Goal: Task Accomplishment & Management: Manage account settings

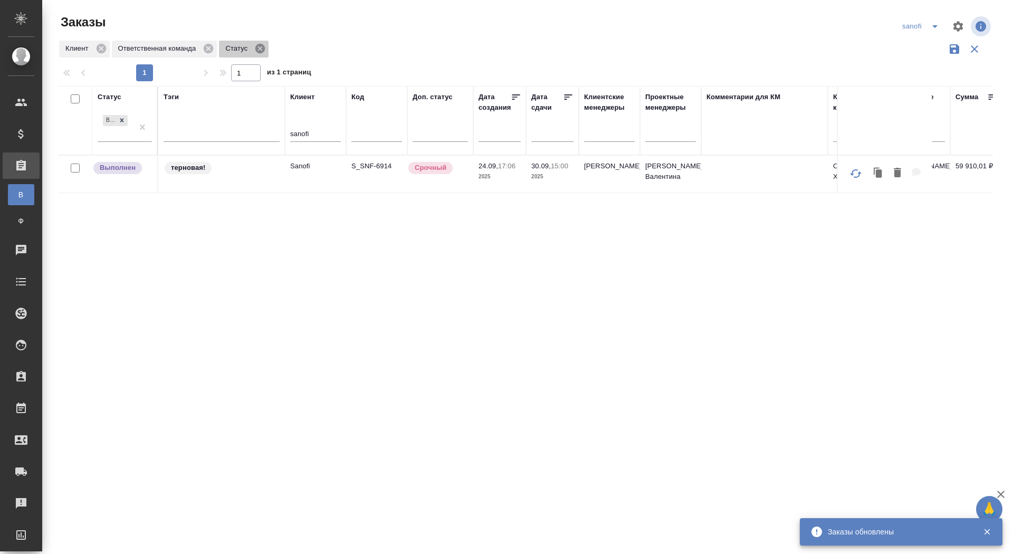
click at [265, 49] on icon at bounding box center [259, 48] width 9 height 9
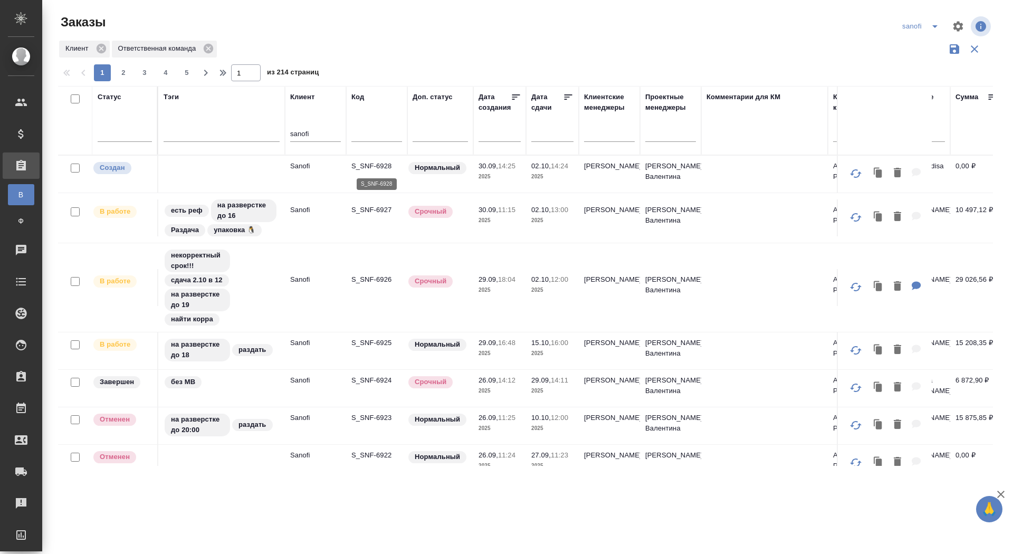
click at [375, 166] on p "S_SNF-6928" at bounding box center [376, 166] width 51 height 11
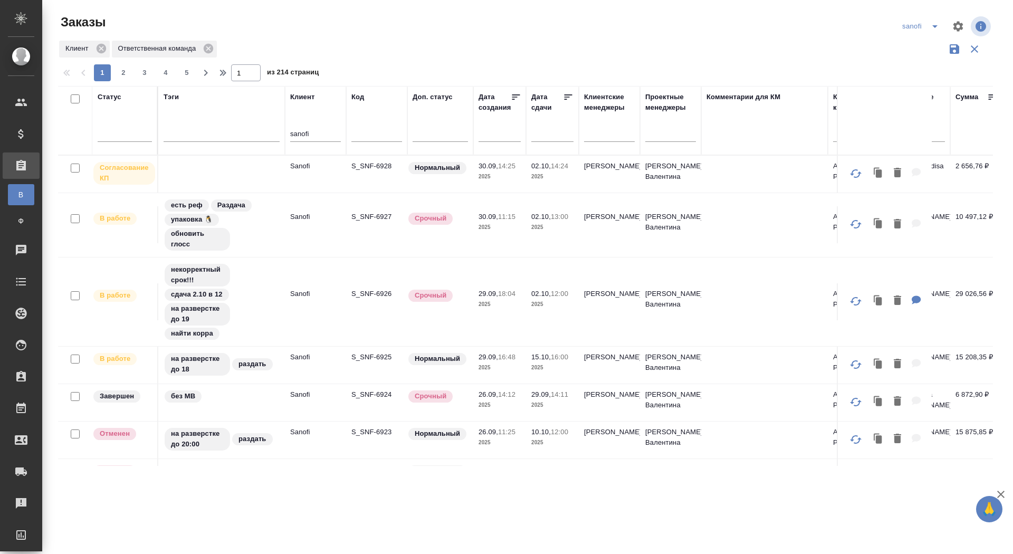
click at [384, 293] on p "S_SNF-6926" at bounding box center [376, 293] width 51 height 11
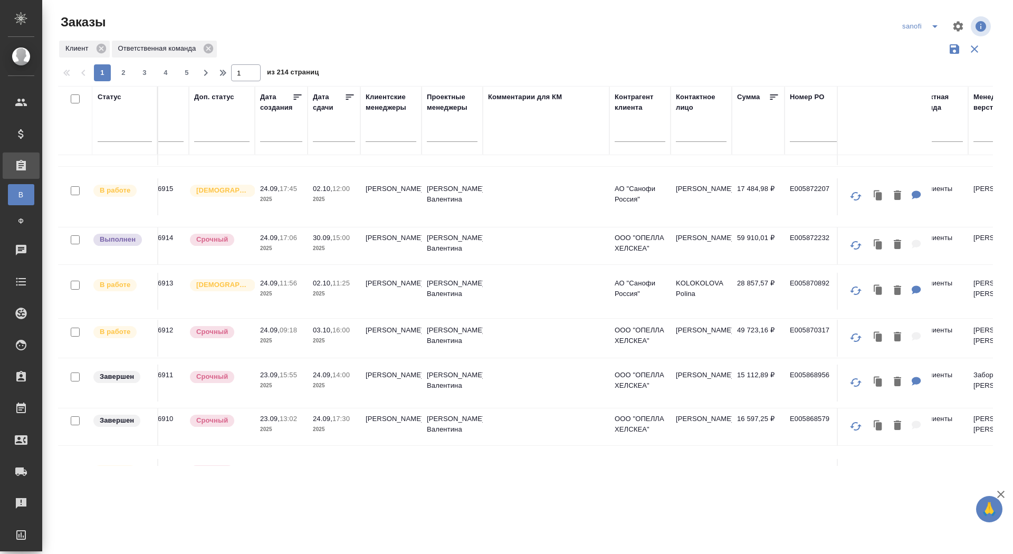
scroll to position [551, 0]
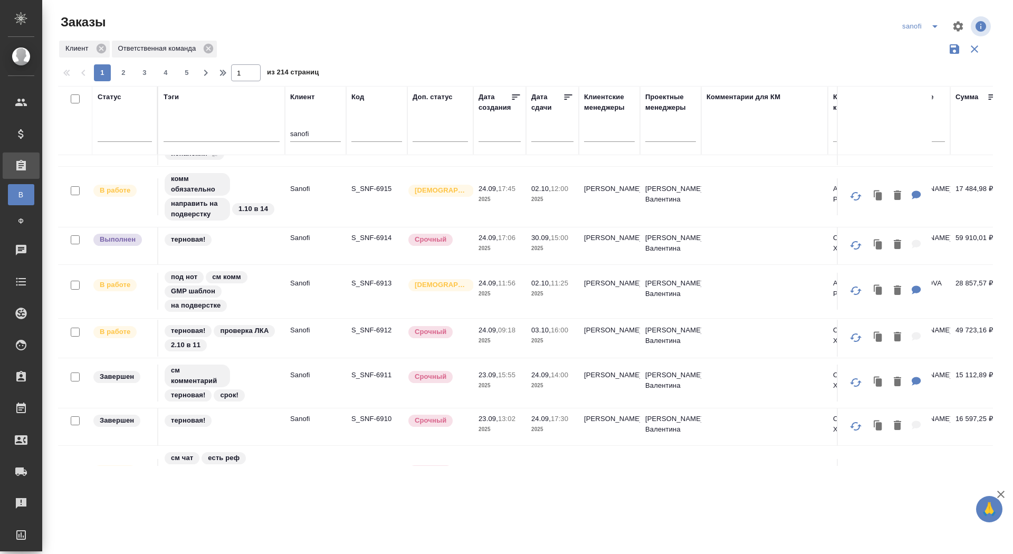
click at [374, 236] on p "S_SNF-6914" at bounding box center [376, 238] width 51 height 11
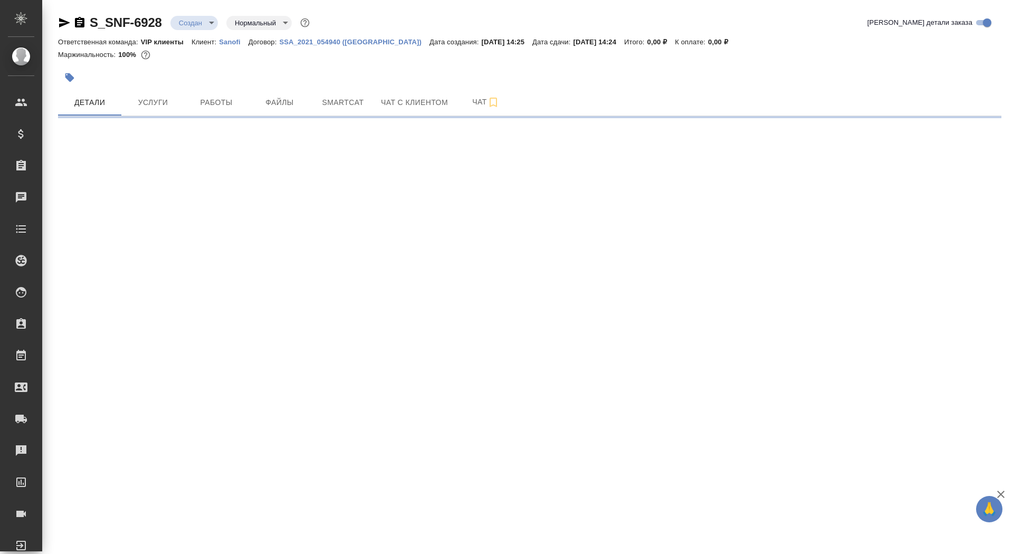
select select "RU"
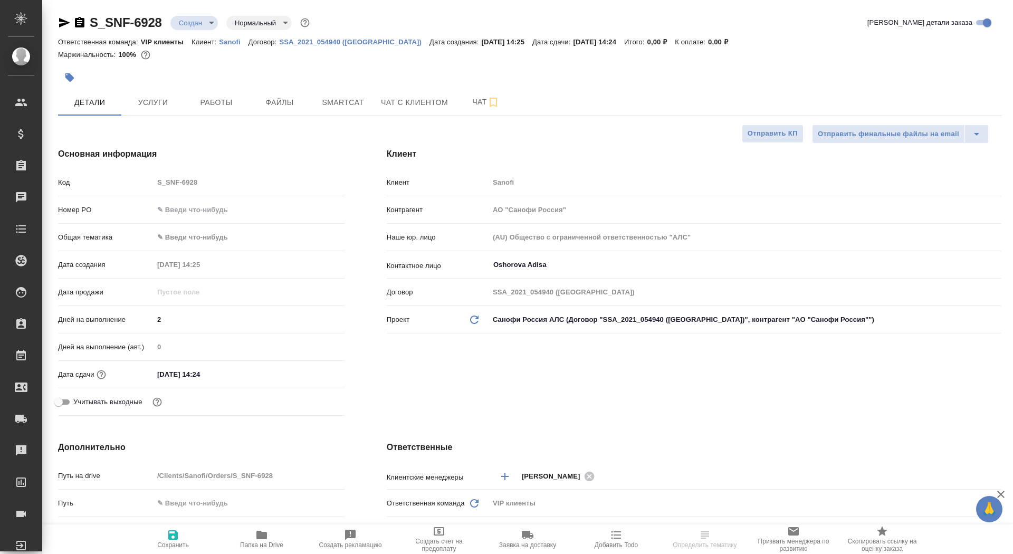
type textarea "x"
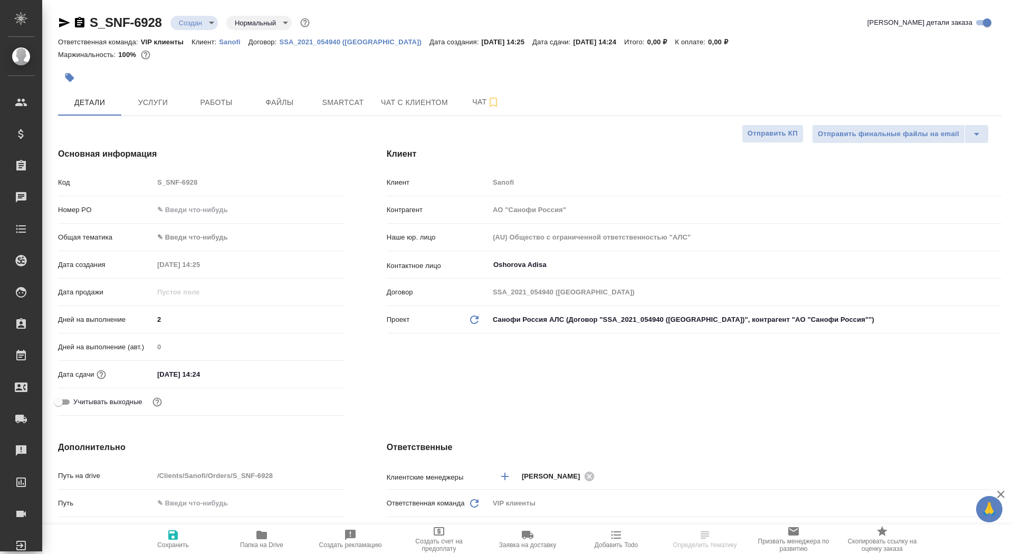
type textarea "x"
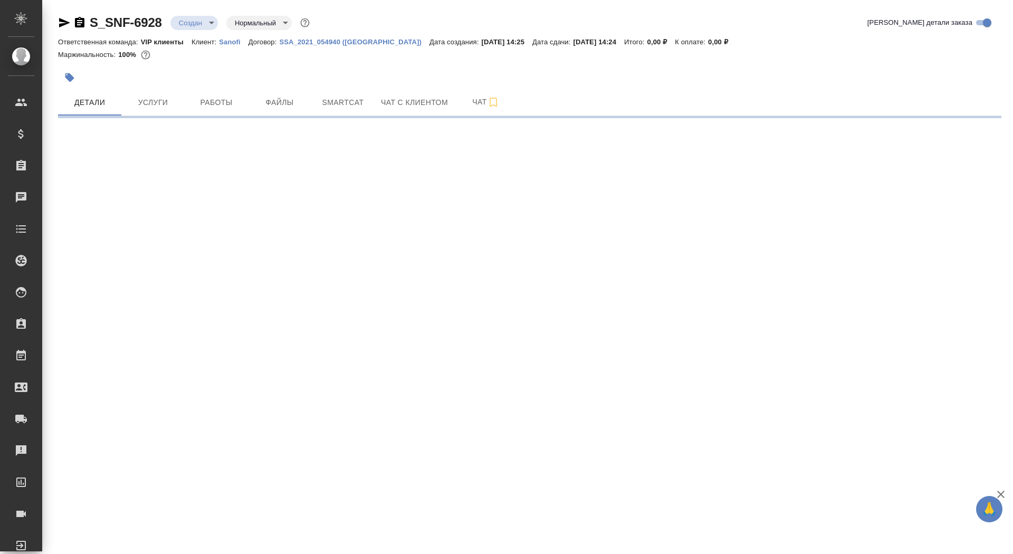
select select "RU"
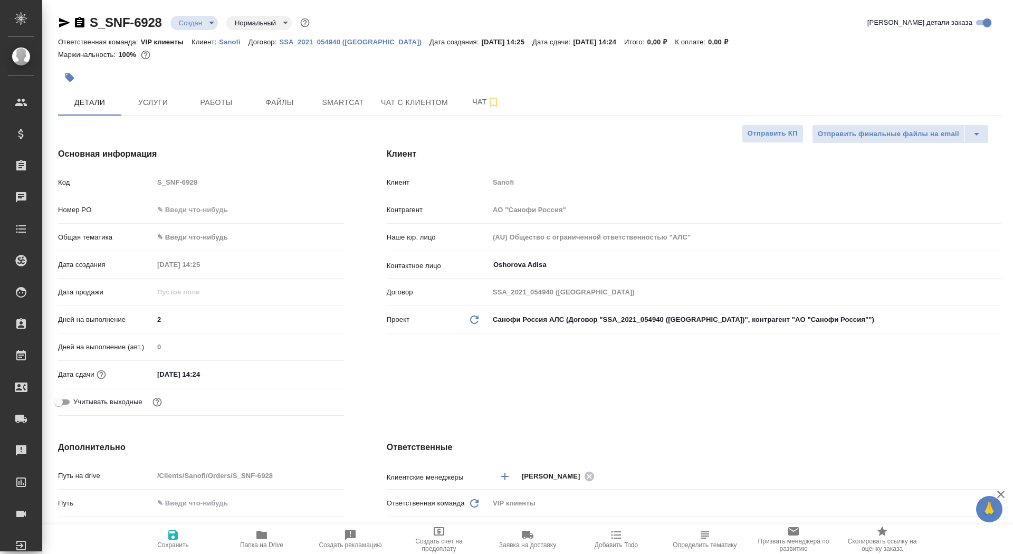
type textarea "x"
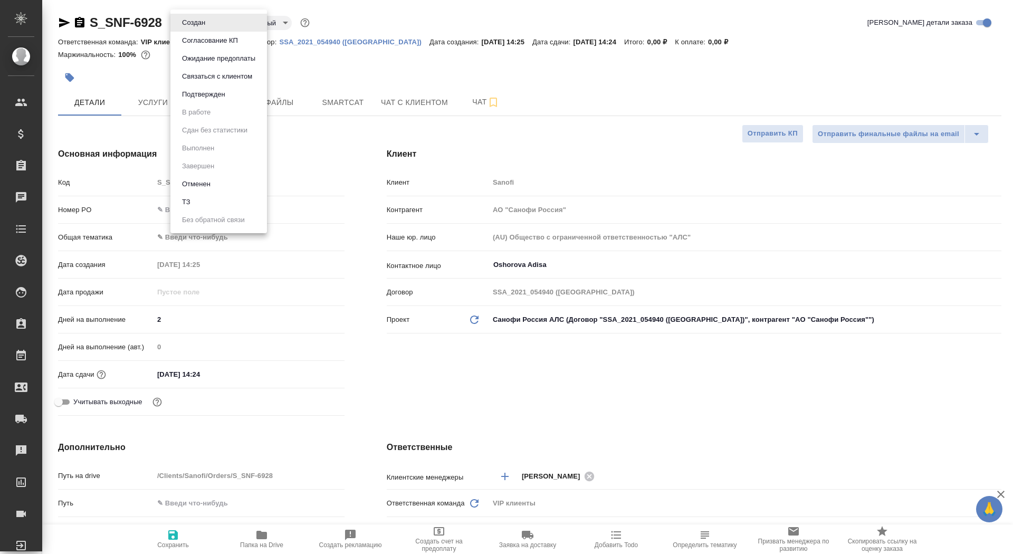
click at [210, 17] on body "🙏 .cls-1 fill:#fff; AWATERA Saydasheva Dilyara Клиенты Спецификации Заказы 0 Ча…" at bounding box center [506, 277] width 1013 height 554
click at [229, 200] on li "ТЗ" at bounding box center [218, 202] width 97 height 18
type textarea "x"
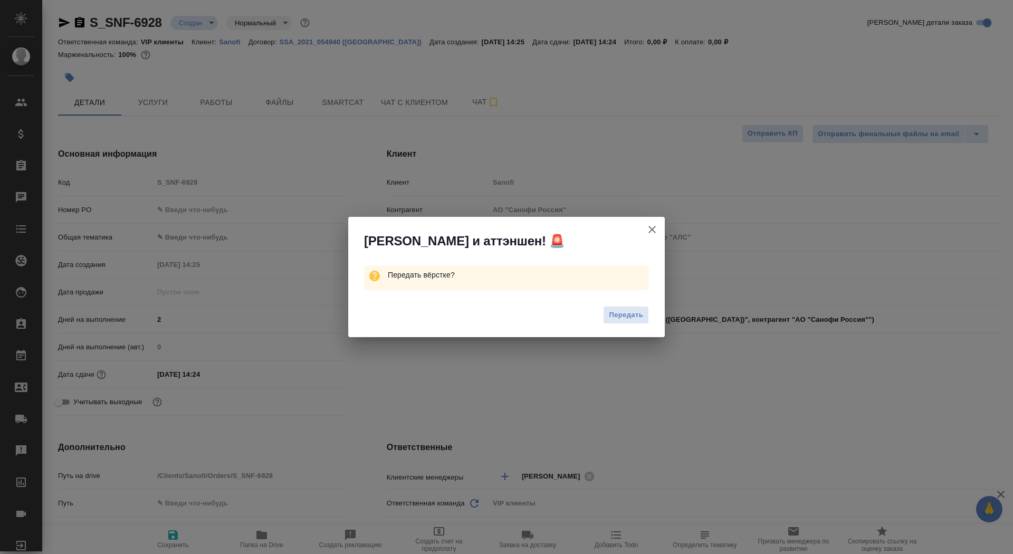
click at [600, 317] on div "Передать" at bounding box center [506, 316] width 316 height 42
click at [644, 315] on button "Передать" at bounding box center [626, 315] width 46 height 18
type textarea "x"
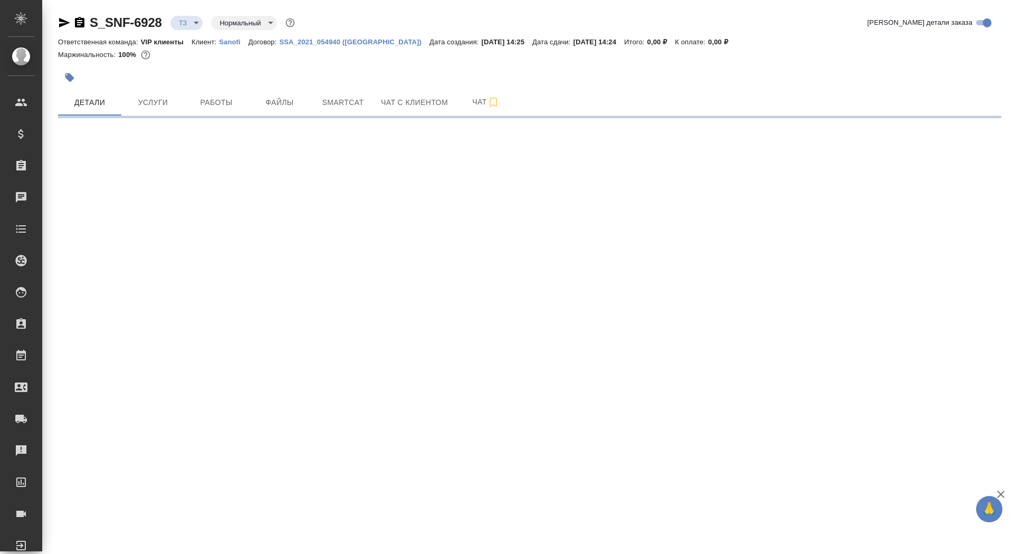
select select "RU"
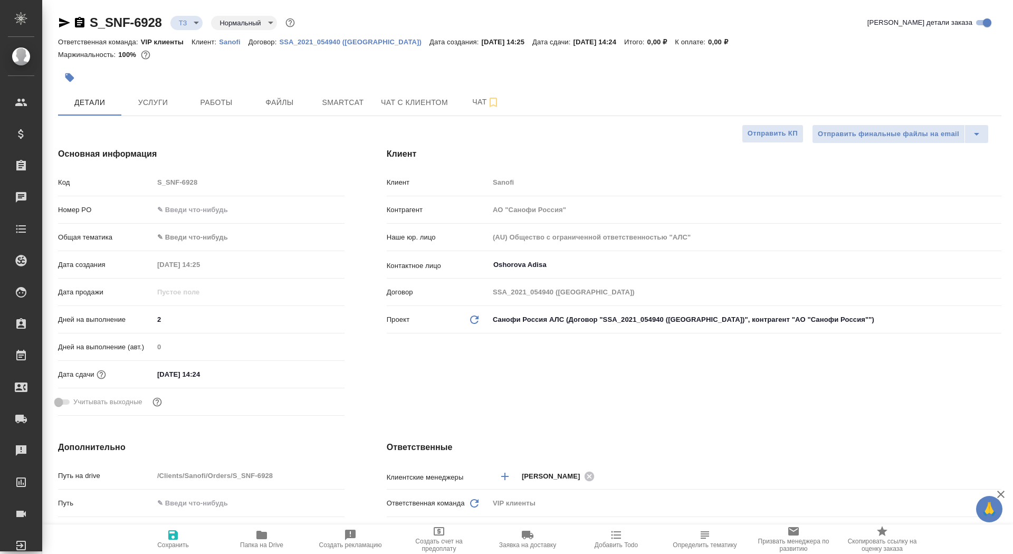
type textarea "x"
click at [477, 95] on span "Чат" at bounding box center [485, 101] width 51 height 13
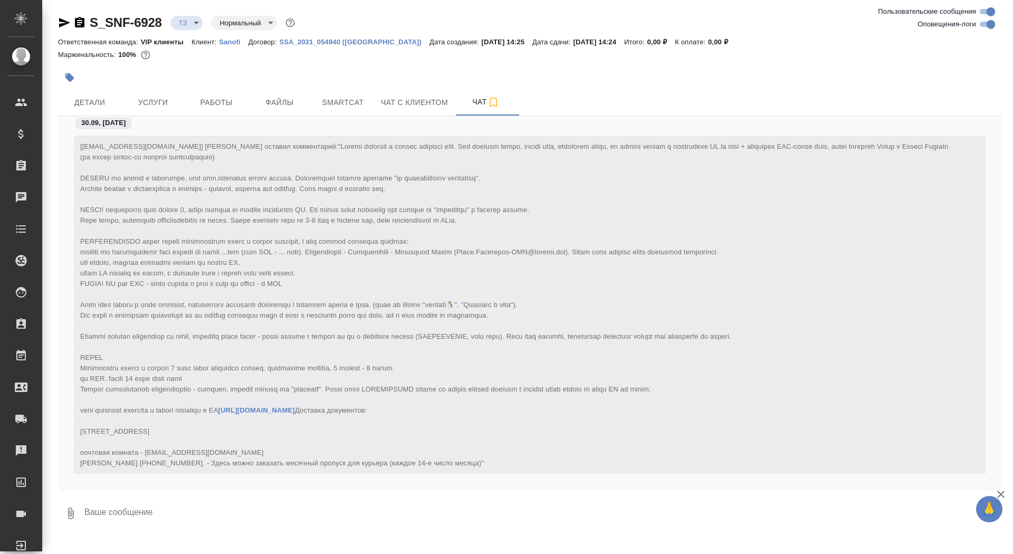
scroll to position [123, 0]
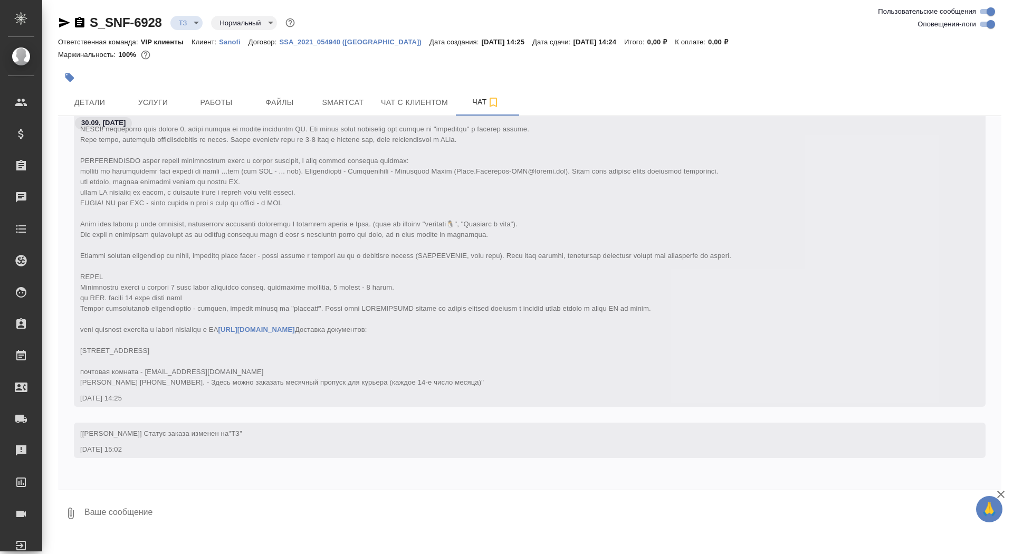
click at [222, 519] on textarea at bounding box center [542, 513] width 918 height 36
type textarea "скрины не переводим)"
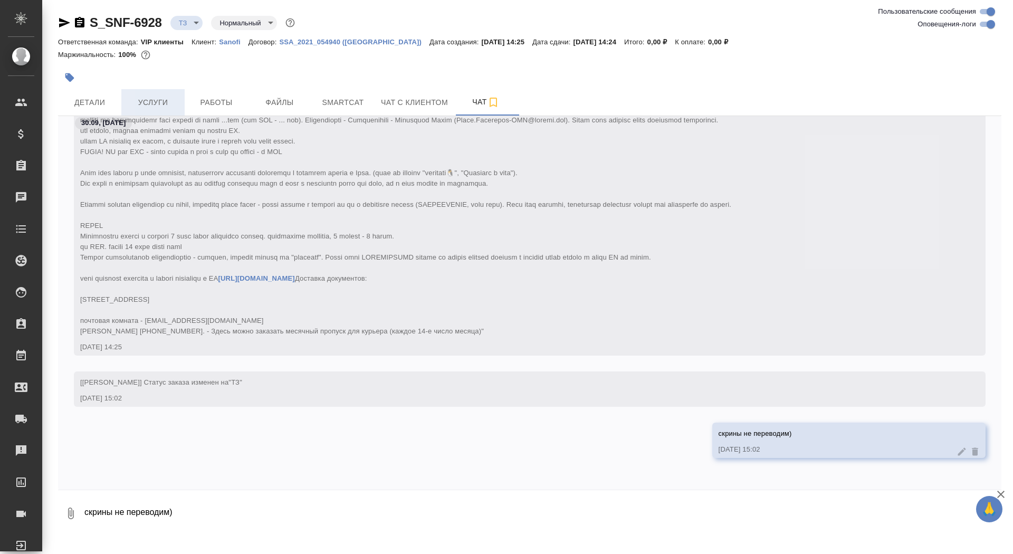
click at [136, 102] on span "Услуги" at bounding box center [153, 102] width 51 height 13
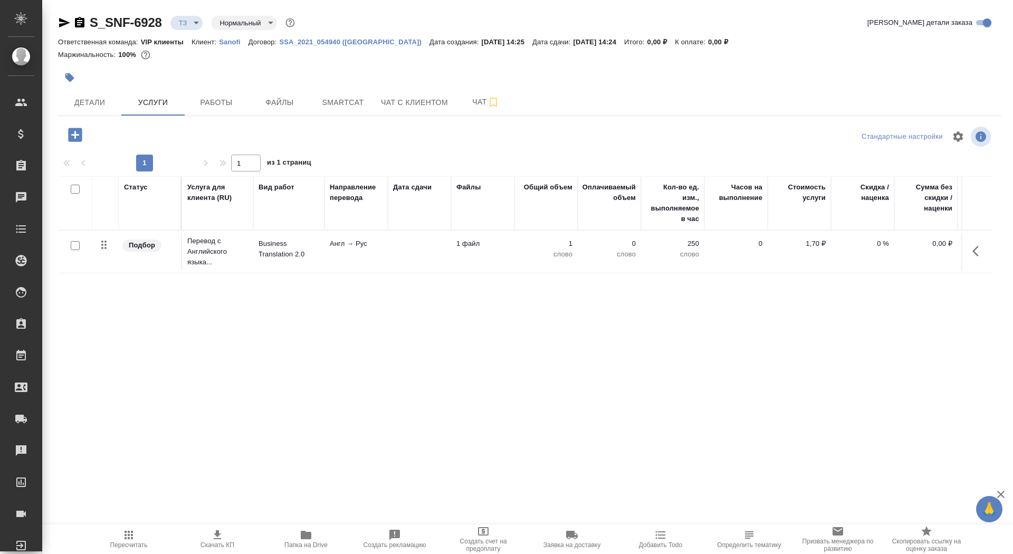
click at [286, 258] on p "Business Translation 2.0" at bounding box center [288, 248] width 61 height 21
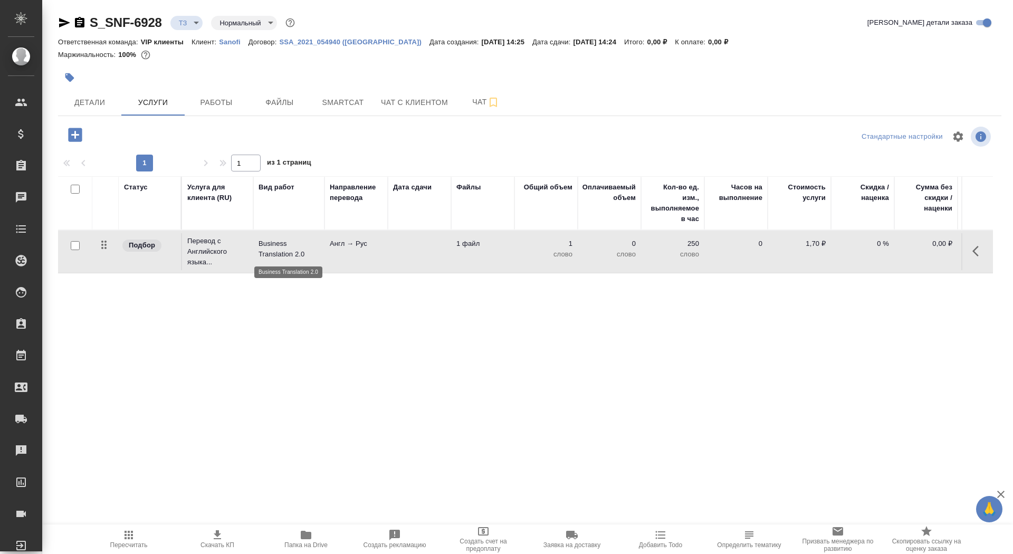
click at [286, 258] on p "Business Translation 2.0" at bounding box center [288, 248] width 61 height 21
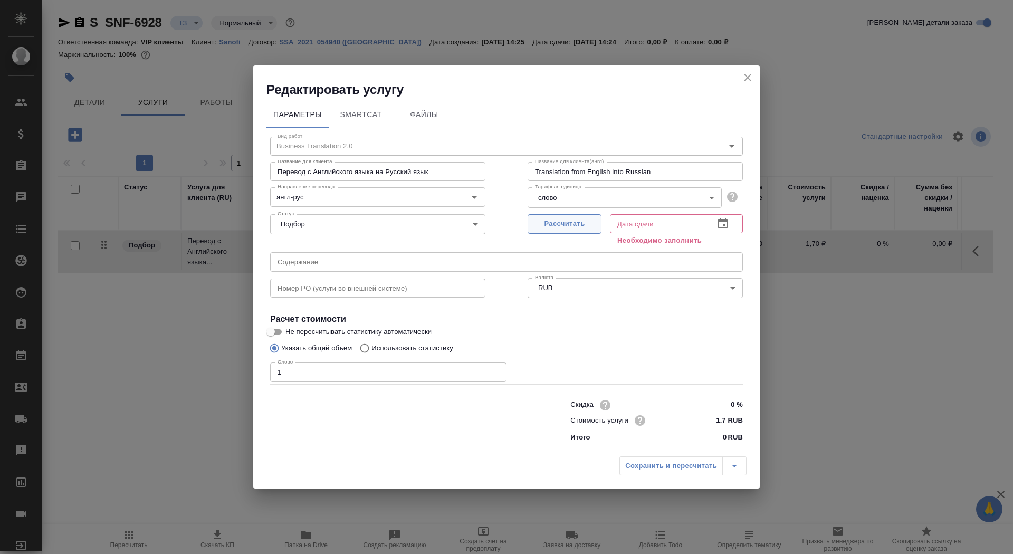
click at [546, 229] on span "Рассчитать" at bounding box center [564, 224] width 62 height 12
type input "[DATE] 14:24"
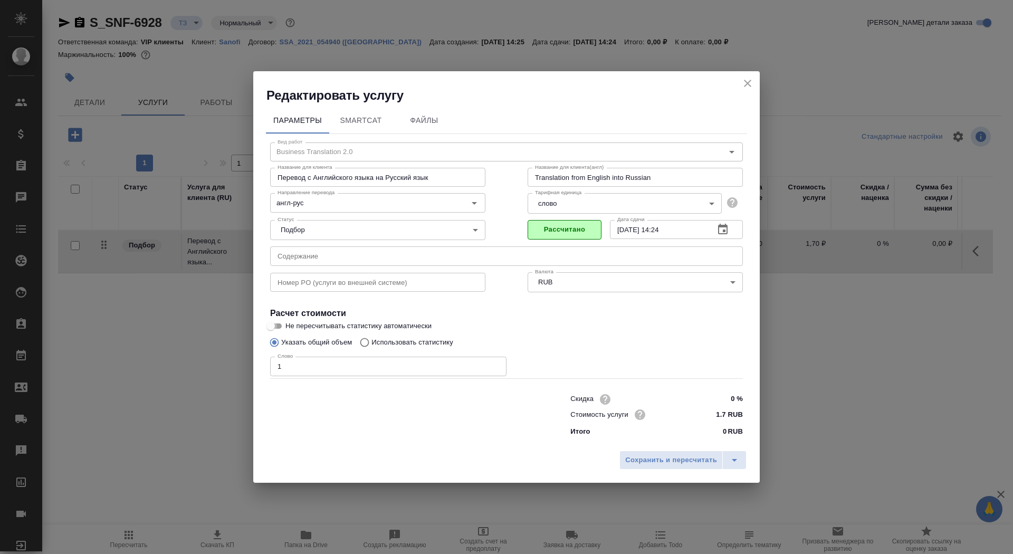
click at [278, 324] on input "Не пересчитывать статистику автоматически" at bounding box center [271, 326] width 38 height 13
checkbox input "true"
click at [633, 445] on div "Редактировать услугу Параметры SmartCat Файлы Вид работ Business Translation 2.…" at bounding box center [506, 277] width 506 height 412
click at [637, 459] on span "Сохранить и пересчитать" at bounding box center [671, 460] width 92 height 12
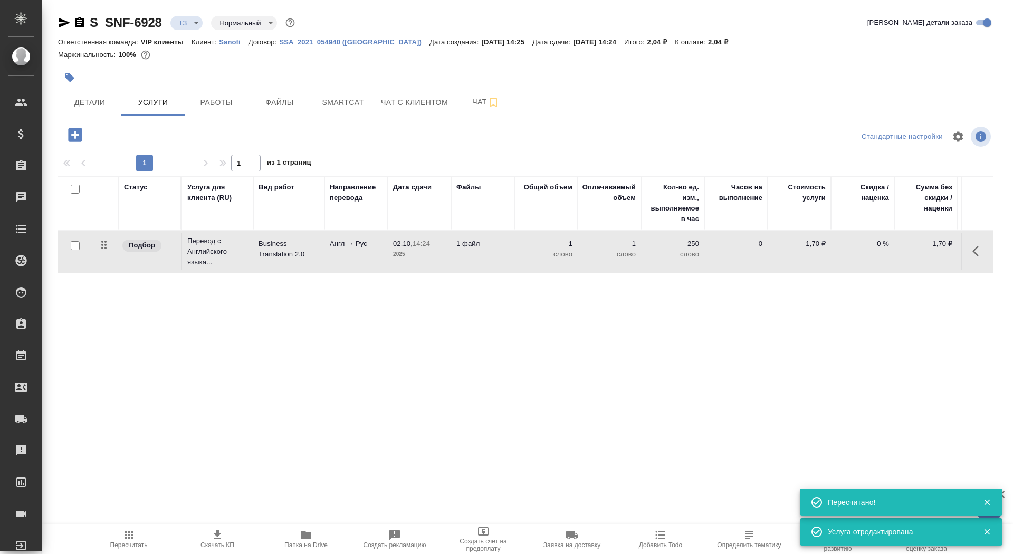
click at [75, 245] on input "checkbox" at bounding box center [75, 245] width 9 height 9
checkbox input "true"
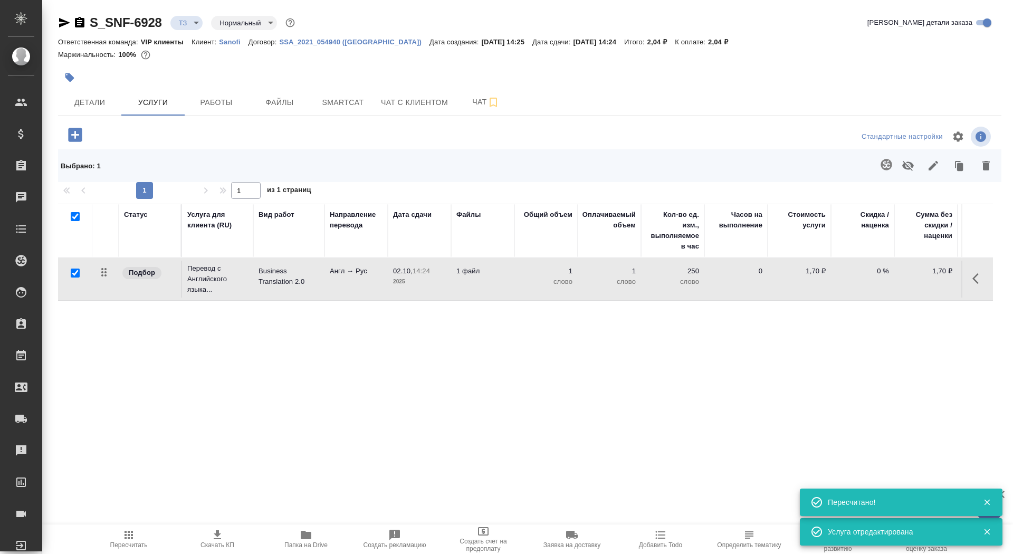
click at [881, 166] on icon "button" at bounding box center [885, 164] width 11 height 11
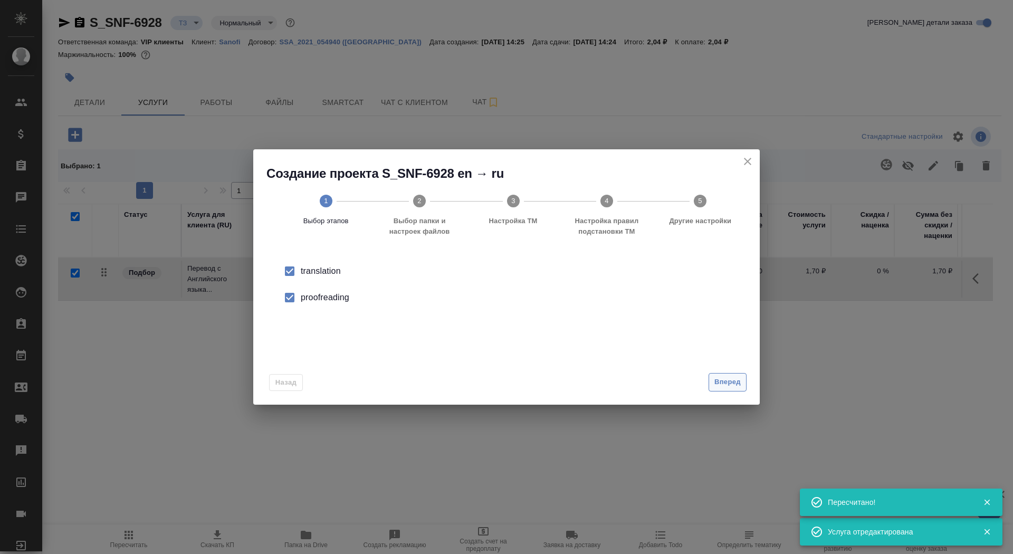
click at [729, 384] on span "Вперед" at bounding box center [727, 382] width 26 height 12
click at [673, 283] on input "Папка с файлами для перевода" at bounding box center [489, 277] width 439 height 13
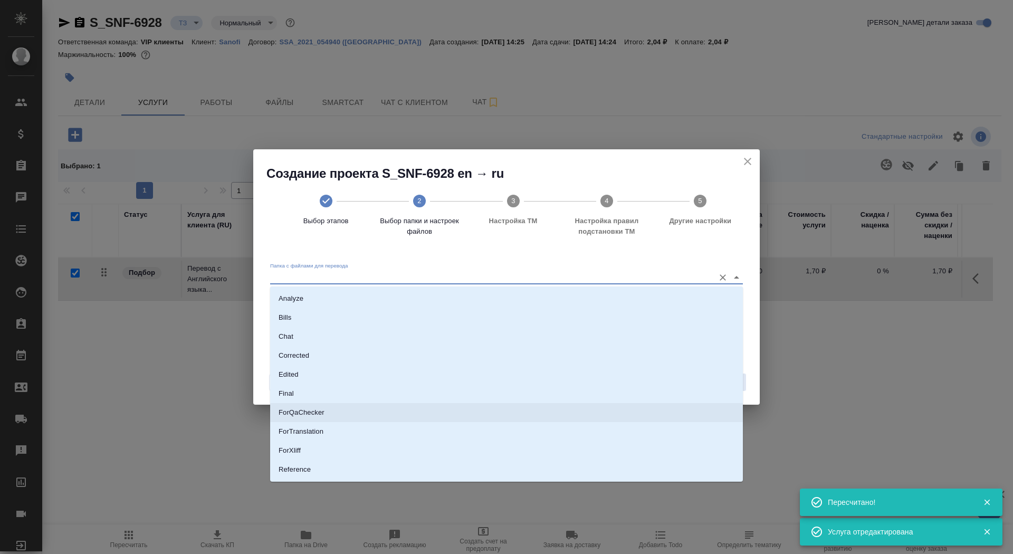
scroll to position [55, 0]
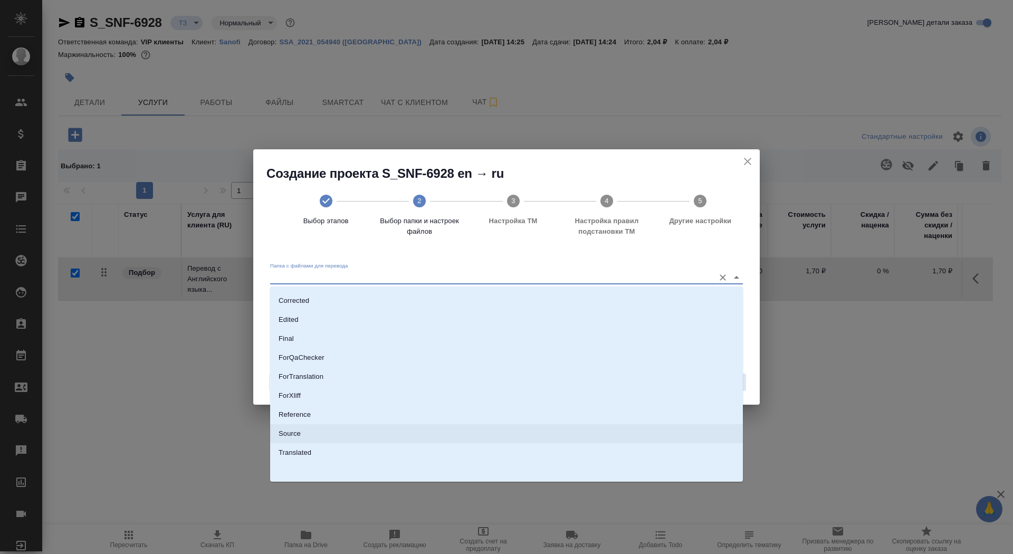
click at [619, 436] on li "Source" at bounding box center [506, 433] width 473 height 19
type input "Source"
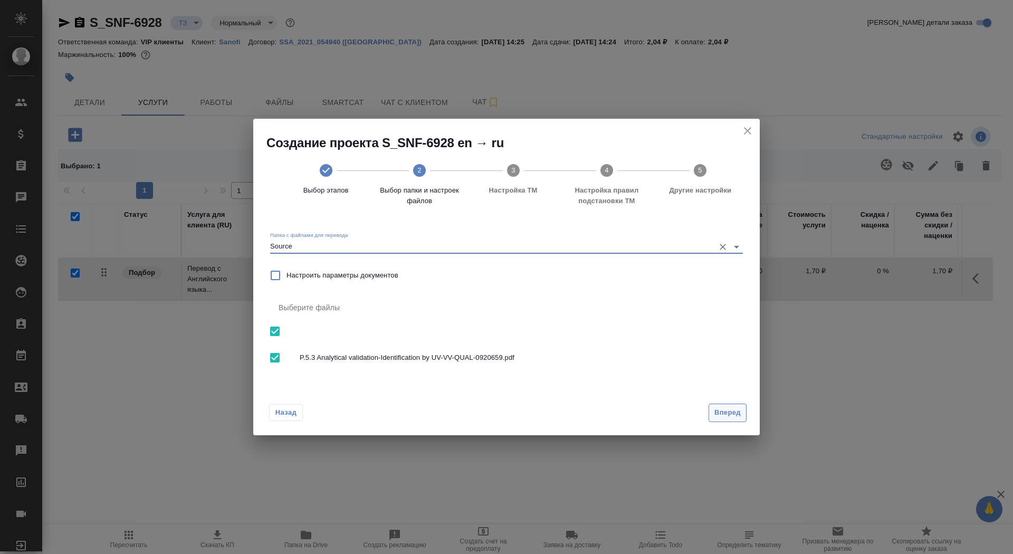
click at [716, 408] on span "Вперед" at bounding box center [727, 413] width 26 height 12
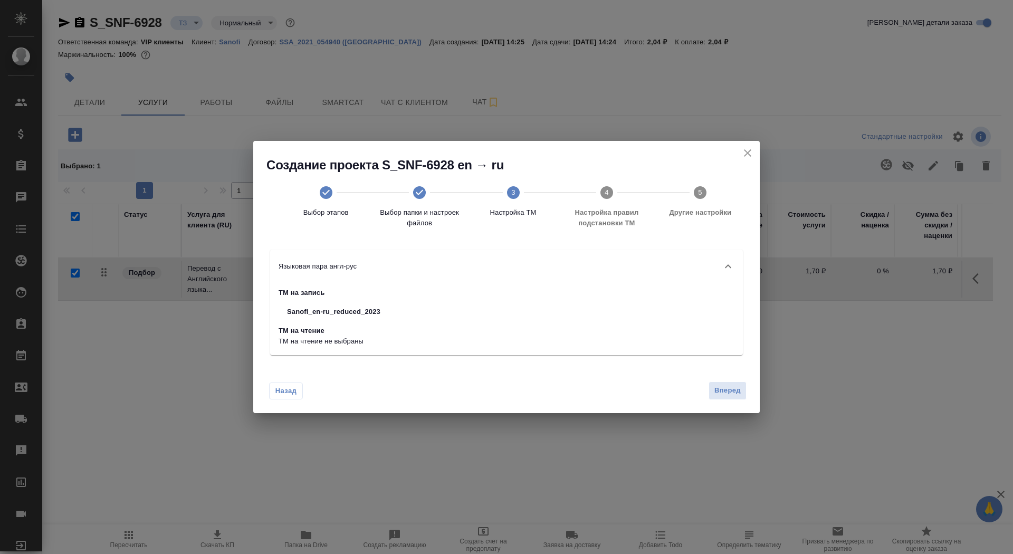
click at [723, 400] on div "Назад Вперед" at bounding box center [506, 388] width 506 height 50
click at [718, 388] on span "Вперед" at bounding box center [727, 390] width 26 height 12
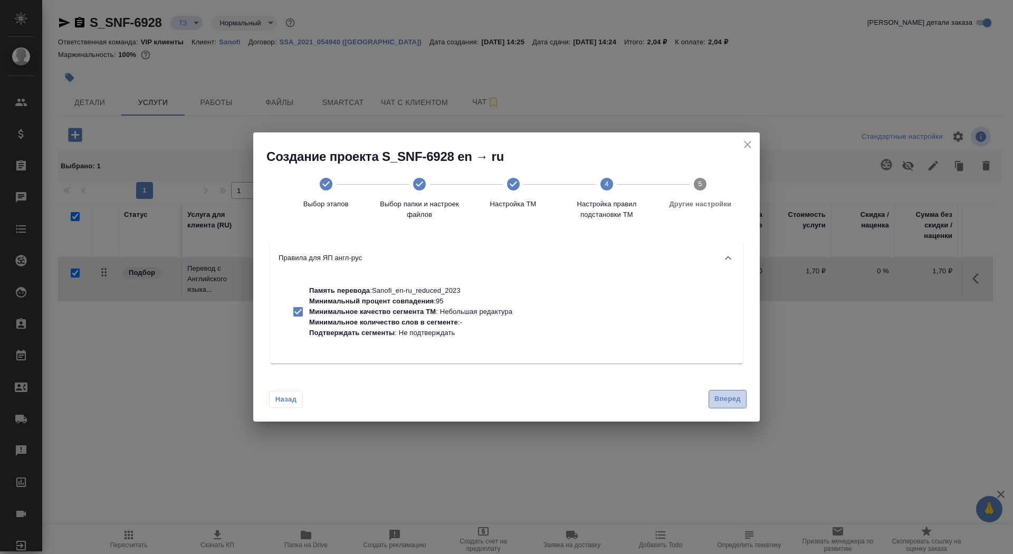
click at [723, 401] on span "Вперед" at bounding box center [727, 399] width 26 height 12
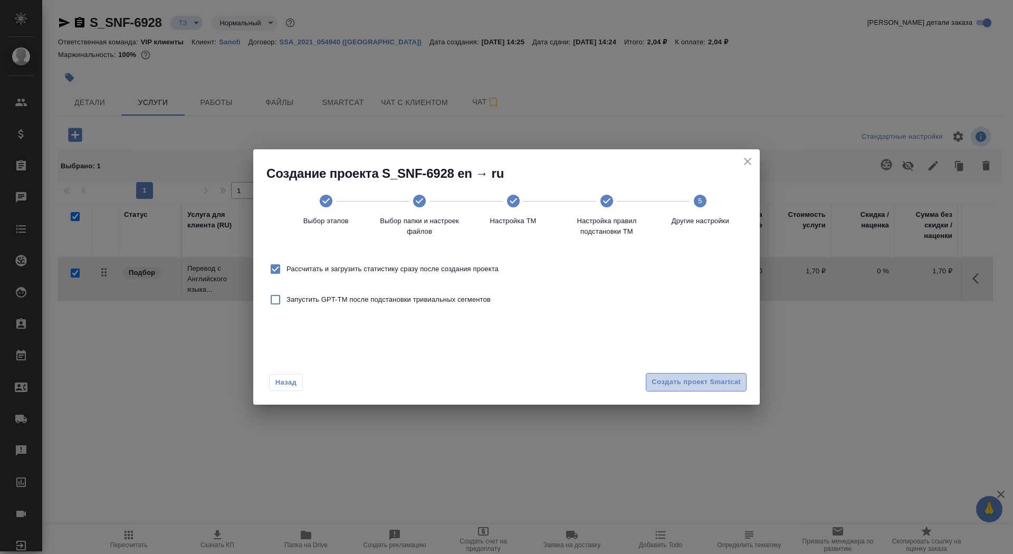
click at [717, 383] on span "Создать проект Smartcat" at bounding box center [695, 382] width 89 height 12
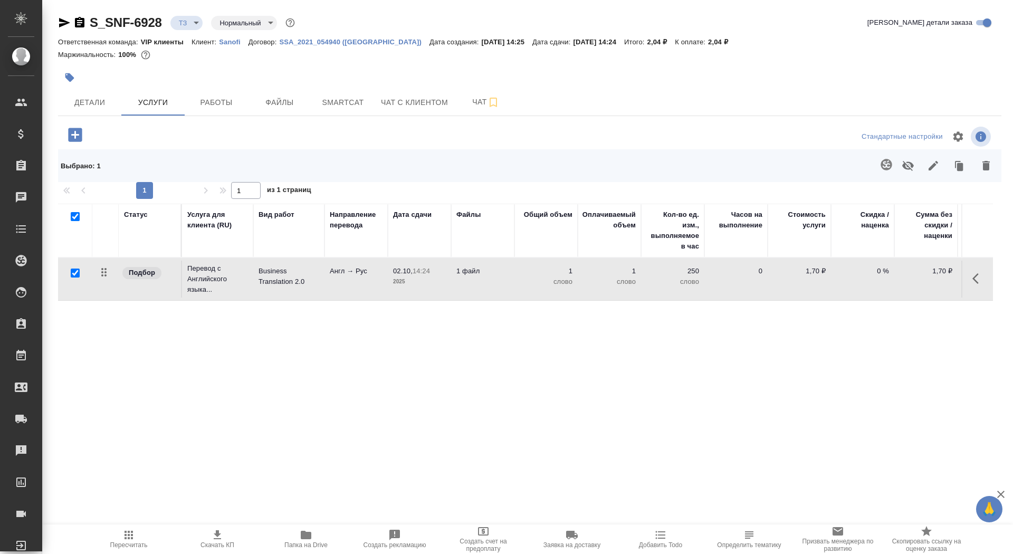
click at [260, 300] on table "Статус Услуга для клиента (RU) Вид работ Направление перевода Дата сдачи Файлы …" at bounding box center [555, 252] width 994 height 97
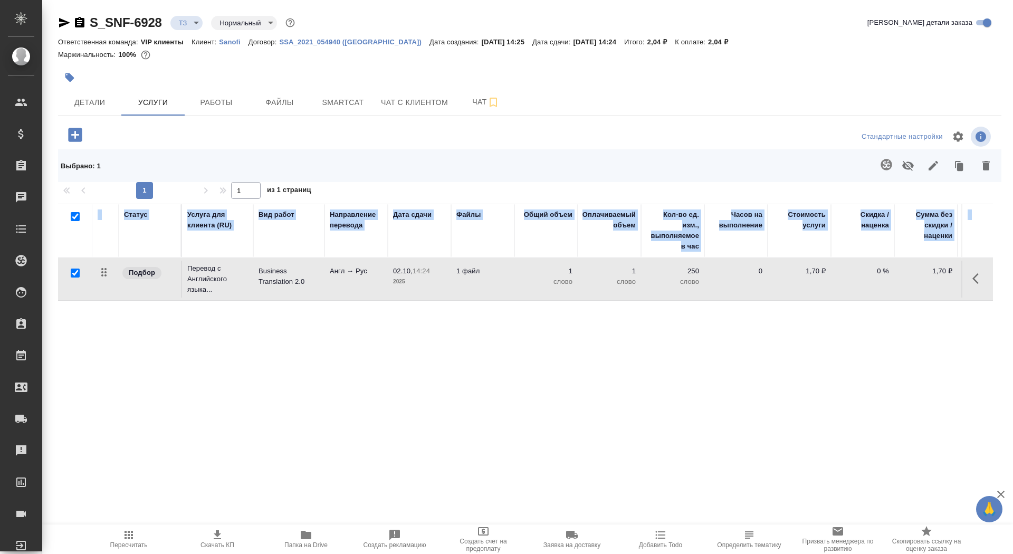
click at [260, 300] on table "Статус Услуга для клиента (RU) Вид работ Направление перевода Дата сдачи Файлы …" at bounding box center [555, 252] width 994 height 97
click at [260, 276] on p "Business Translation 2.0" at bounding box center [288, 276] width 61 height 21
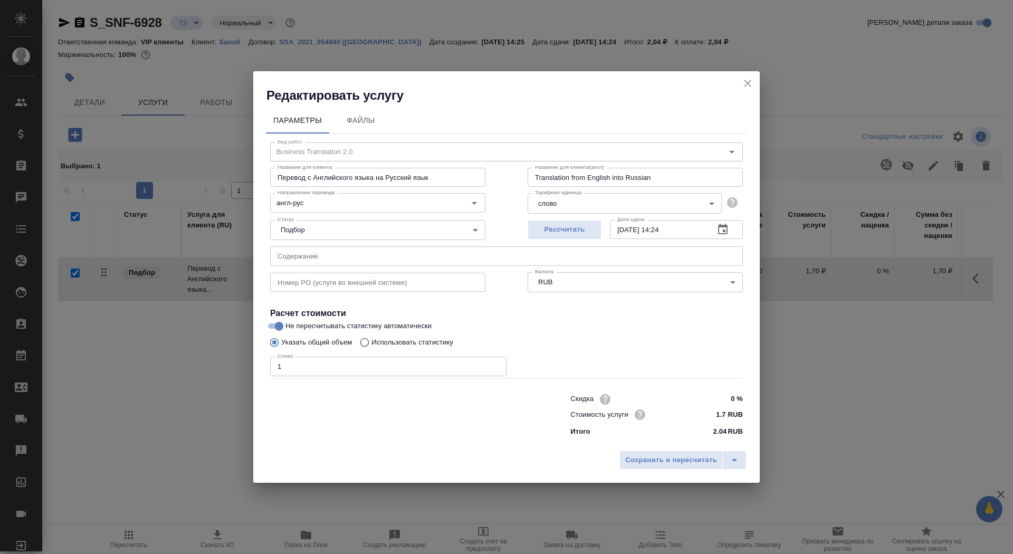
click at [394, 343] on p "Использовать статистику" at bounding box center [412, 342] width 82 height 11
click at [371, 343] on input "Использовать статистику" at bounding box center [362, 342] width 17 height 20
radio input "true"
radio input "false"
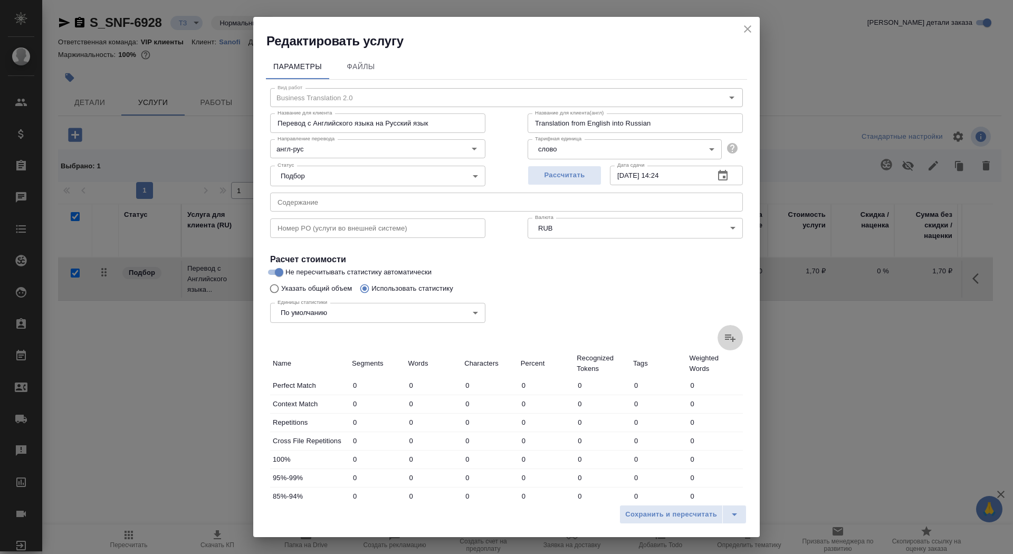
click at [730, 329] on label at bounding box center [729, 337] width 25 height 25
click at [0, 0] on input "file" at bounding box center [0, 0] width 0 height 0
type input "14"
type input "26"
type input "176"
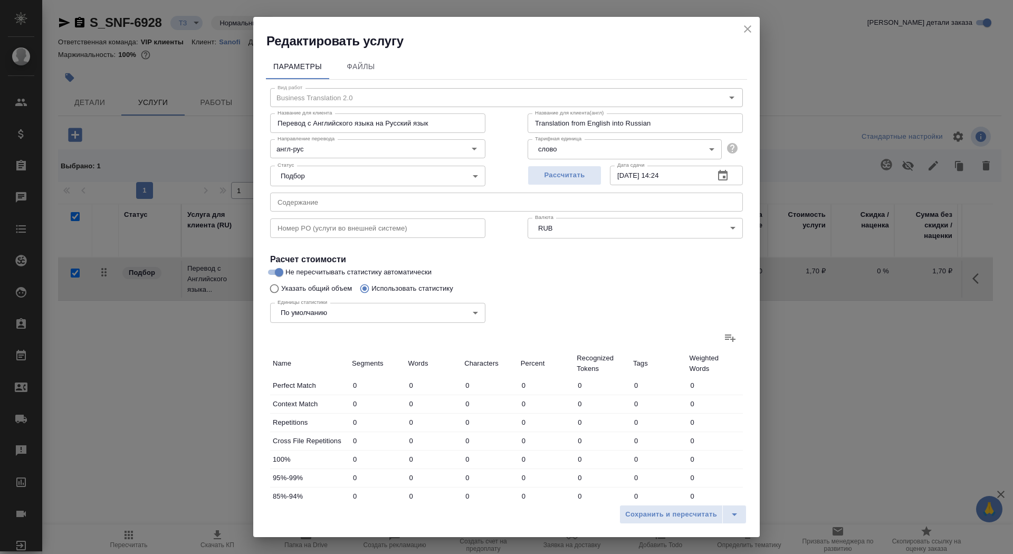
type input "8"
type input "17"
type input "159"
type input "41"
type input "75"
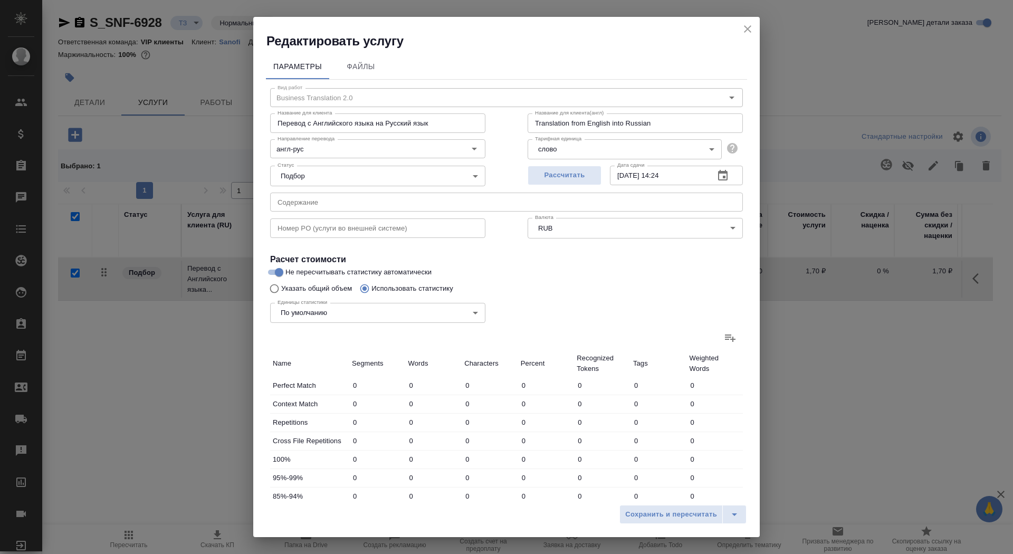
type input "583"
type input "10"
type input "54"
type input "329"
type input "13"
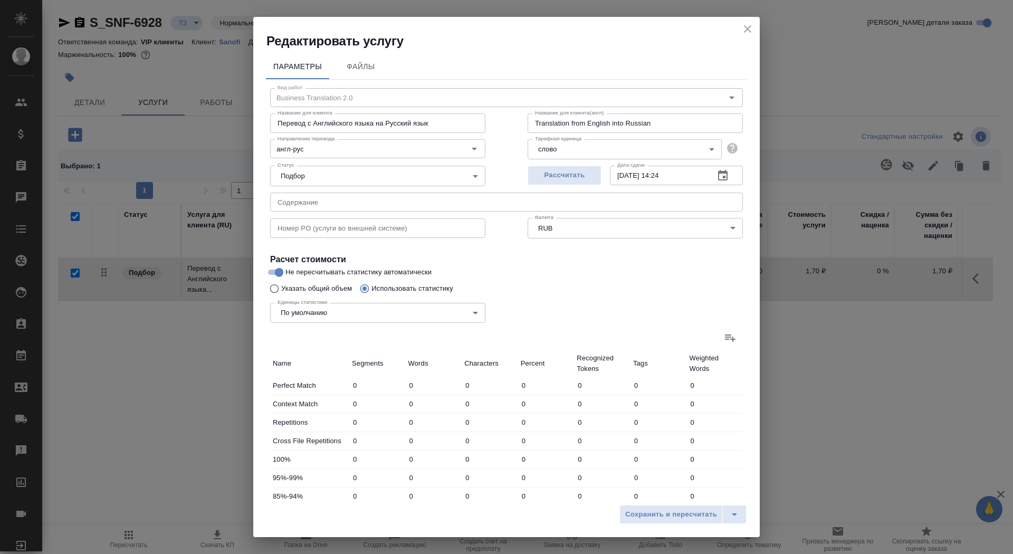
type input "84"
type input "388"
type input "14"
type input "104"
type input "625"
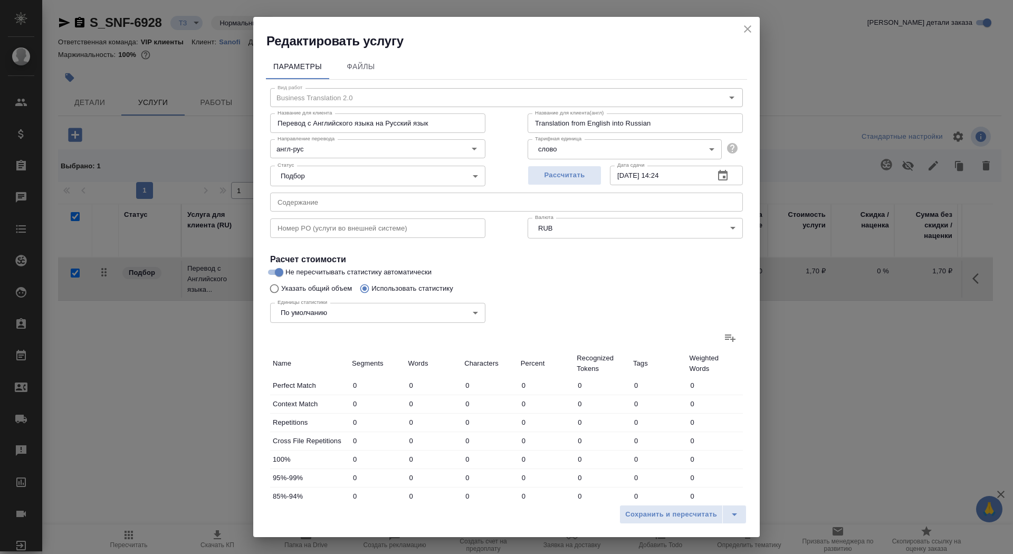
type input "59"
type input "574"
type input "3712"
type input "148"
type input "914"
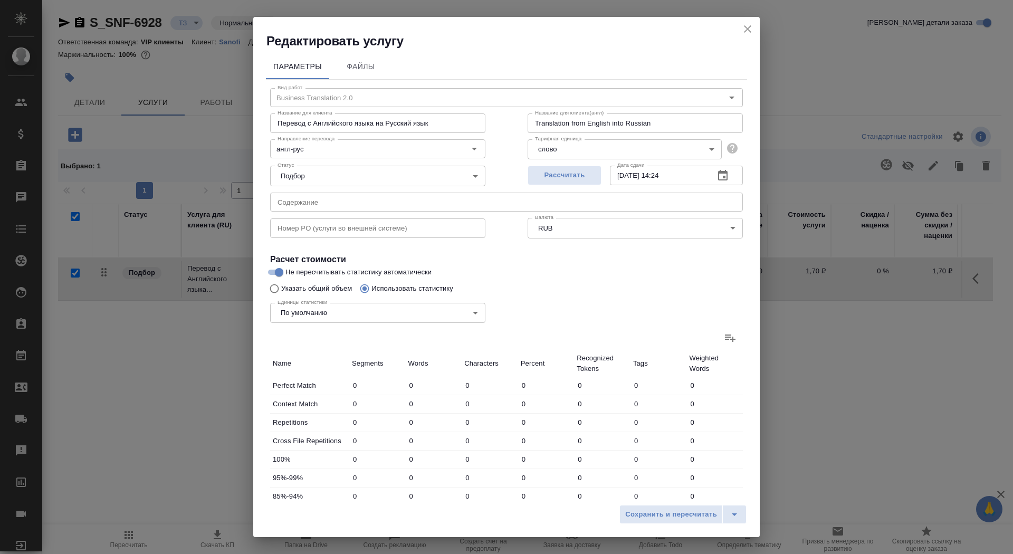
type input "5811"
type input "156"
type input "931"
type input "5970"
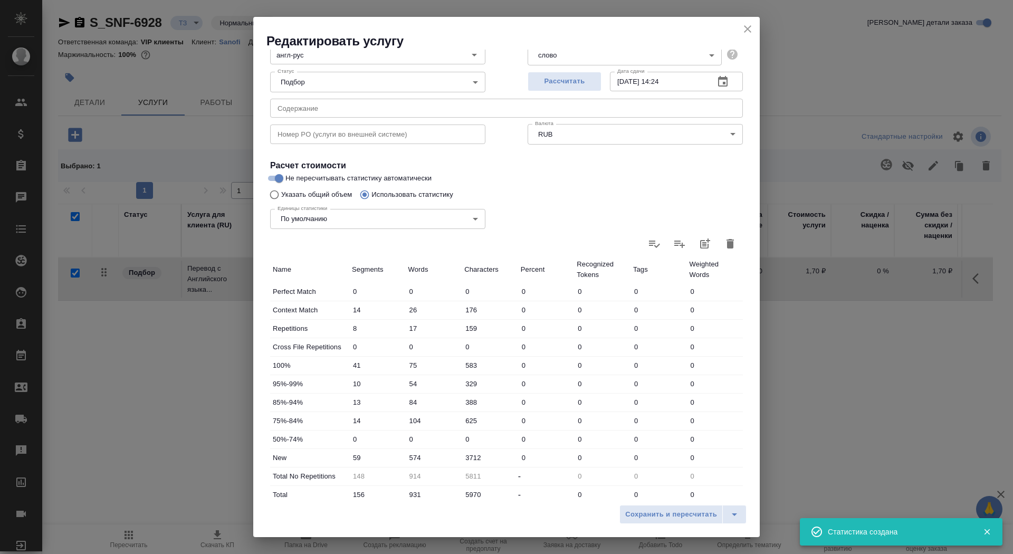
scroll to position [163, 0]
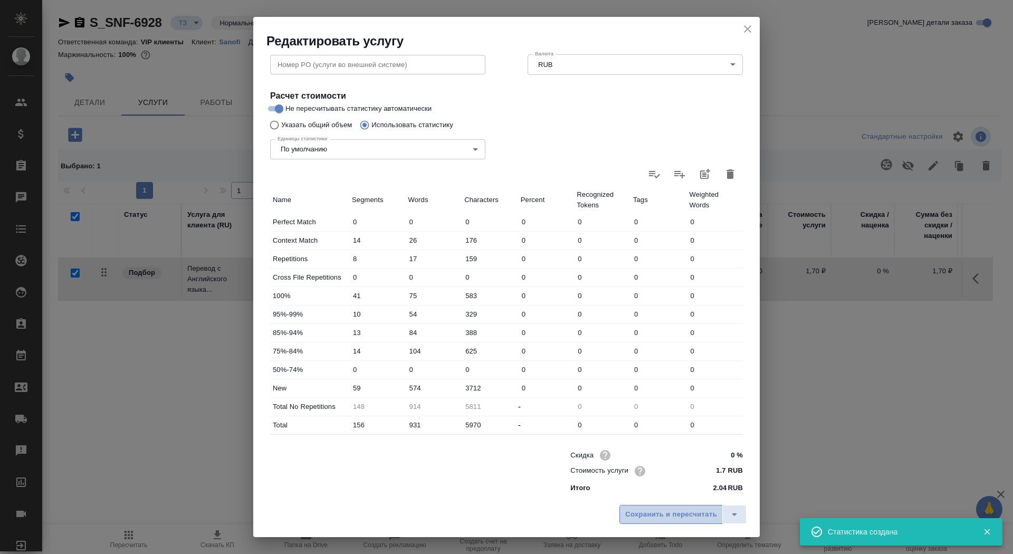
click at [651, 511] on span "Сохранить и пересчитать" at bounding box center [671, 514] width 92 height 12
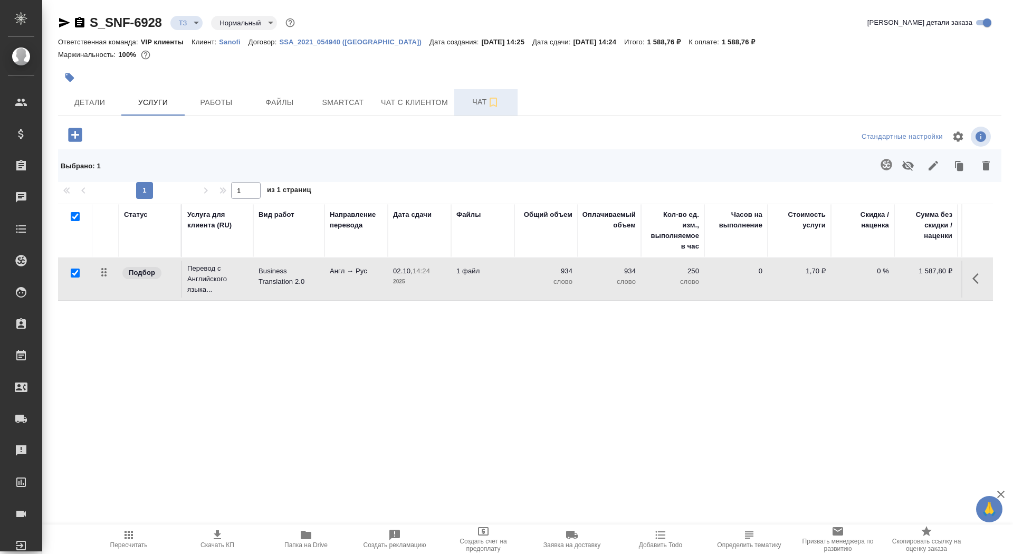
click at [471, 99] on span "Чат" at bounding box center [485, 101] width 51 height 13
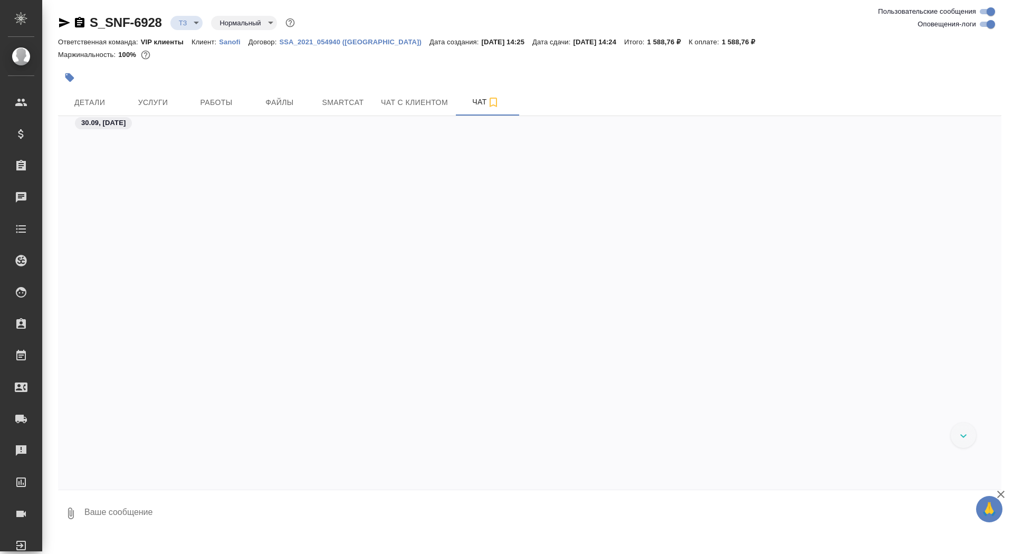
scroll to position [525, 0]
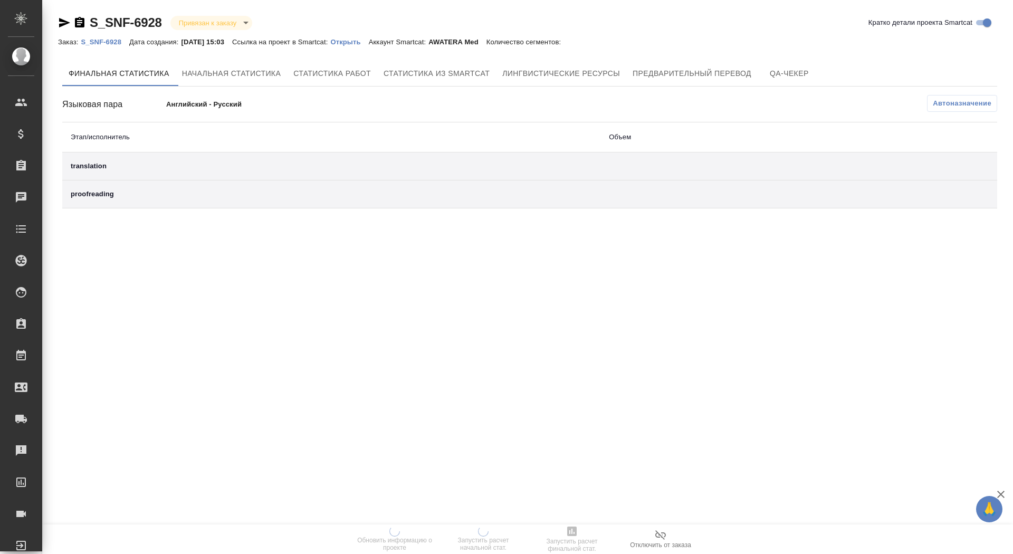
click at [372, 50] on div "S_SNF-6928 Привязан к заказу linkedToOrder Кратко детали проекта Smartcat Заказ…" at bounding box center [529, 113] width 955 height 227
click at [368, 46] on link "Открыть" at bounding box center [349, 41] width 38 height 9
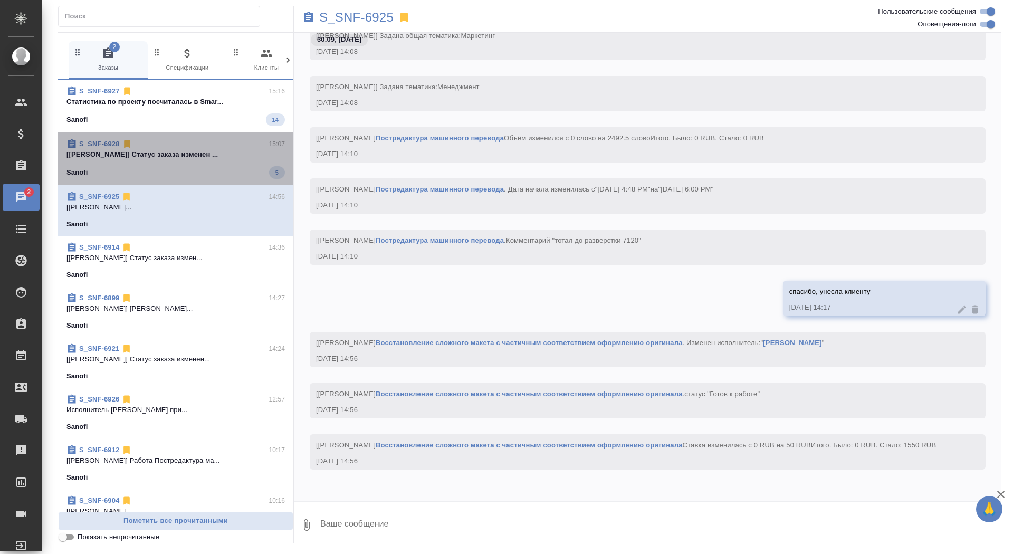
click at [223, 166] on div "Sanofi 5" at bounding box center [175, 172] width 218 height 13
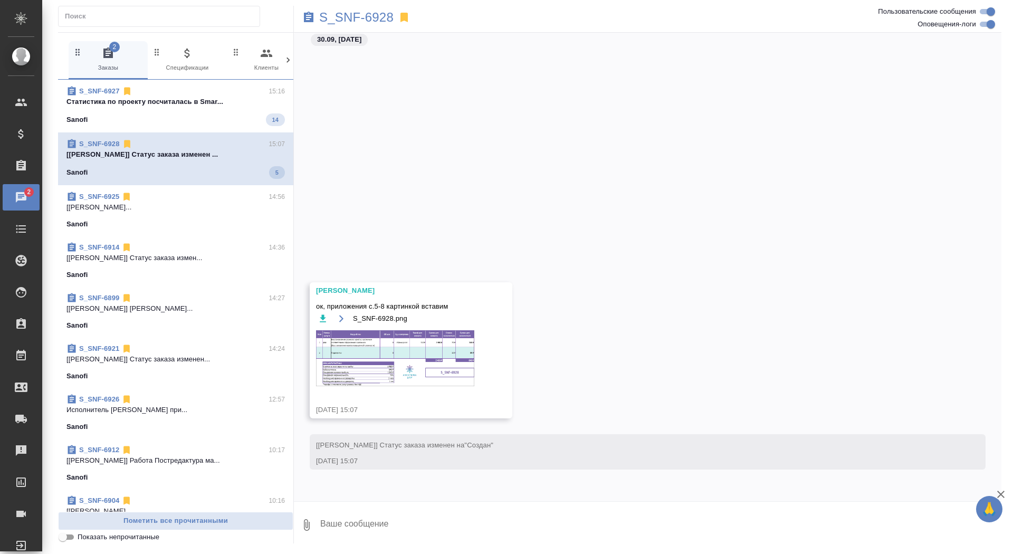
scroll to position [360, 0]
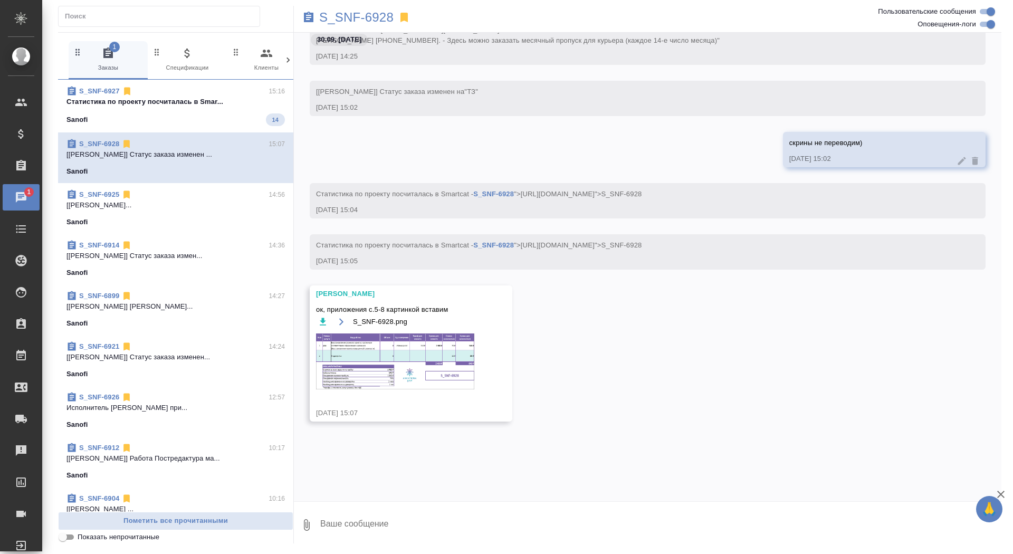
click at [395, 535] on textarea at bounding box center [660, 525] width 682 height 36
type textarea "g"
type textarea "пасибочки)"
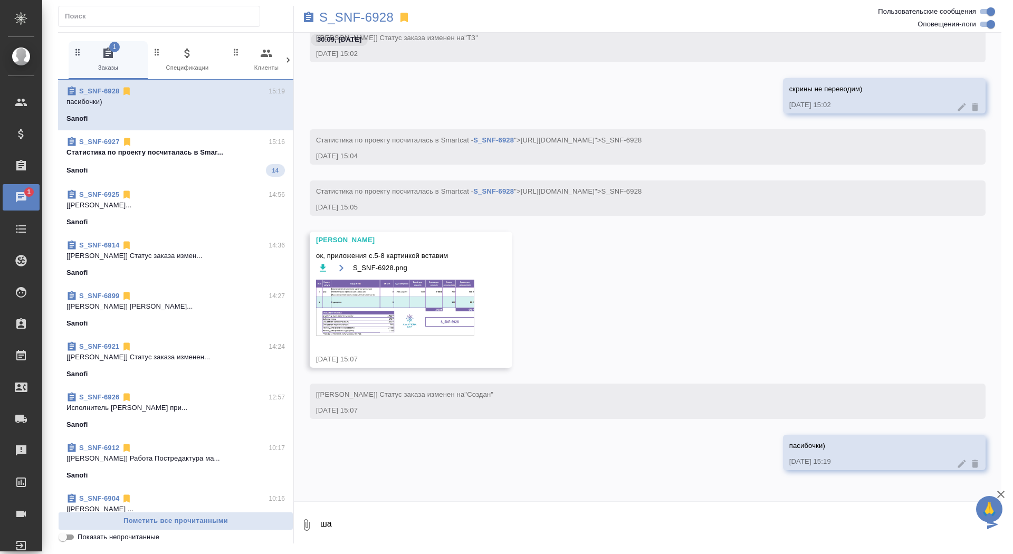
type textarea "ш"
click at [421, 302] on img at bounding box center [395, 308] width 158 height 56
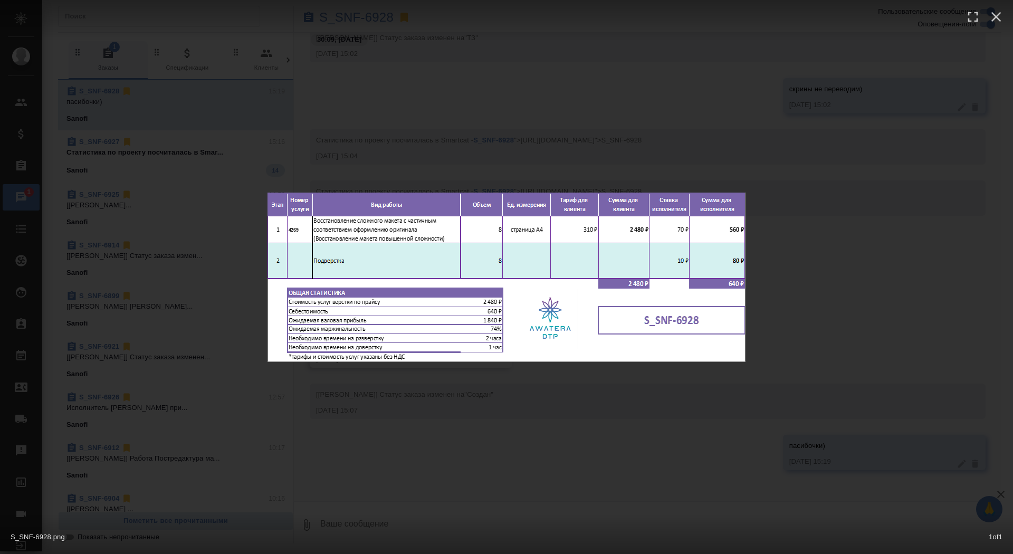
click at [403, 430] on div "S_SNF-6928.png 1 of 1" at bounding box center [506, 277] width 1013 height 554
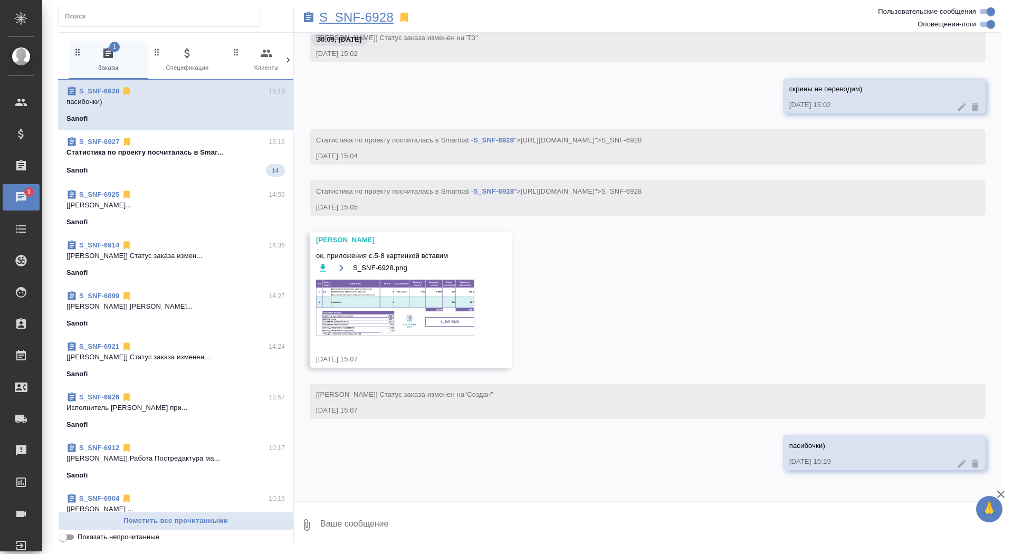
click at [369, 19] on p "S_SNF-6928" at bounding box center [356, 17] width 74 height 11
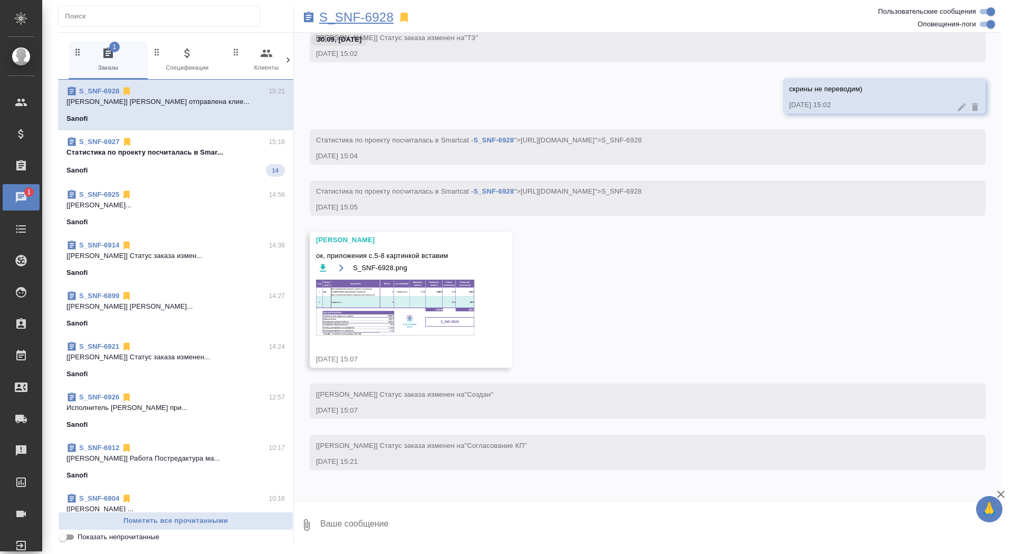
scroll to position [518, 0]
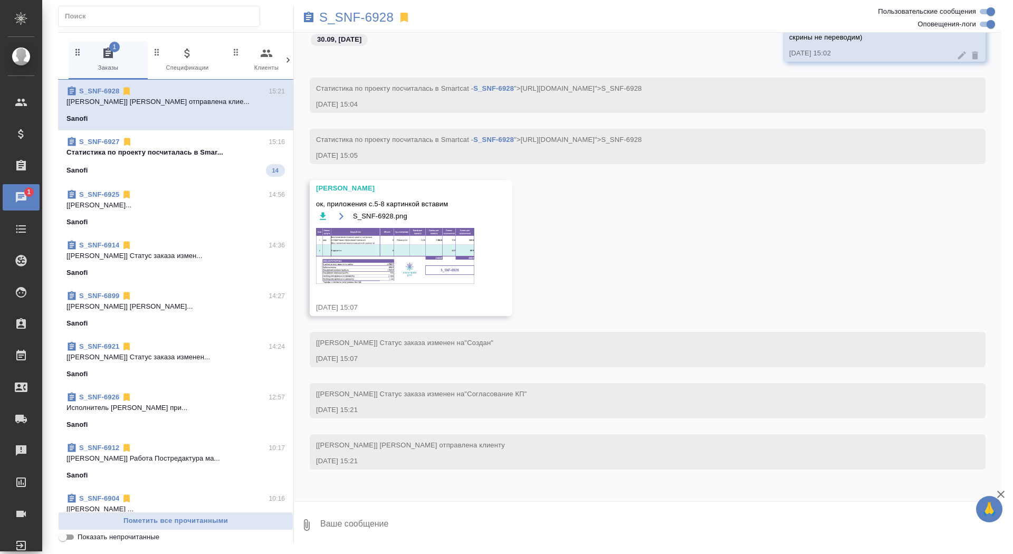
click at [190, 152] on p "Cтатистика по проекту посчиталась в Smar..." at bounding box center [175, 152] width 218 height 11
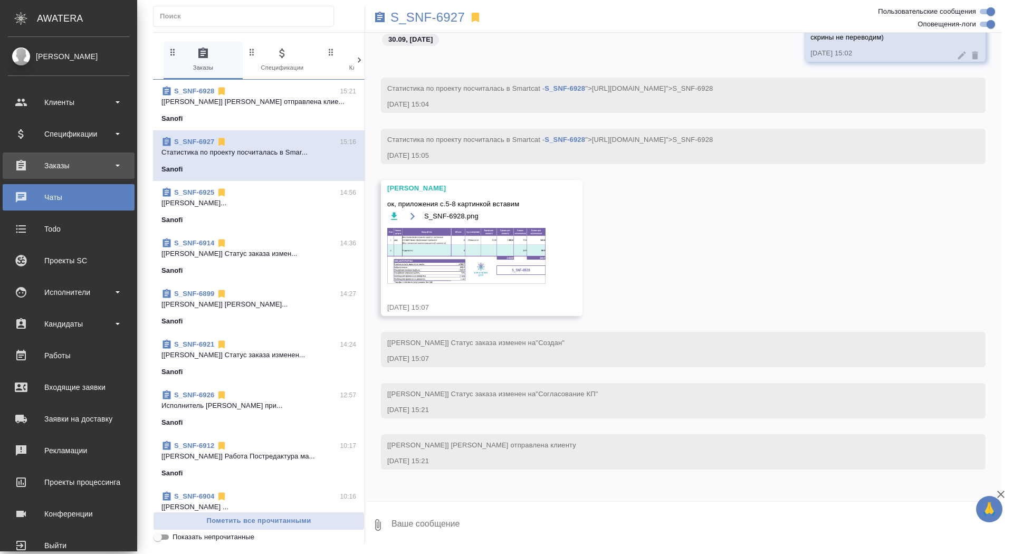
click at [24, 171] on div "Заказы" at bounding box center [68, 166] width 121 height 16
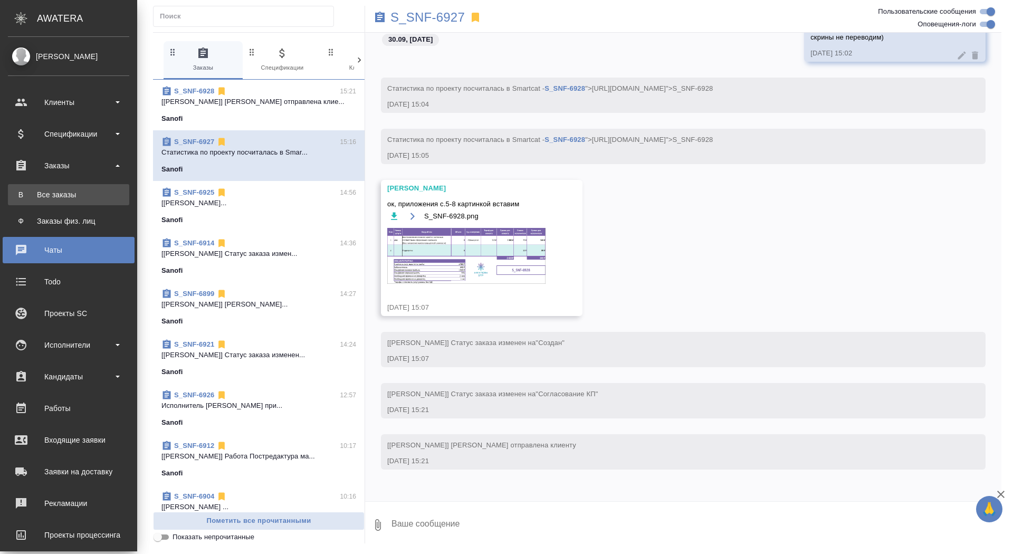
click at [32, 184] on link "В Все заказы" at bounding box center [68, 194] width 121 height 21
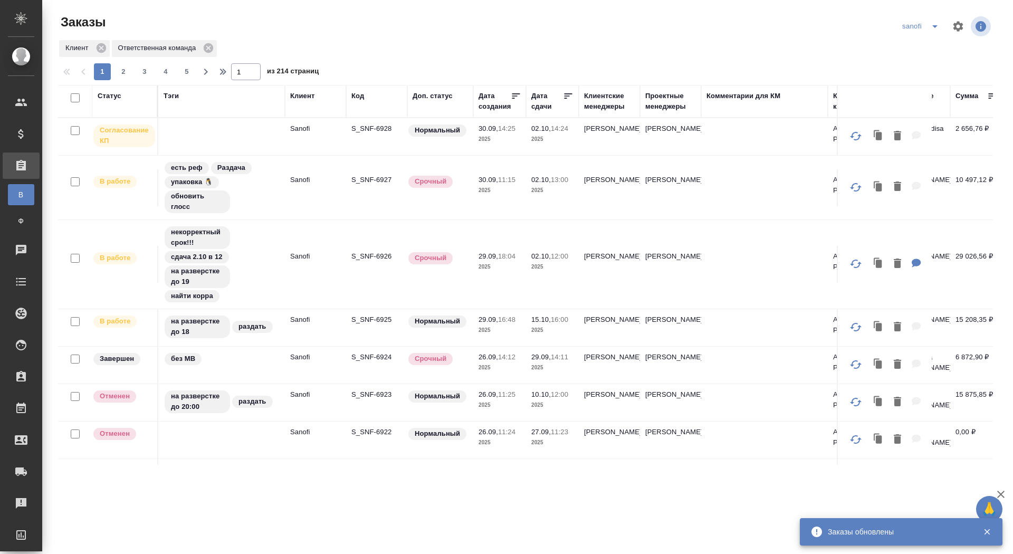
click at [940, 23] on icon "split button" at bounding box center [934, 26] width 13 height 13
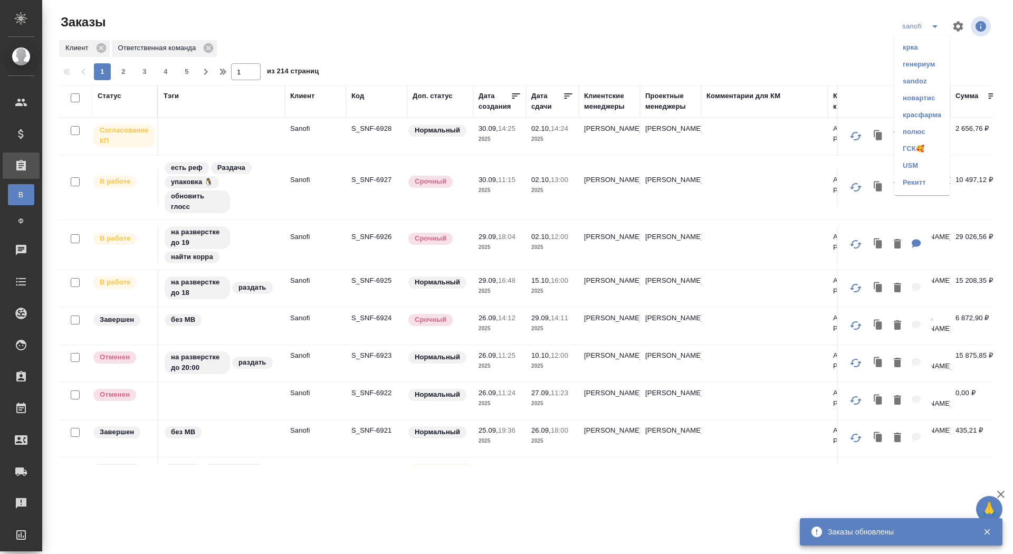
click at [908, 149] on li "ГСК🥰" at bounding box center [921, 148] width 55 height 17
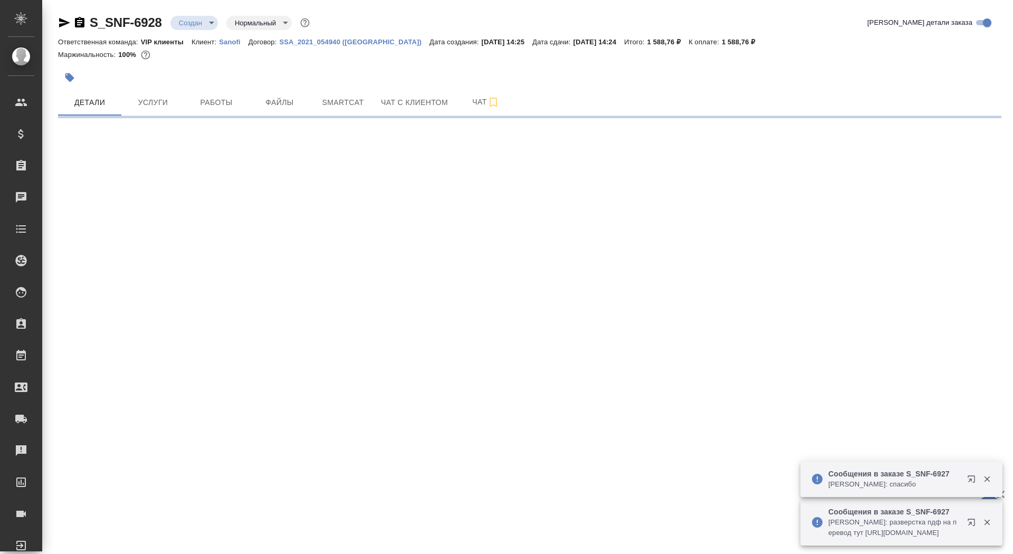
select select "RU"
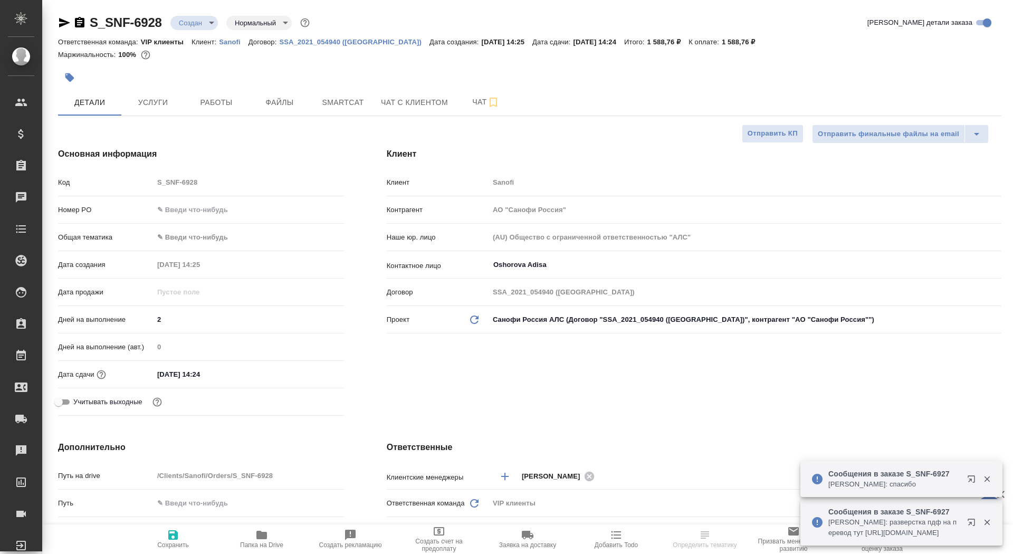
type textarea "x"
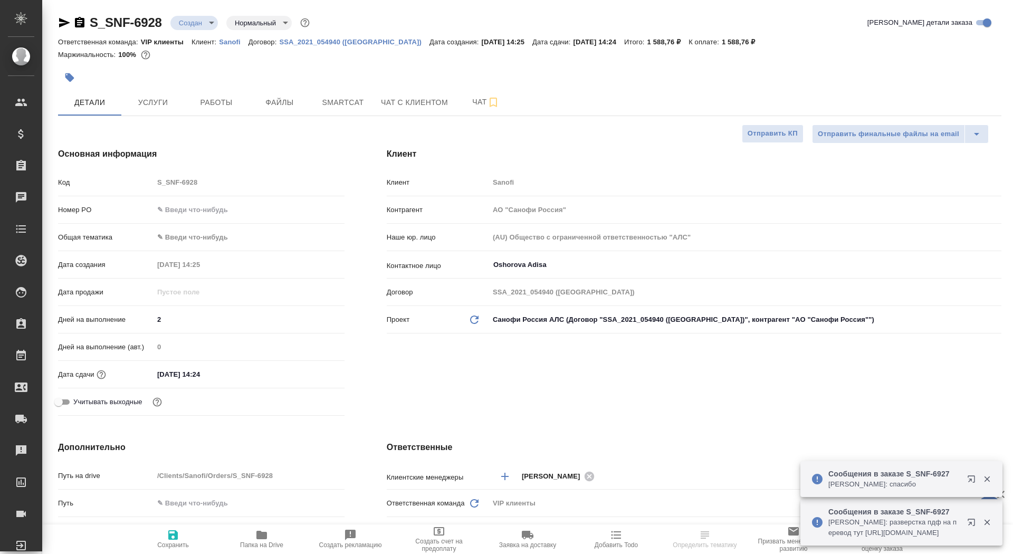
type textarea "x"
type input "[PERSON_NAME]"
click at [139, 114] on button "Услуги" at bounding box center [152, 102] width 63 height 26
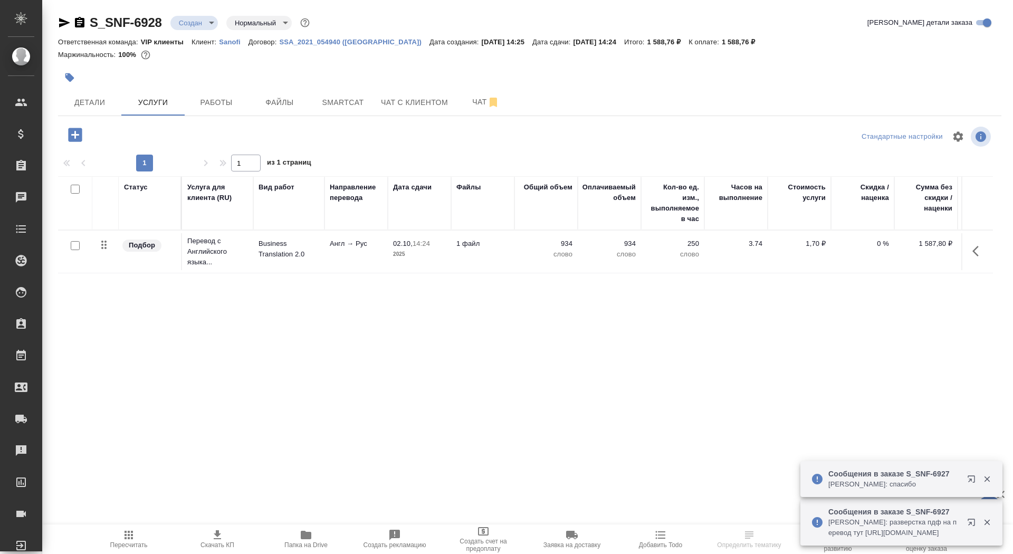
click at [66, 130] on icon "button" at bounding box center [75, 135] width 18 height 18
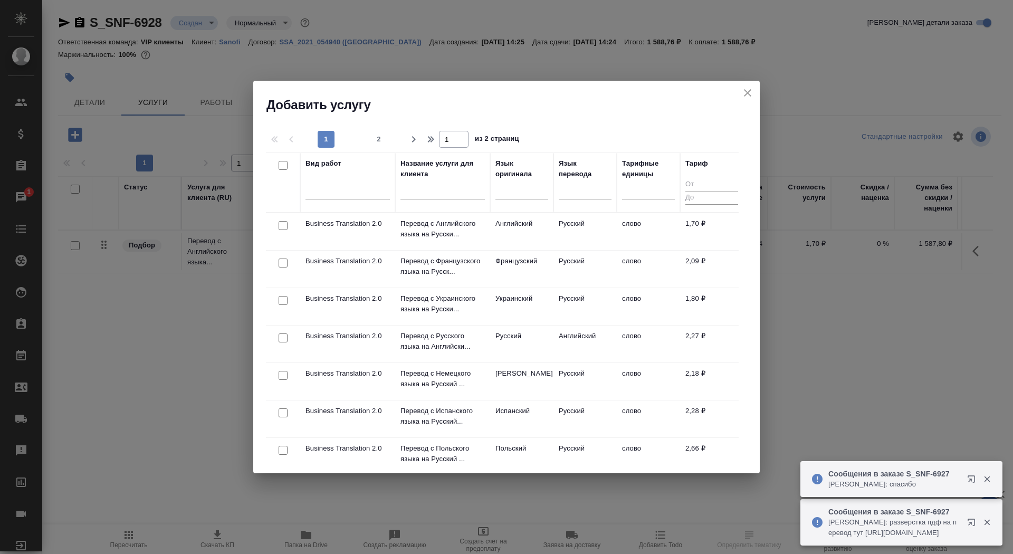
click at [428, 192] on input "text" at bounding box center [442, 192] width 84 height 13
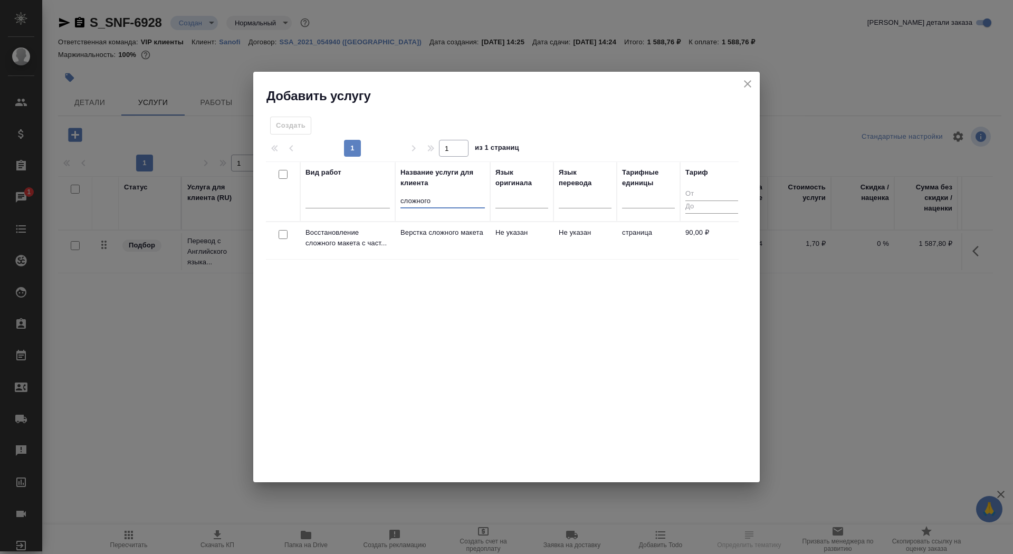
type input "сложного"
click at [411, 238] on p "Верстка сложного макета" at bounding box center [442, 232] width 84 height 11
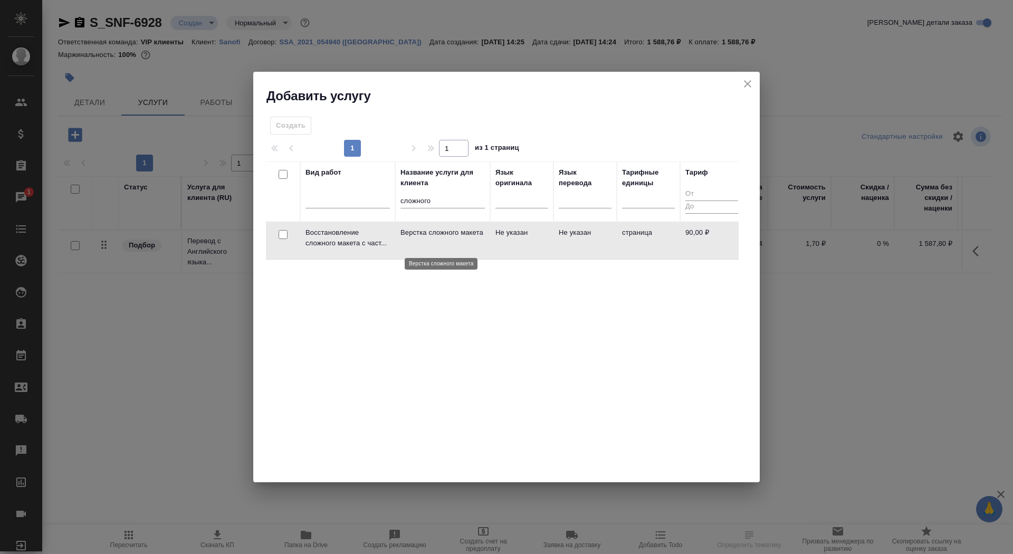
click at [411, 238] on p "Верстка сложного макета" at bounding box center [442, 232] width 84 height 11
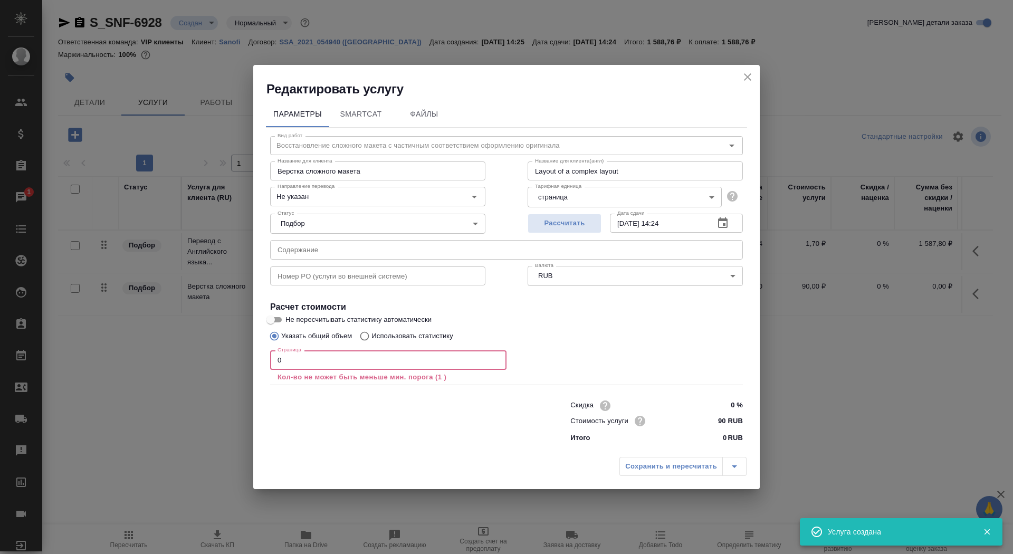
click at [354, 359] on input "0" at bounding box center [388, 359] width 236 height 19
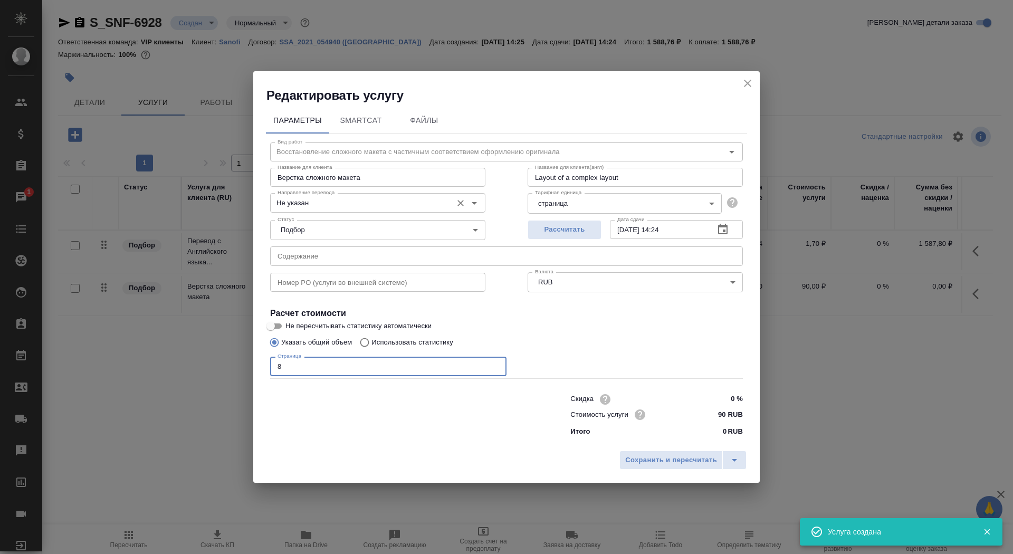
type input "8"
click at [321, 200] on input "Не указан" at bounding box center [360, 202] width 174 height 13
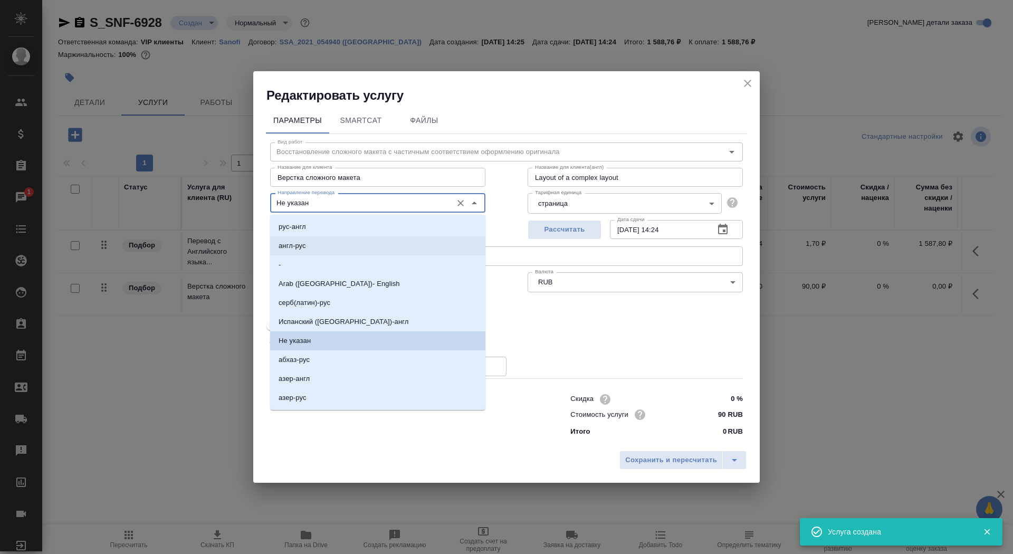
click at [326, 247] on li "англ-рус" at bounding box center [377, 245] width 215 height 19
type input "англ-рус"
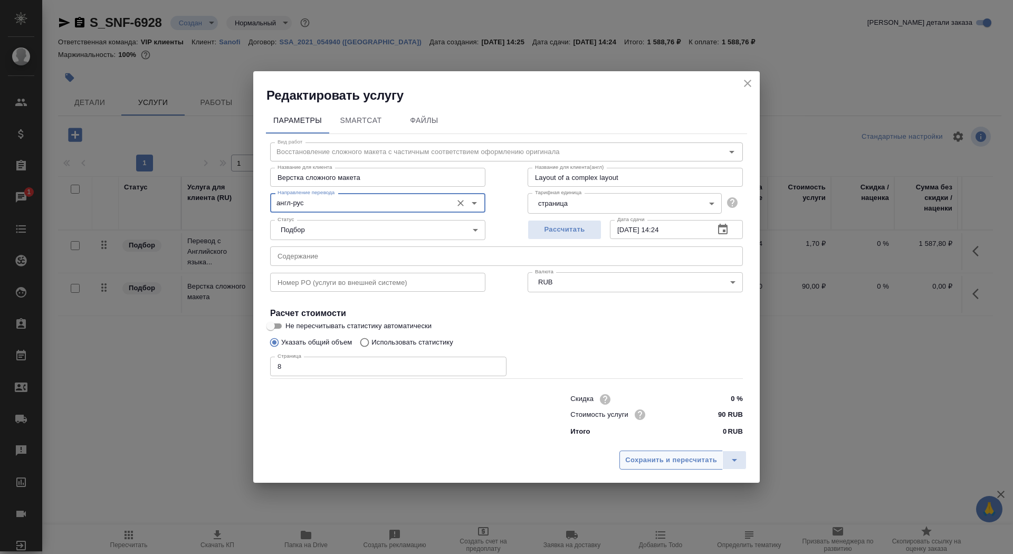
click at [653, 462] on span "Сохранить и пересчитать" at bounding box center [671, 460] width 92 height 12
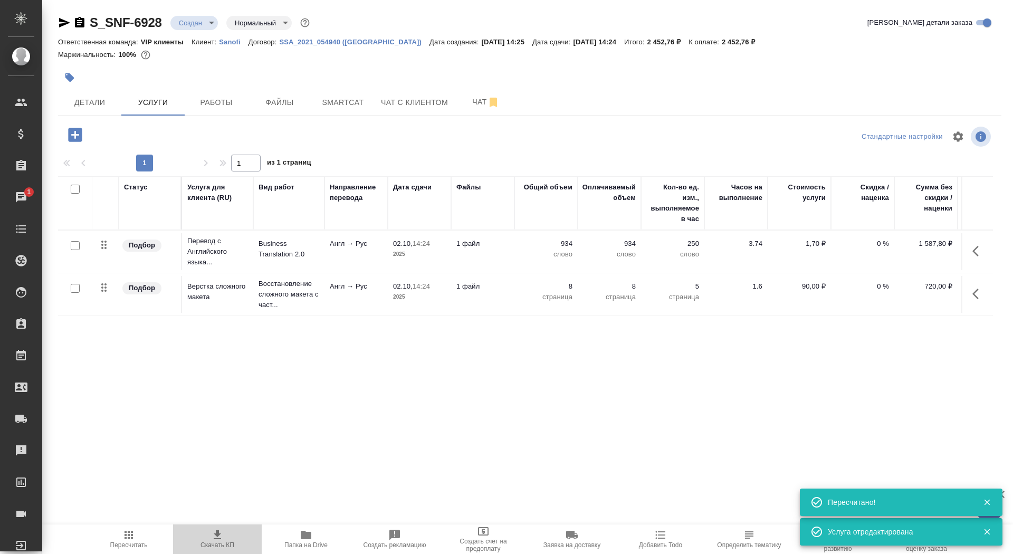
click at [195, 540] on span "Скачать КП" at bounding box center [217, 538] width 76 height 20
click at [376, 242] on p "Англ → Рус" at bounding box center [356, 243] width 53 height 11
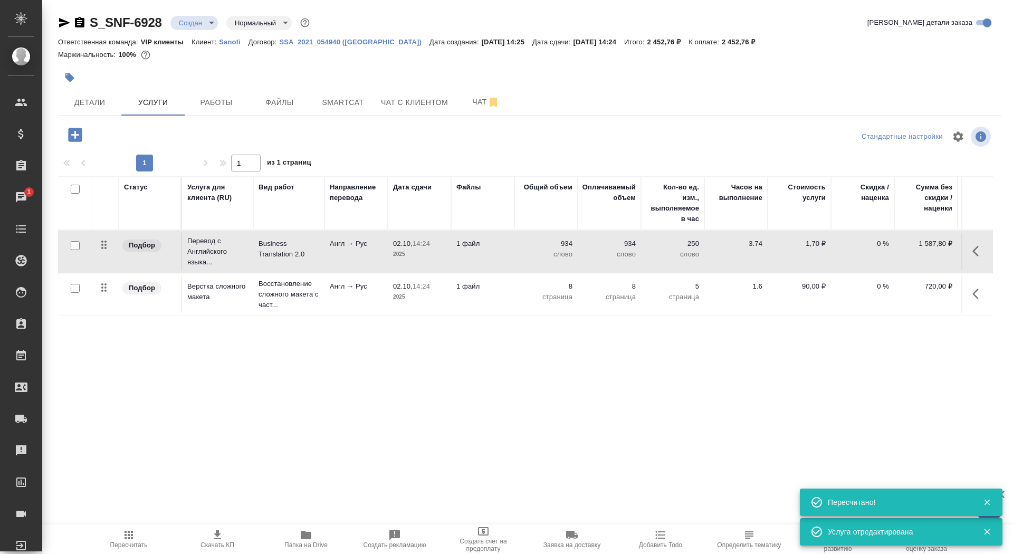
click at [376, 242] on p "Англ → Рус" at bounding box center [356, 243] width 53 height 11
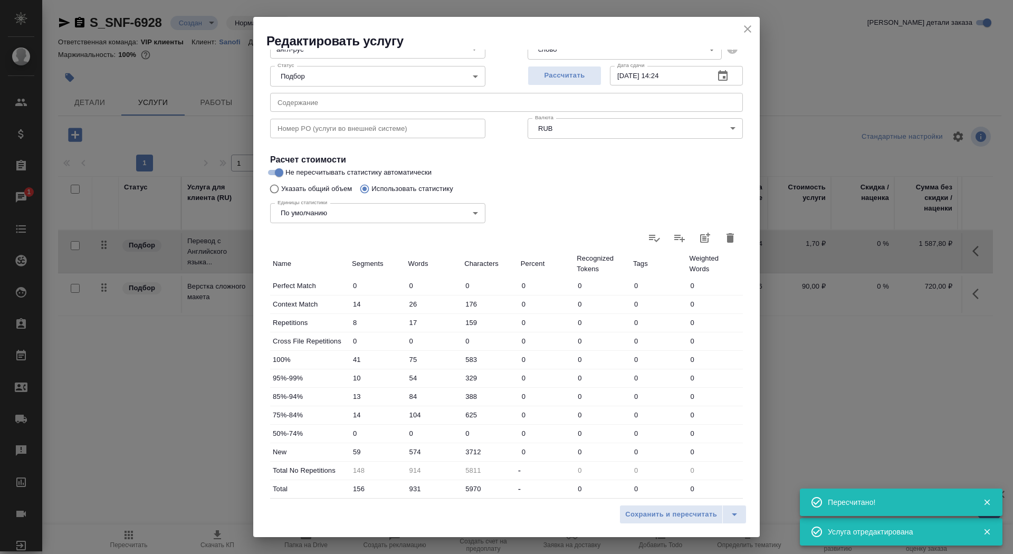
scroll to position [163, 0]
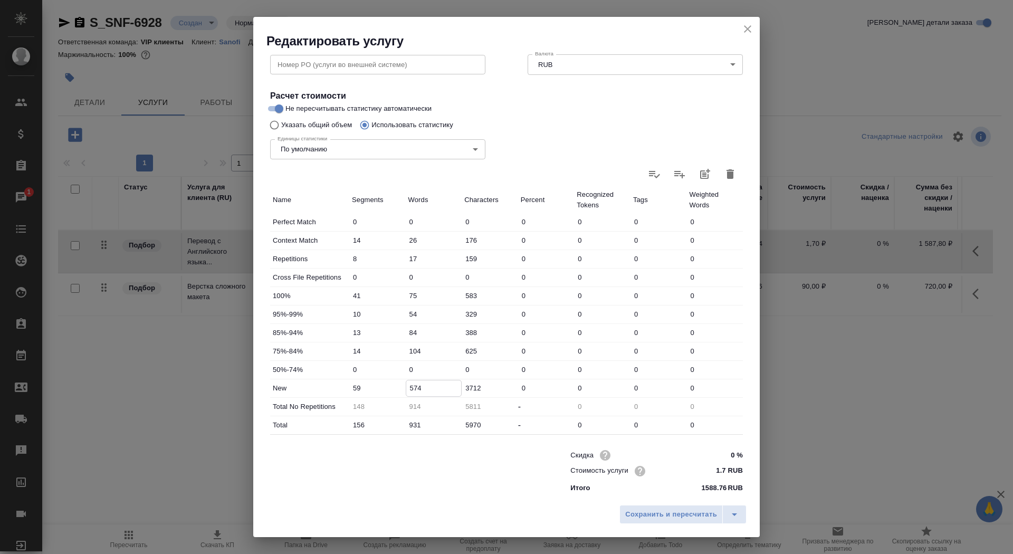
click at [408, 385] on input "574" at bounding box center [433, 387] width 55 height 15
type input "674"
click at [654, 511] on span "Сохранить и пересчитать" at bounding box center [671, 514] width 92 height 12
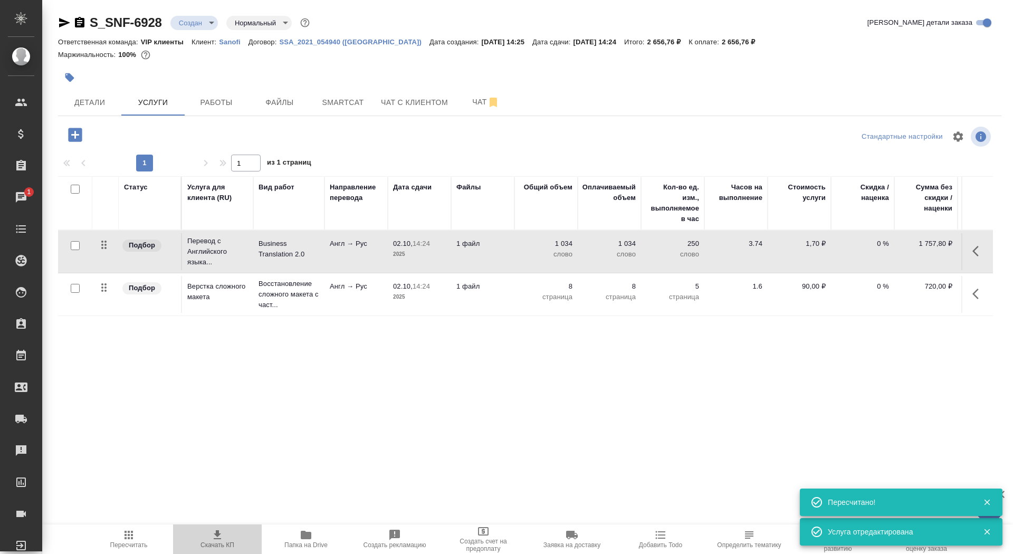
click at [218, 534] on icon "button" at bounding box center [217, 534] width 7 height 9
click at [84, 99] on span "Детали" at bounding box center [89, 102] width 51 height 13
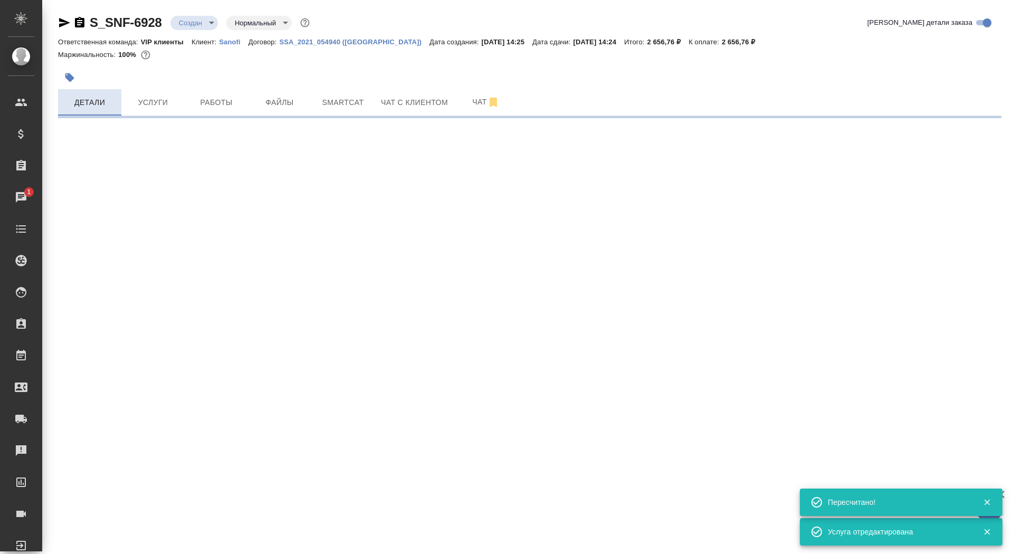
select select "RU"
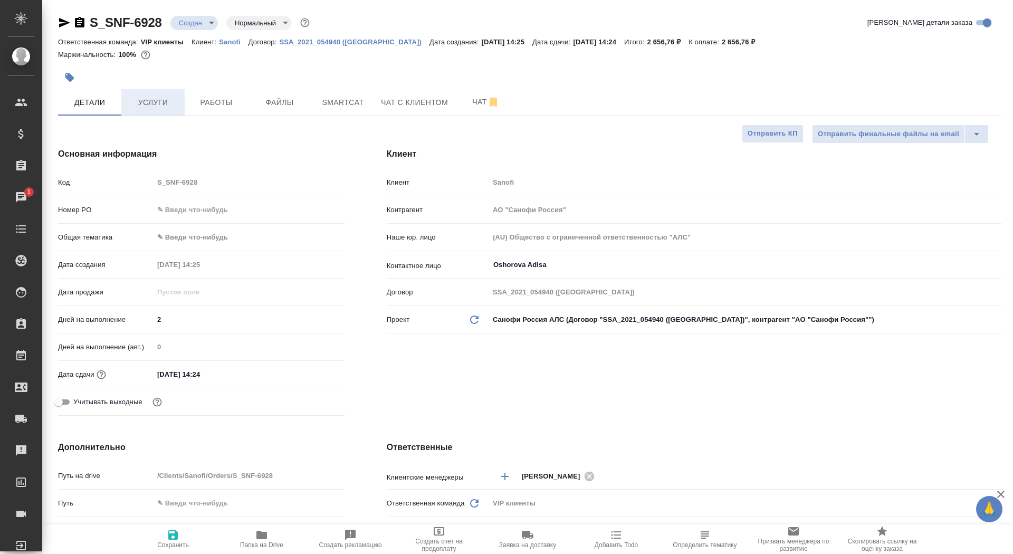
click at [148, 110] on button "Услуги" at bounding box center [152, 102] width 63 height 26
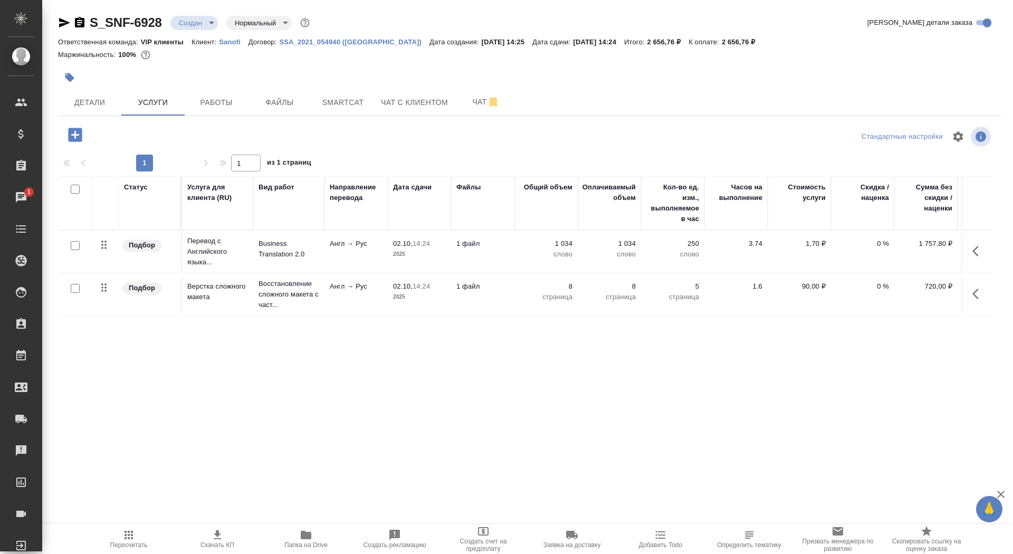
click at [205, 544] on span "Скачать КП" at bounding box center [217, 544] width 34 height 7
click at [86, 97] on span "Детали" at bounding box center [89, 102] width 51 height 13
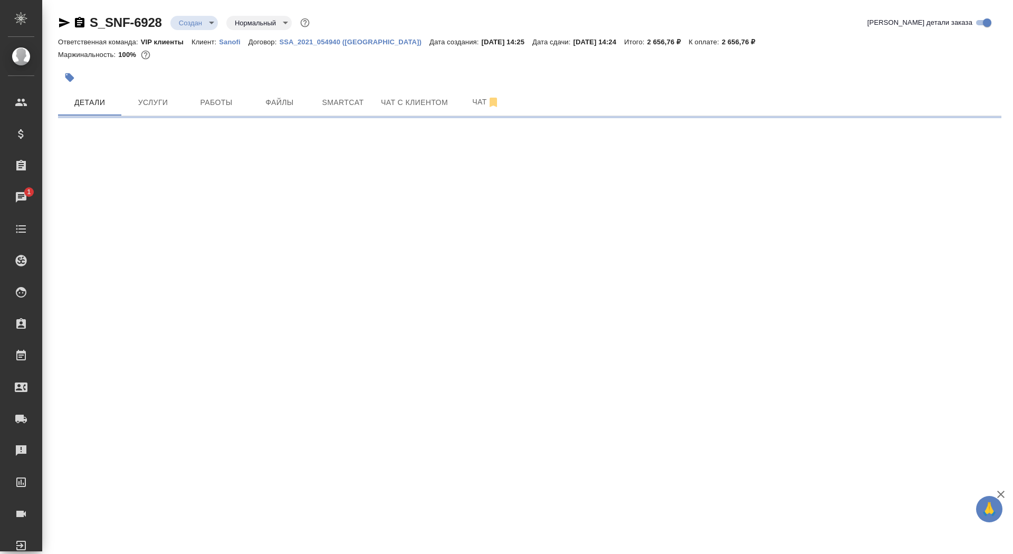
select select "RU"
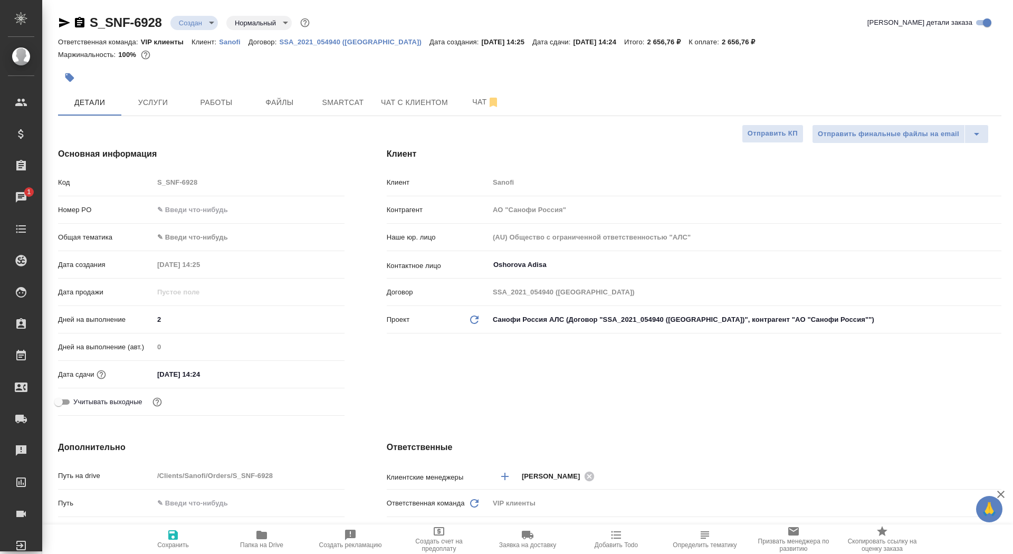
type textarea "x"
click at [166, 545] on span "Сохранить" at bounding box center [173, 544] width 32 height 7
type textarea "x"
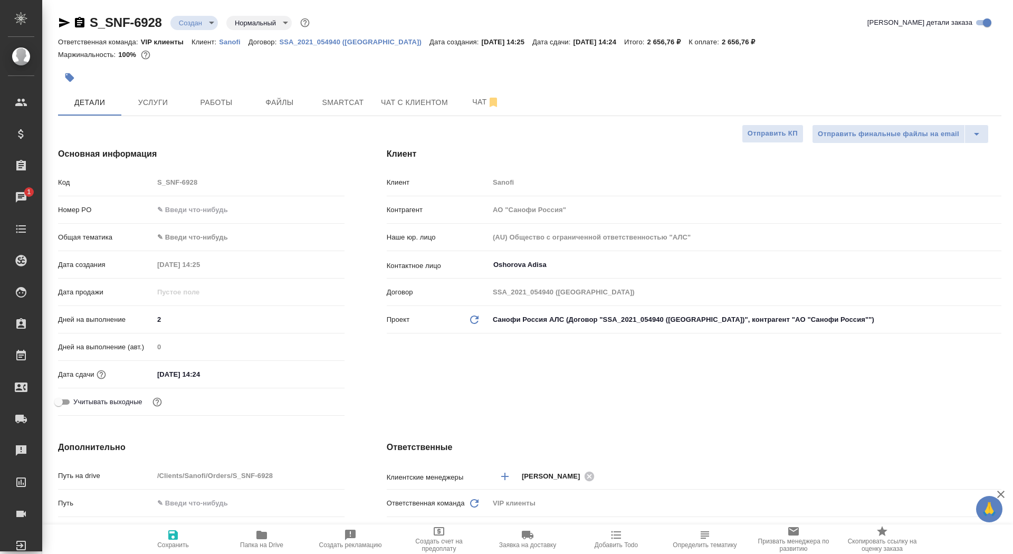
type textarea "x"
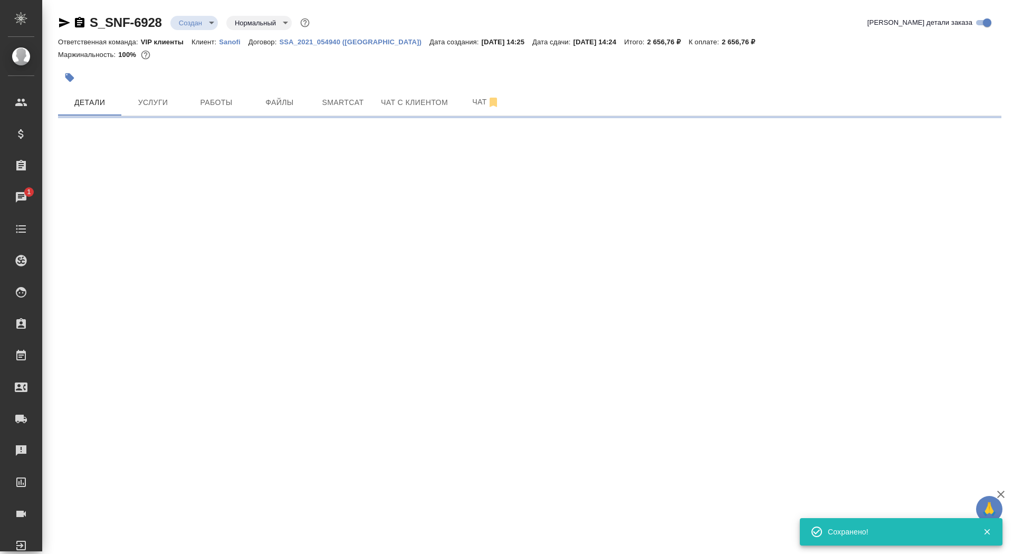
select select "RU"
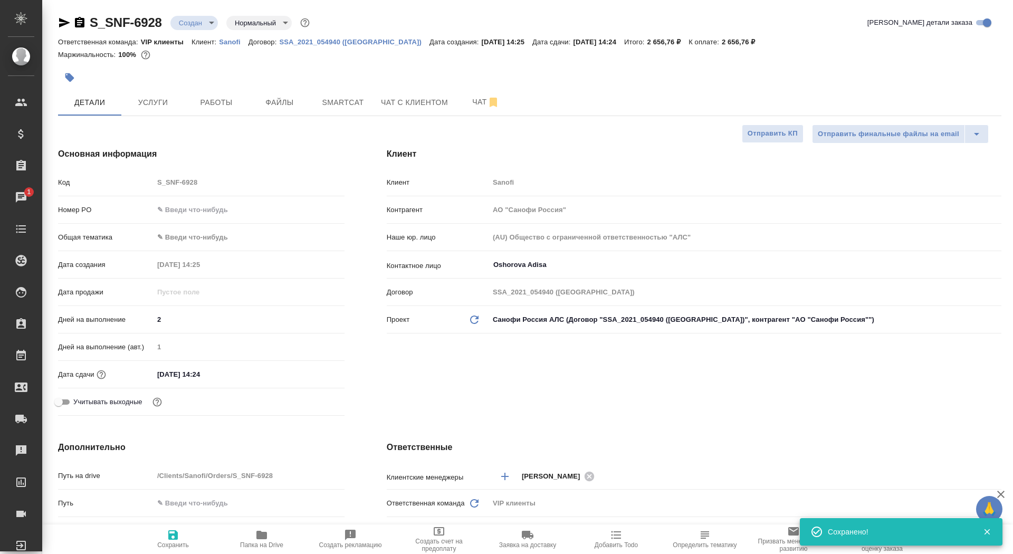
click at [170, 545] on span "Сохранить" at bounding box center [173, 544] width 32 height 7
type textarea "x"
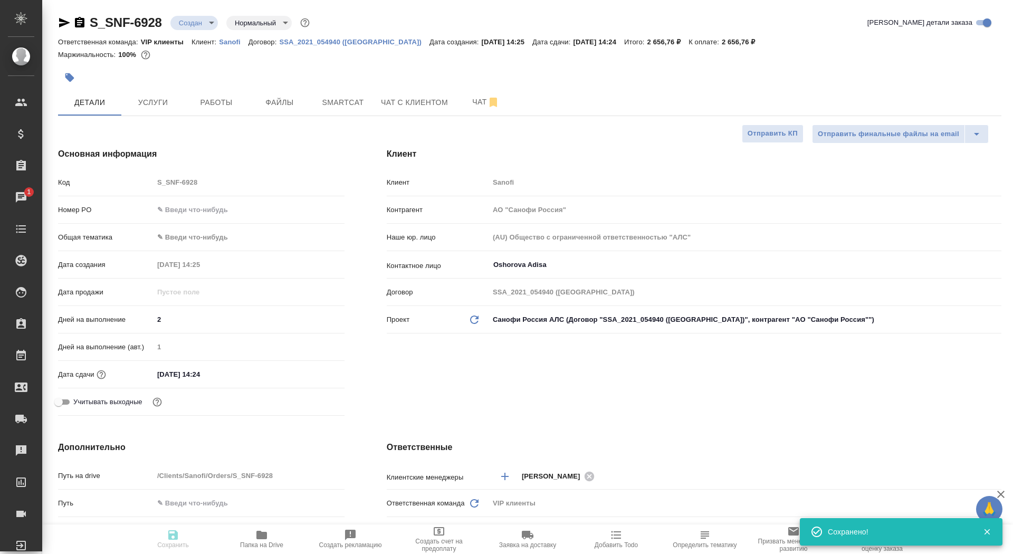
type textarea "x"
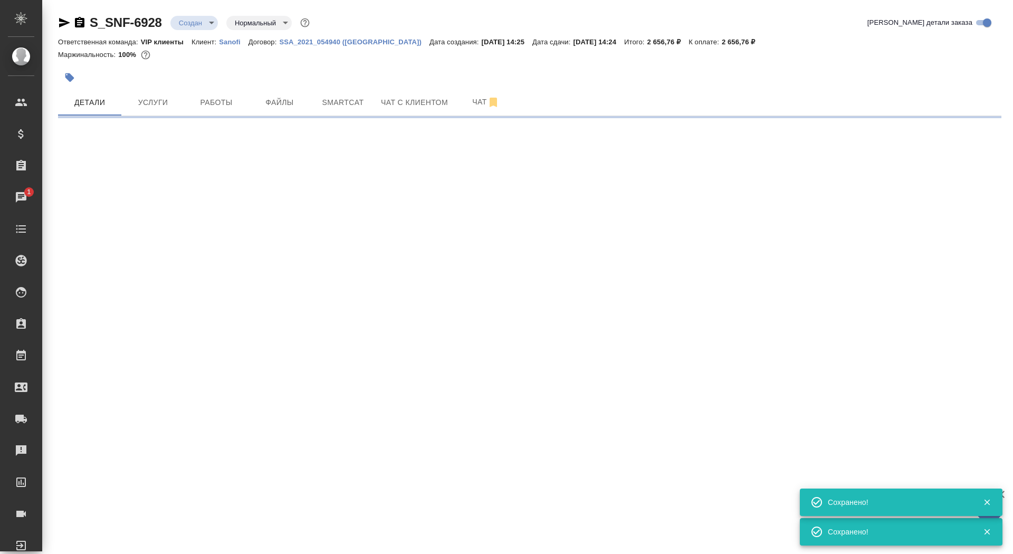
select select "RU"
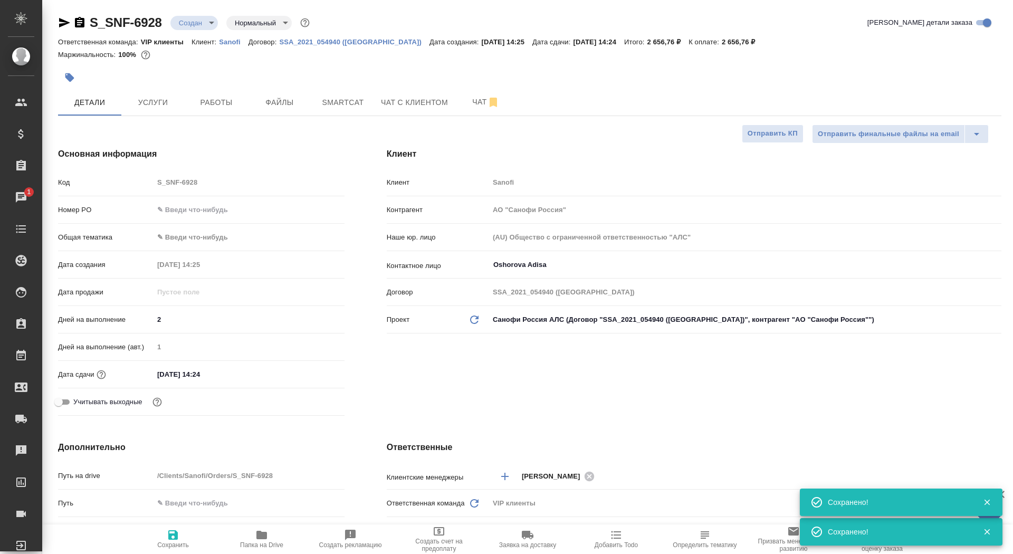
type textarea "x"
click at [740, 138] on div "Клиент Клиент Sanofi Контрагент АО "Санофи Россия" Наше юр. лицо (AU) Общество …" at bounding box center [693, 284] width 657 height 314
click at [755, 138] on span "Отправить КП" at bounding box center [772, 134] width 50 height 12
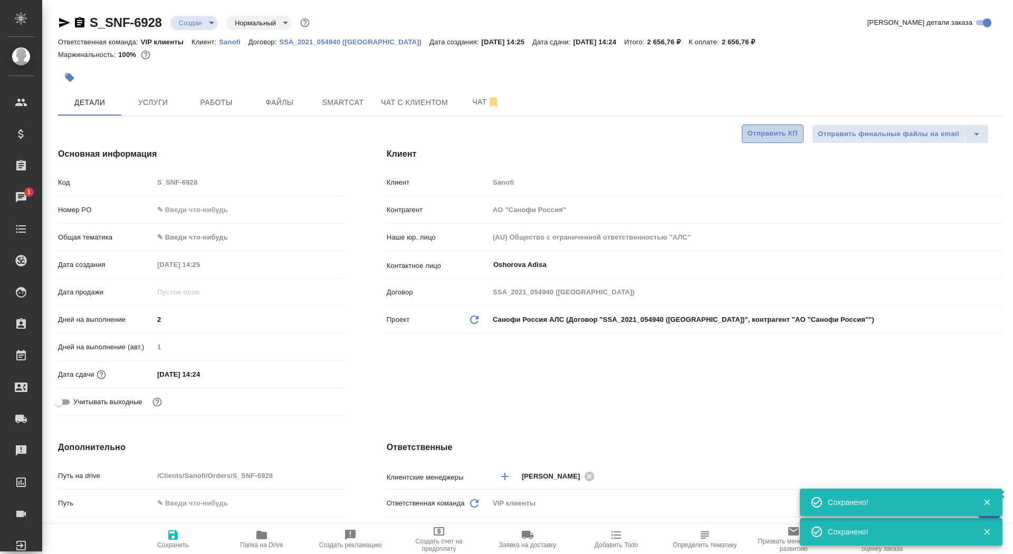
type textarea "x"
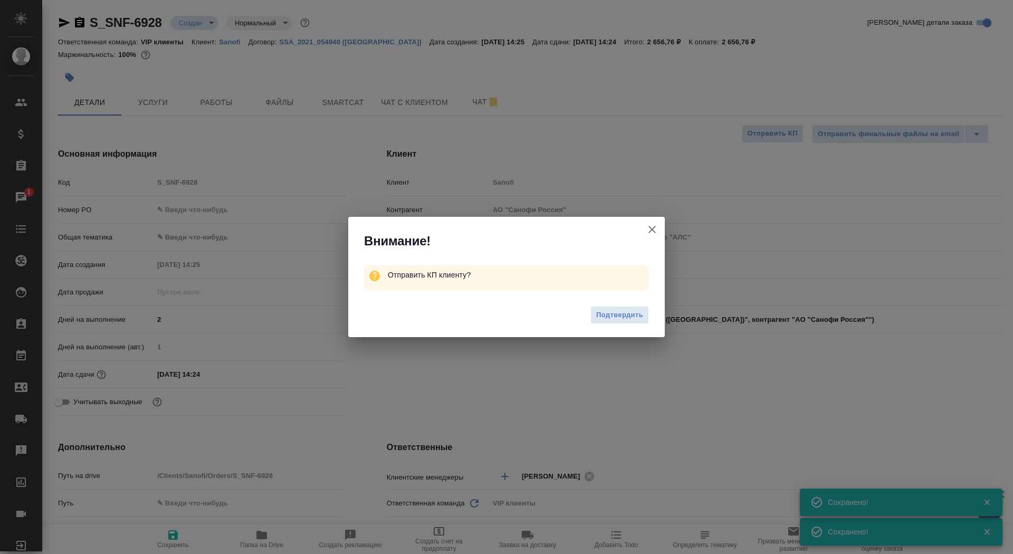
click at [633, 303] on div "Подтвердить" at bounding box center [506, 316] width 316 height 42
click at [632, 320] on span "Подтвердить" at bounding box center [619, 315] width 47 height 12
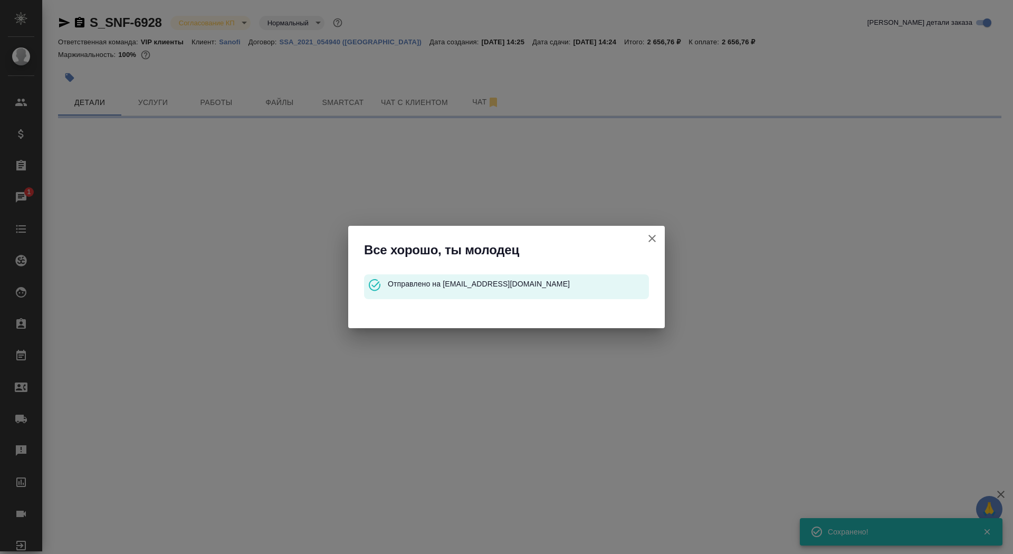
select select "RU"
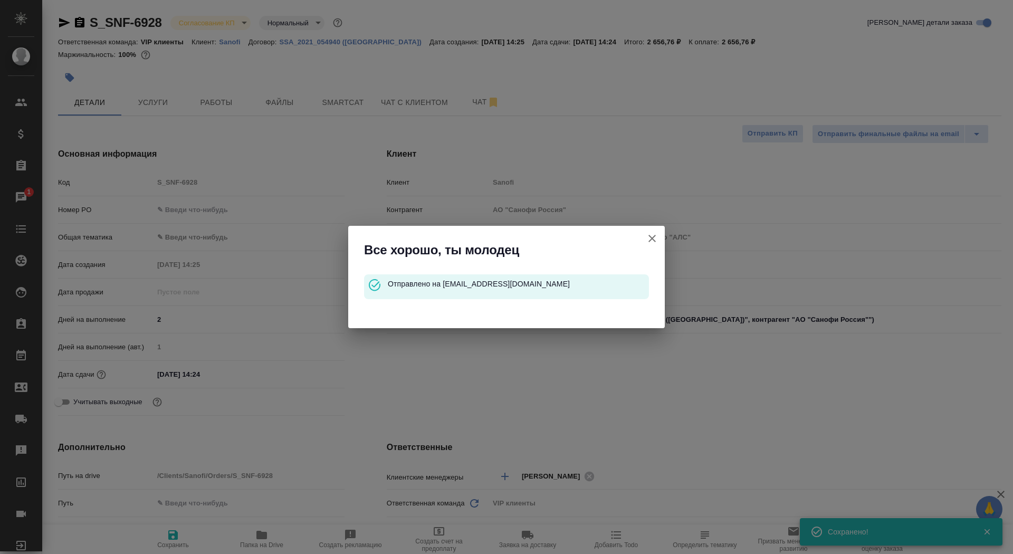
type textarea "x"
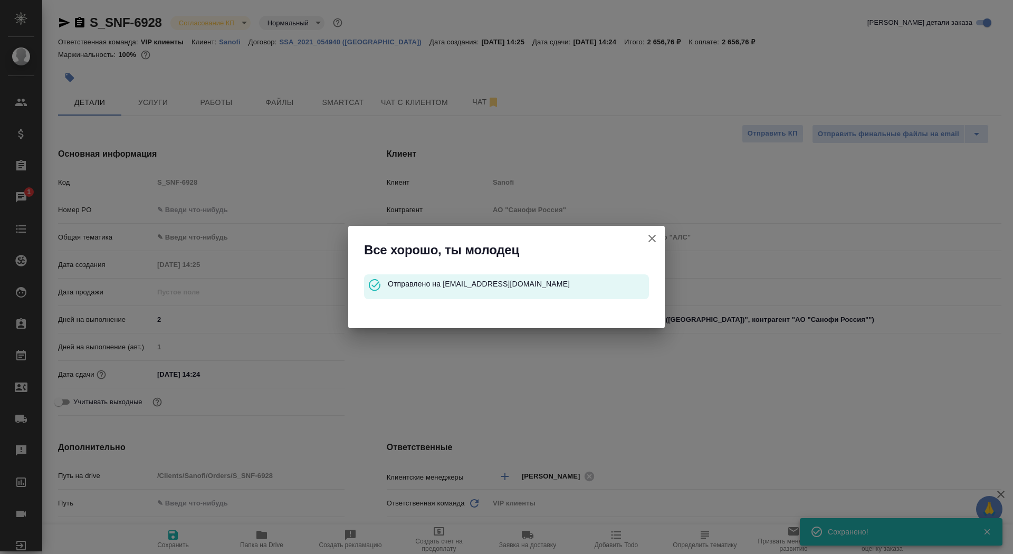
type textarea "x"
click at [644, 234] on button "Клиент не указал номер" at bounding box center [651, 238] width 25 height 25
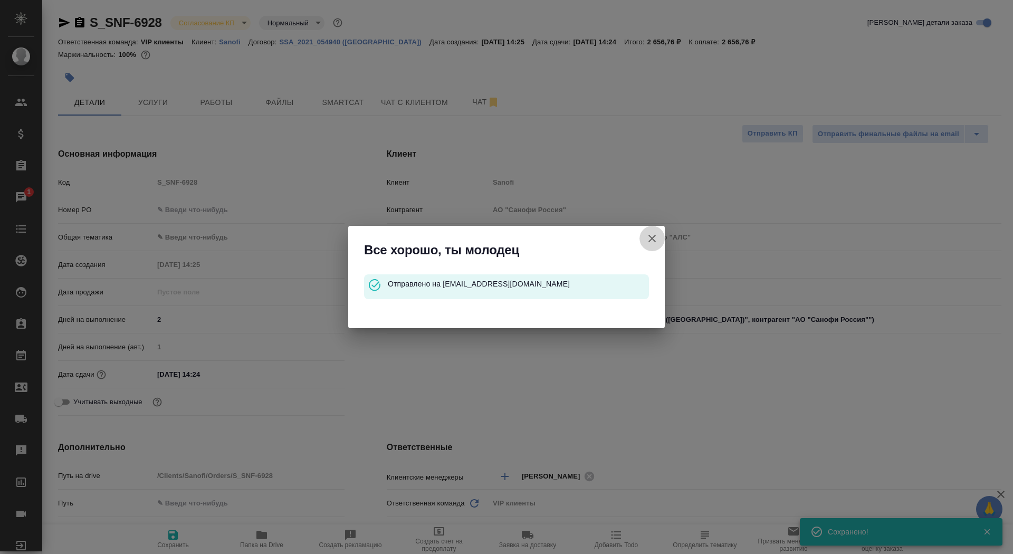
type textarea "x"
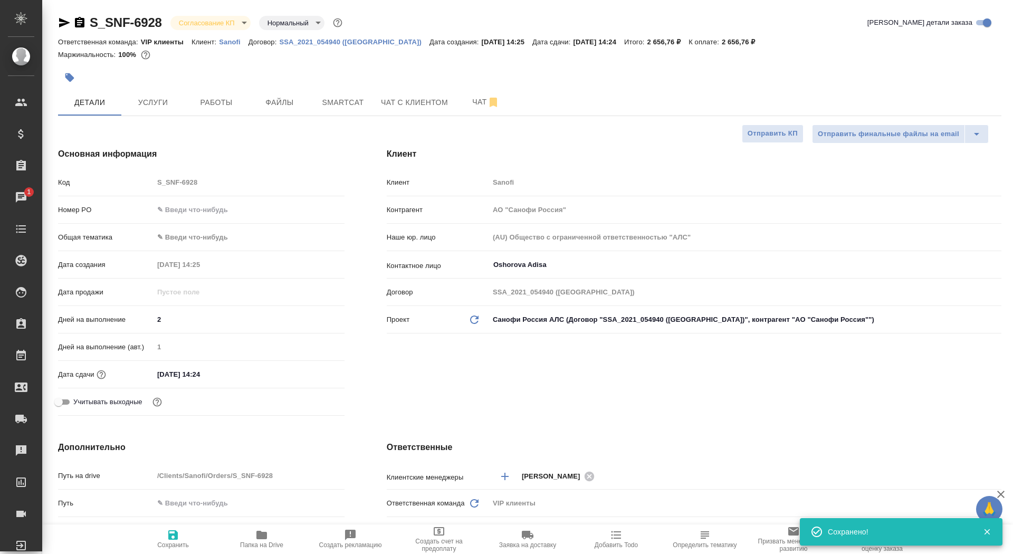
type textarea "x"
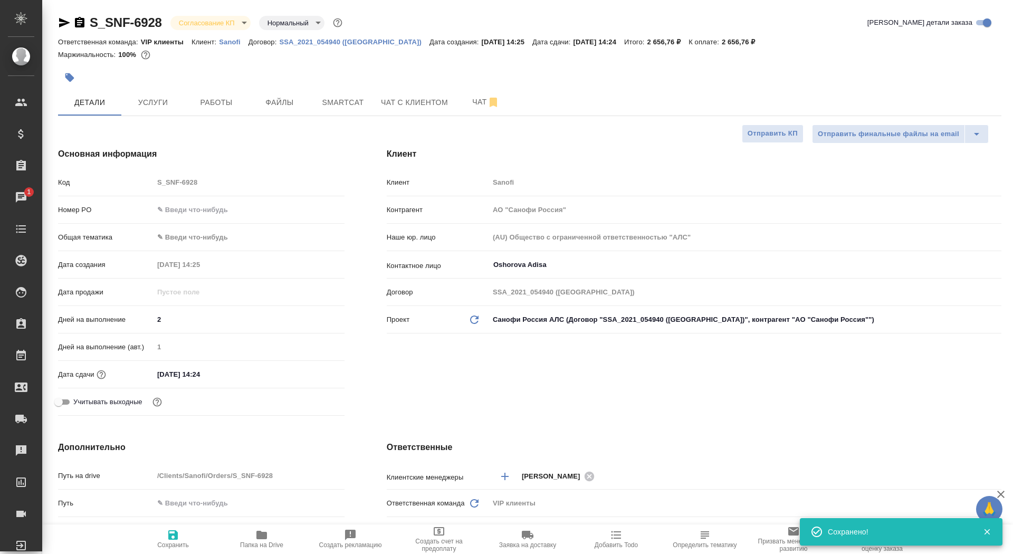
type textarea "x"
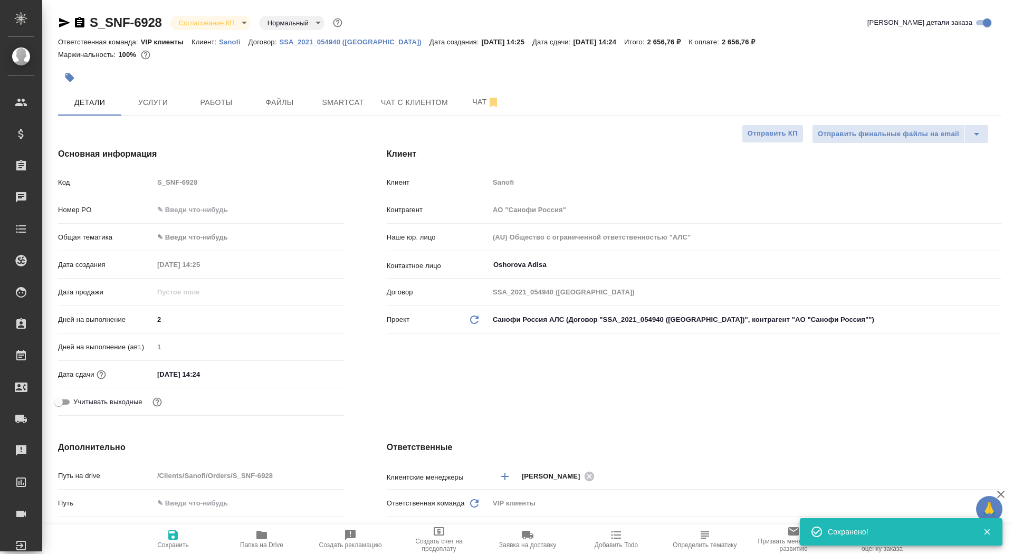
type textarea "x"
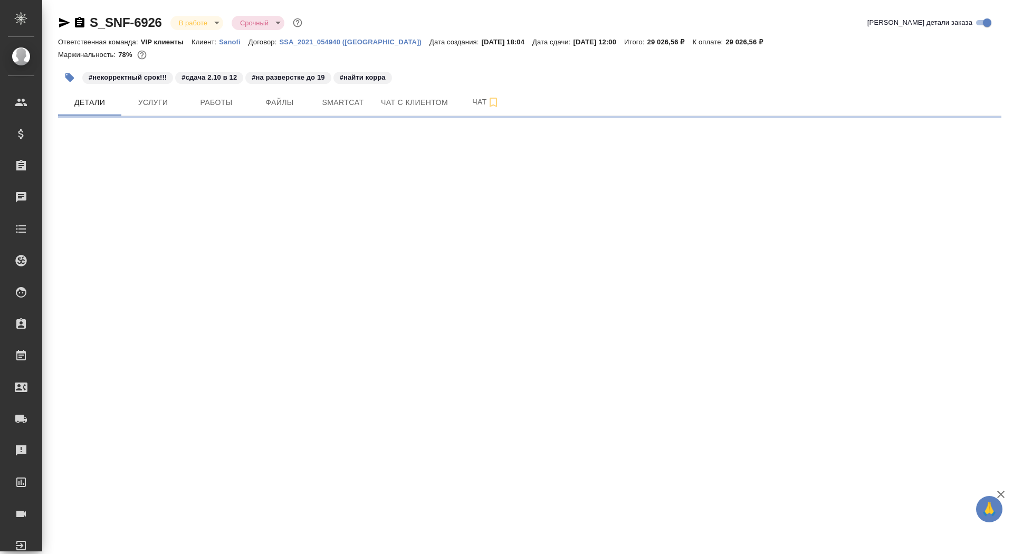
select select "RU"
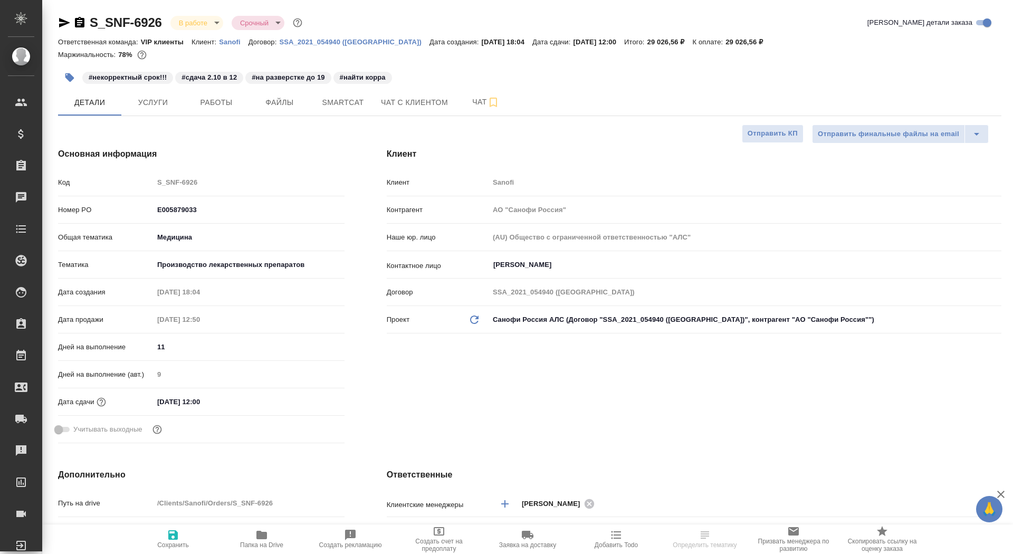
type textarea "x"
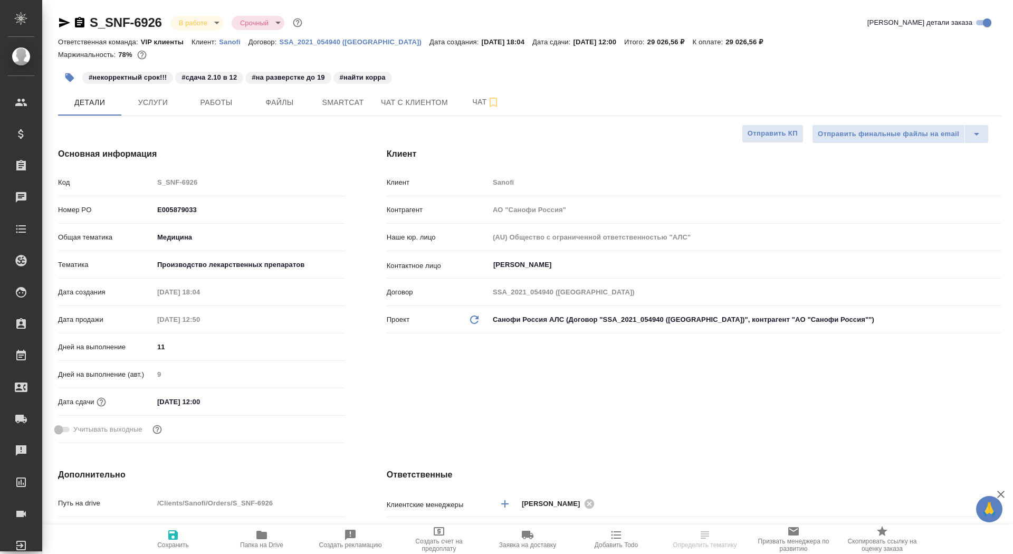
type textarea "x"
click at [65, 76] on icon "button" at bounding box center [69, 77] width 9 height 9
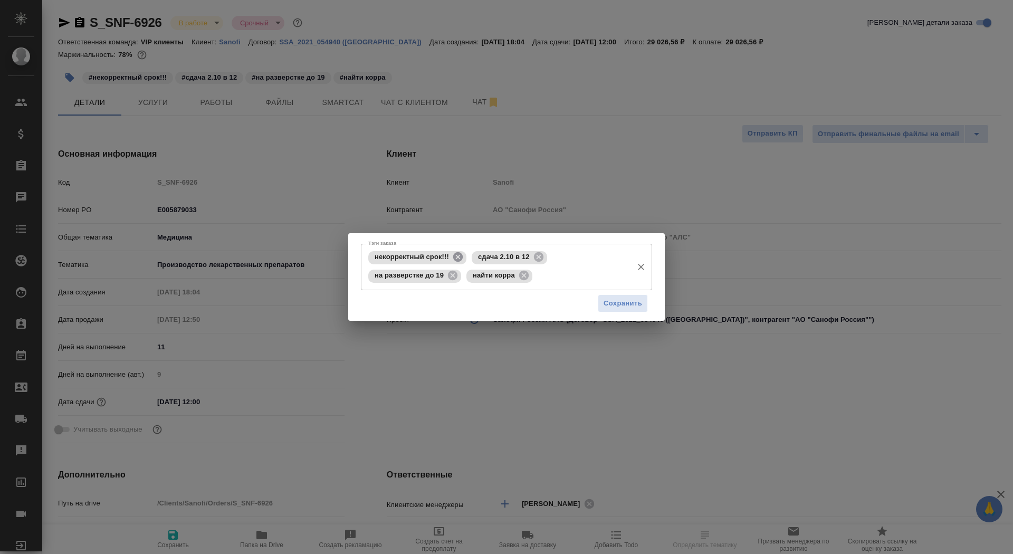
click at [457, 256] on icon at bounding box center [457, 256] width 9 height 9
click at [432, 257] on icon at bounding box center [434, 256] width 9 height 9
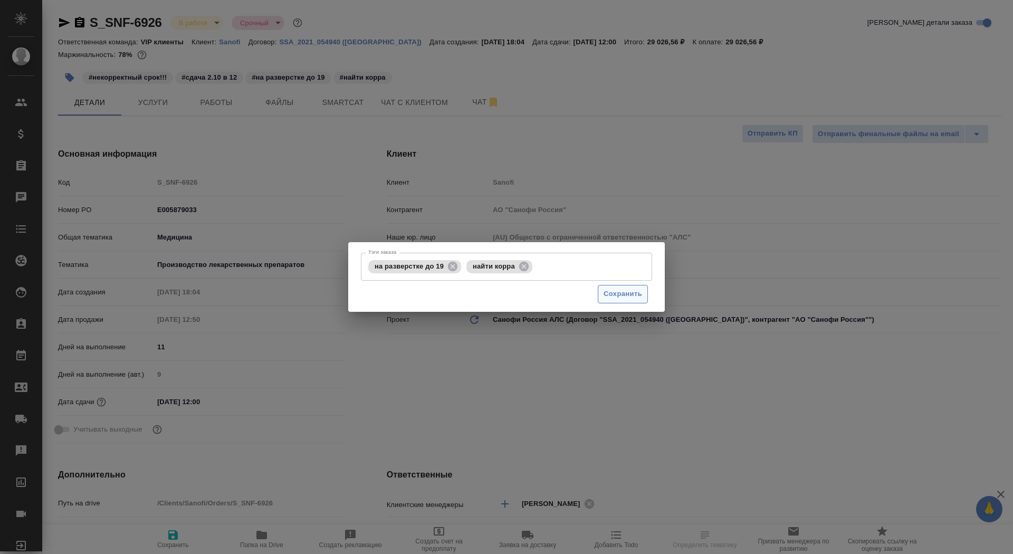
click at [638, 299] on span "Сохранить" at bounding box center [622, 294] width 38 height 12
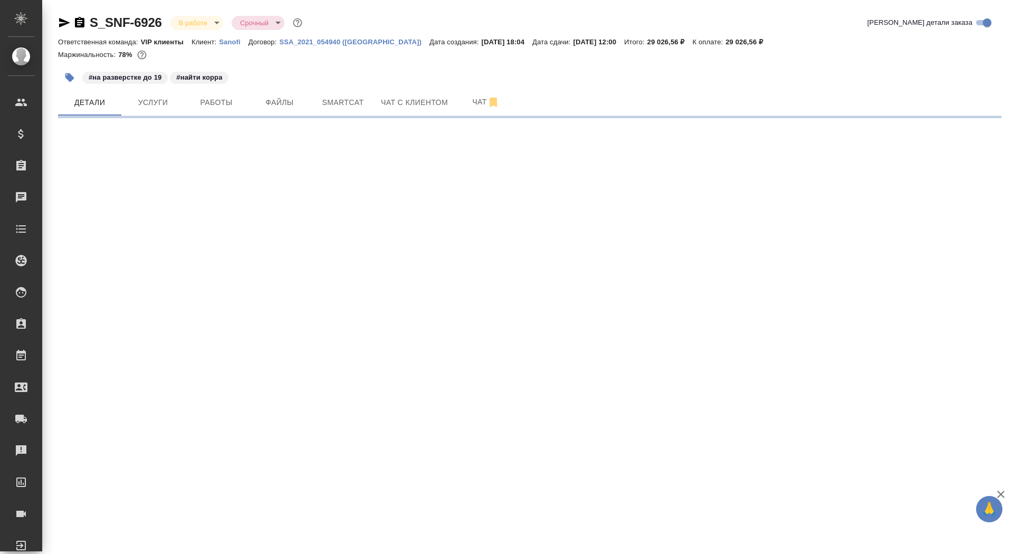
select select "RU"
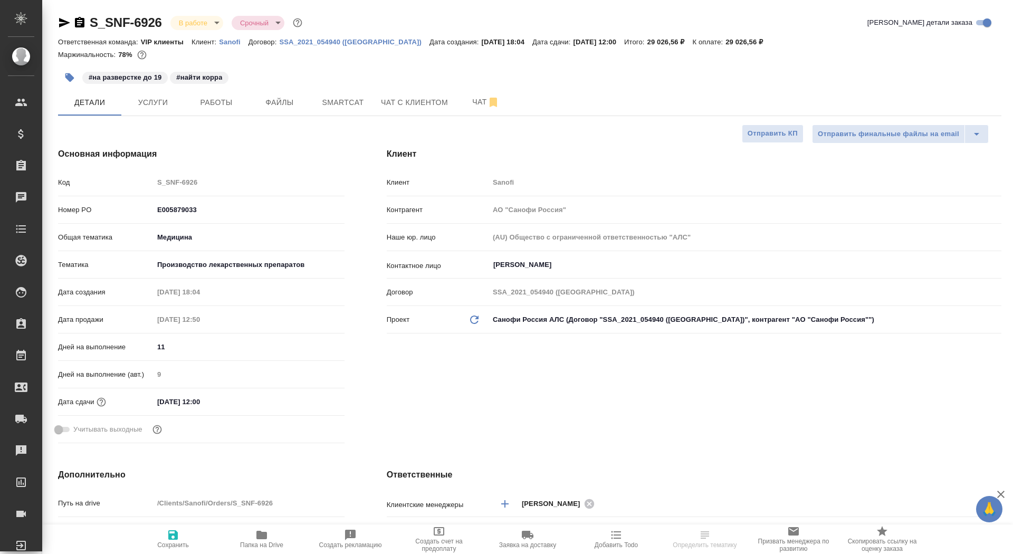
type textarea "x"
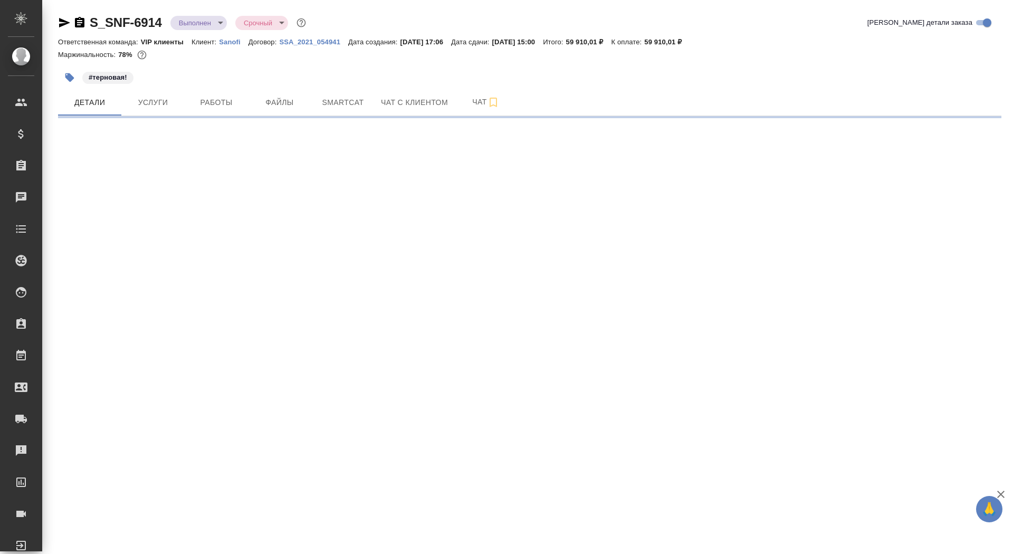
select select "RU"
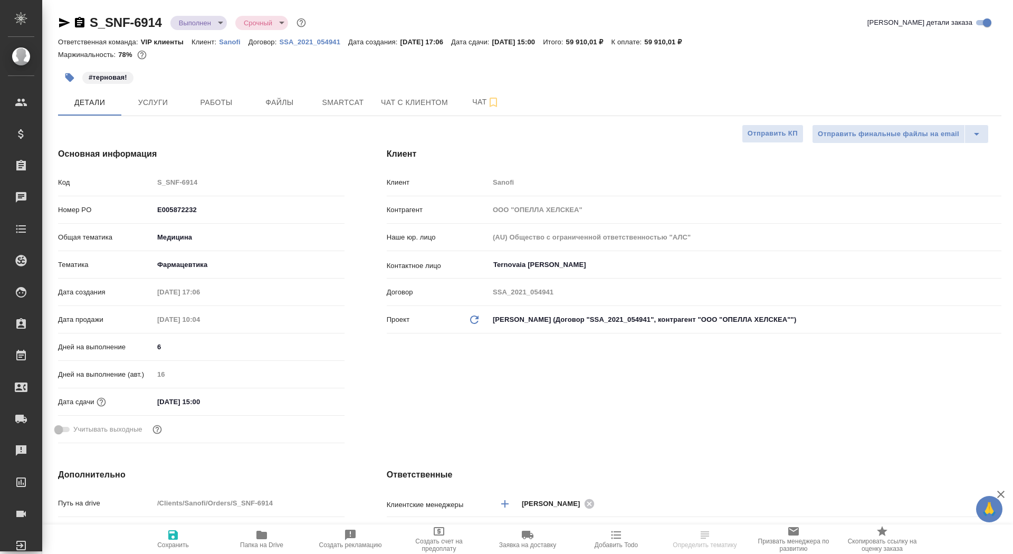
type textarea "x"
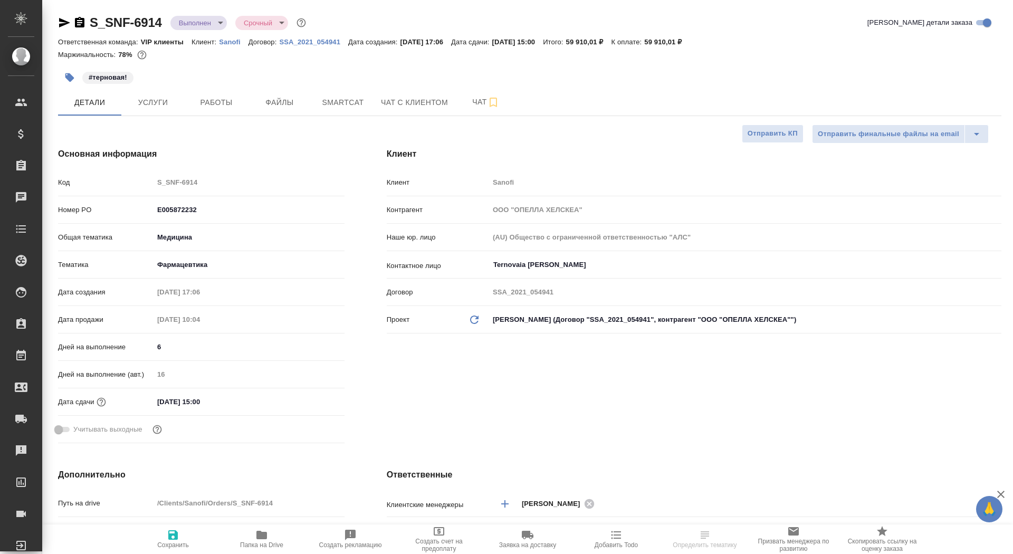
type textarea "x"
click at [80, 23] on icon "button" at bounding box center [79, 22] width 9 height 11
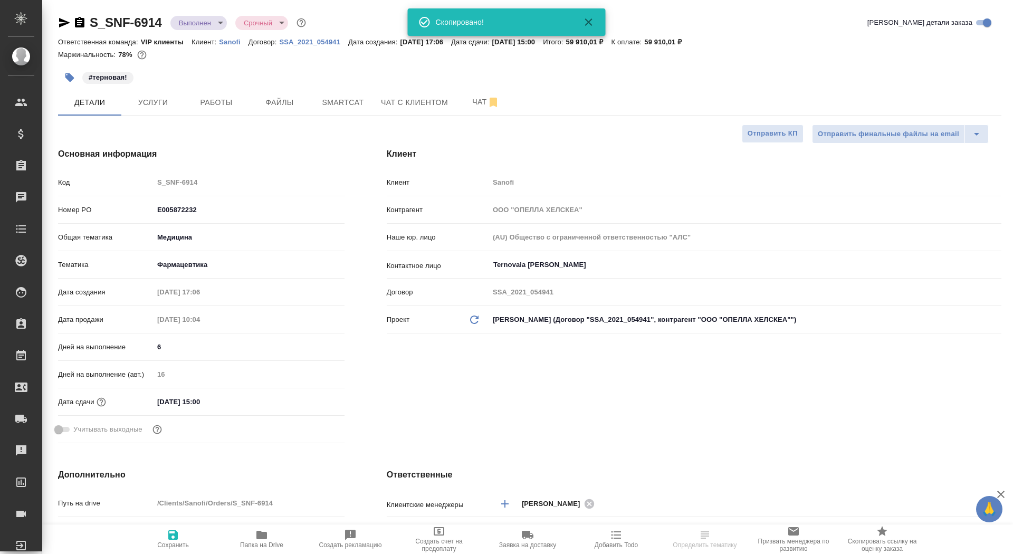
type textarea "x"
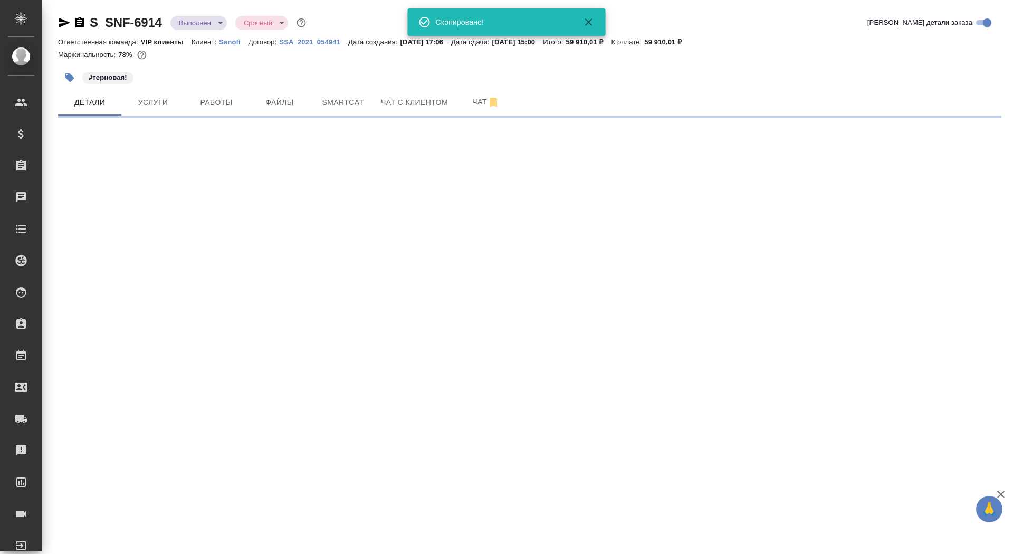
select select "RU"
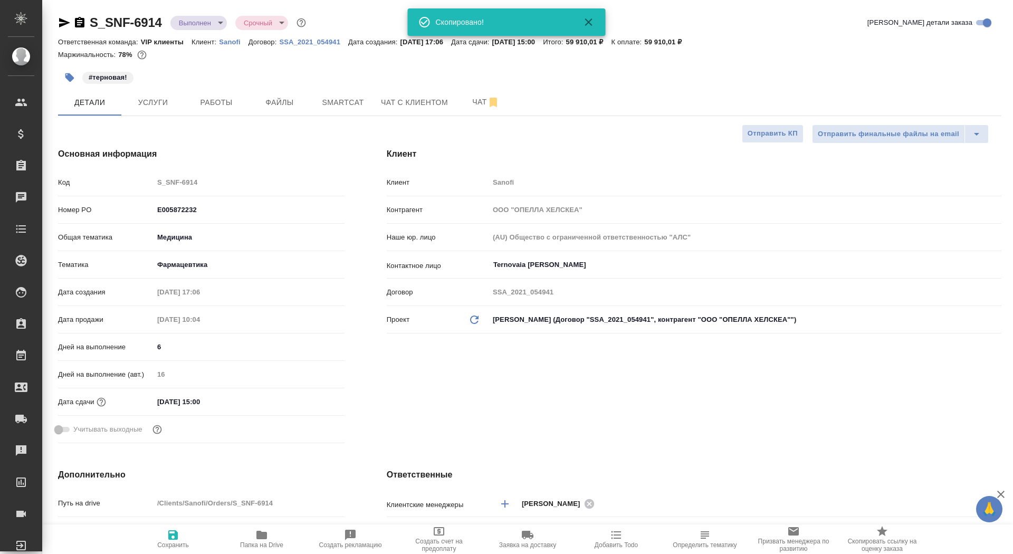
type textarea "x"
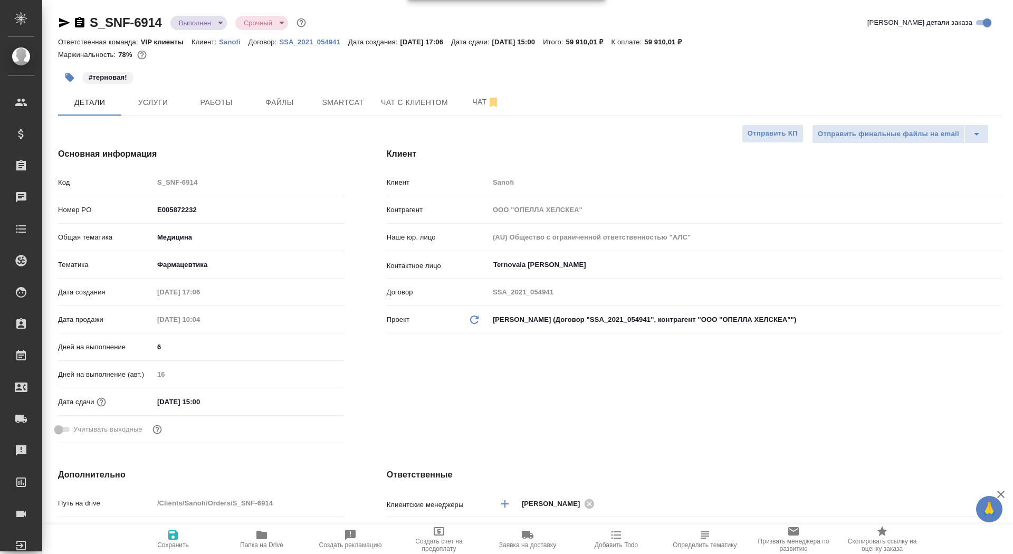
click at [207, 22] on body "🙏 .cls-1 fill:#fff; AWATERA Saydasheva Dilyara Клиенты Спецификации Заказы 0 Ча…" at bounding box center [506, 277] width 1013 height 554
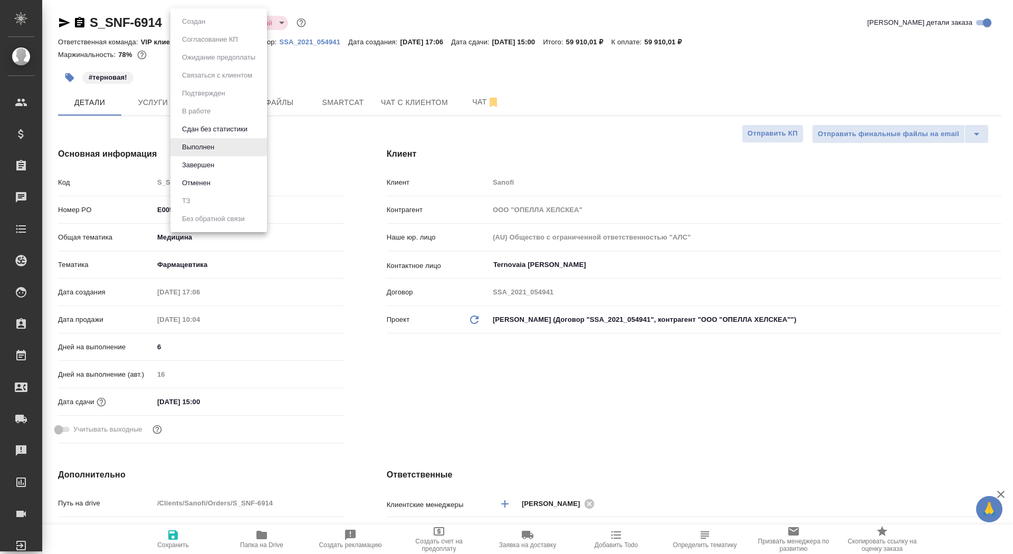
click at [219, 168] on li "Завершен" at bounding box center [218, 165] width 97 height 18
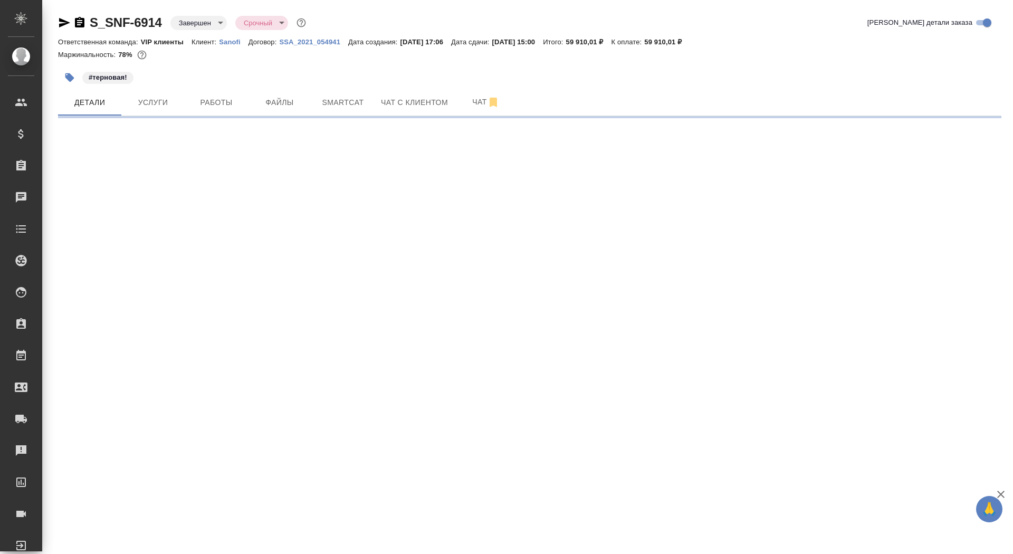
select select "RU"
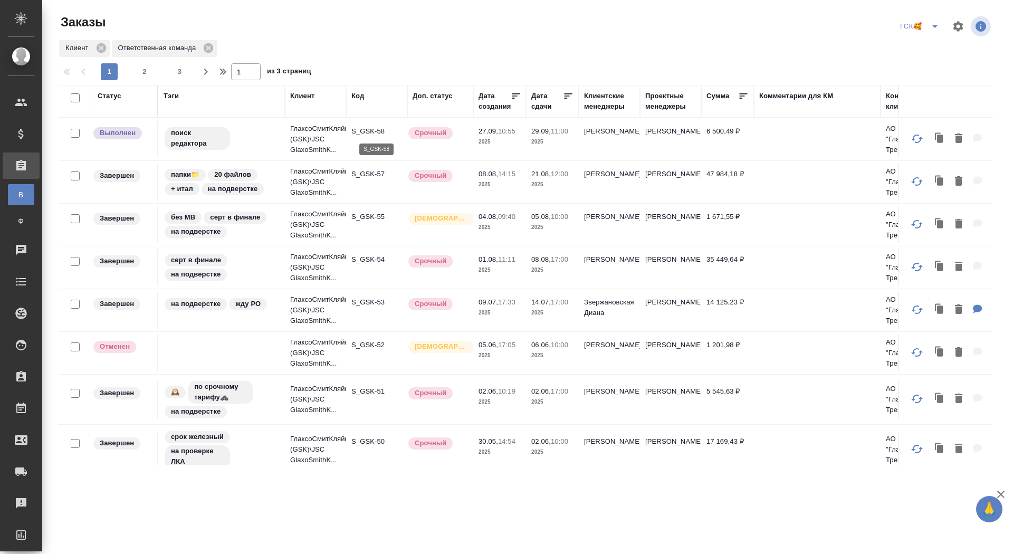
click at [369, 129] on p "S_GSK-58" at bounding box center [376, 131] width 51 height 11
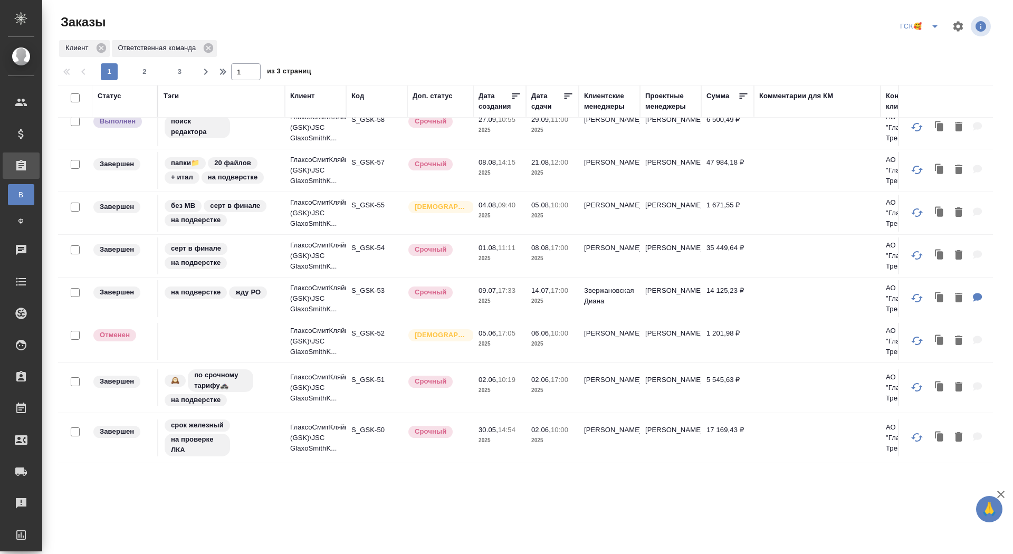
click at [367, 245] on p "S_GSK-54" at bounding box center [376, 248] width 51 height 11
click at [368, 286] on p "S_GSK-53" at bounding box center [376, 290] width 51 height 11
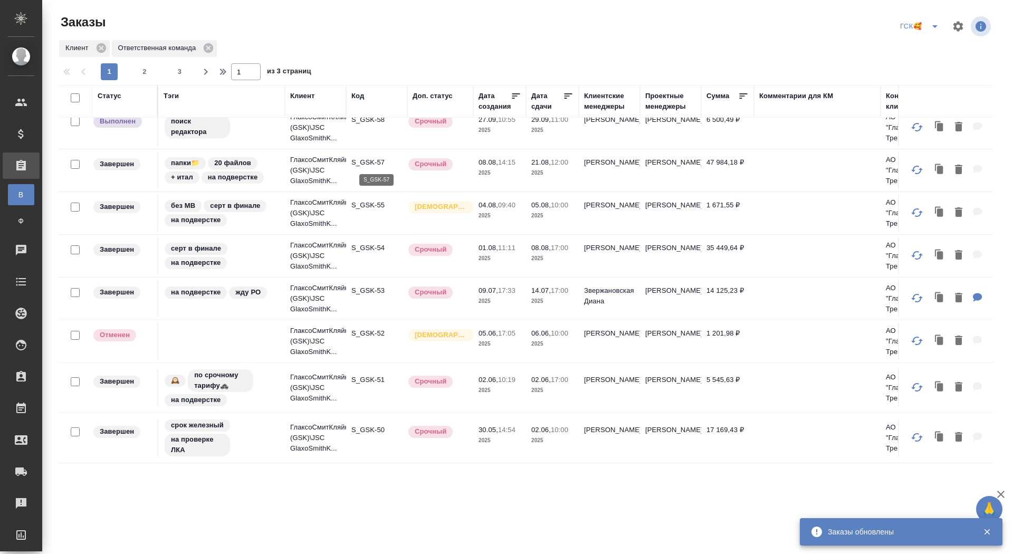
click at [367, 158] on p "S_GSK-57" at bounding box center [376, 162] width 51 height 11
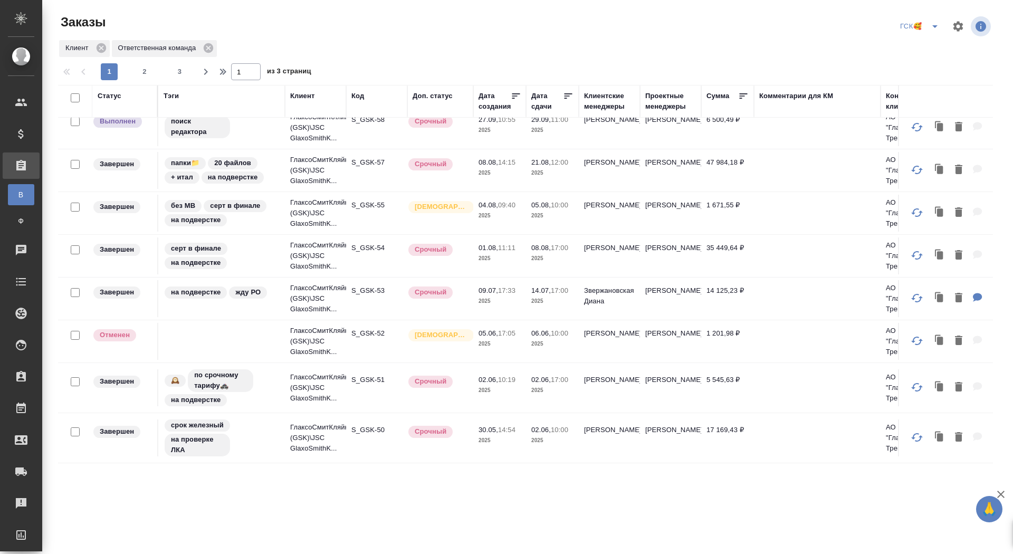
scroll to position [0, 0]
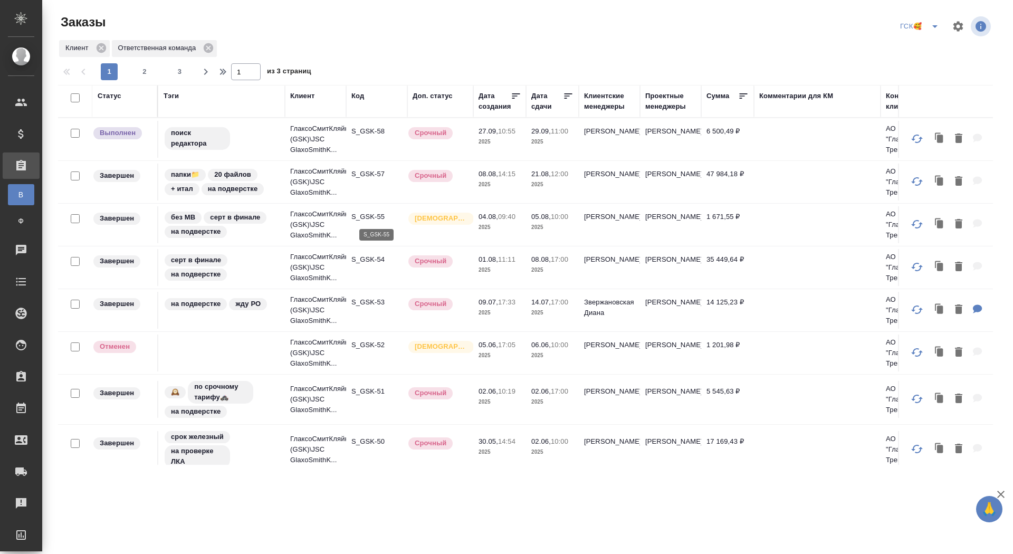
click at [369, 217] on p "S_GSK-55" at bounding box center [376, 216] width 51 height 11
click at [374, 128] on p "S_GSK-58" at bounding box center [376, 131] width 51 height 11
click at [943, 26] on button "split button" at bounding box center [934, 26] width 21 height 17
click at [927, 60] on li "sanofi" at bounding box center [920, 64] width 55 height 17
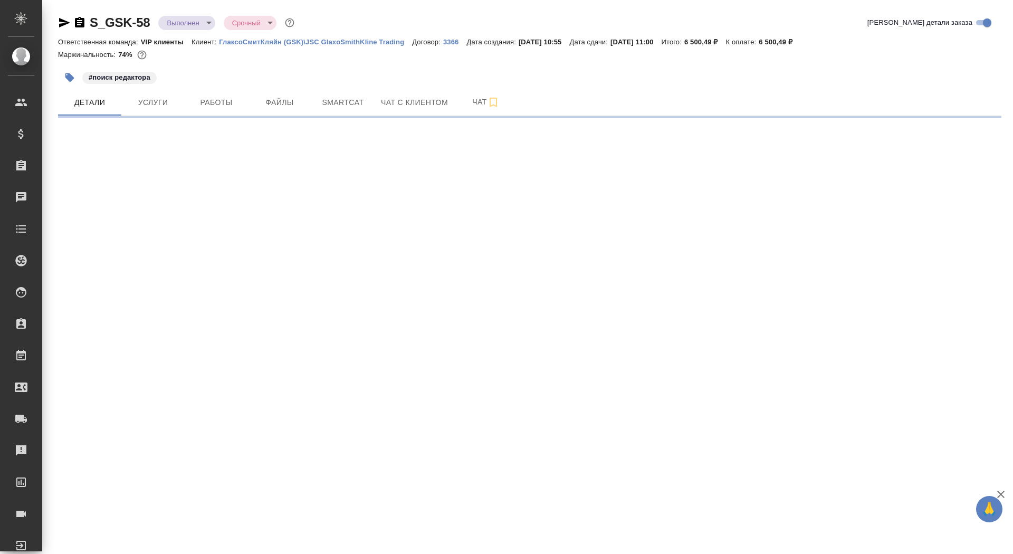
select select "RU"
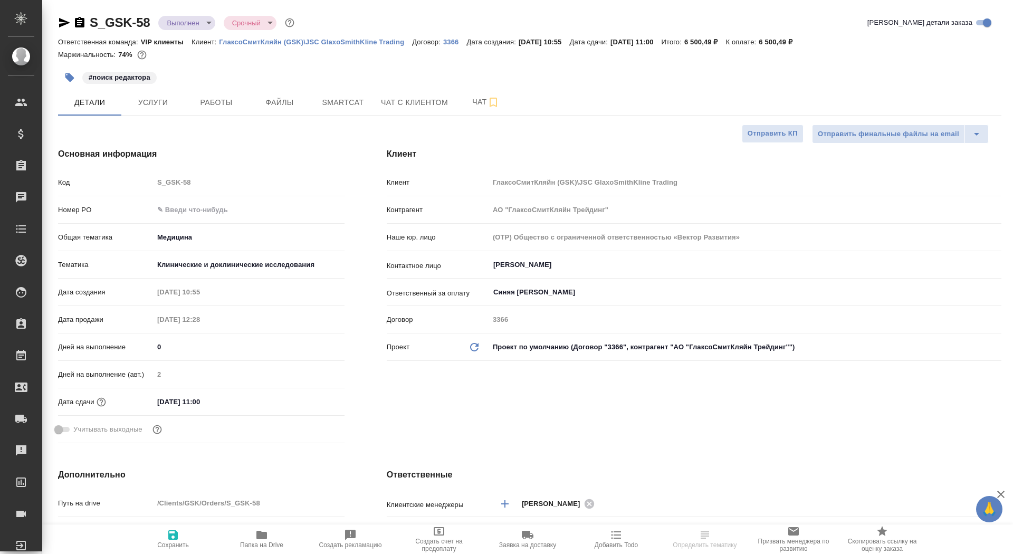
type textarea "x"
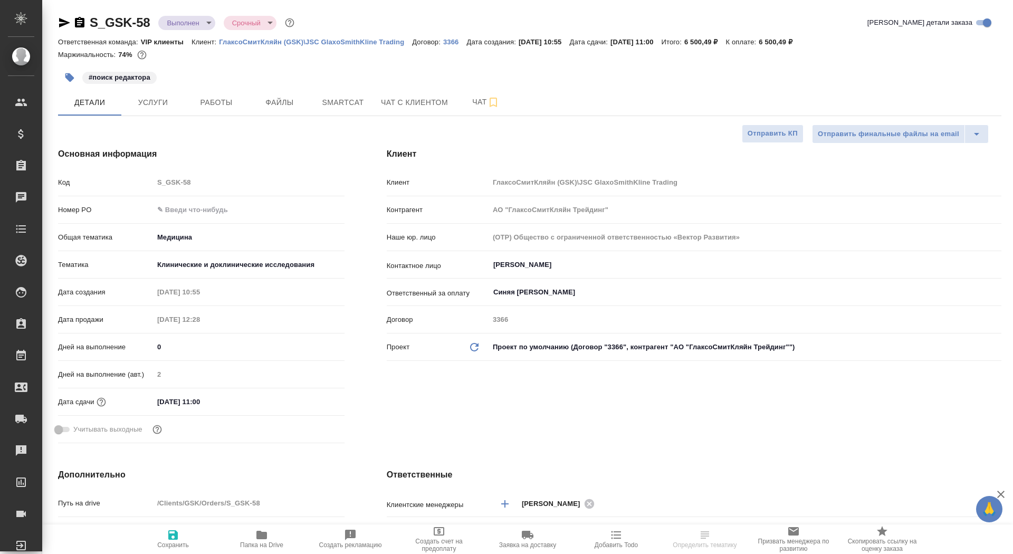
type textarea "x"
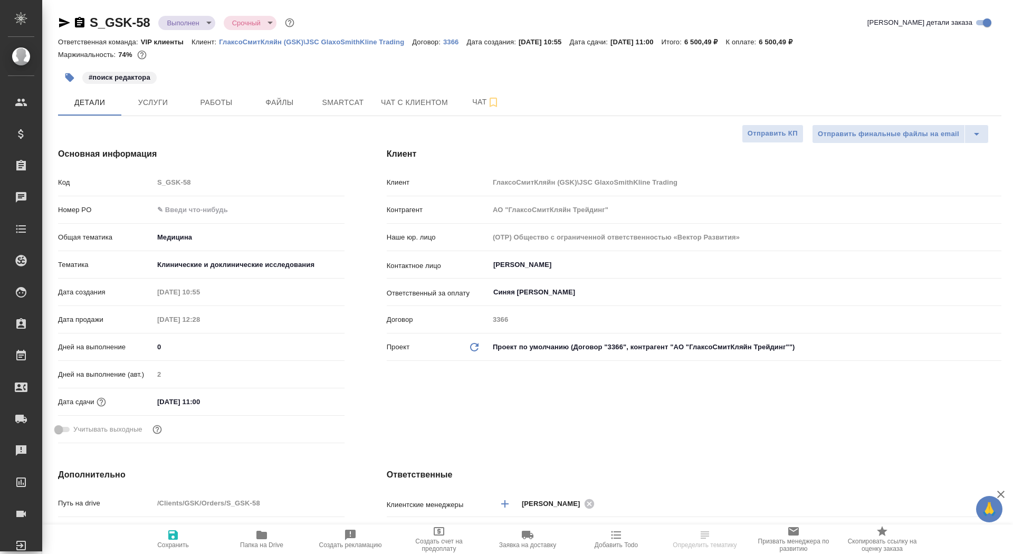
type textarea "x"
select select "RU"
type textarea "x"
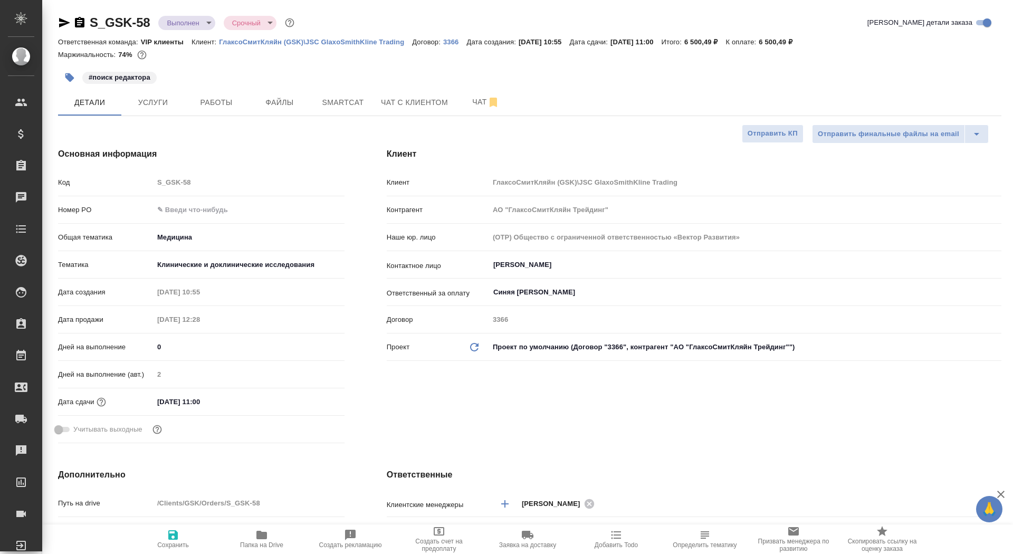
type textarea "x"
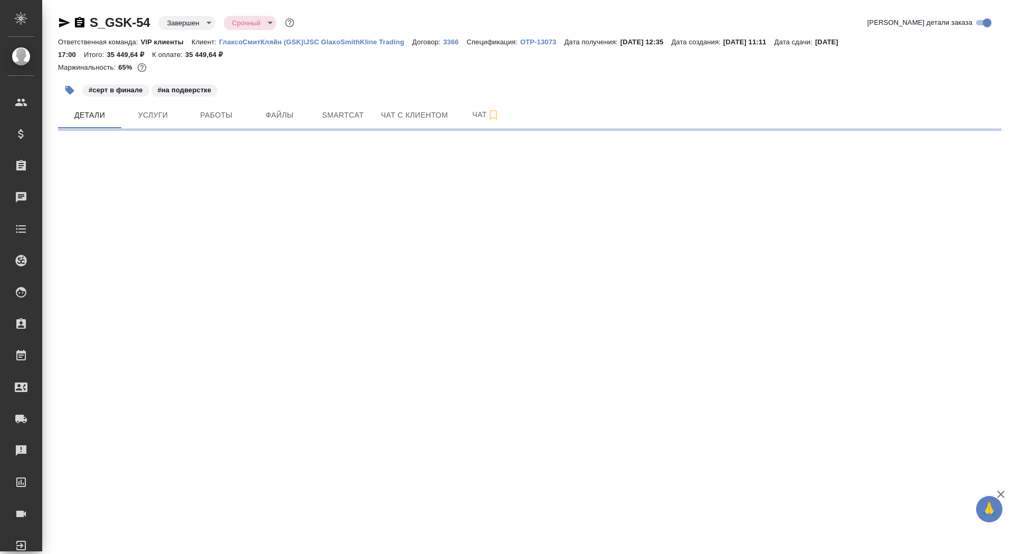
select select "RU"
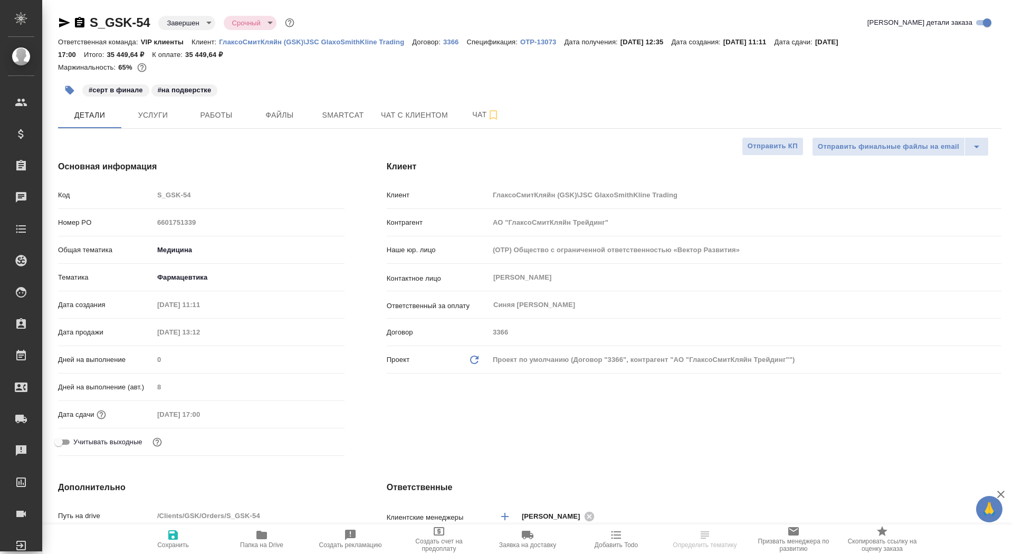
type textarea "x"
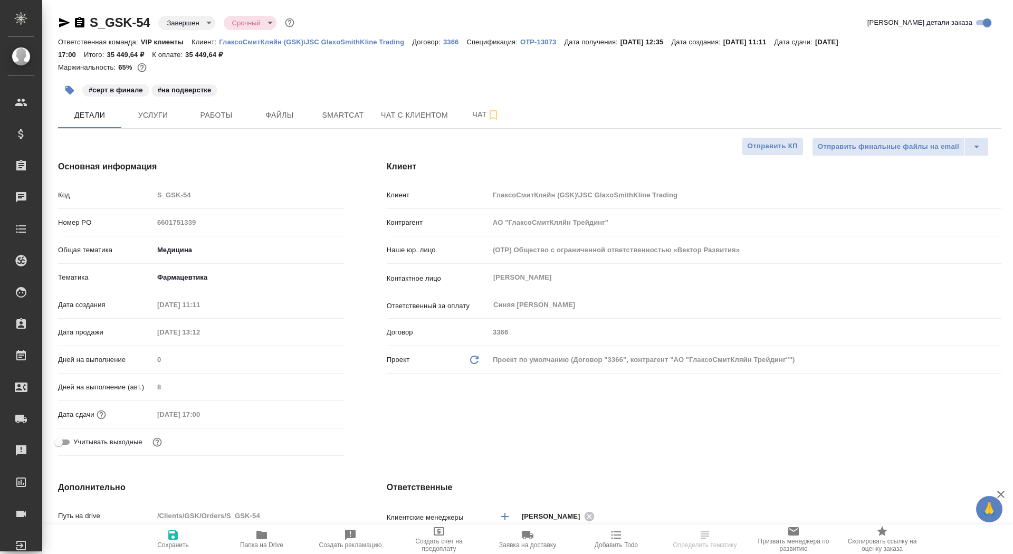
type textarea "x"
click at [557, 37] on link "OTP-13073" at bounding box center [542, 41] width 44 height 9
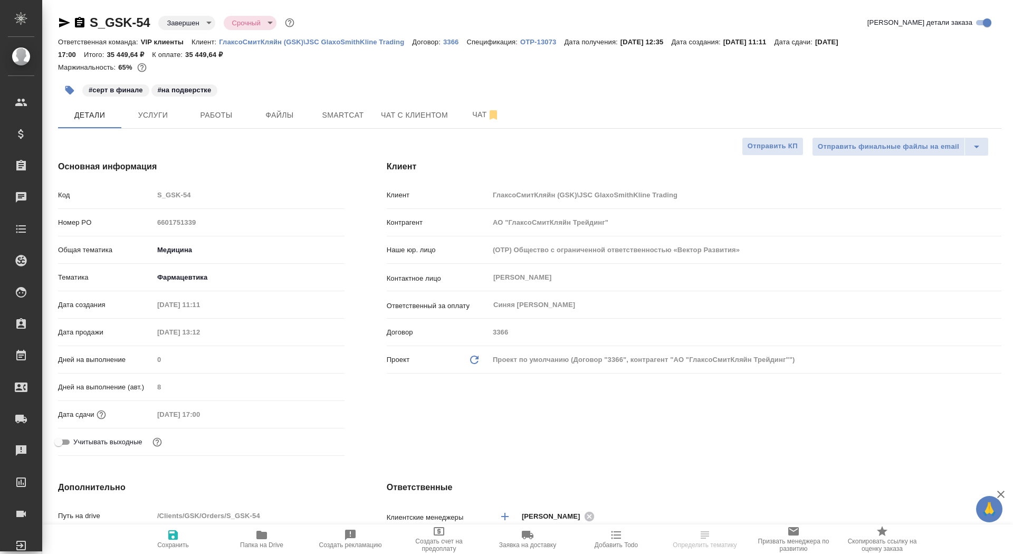
type textarea "x"
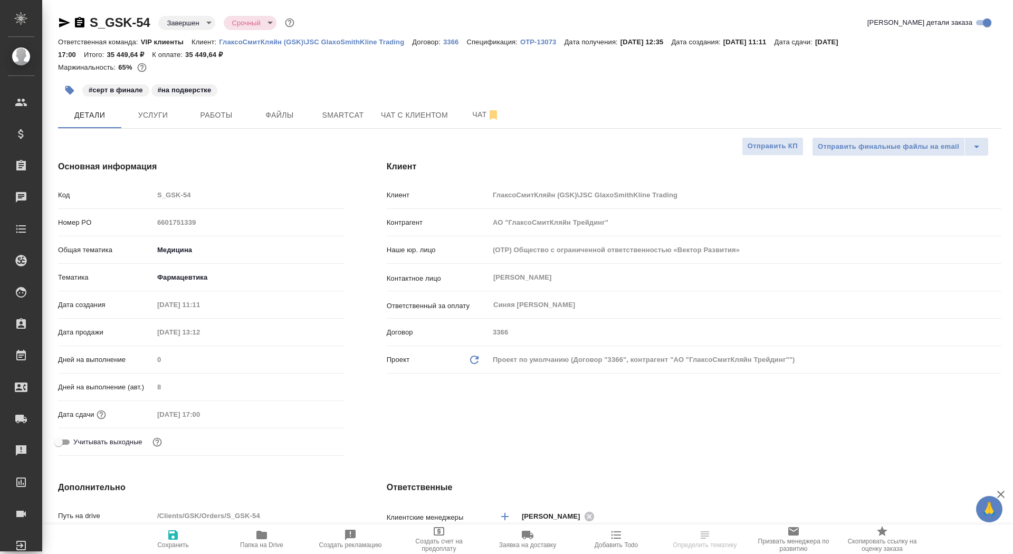
type textarea "x"
select select "RU"
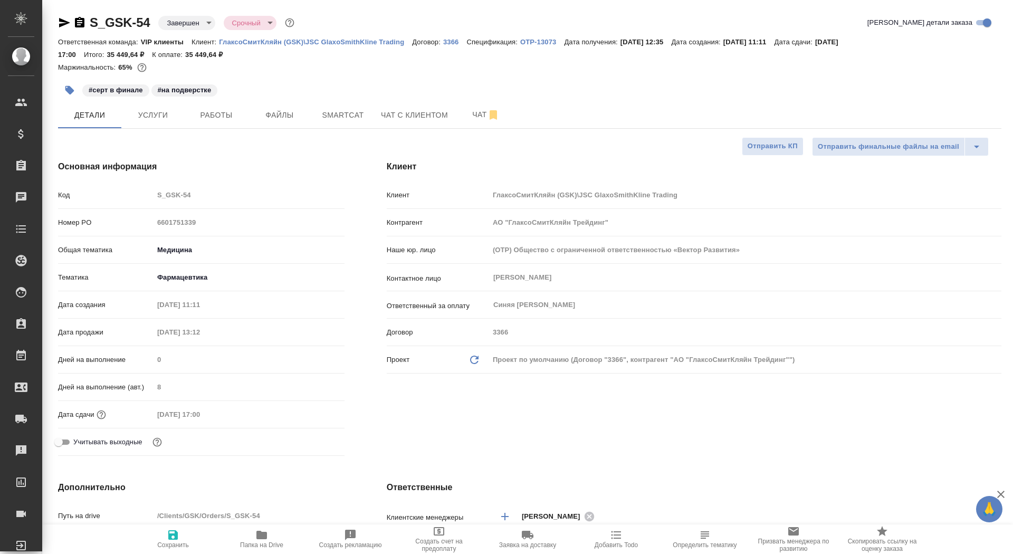
type textarea "x"
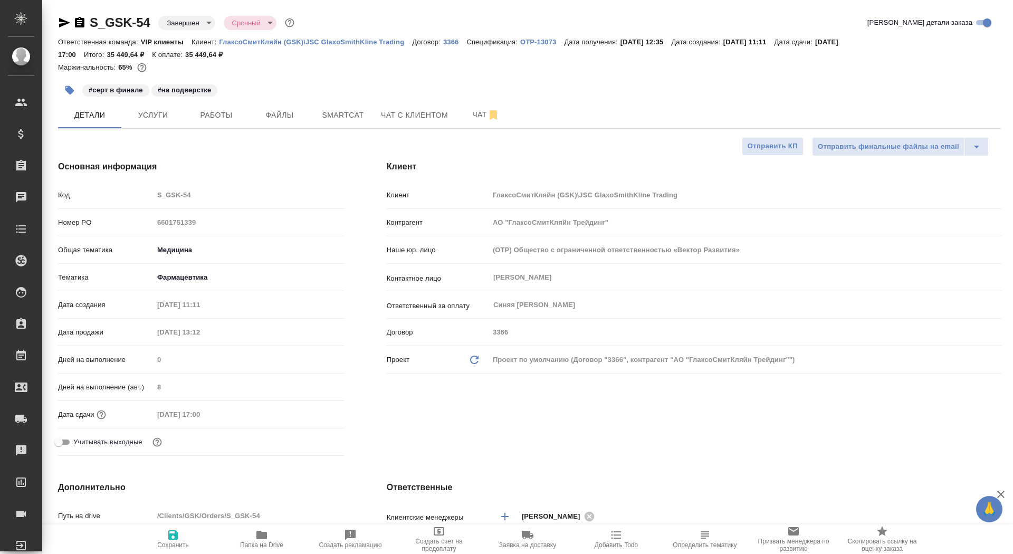
type textarea "x"
click at [531, 43] on p "OTP-13073" at bounding box center [542, 42] width 44 height 8
type textarea "x"
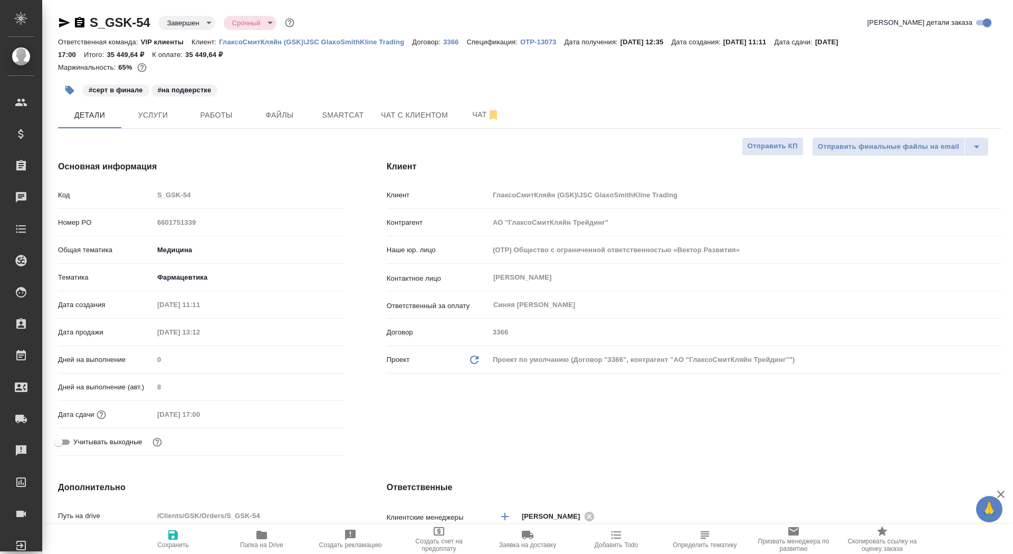
type textarea "x"
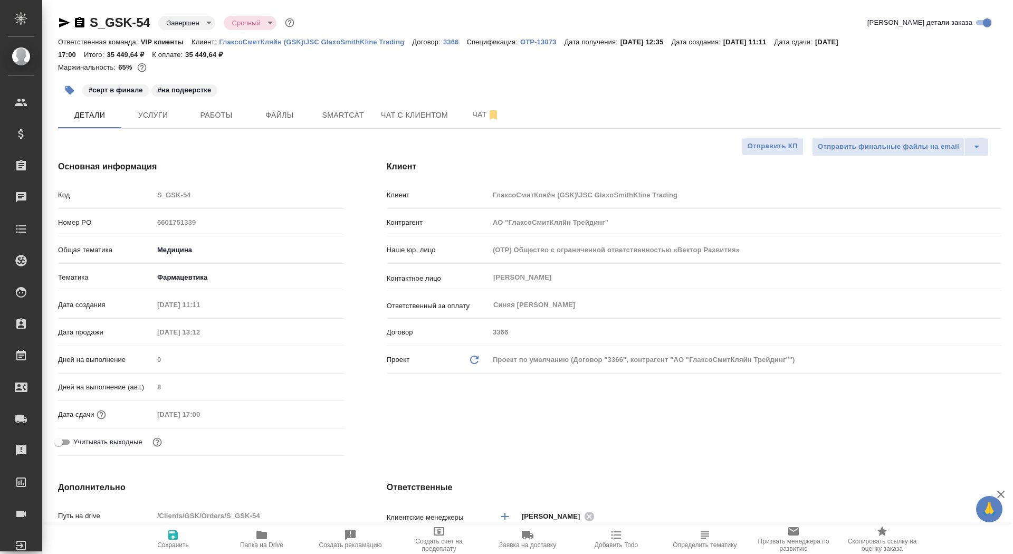
type textarea "x"
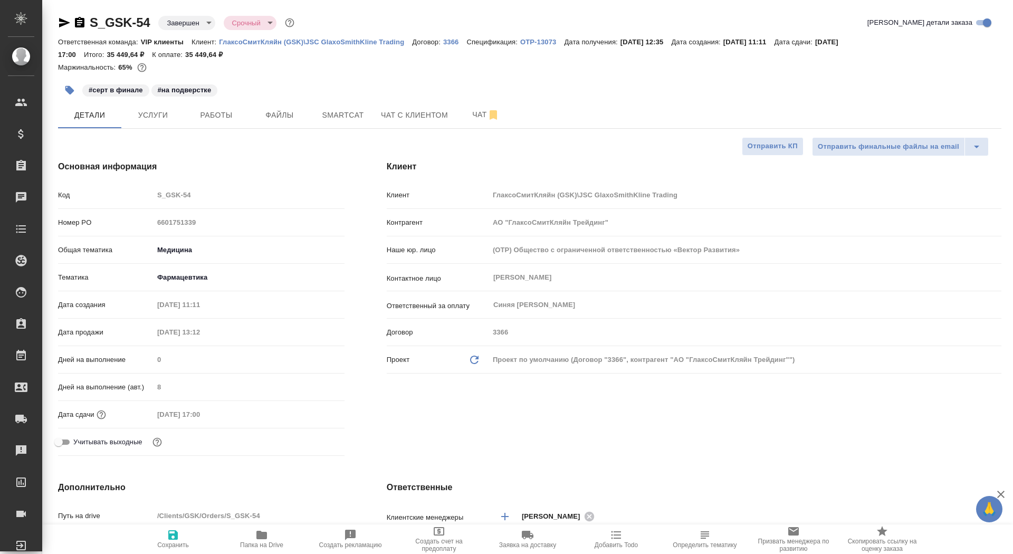
type textarea "x"
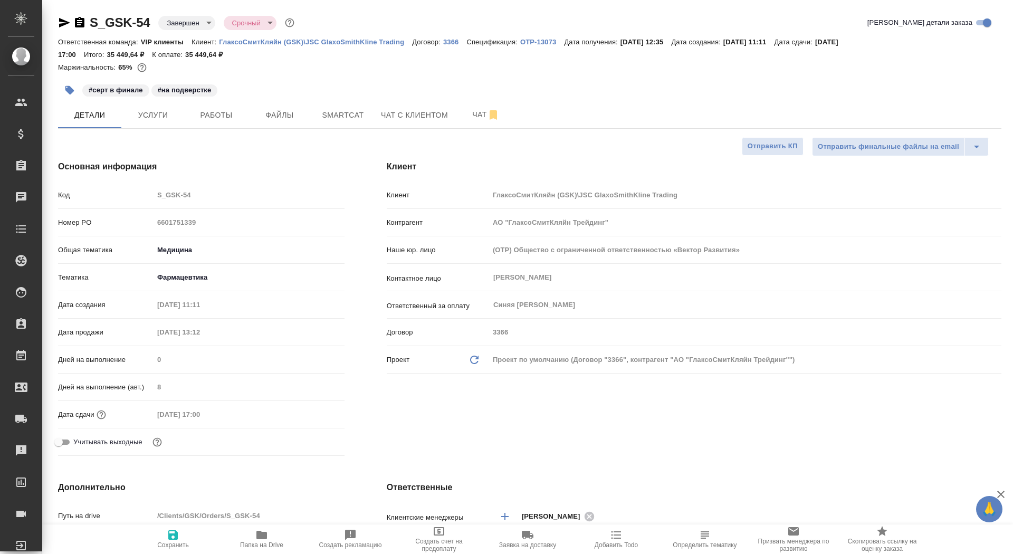
click at [543, 42] on p "OTP-13073" at bounding box center [542, 42] width 44 height 8
type textarea "x"
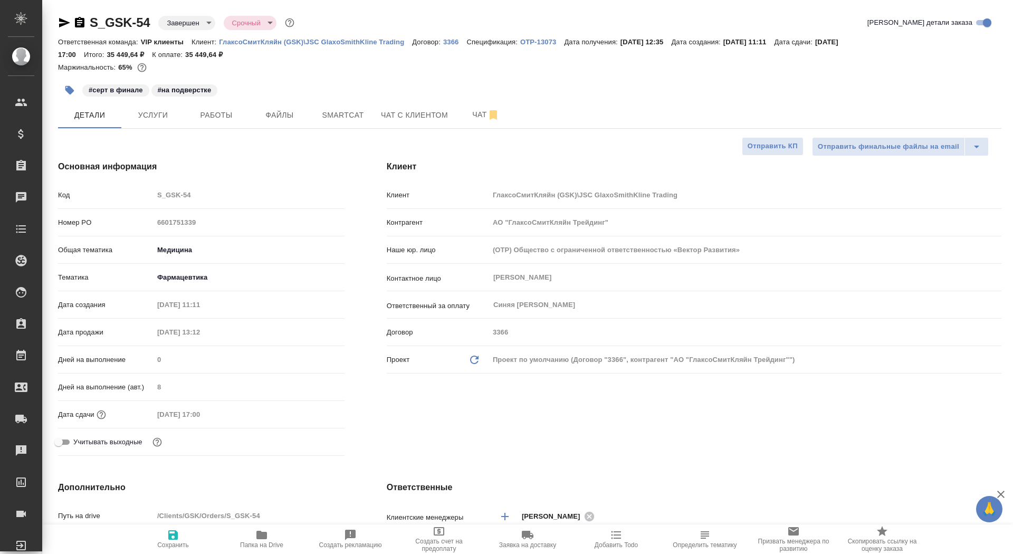
type textarea "x"
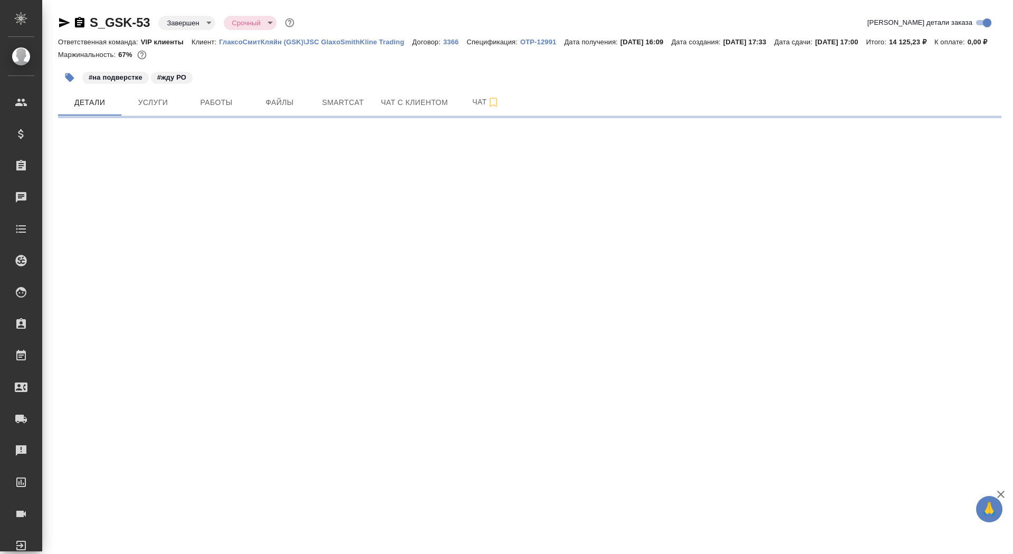
select select "RU"
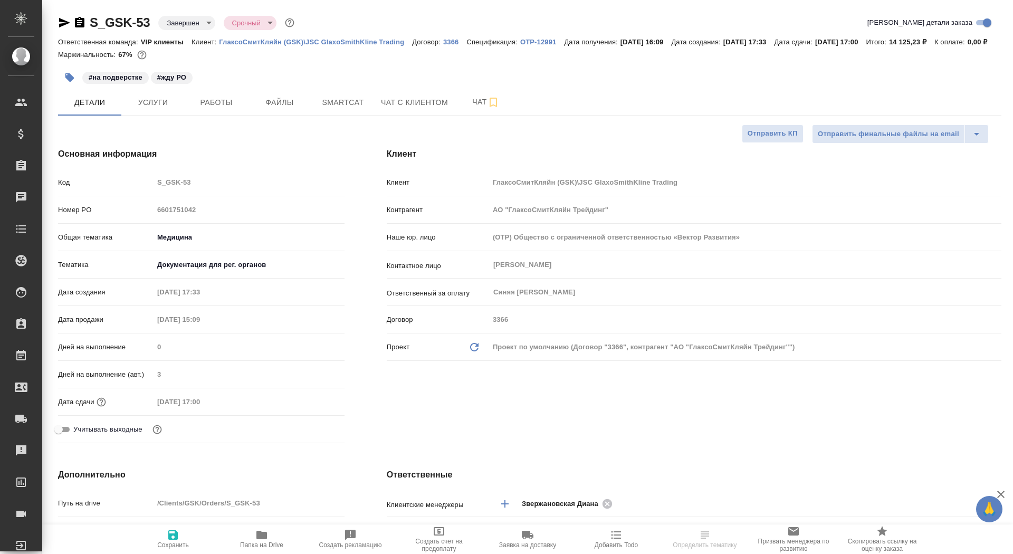
type textarea "x"
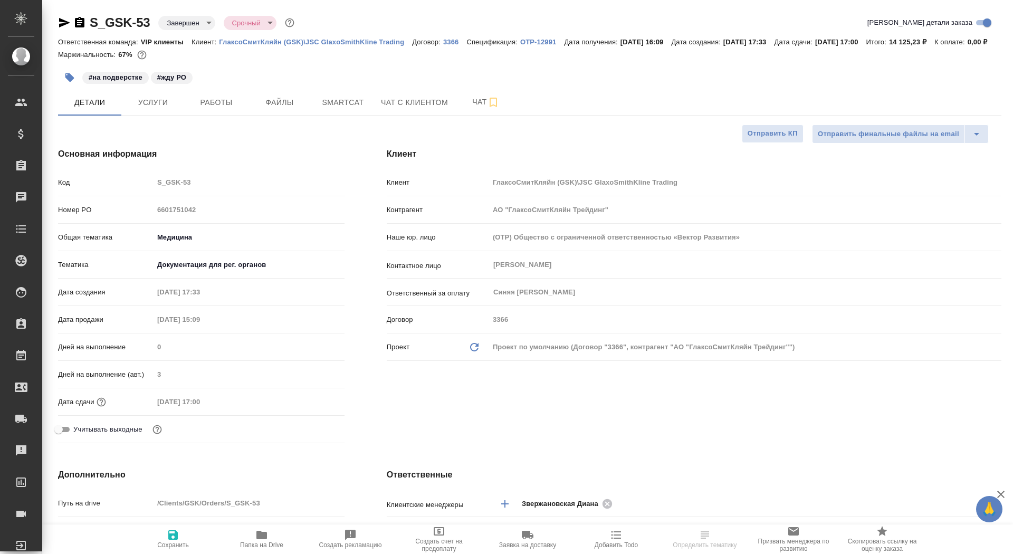
type textarea "x"
click at [554, 41] on p "OTP-12991" at bounding box center [542, 42] width 44 height 8
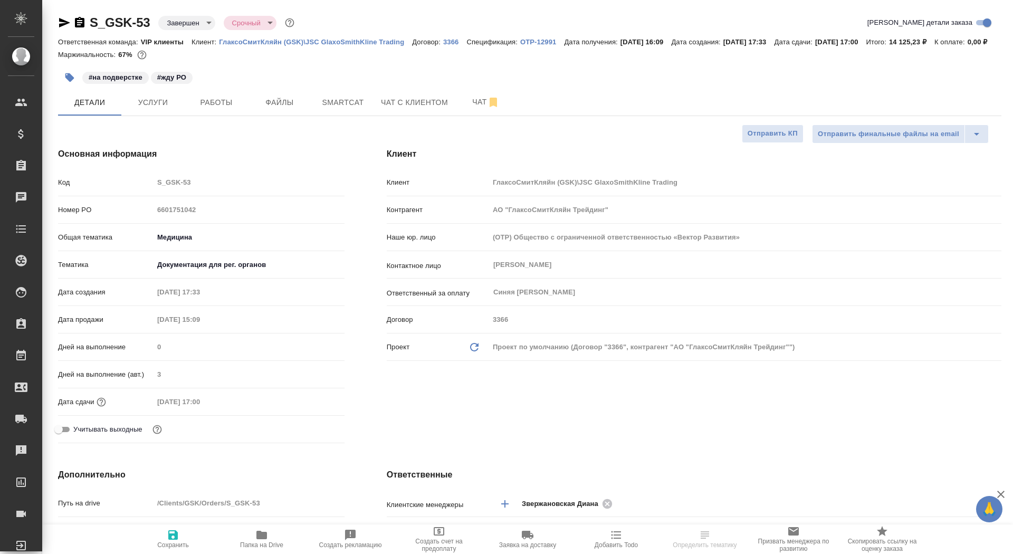
type textarea "x"
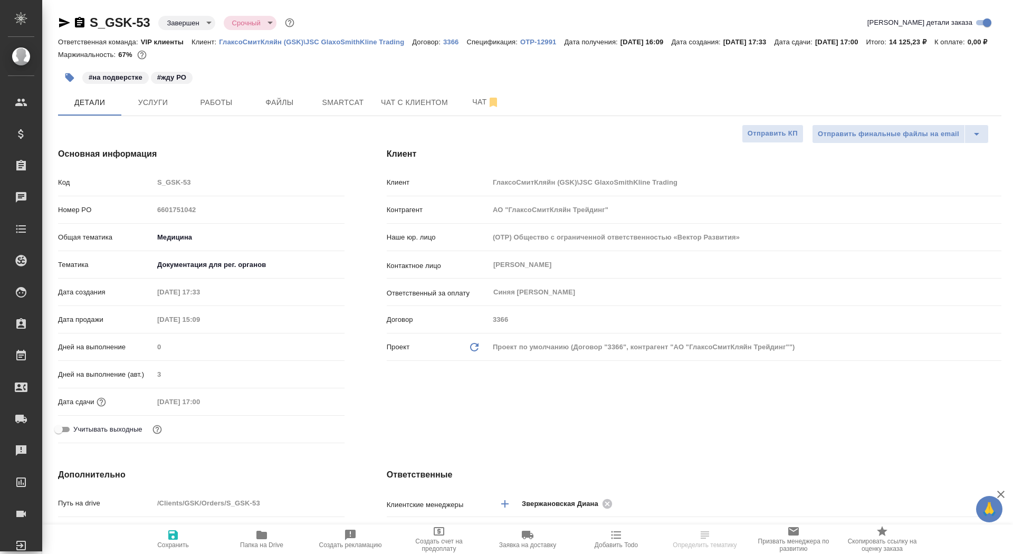
type textarea "x"
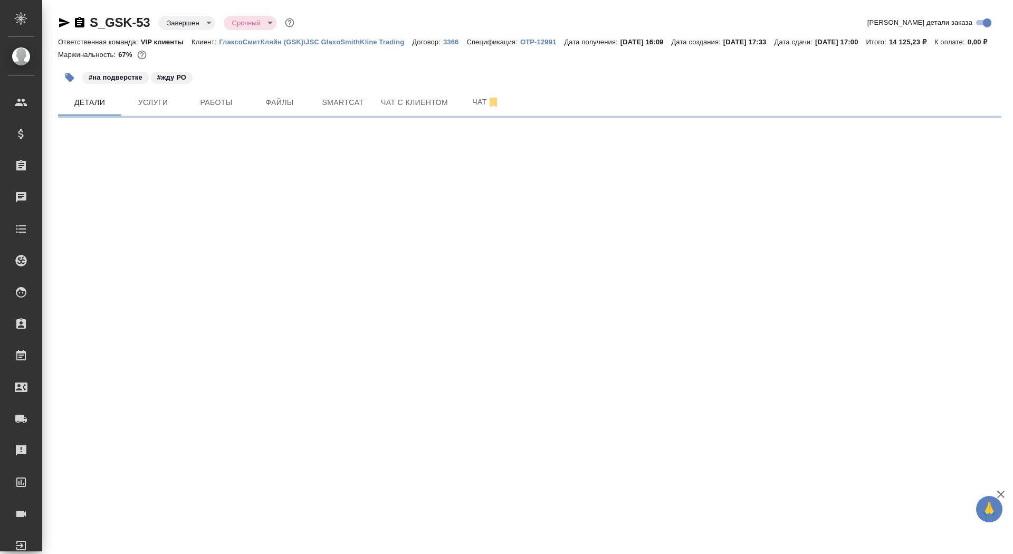
select select "RU"
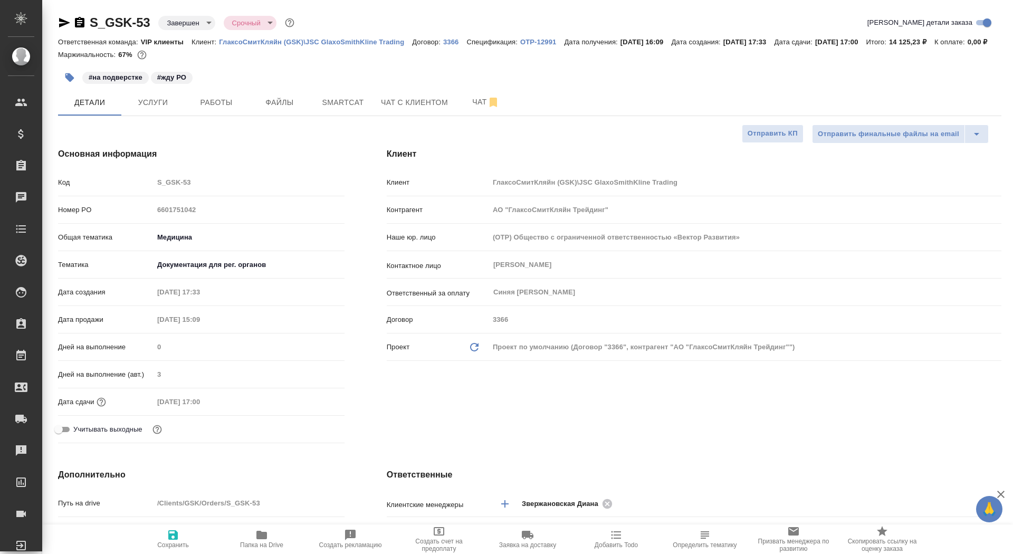
type textarea "x"
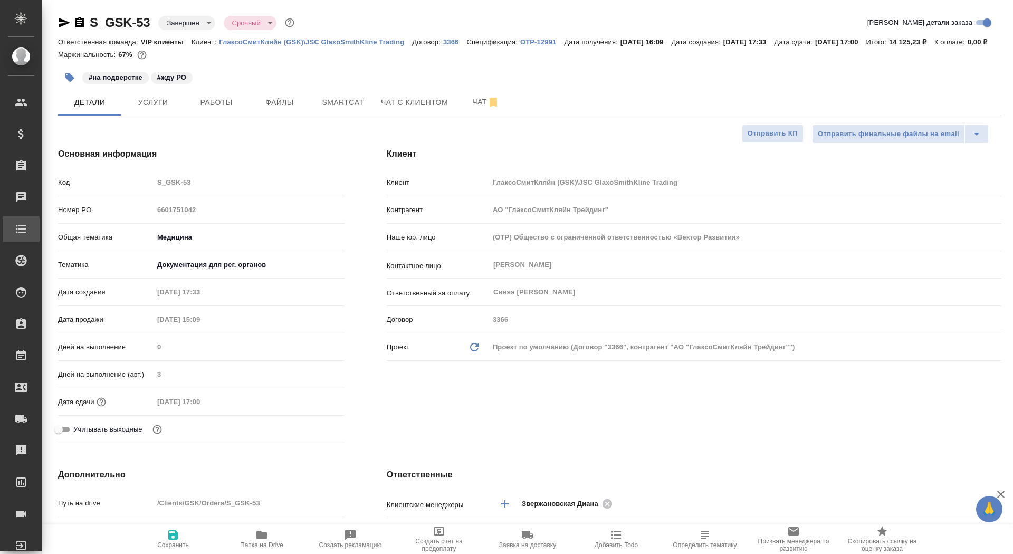
type textarea "x"
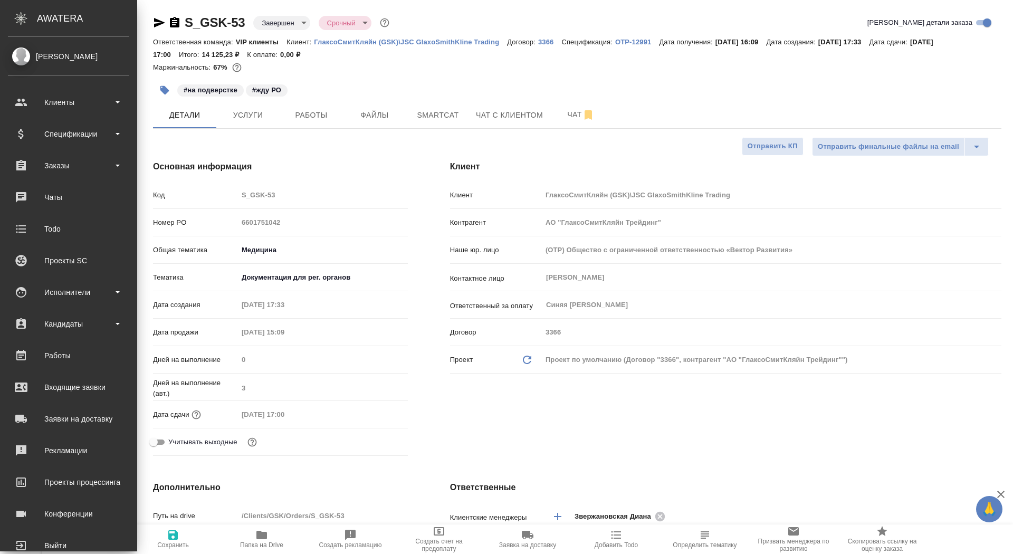
type textarea "x"
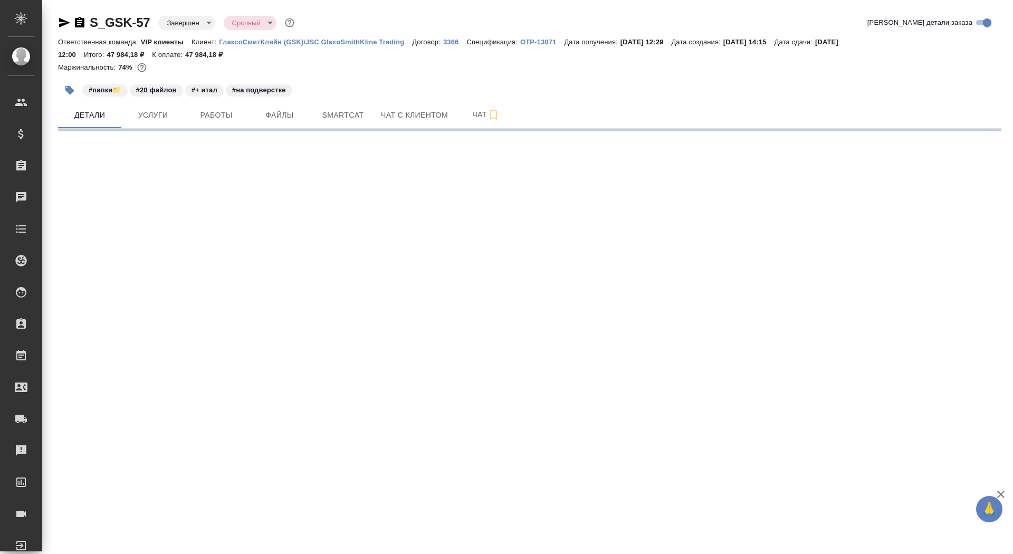
select select "RU"
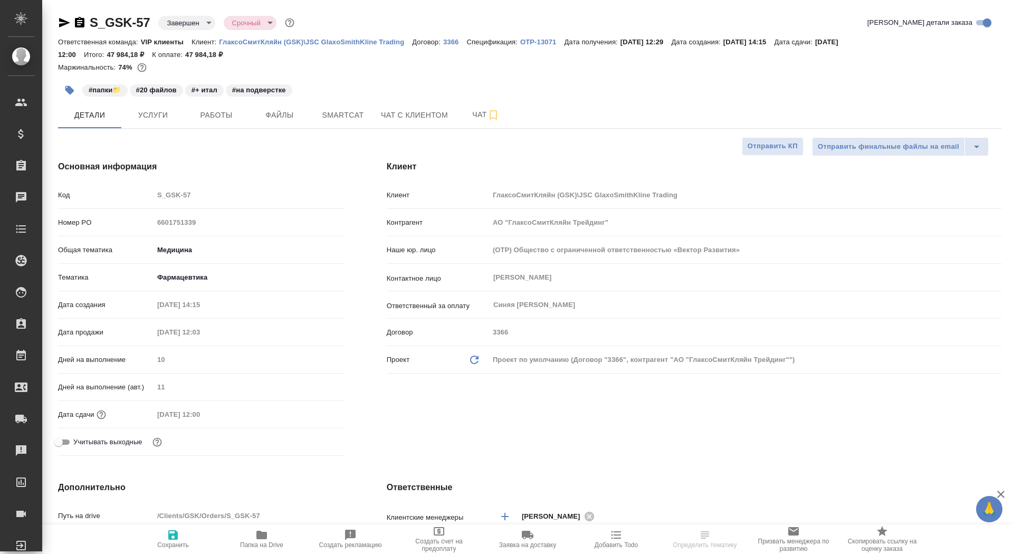
type textarea "x"
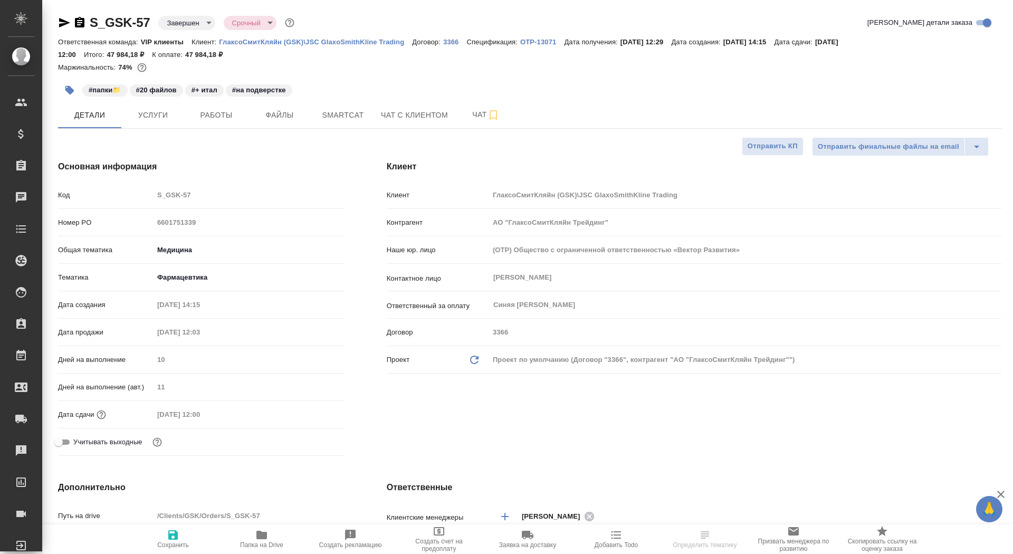
type textarea "x"
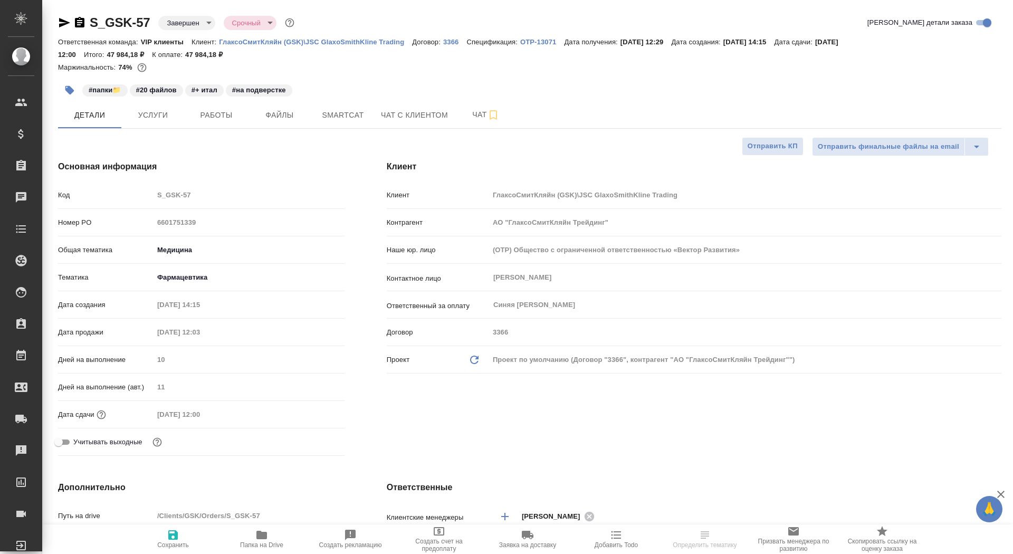
type textarea "x"
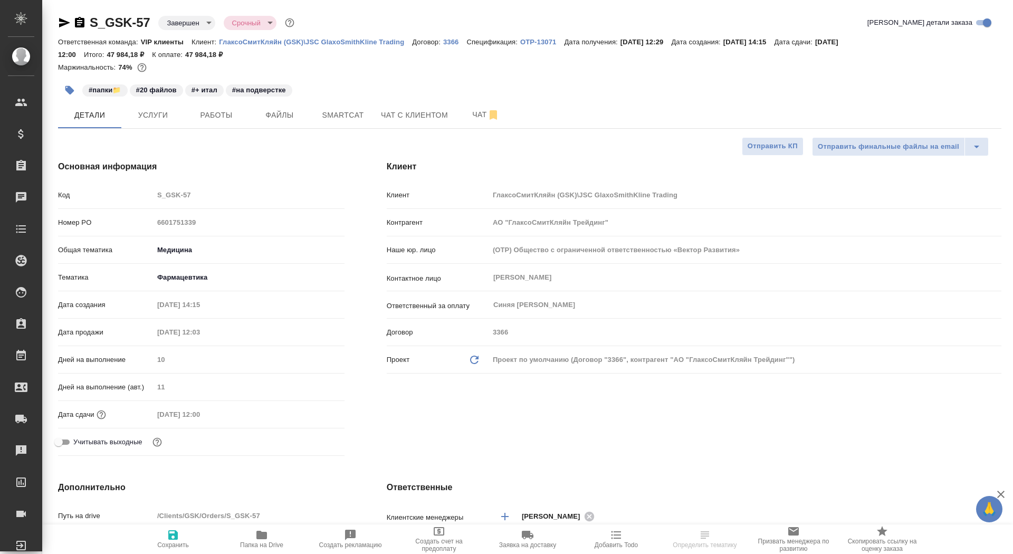
click at [535, 45] on p "OTP-13071" at bounding box center [542, 42] width 44 height 8
type textarea "x"
select select "RU"
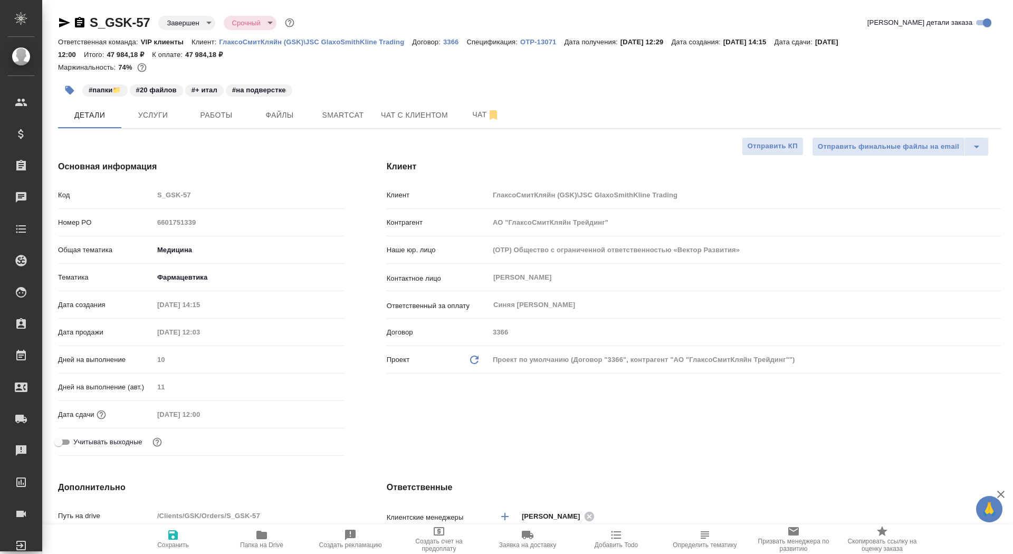
type textarea "x"
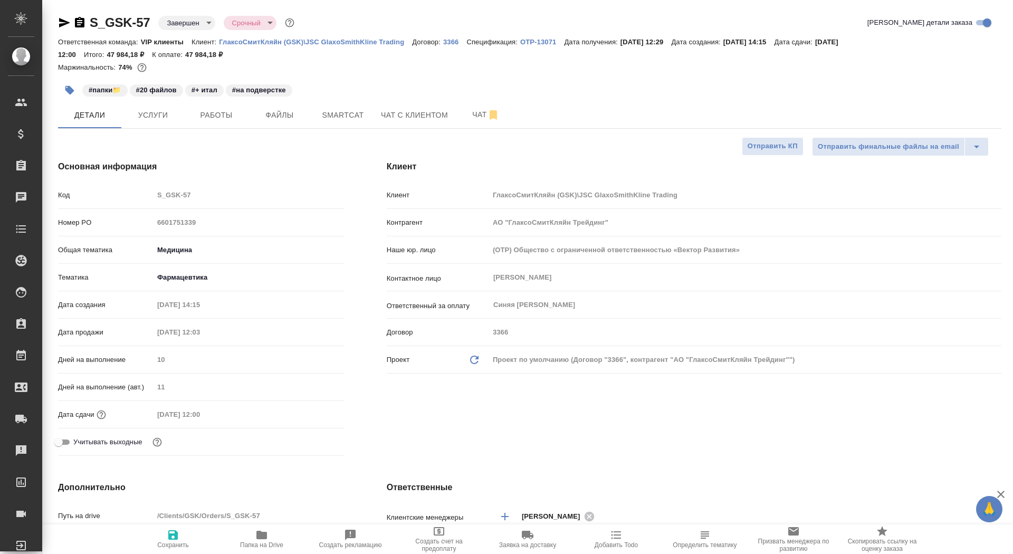
type textarea "x"
click at [537, 42] on p "OTP-13071" at bounding box center [542, 42] width 44 height 8
type textarea "x"
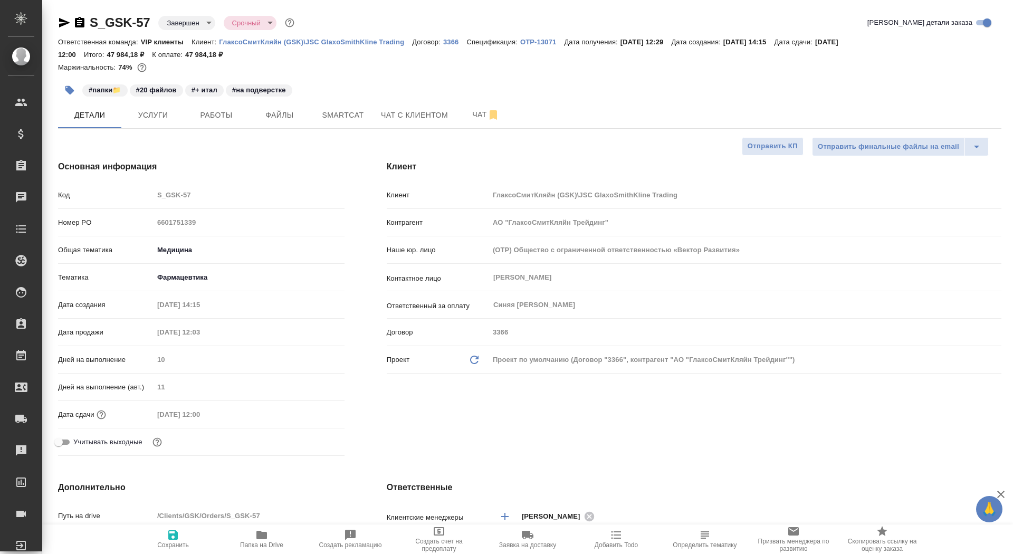
type textarea "x"
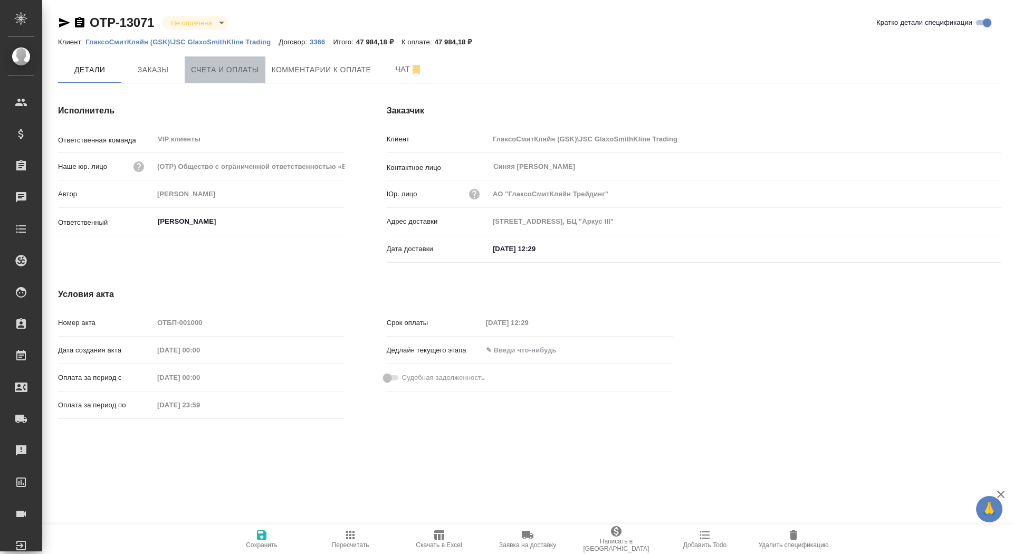
click at [221, 65] on span "Счета и оплаты" at bounding box center [225, 69] width 68 height 13
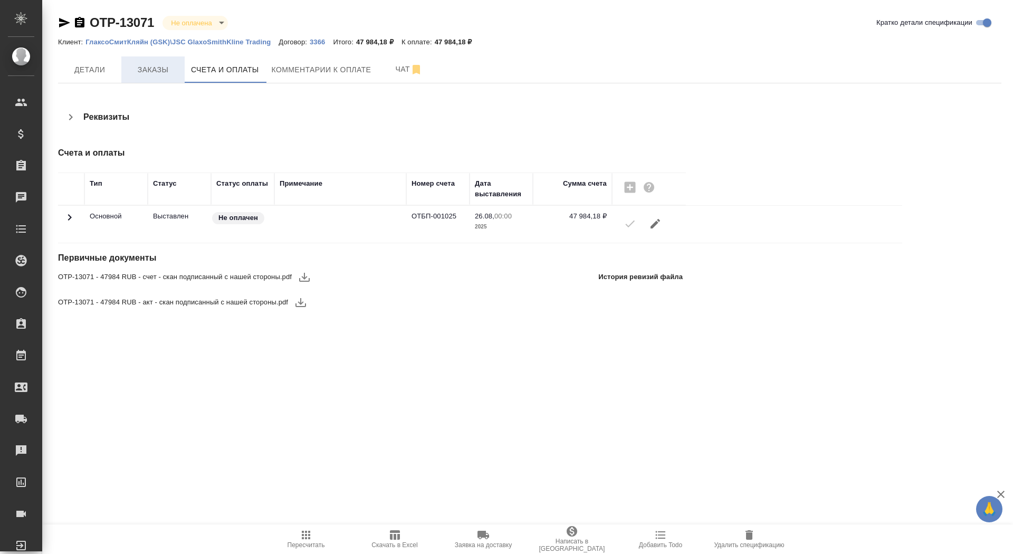
click at [146, 75] on span "Заказы" at bounding box center [153, 69] width 51 height 13
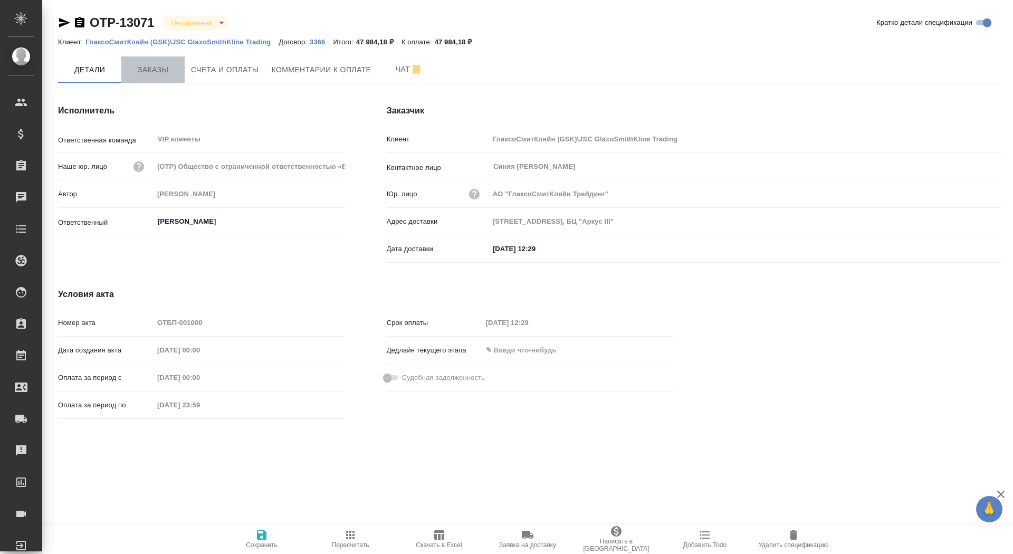
click at [168, 67] on span "Заказы" at bounding box center [153, 69] width 51 height 13
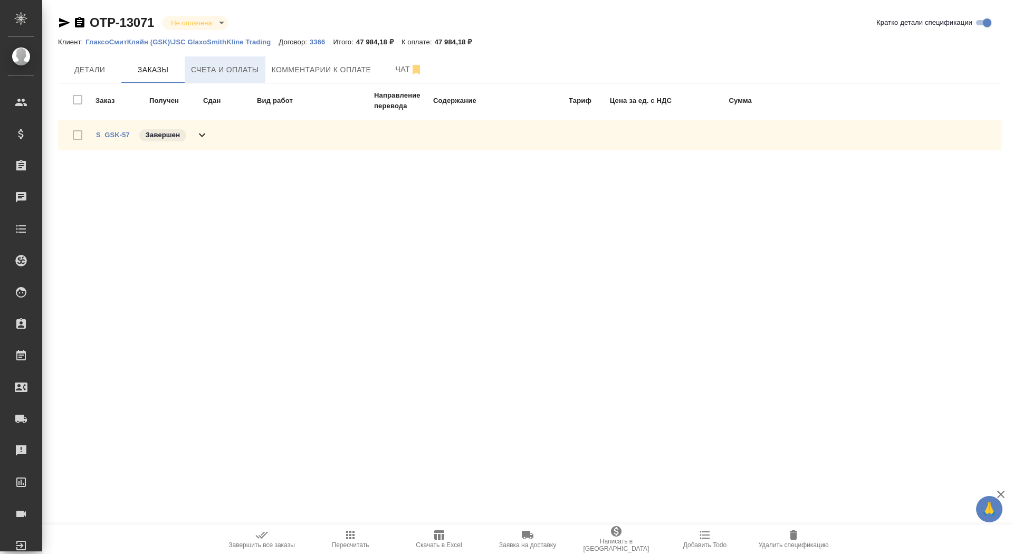
click at [220, 70] on span "Счета и оплаты" at bounding box center [225, 69] width 68 height 13
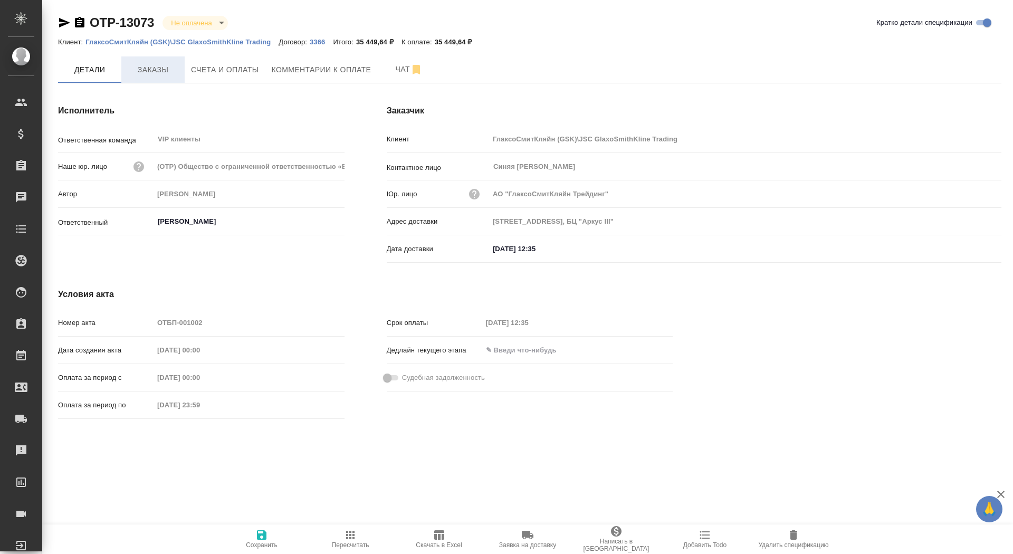
click at [158, 73] on span "Заказы" at bounding box center [153, 69] width 51 height 13
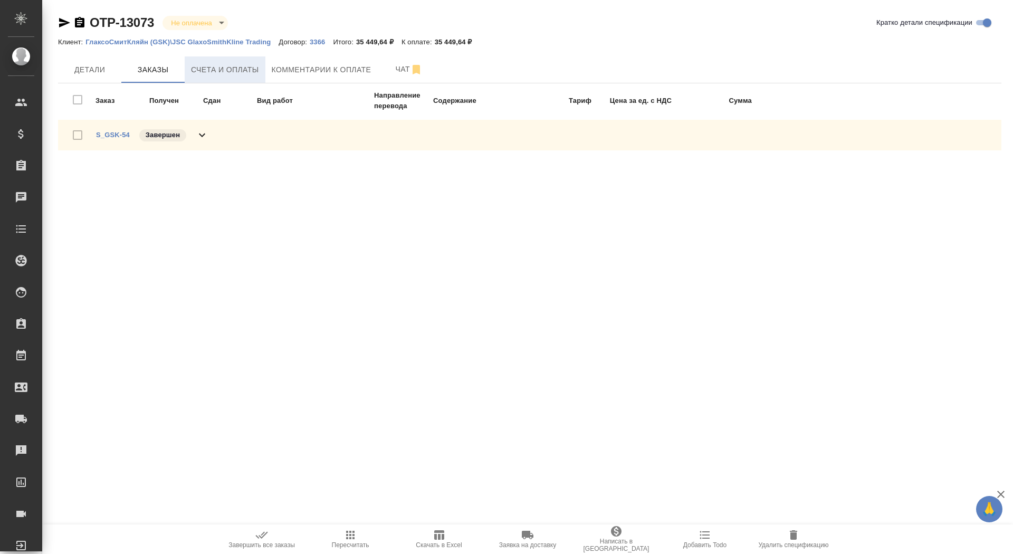
click at [231, 65] on span "Счета и оплаты" at bounding box center [225, 69] width 68 height 13
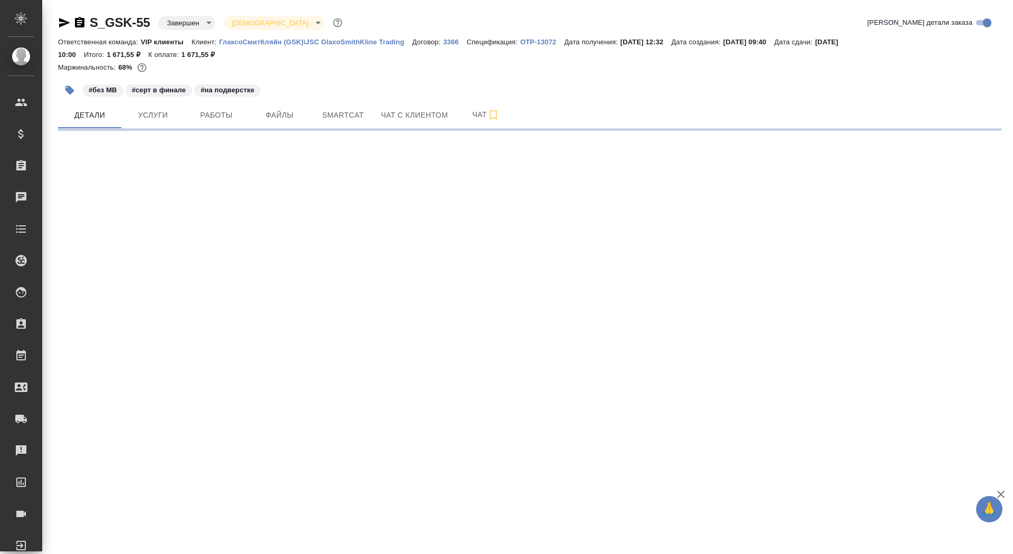
select select "RU"
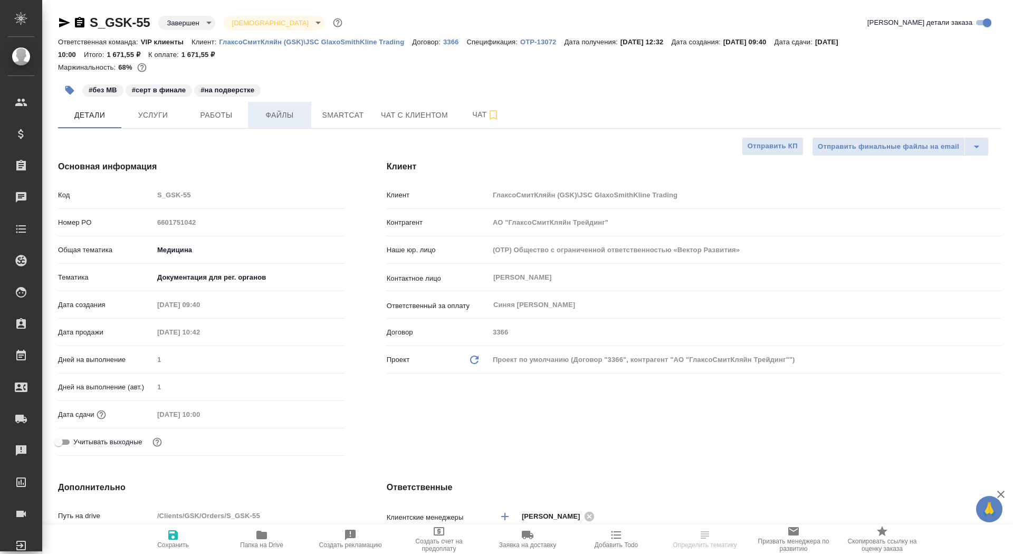
type textarea "x"
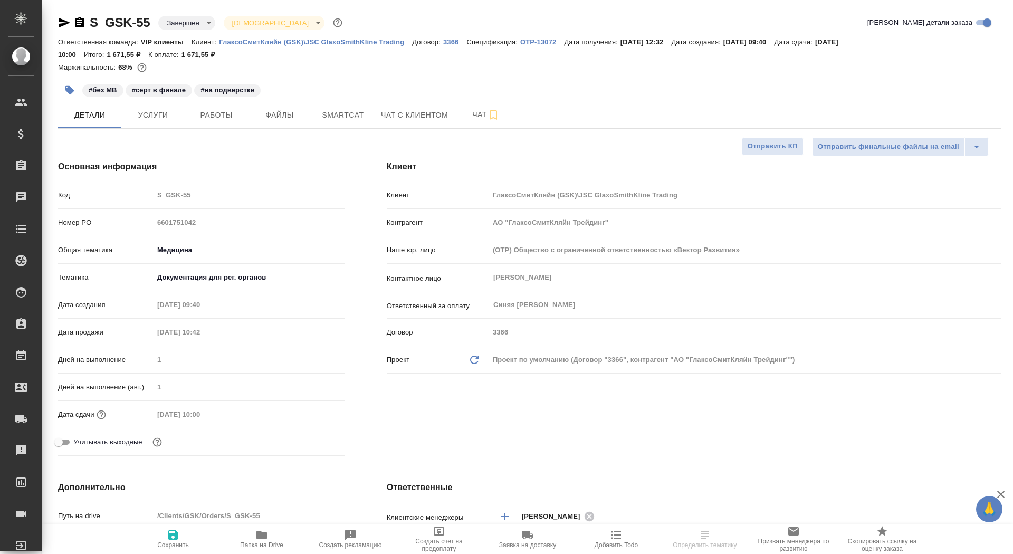
type textarea "x"
click at [559, 42] on p "OTP-13072" at bounding box center [542, 42] width 44 height 8
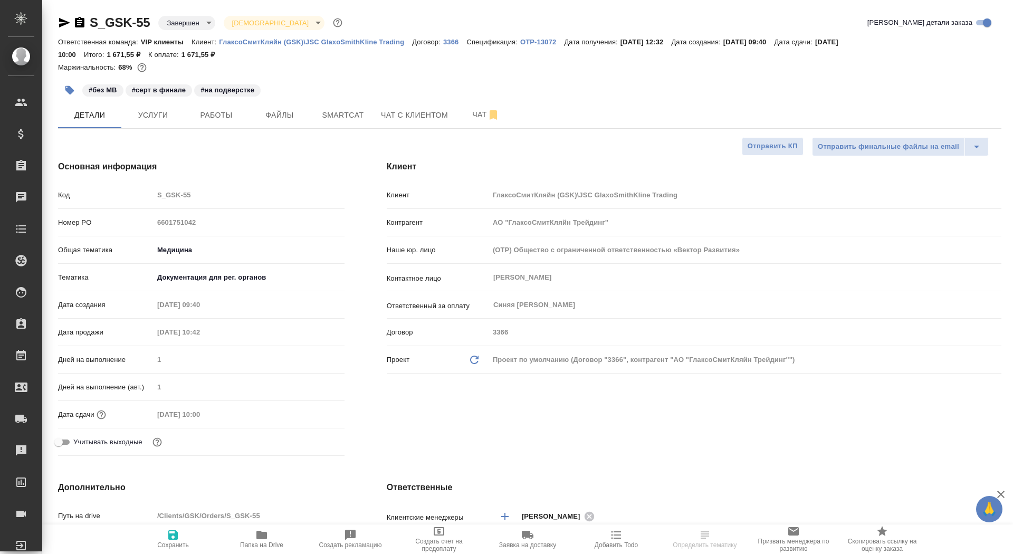
type textarea "x"
select select "RU"
type textarea "x"
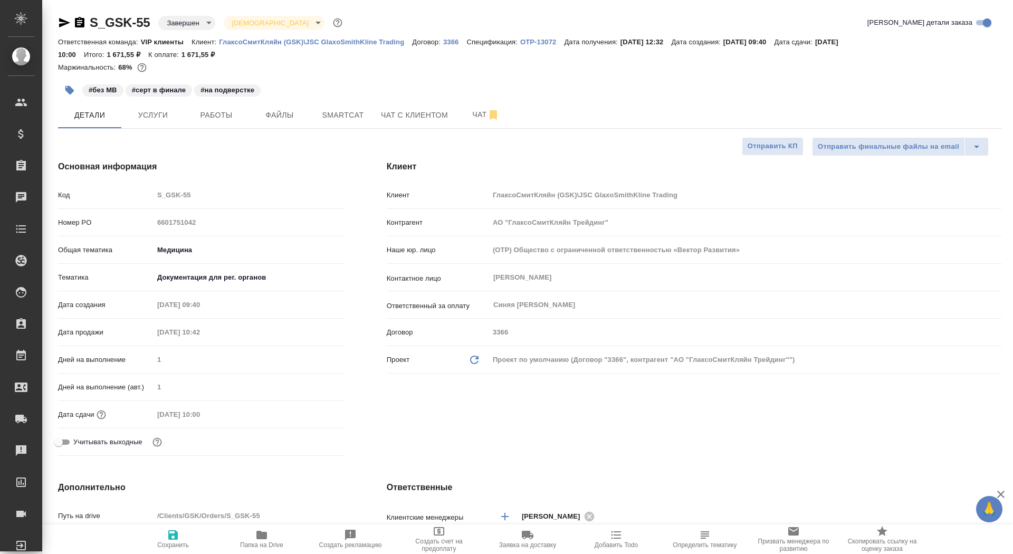
type textarea "x"
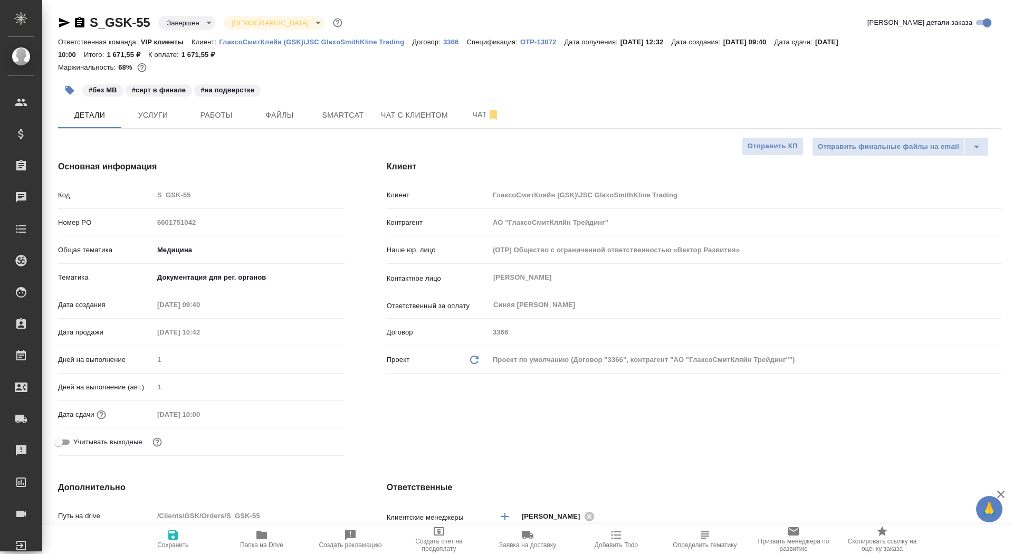
type textarea "x"
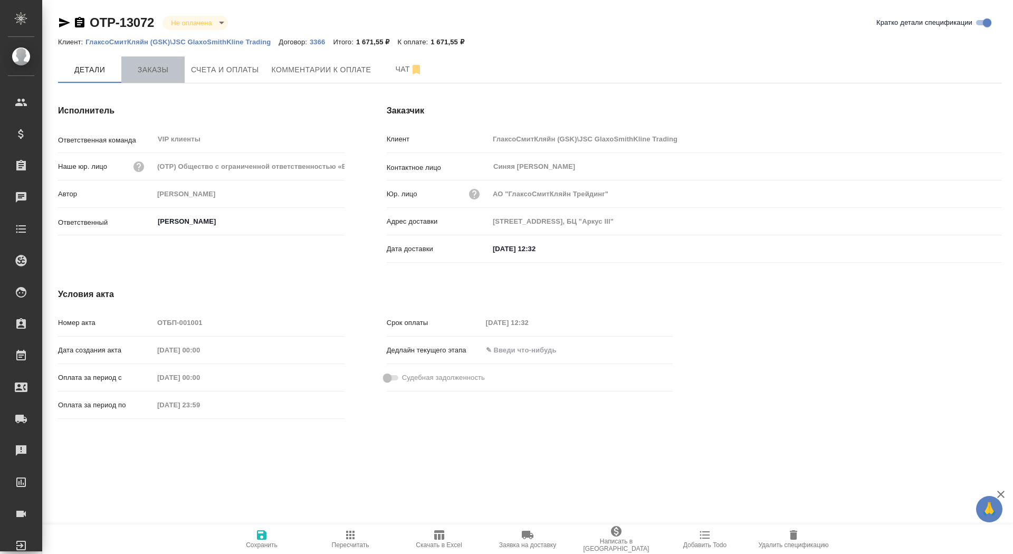
click at [164, 69] on span "Заказы" at bounding box center [153, 69] width 51 height 13
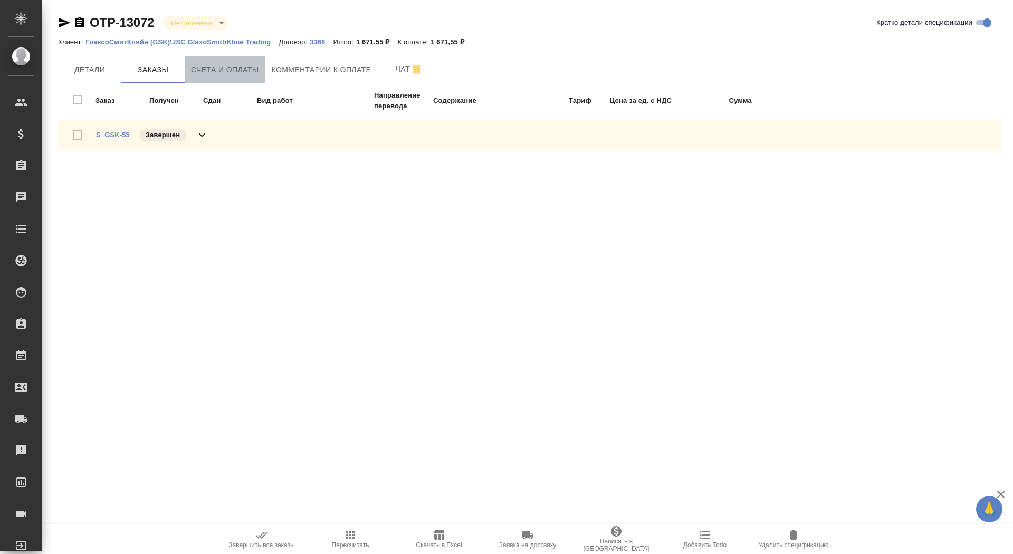
click at [218, 74] on span "Счета и оплаты" at bounding box center [225, 69] width 68 height 13
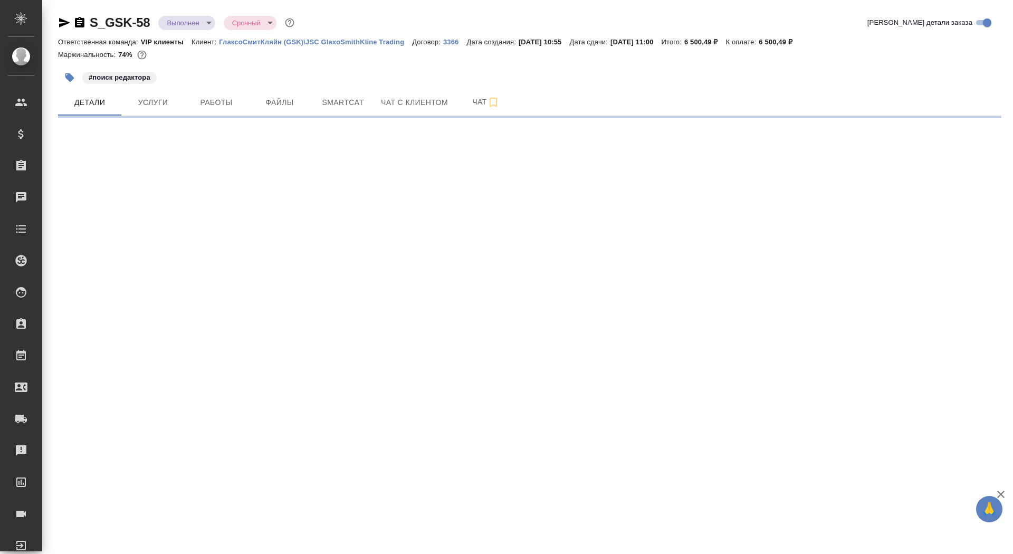
select select "RU"
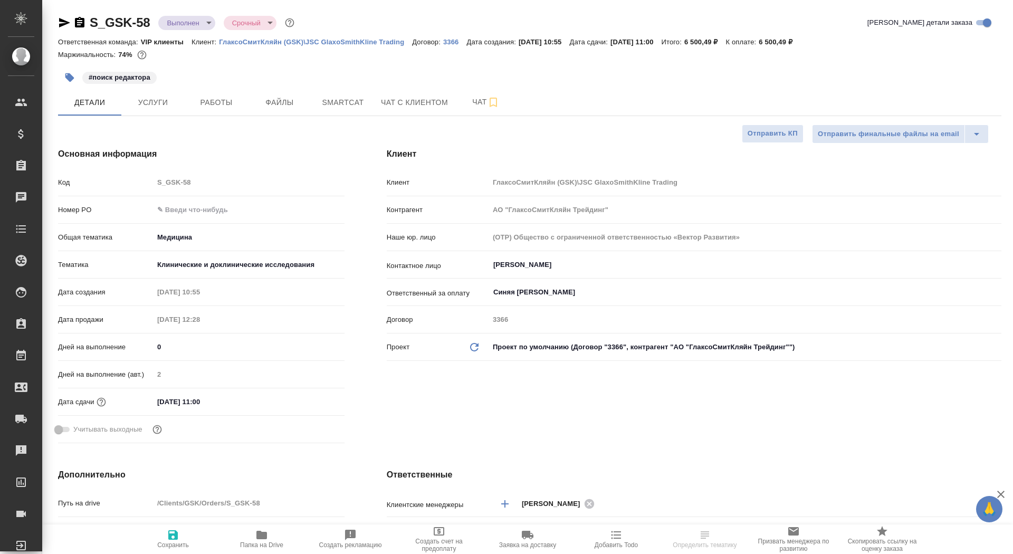
type textarea "x"
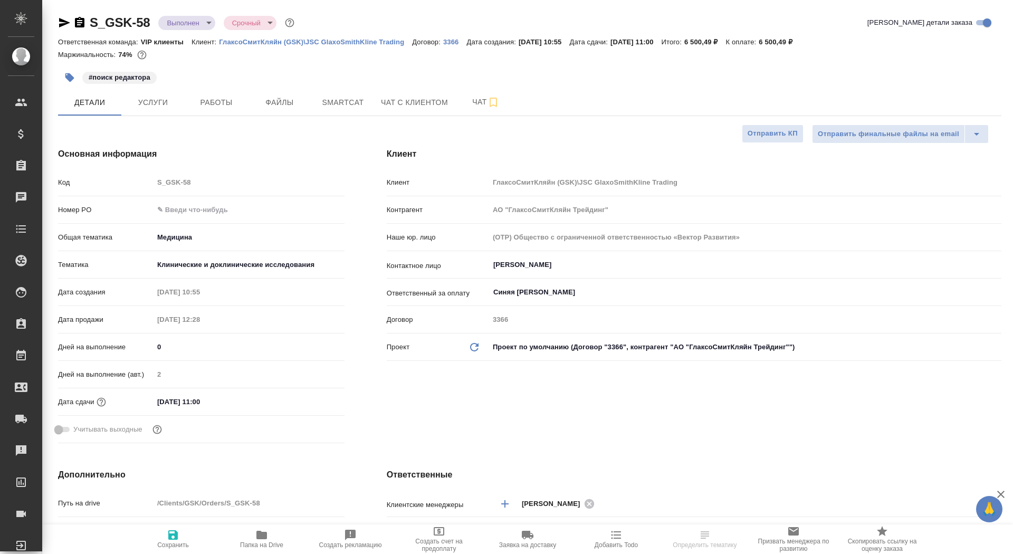
type textarea "x"
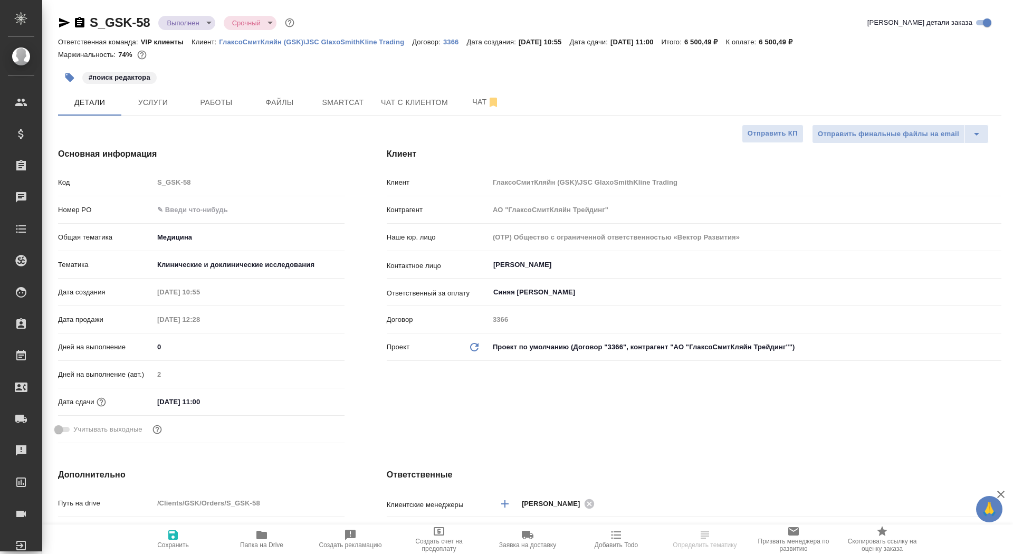
type textarea "x"
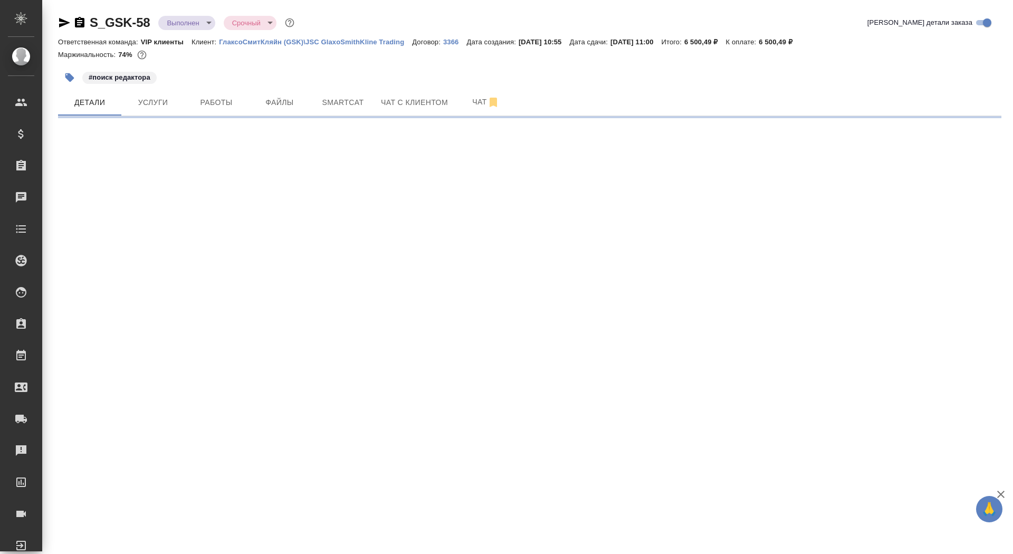
select select "RU"
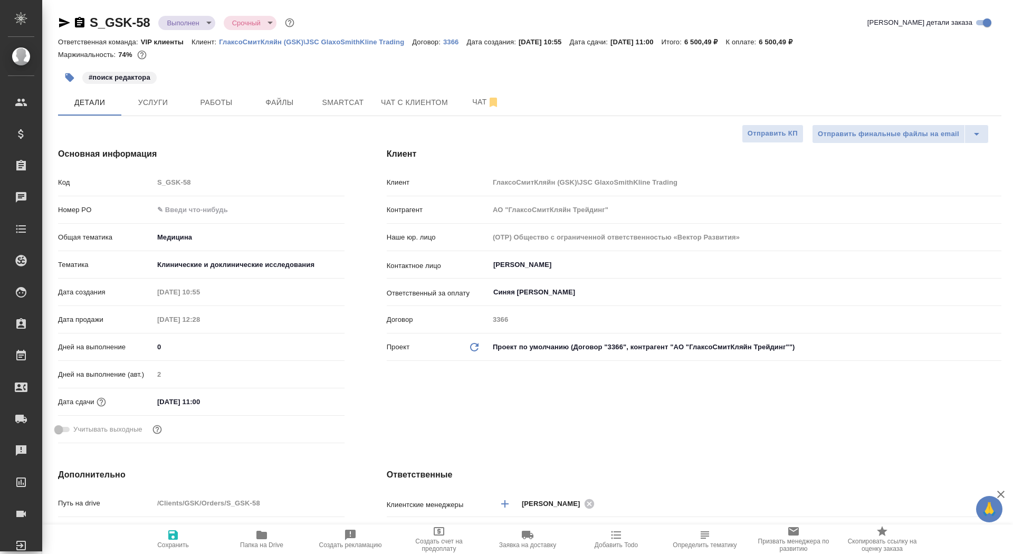
type textarea "x"
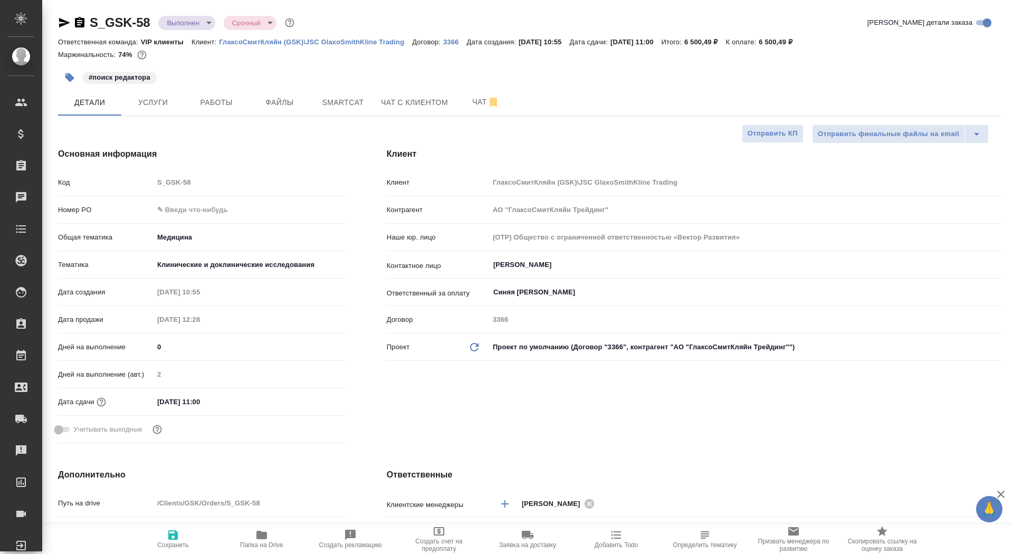
type textarea "x"
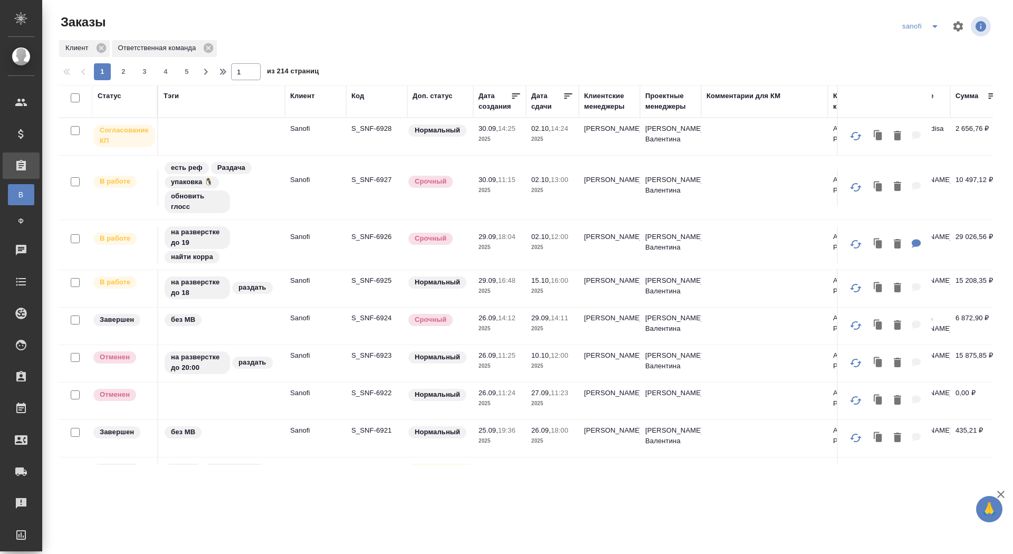
click at [536, 107] on div "Дата сдачи" at bounding box center [547, 101] width 32 height 21
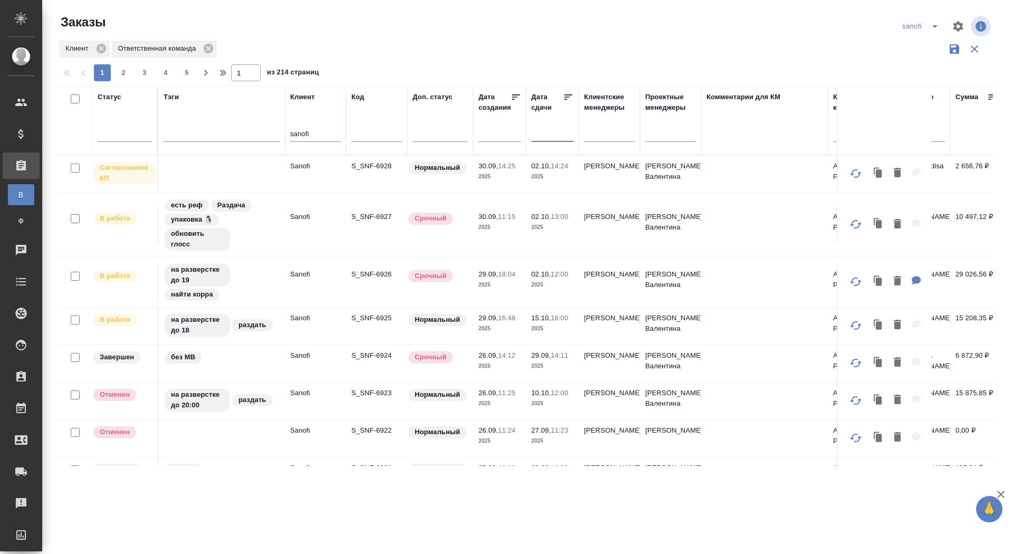
click at [548, 133] on input "text" at bounding box center [555, 133] width 36 height 15
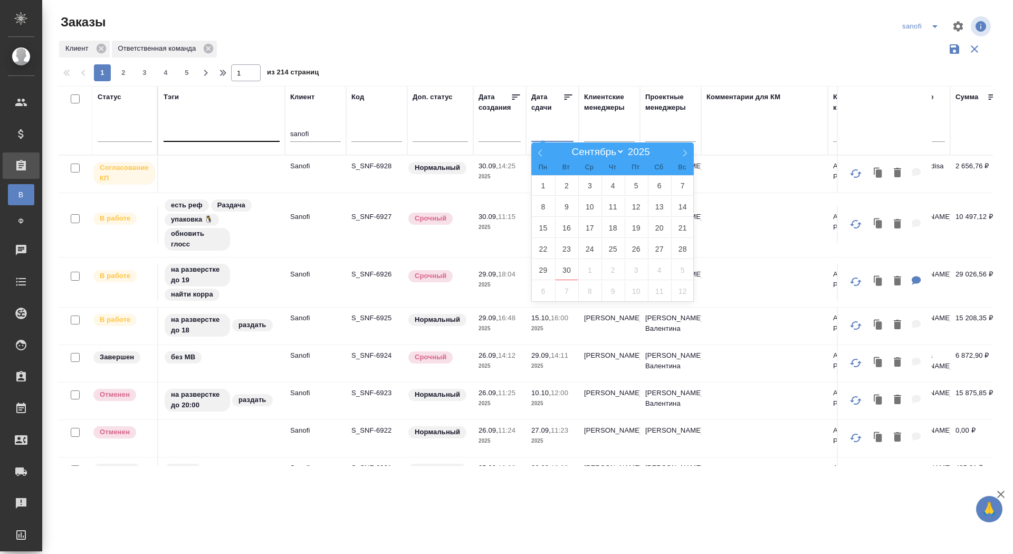
click at [595, 38] on div at bounding box center [529, 26] width 314 height 25
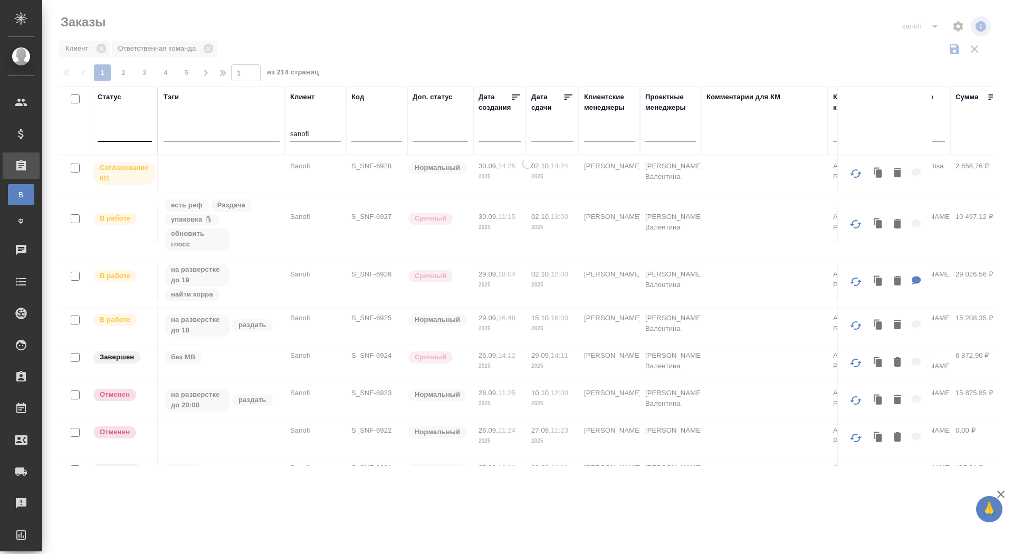
click at [121, 122] on div at bounding box center [125, 132] width 54 height 20
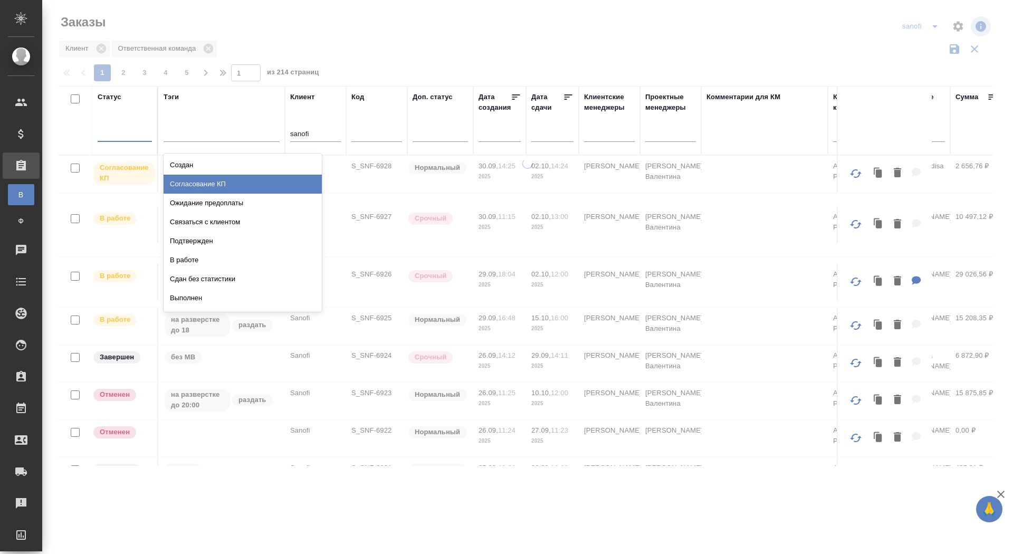
click at [221, 181] on div "Согласование КП" at bounding box center [242, 184] width 158 height 19
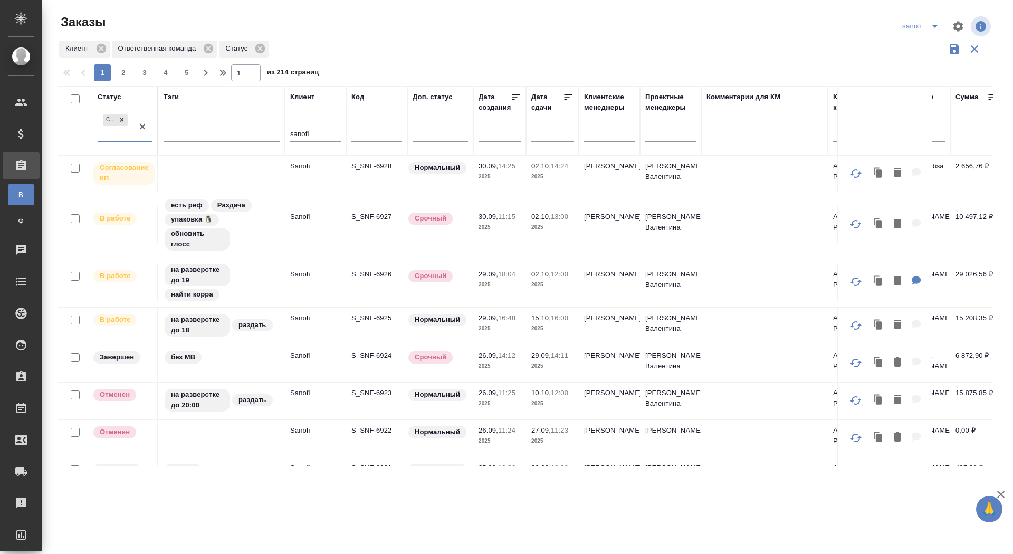
click at [117, 131] on div "Согласование КП" at bounding box center [115, 126] width 35 height 28
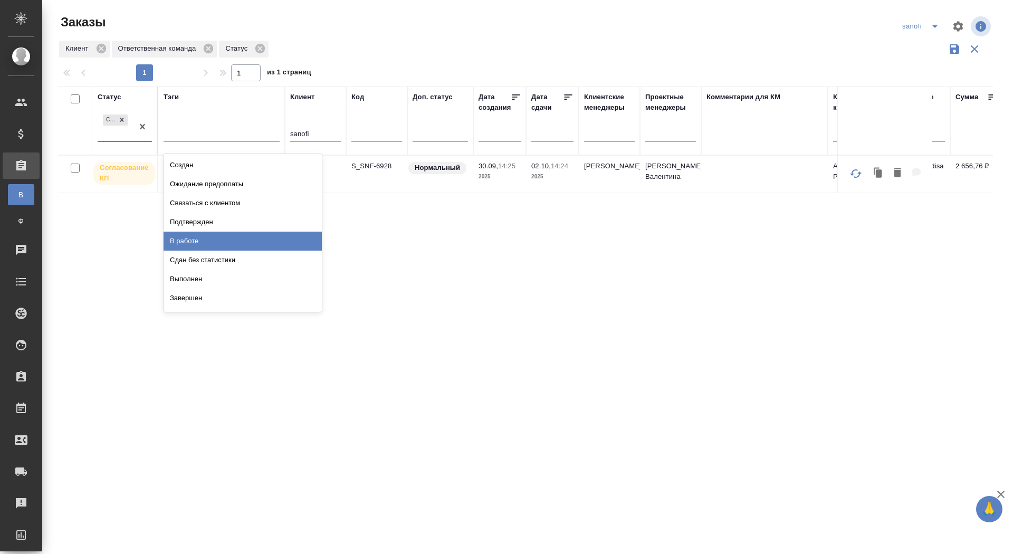
click at [198, 238] on div "В работе" at bounding box center [242, 241] width 158 height 19
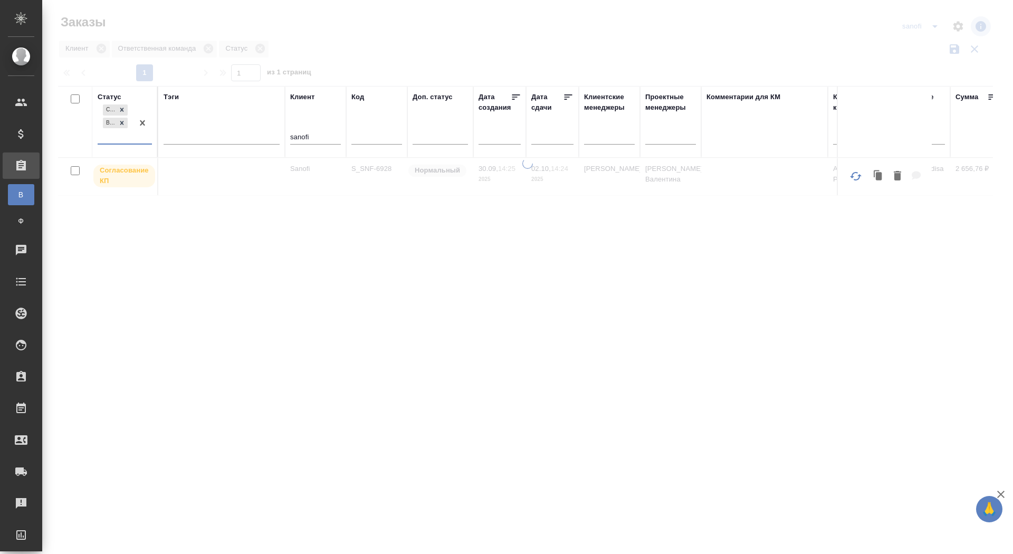
click at [118, 133] on div "Согласование КП В работе" at bounding box center [115, 122] width 35 height 41
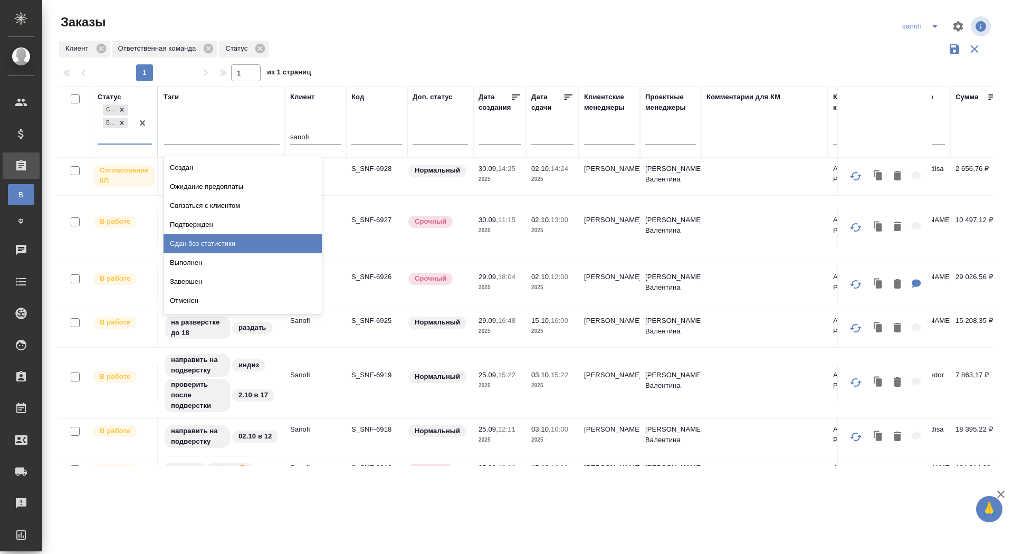
click at [199, 246] on div "Сдан без статистики" at bounding box center [242, 243] width 158 height 19
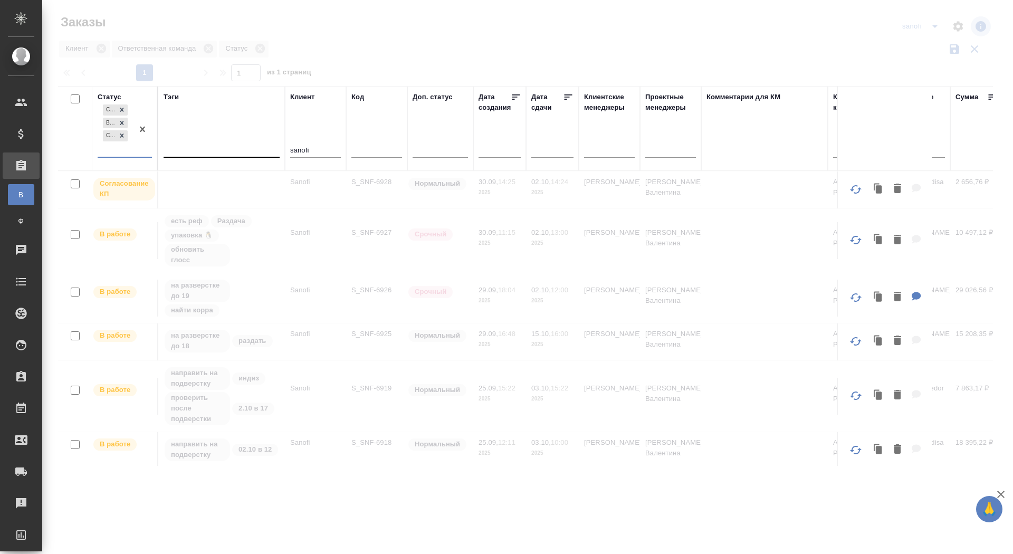
click at [113, 149] on div "Согласование КП В работе Сдан без статистики" at bounding box center [115, 129] width 35 height 54
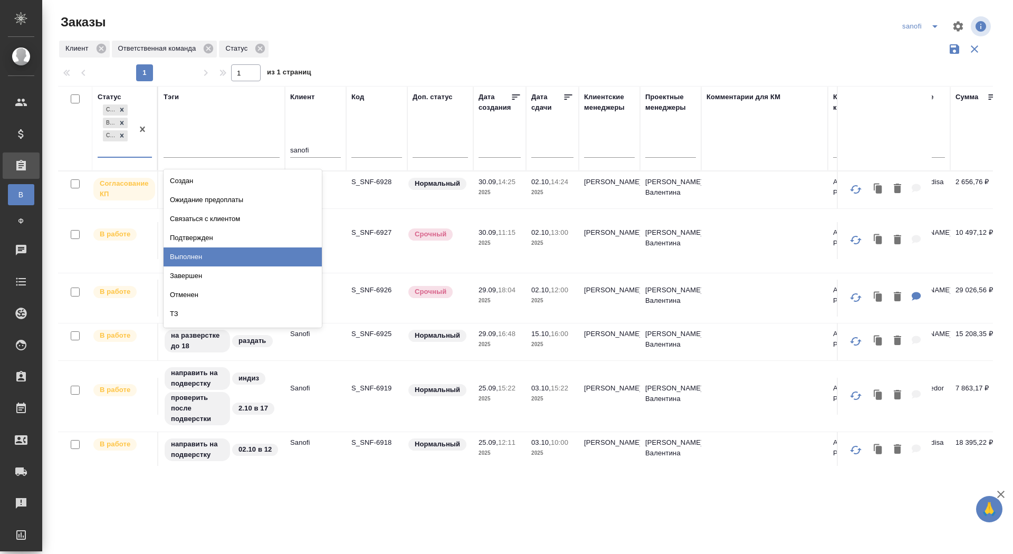
click at [196, 256] on div "Выполнен" at bounding box center [242, 256] width 158 height 19
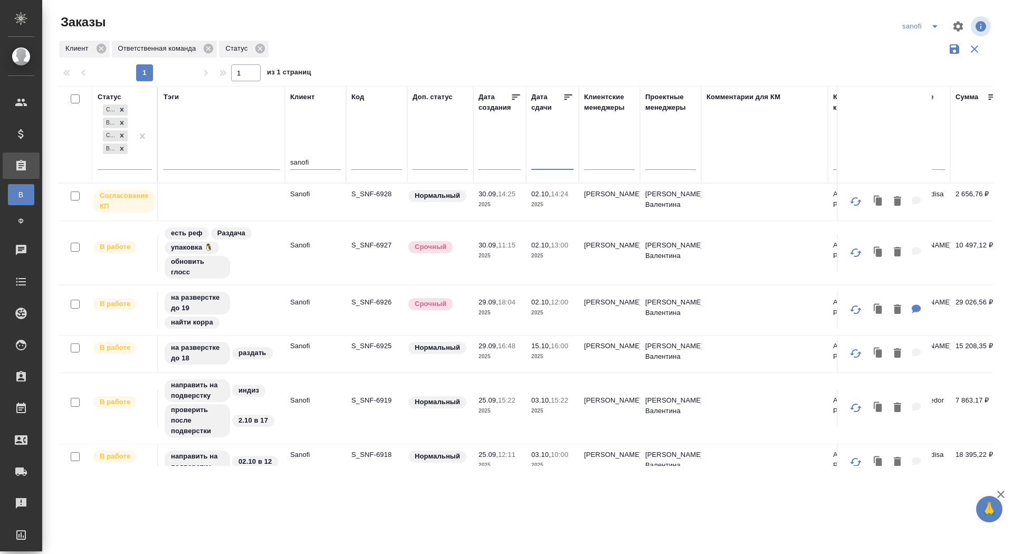
click at [546, 163] on input "text" at bounding box center [555, 161] width 36 height 15
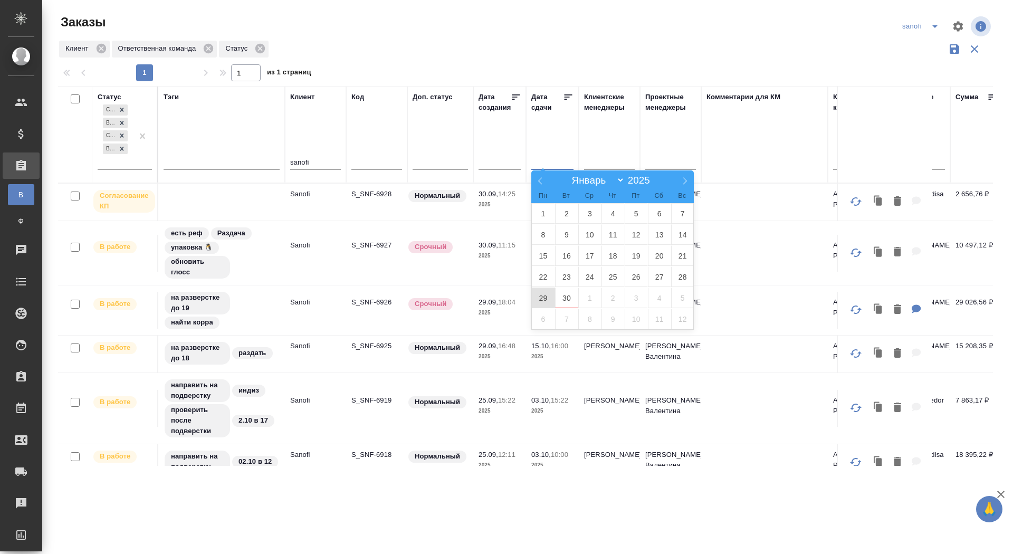
click at [548, 293] on span "29" at bounding box center [543, 297] width 23 height 21
type div "2025-09-28T21:00:00.000Z"
click at [591, 295] on span "1" at bounding box center [589, 297] width 23 height 21
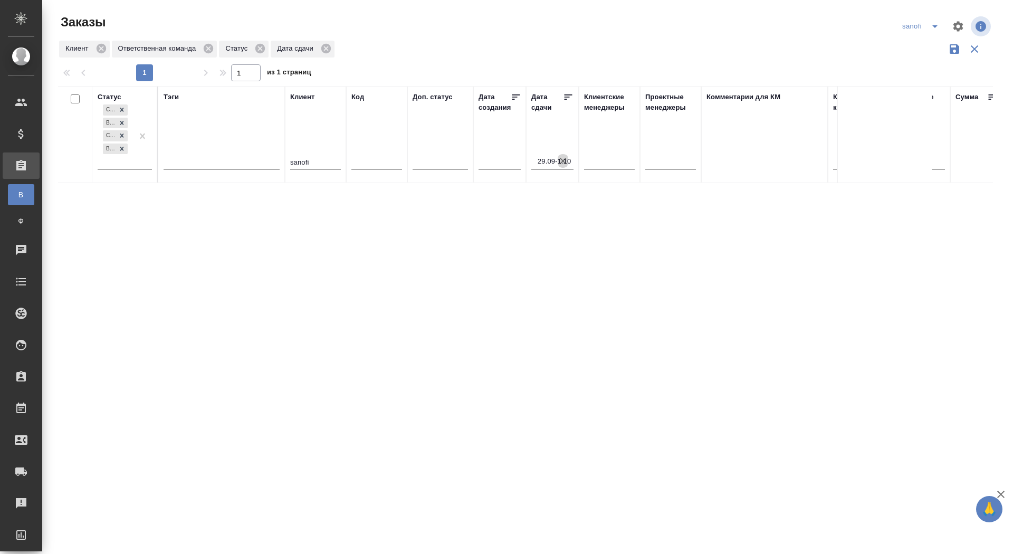
click at [563, 156] on icon "button" at bounding box center [562, 161] width 11 height 11
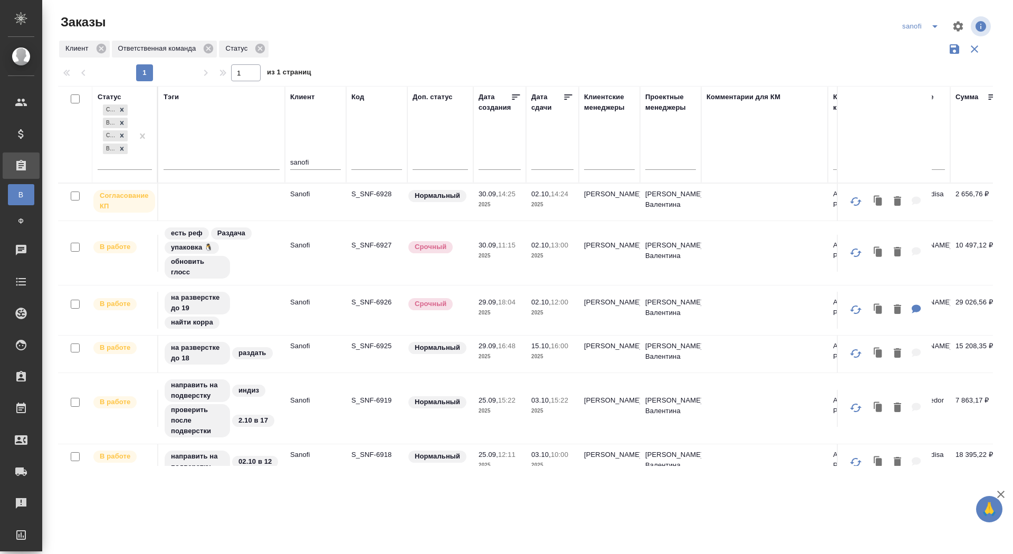
click at [564, 94] on icon at bounding box center [568, 96] width 8 height 5
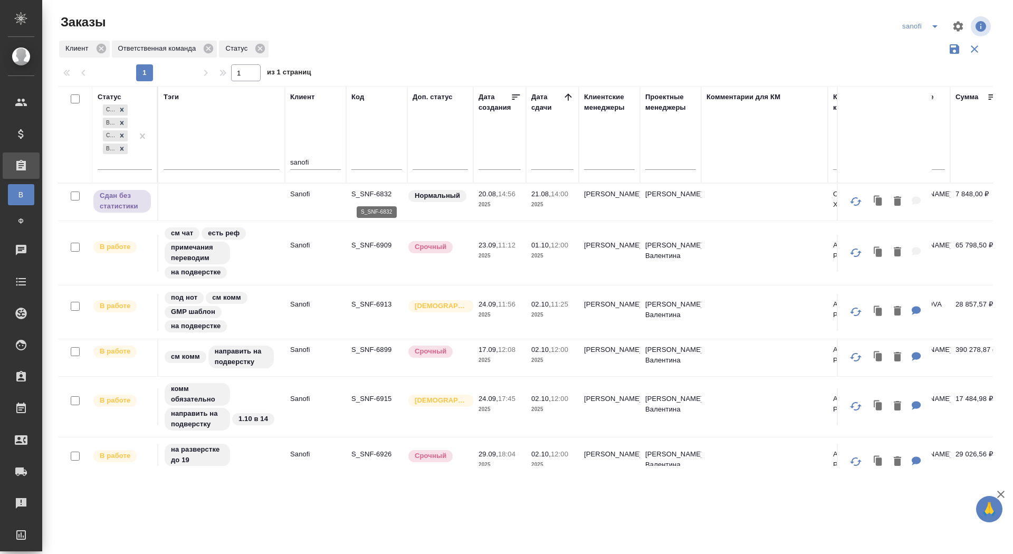
click at [367, 189] on p "S_SNF-6832" at bounding box center [376, 194] width 51 height 11
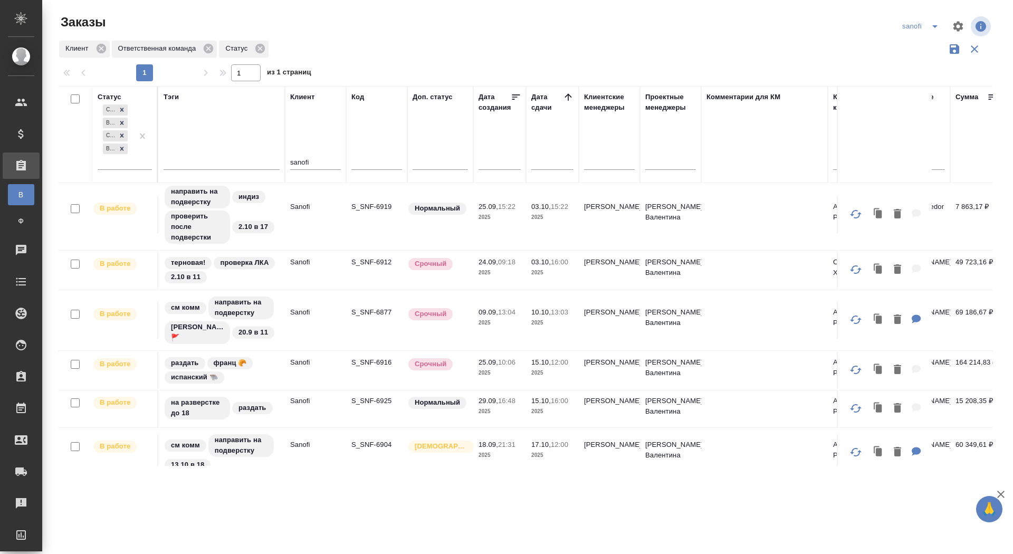
scroll to position [419, 0]
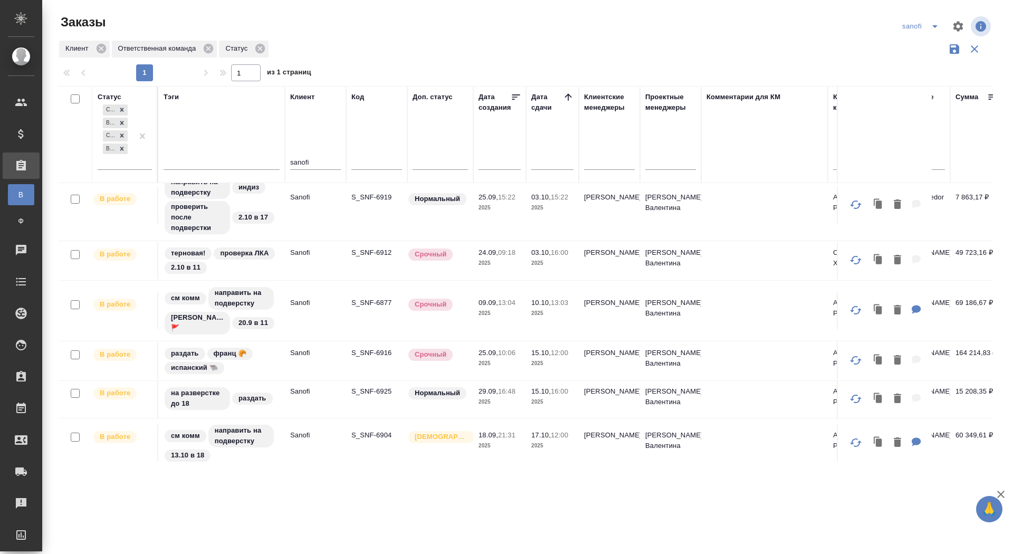
click at [569, 95] on icon at bounding box center [568, 97] width 11 height 11
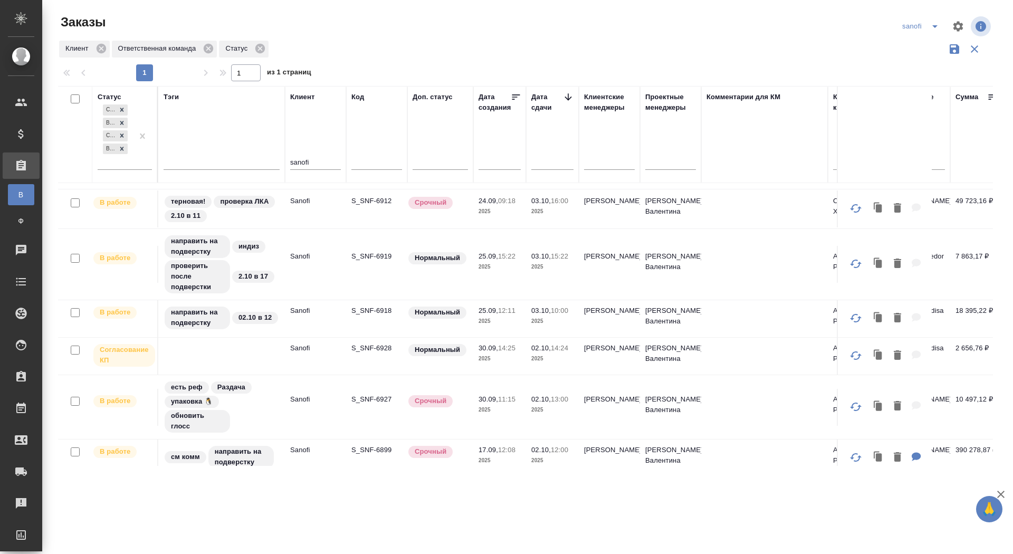
scroll to position [0, 0]
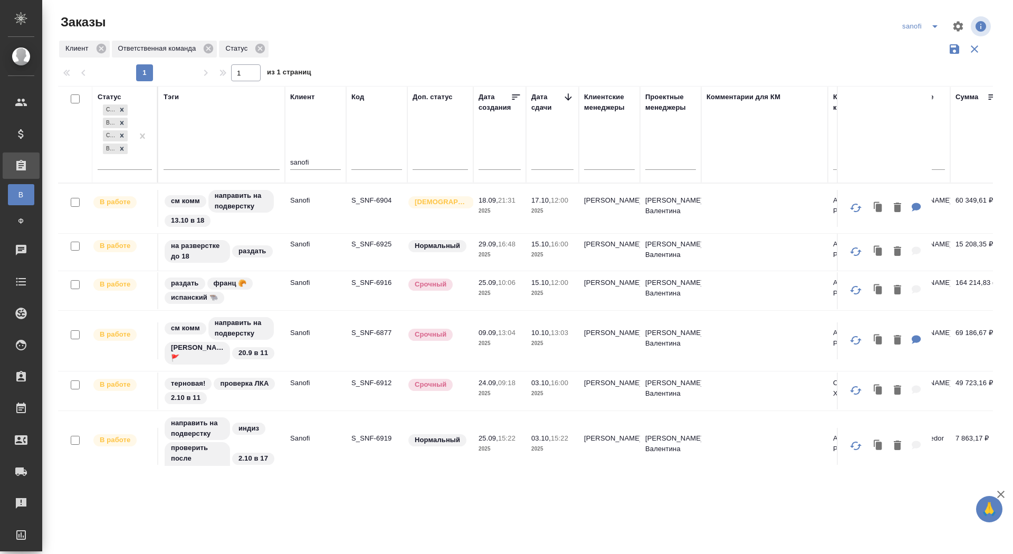
click at [566, 97] on icon at bounding box center [568, 97] width 11 height 11
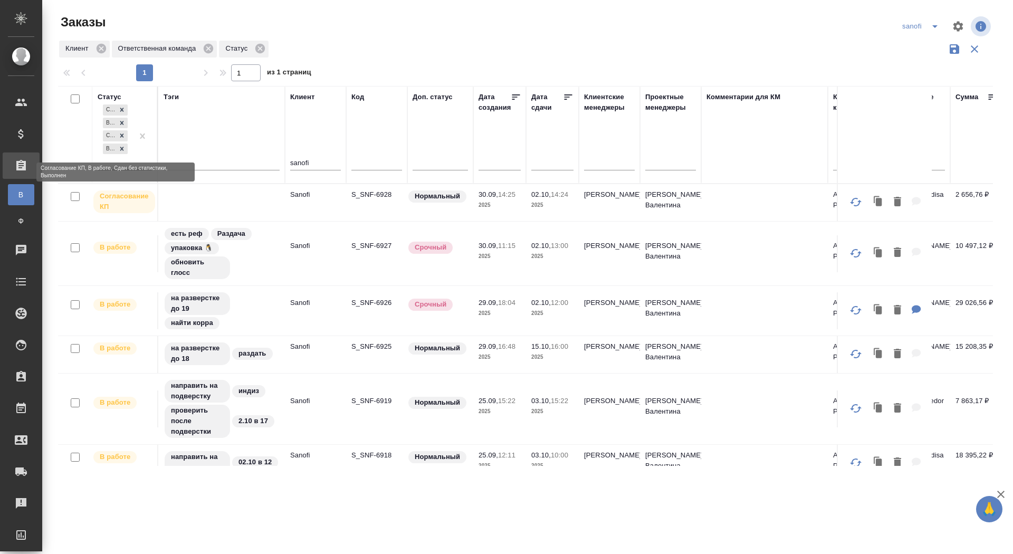
click at [119, 149] on icon at bounding box center [121, 148] width 7 height 7
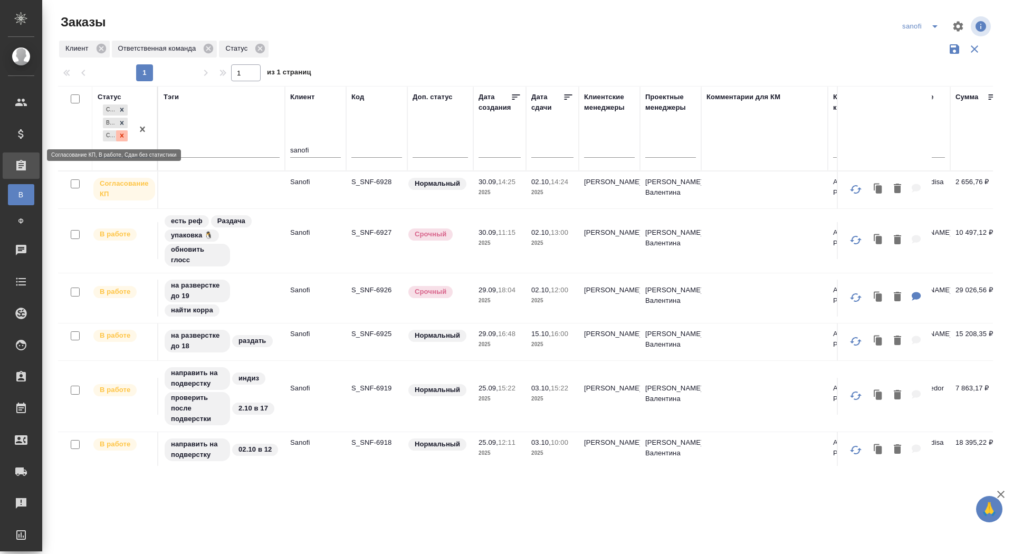
click at [121, 132] on icon at bounding box center [121, 135] width 7 height 7
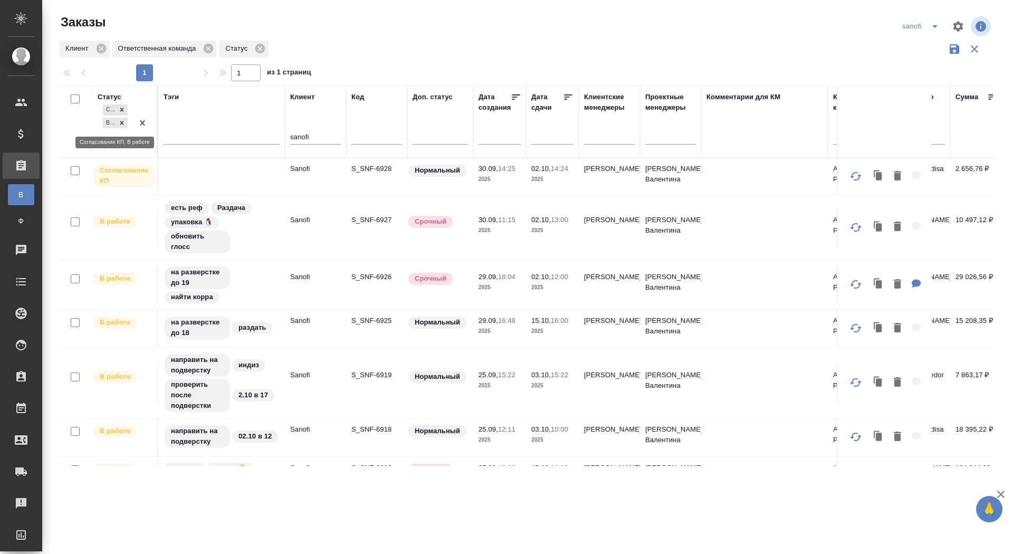
click at [122, 120] on icon at bounding box center [121, 122] width 7 height 7
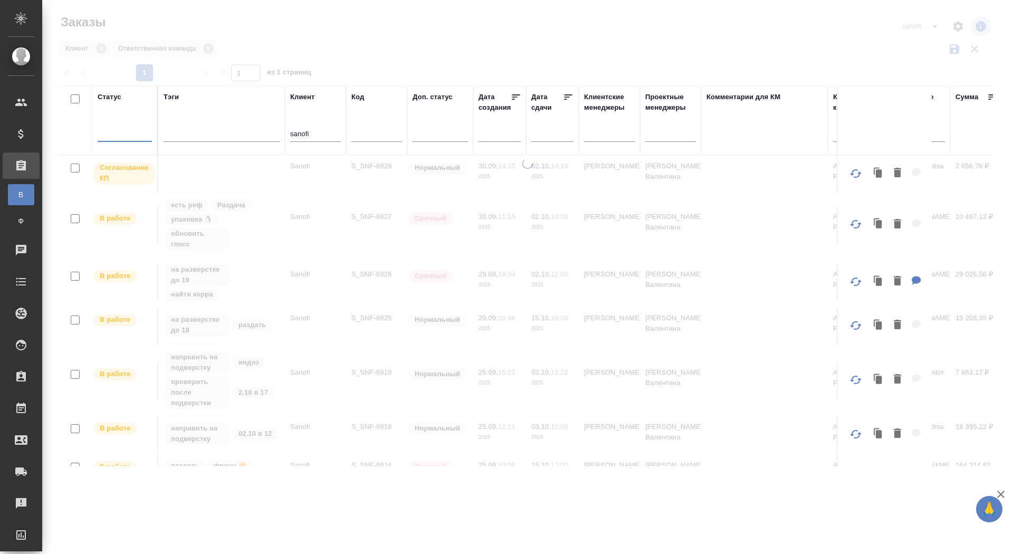
click at [121, 130] on div at bounding box center [125, 130] width 54 height 15
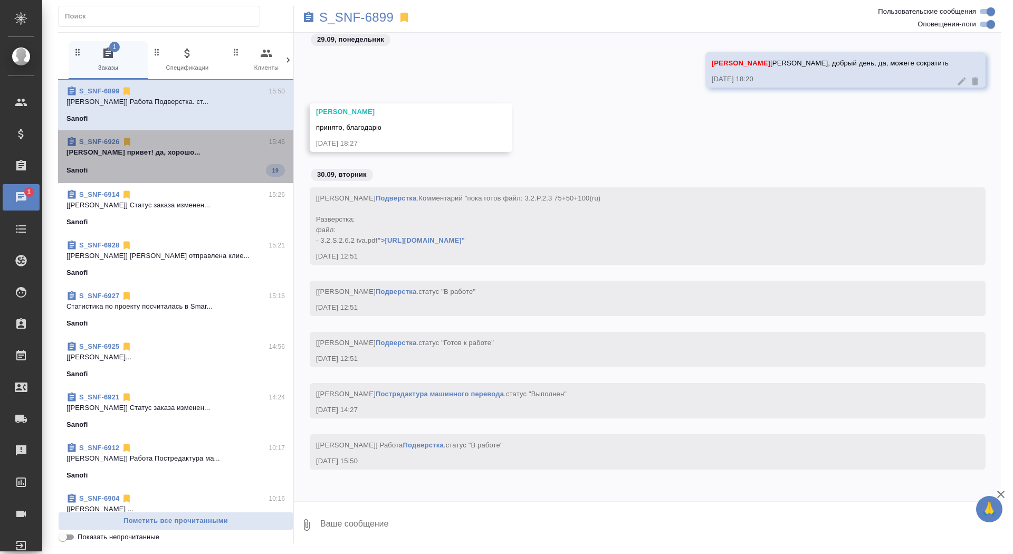
click at [207, 146] on div "S_SNF-6926 15:46" at bounding box center [175, 142] width 218 height 11
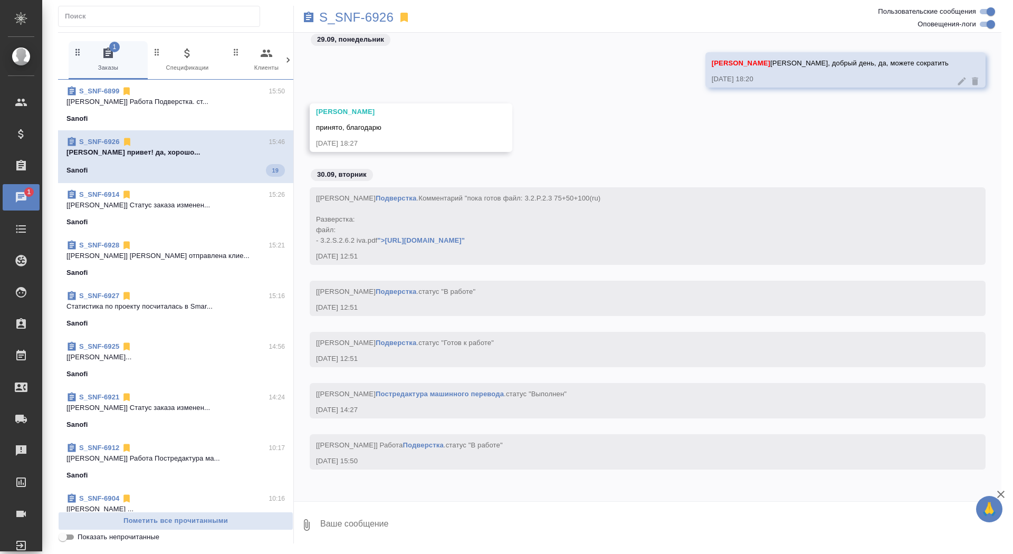
scroll to position [17128, 0]
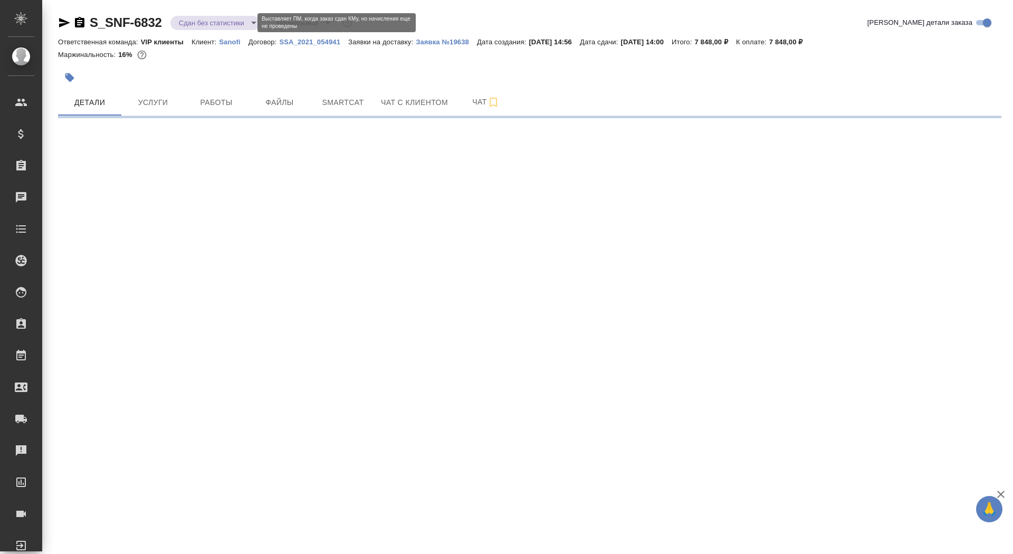
select select "RU"
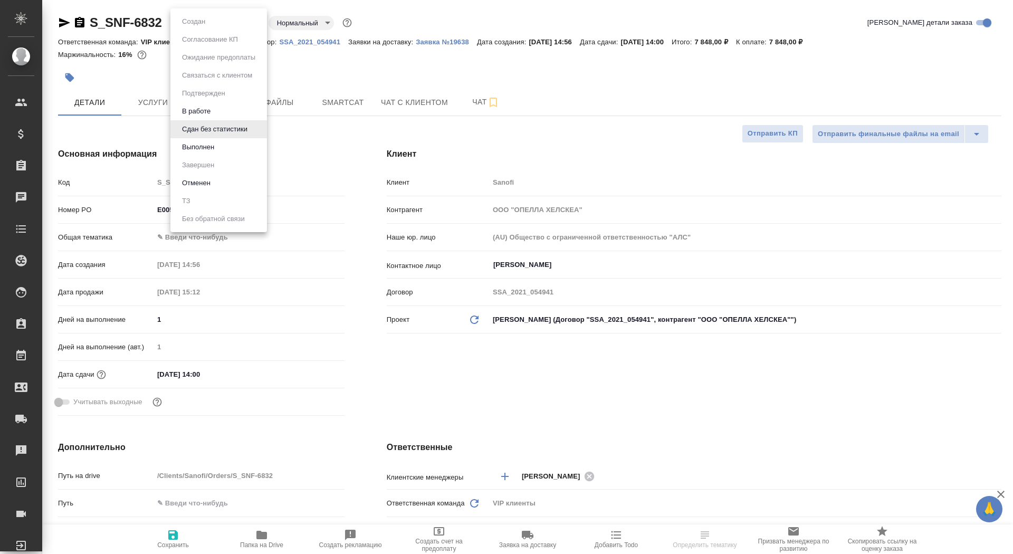
click at [226, 25] on body "🙏 .cls-1 fill:#fff; AWATERA Saydasheva Dilyara Клиенты Спецификации Заказы Чаты…" at bounding box center [506, 277] width 1013 height 554
type textarea "x"
click at [221, 149] on li "Выполнен" at bounding box center [218, 147] width 97 height 18
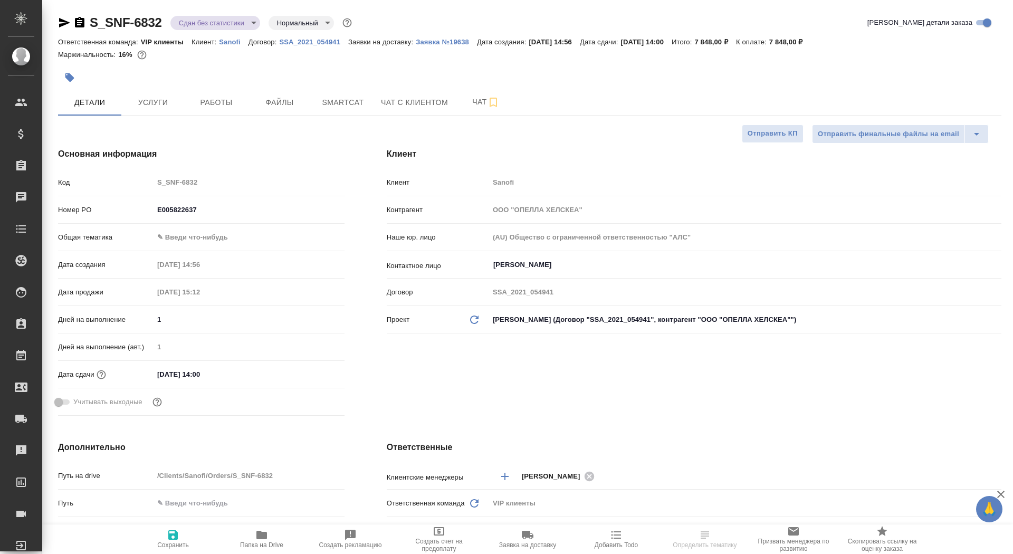
type textarea "x"
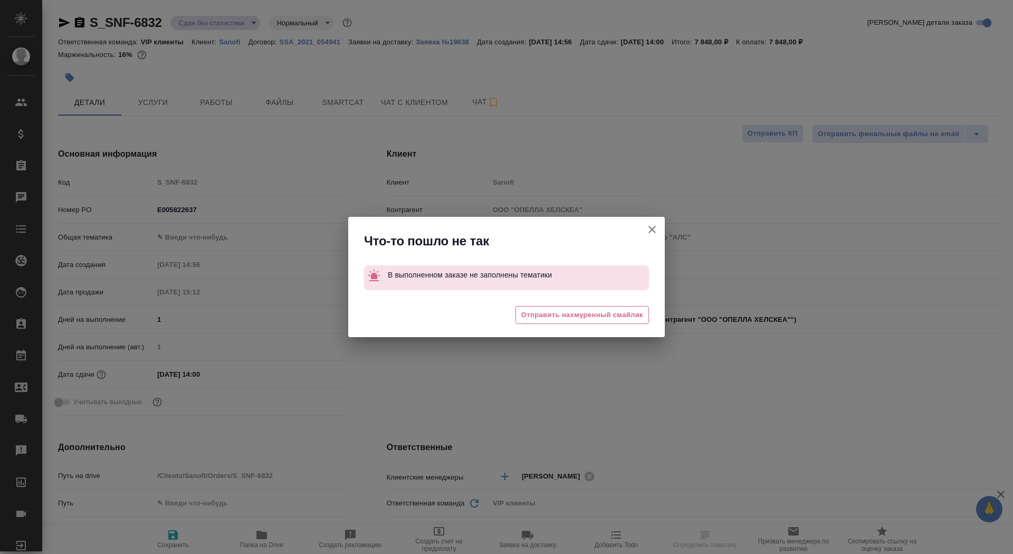
type textarea "x"
click at [648, 225] on icon "button" at bounding box center [652, 229] width 13 height 13
type textarea "x"
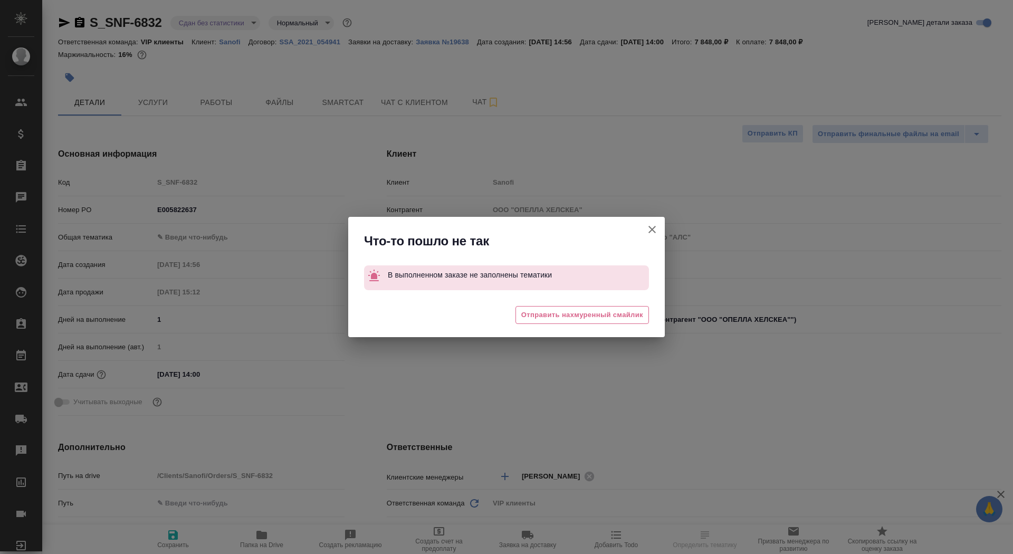
type textarea "x"
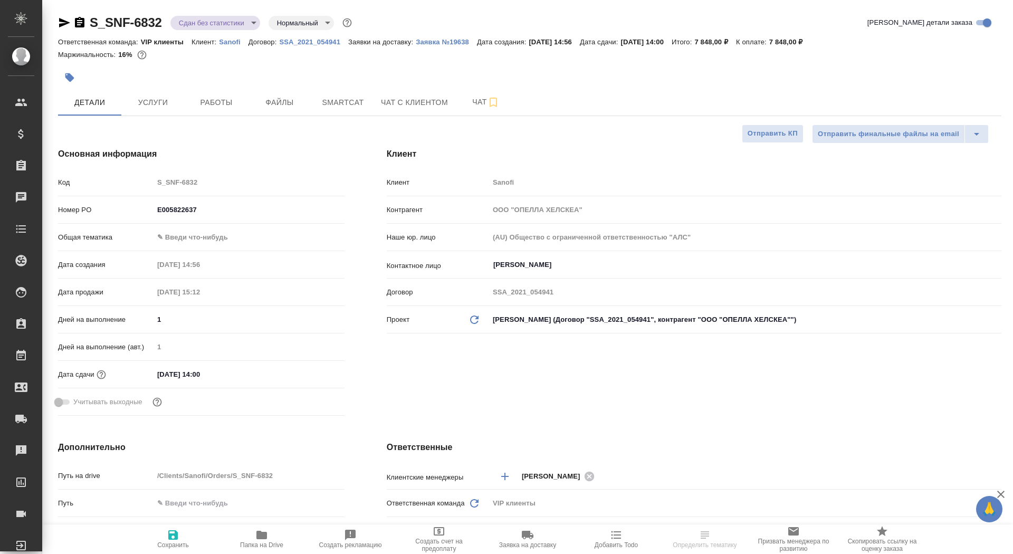
click at [195, 239] on body "🙏 .cls-1 fill:#fff; AWATERA Saydasheva Dilyara Клиенты Спецификации Заказы Чаты…" at bounding box center [506, 277] width 1013 height 554
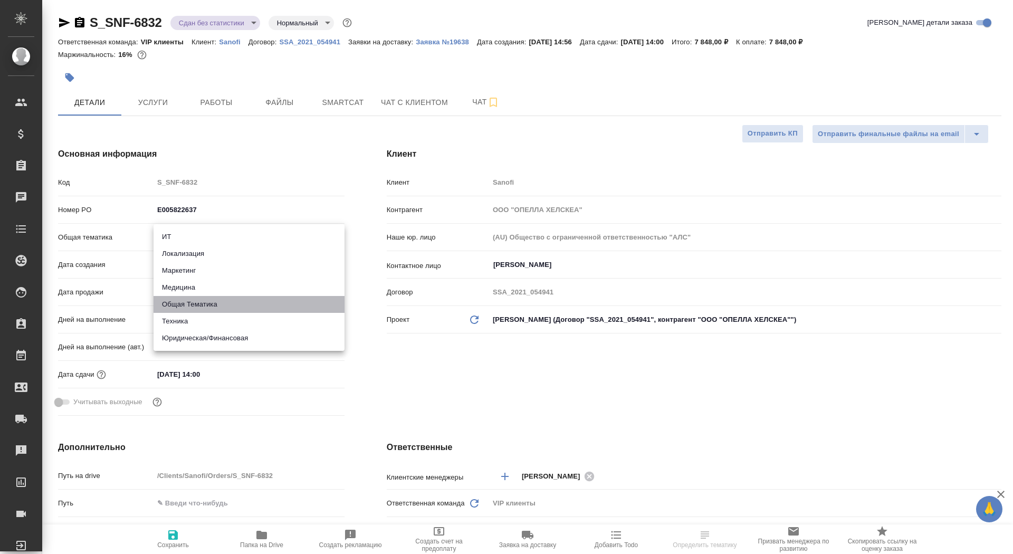
click at [204, 302] on li "Общая Тематика" at bounding box center [248, 304] width 191 height 17
type input "obtem"
type textarea "x"
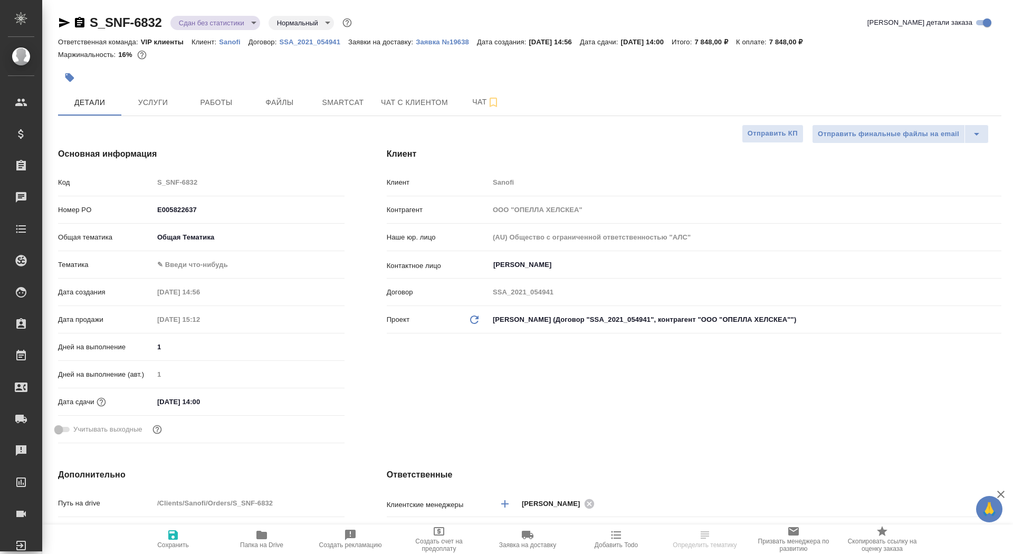
click at [184, 260] on body "🙏 .cls-1 fill:#fff; AWATERA Saydasheva Dilyara Клиенты Спецификации Заказы 0 Ча…" at bounding box center [506, 277] width 1013 height 554
click at [214, 269] on li "Общая Тематика" at bounding box center [248, 264] width 191 height 17
type textarea "x"
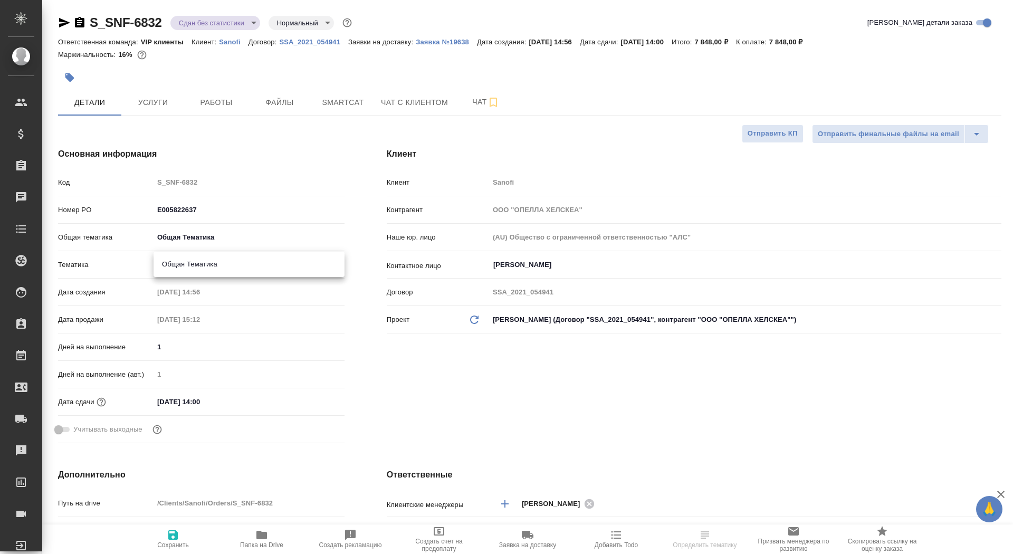
type input "6012b1ca196b0e5c9229a120"
click at [178, 544] on span "Сохранить" at bounding box center [173, 544] width 32 height 7
type textarea "x"
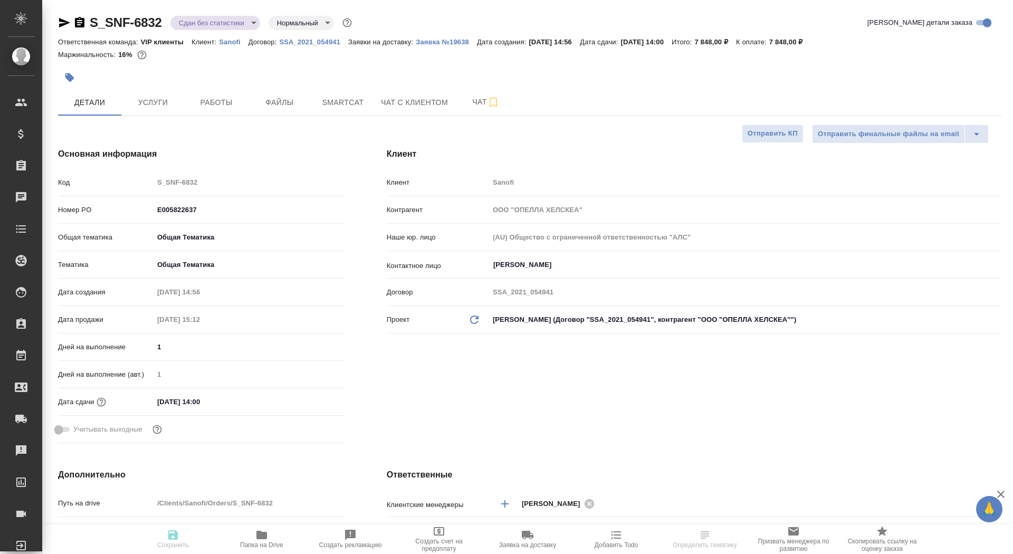
type textarea "x"
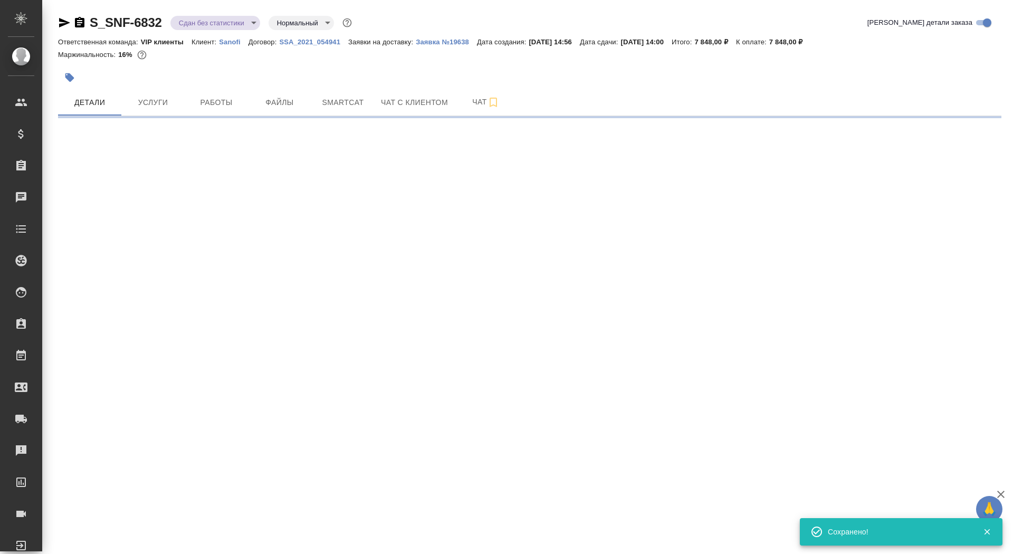
select select "RU"
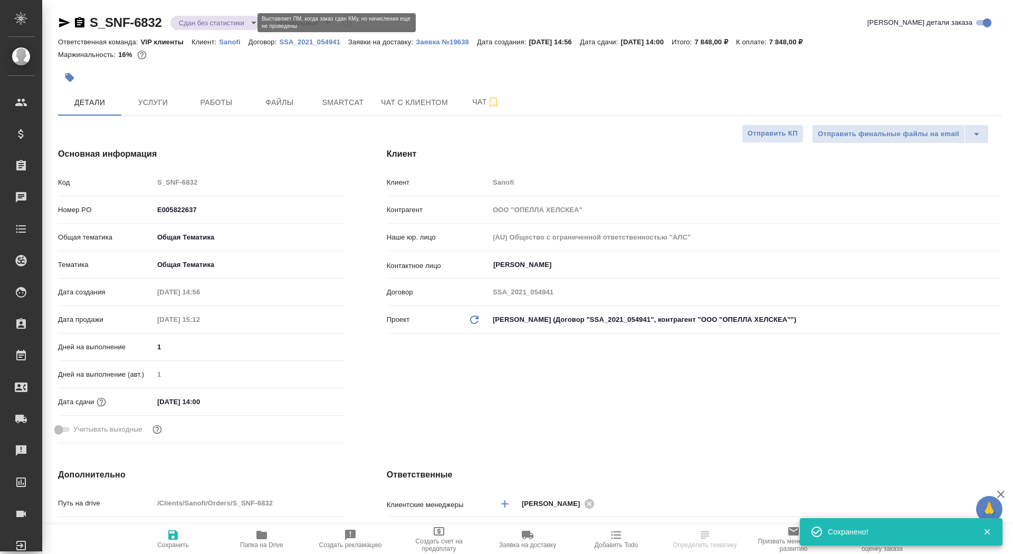
type textarea "x"
click at [216, 23] on body "🙏 .cls-1 fill:#fff; AWATERA Saydasheva Dilyara Клиенты Спецификации Заказы 0 Ча…" at bounding box center [506, 277] width 1013 height 554
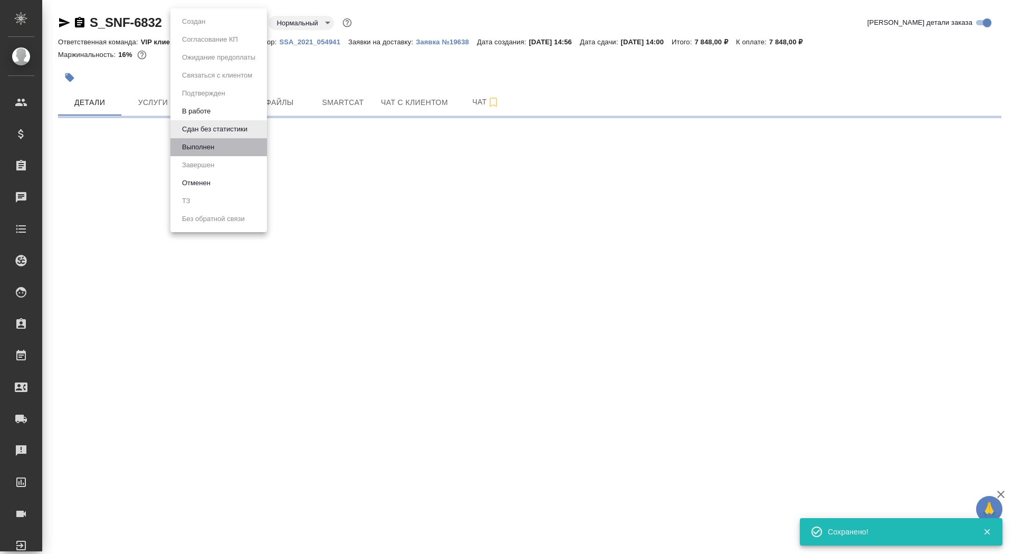
click at [227, 149] on li "Выполнен" at bounding box center [218, 147] width 97 height 18
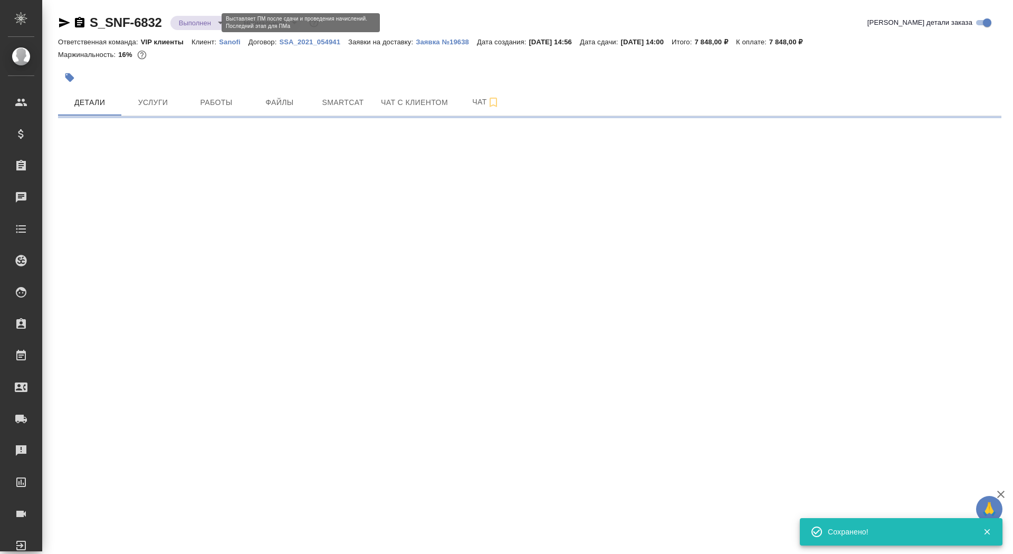
click at [208, 24] on body "🙏 .cls-1 fill:#fff; AWATERA Saydasheva Dilyara Клиенты Спецификации Заказы 0 Ча…" at bounding box center [506, 277] width 1013 height 554
select select "RU"
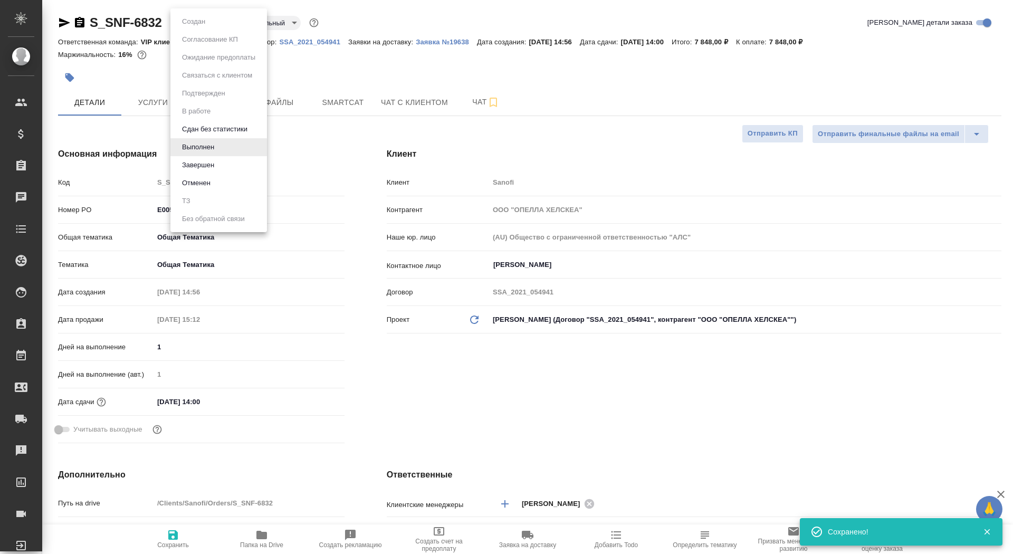
click at [223, 166] on li "Завершен" at bounding box center [218, 165] width 97 height 18
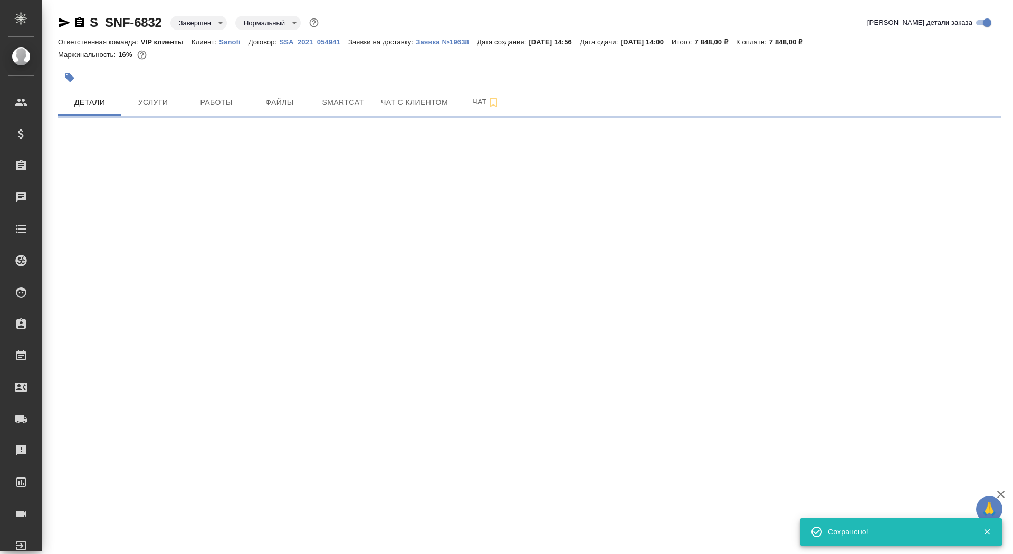
select select "RU"
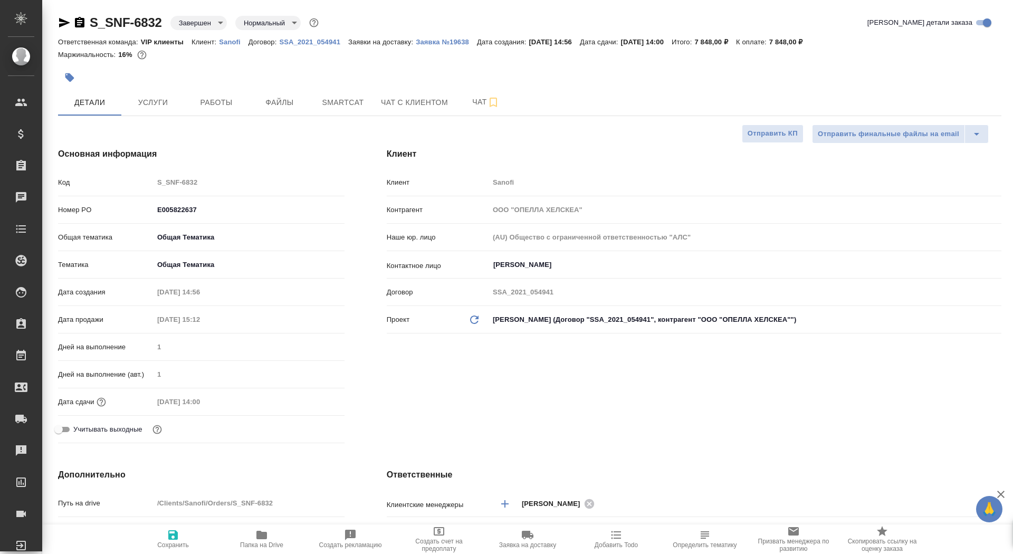
type textarea "x"
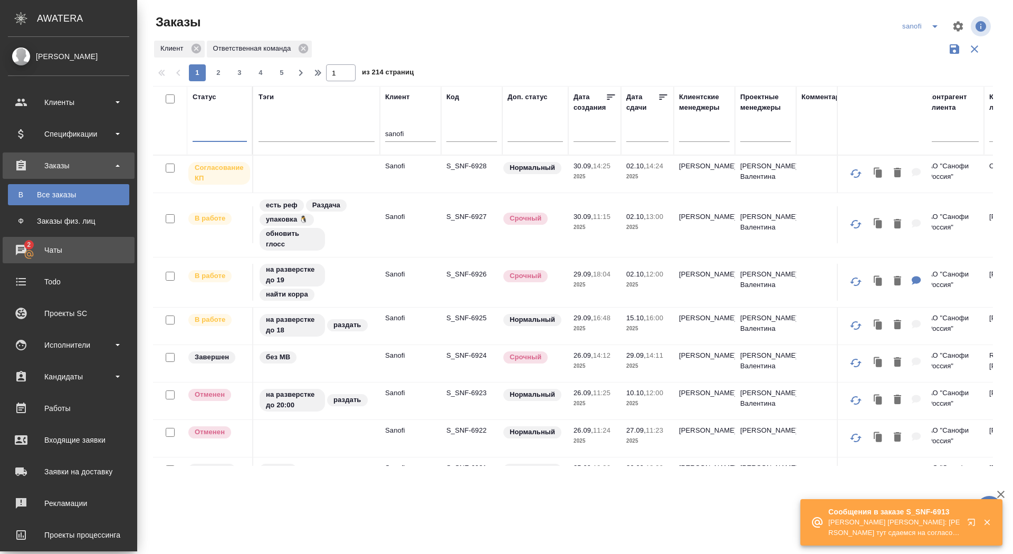
click at [46, 250] on div "Чаты" at bounding box center [68, 250] width 121 height 16
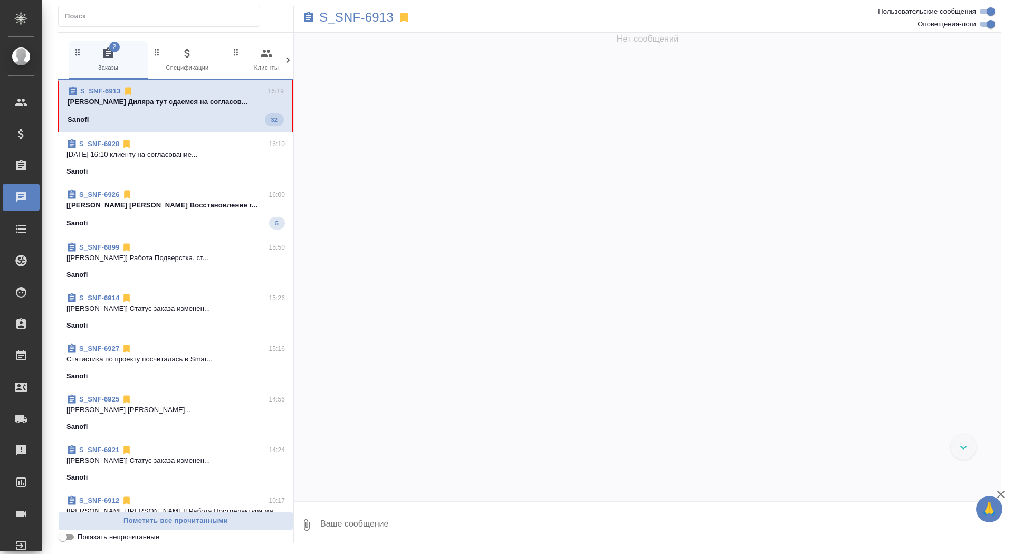
scroll to position [29259, 0]
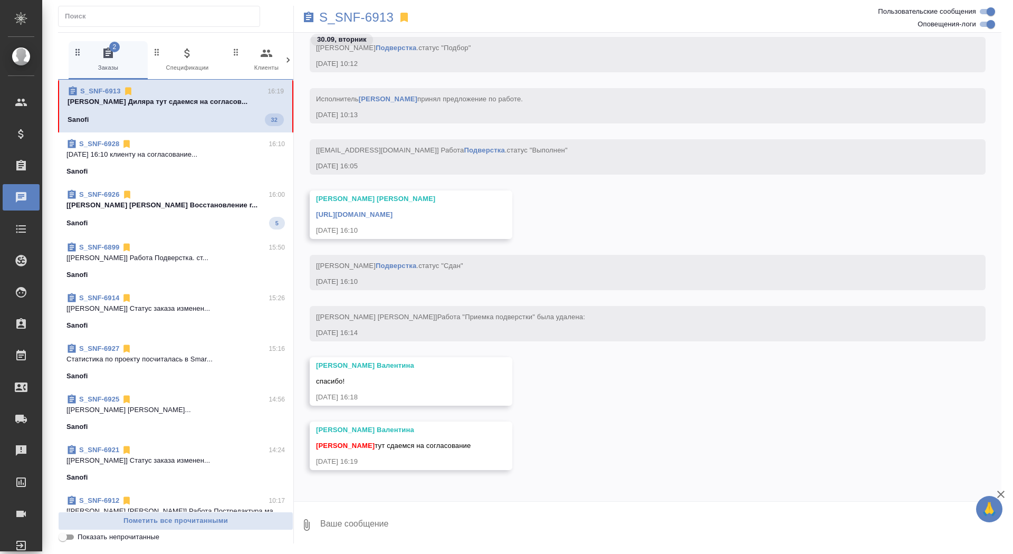
click at [420, 526] on textarea at bounding box center [660, 525] width 682 height 36
type textarea "забрала, спасибо!"
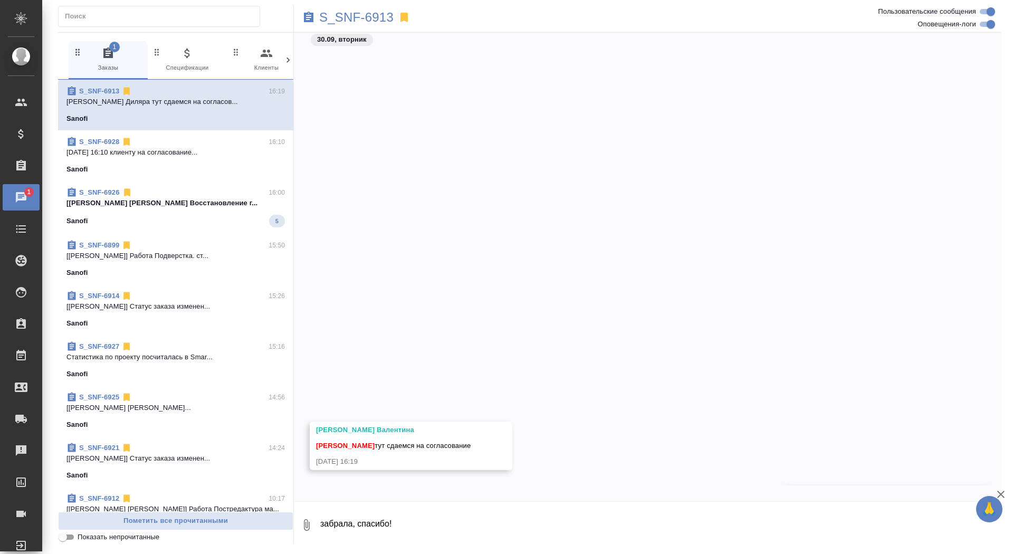
scroll to position [29310, 0]
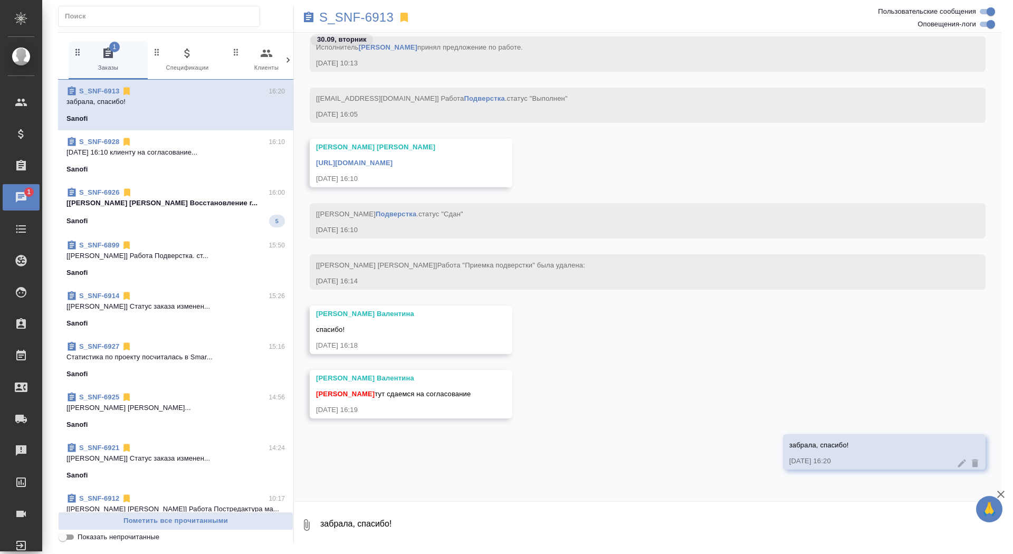
click at [392, 164] on link "https://drive.awatera.com/apps/files/files/10474169?dir=/Shares/Sanofi/Orders/S…" at bounding box center [354, 163] width 76 height 8
click at [357, 18] on p "S_SNF-6913" at bounding box center [356, 17] width 74 height 11
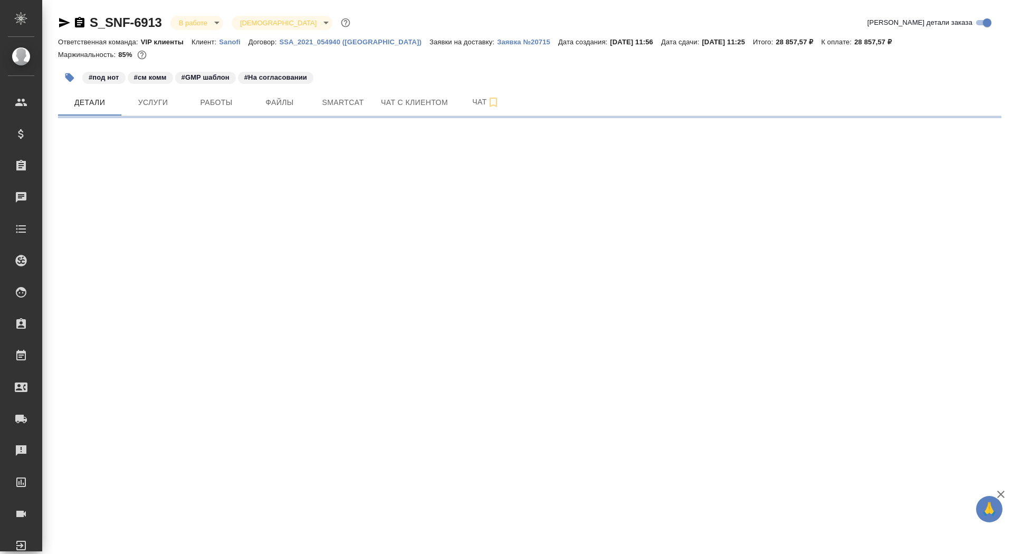
select select "RU"
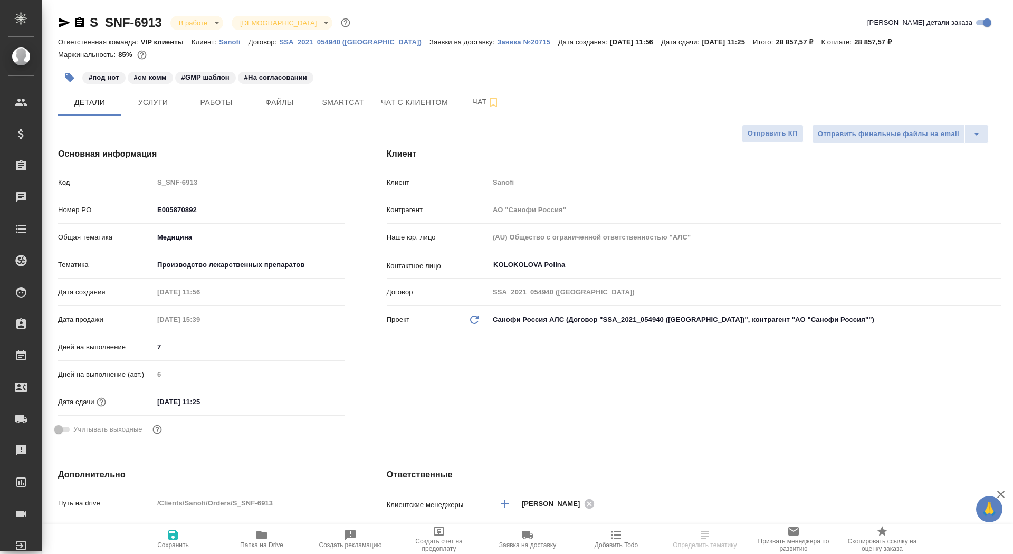
type textarea "x"
type input "[PERSON_NAME]"
type input "Комаров Роман"
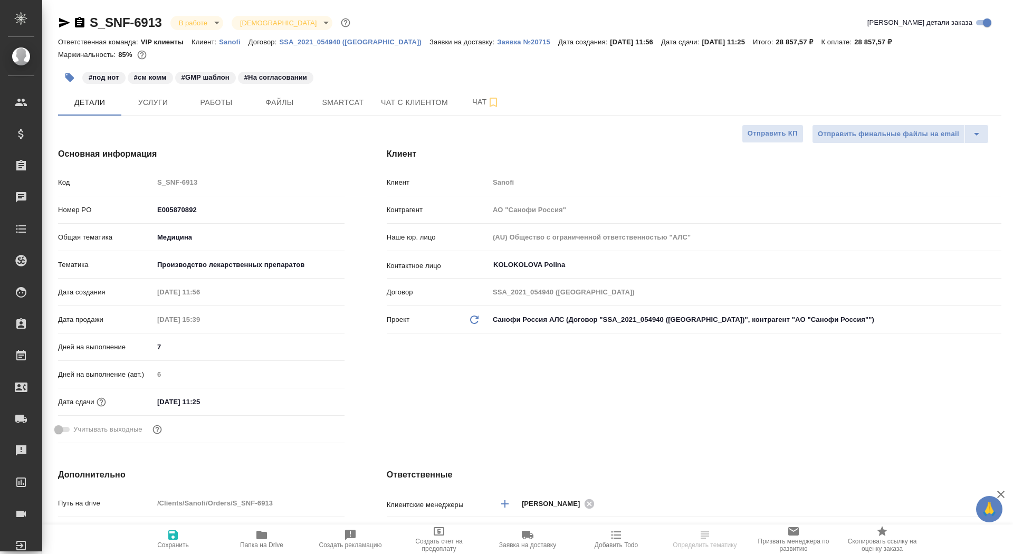
type textarea "x"
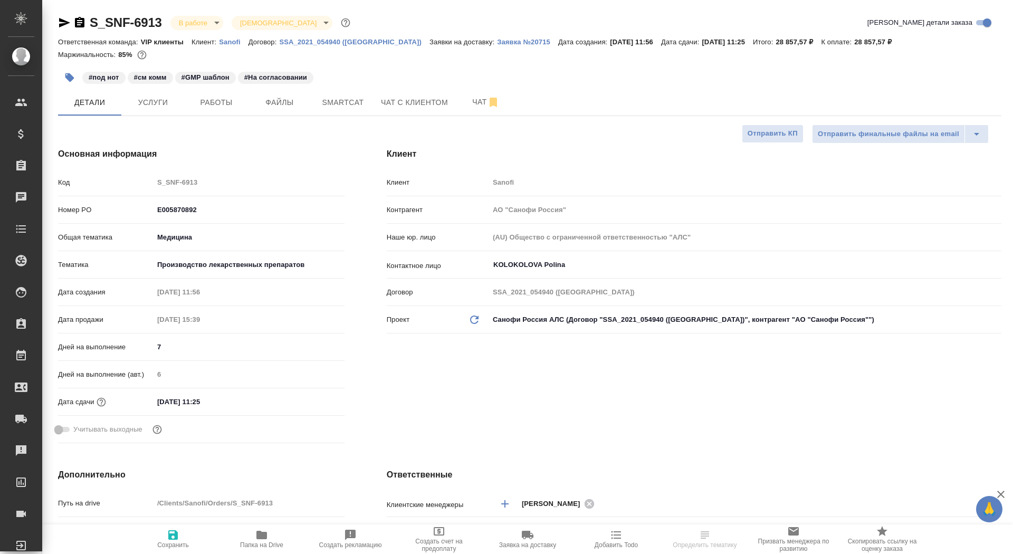
type textarea "x"
click at [80, 24] on icon "button" at bounding box center [79, 22] width 9 height 11
select select "RU"
type textarea "x"
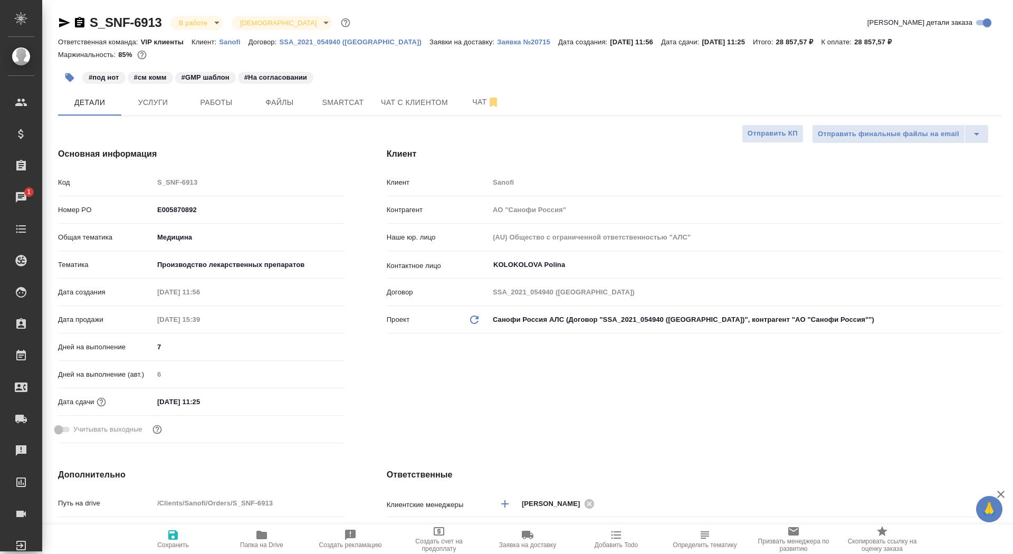
type textarea "x"
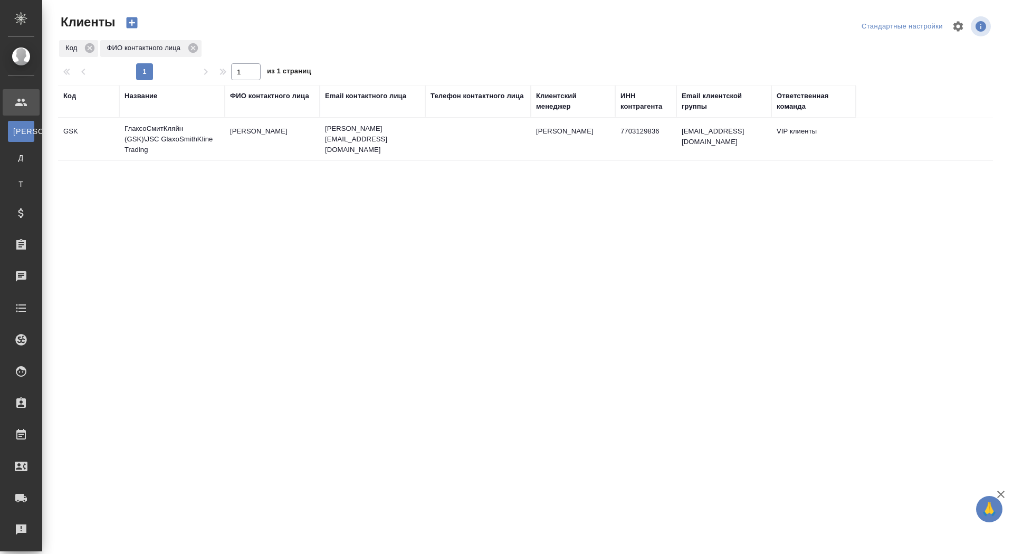
select select "RU"
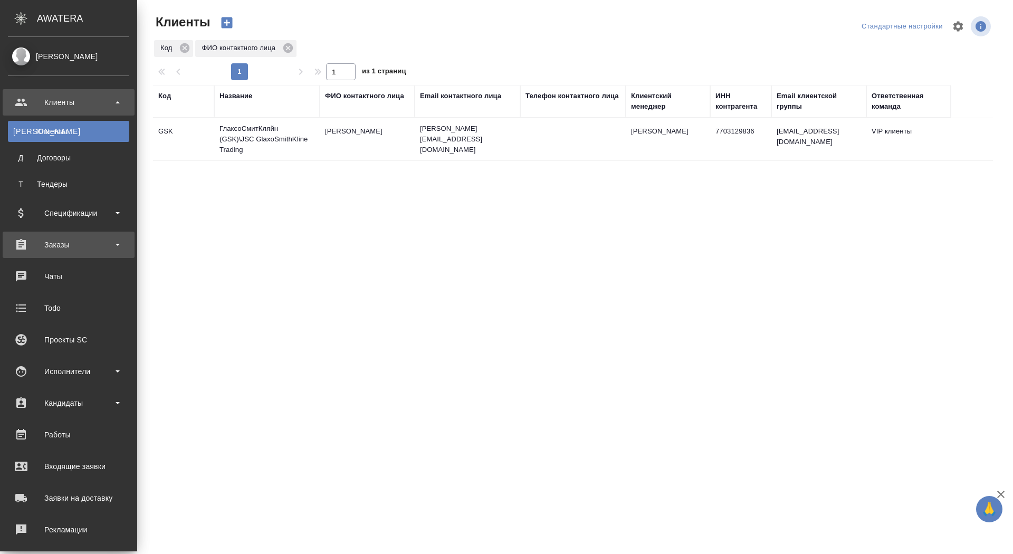
click at [41, 236] on div "Заказы" at bounding box center [69, 245] width 132 height 26
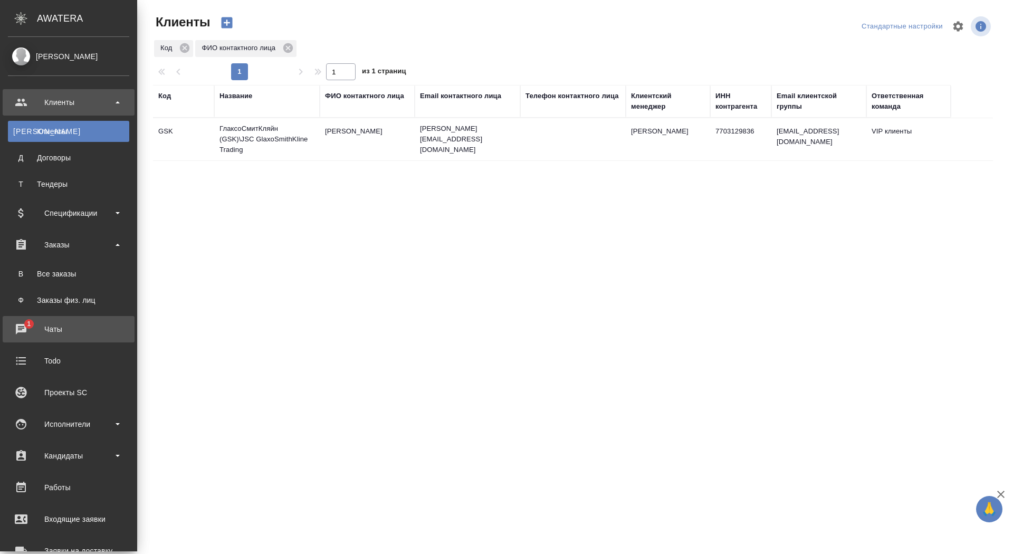
click at [49, 316] on link "1 Чаты" at bounding box center [69, 329] width 132 height 26
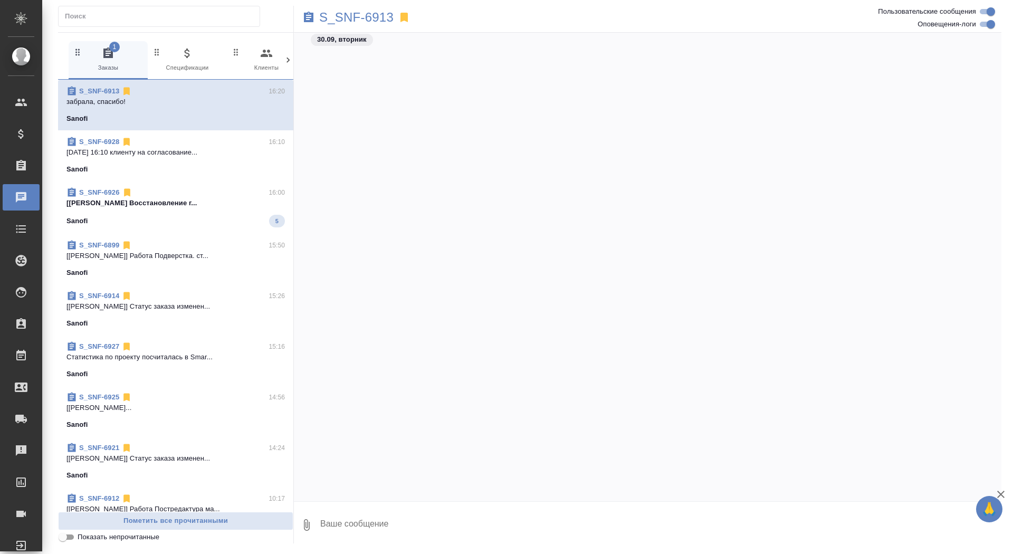
scroll to position [29700, 0]
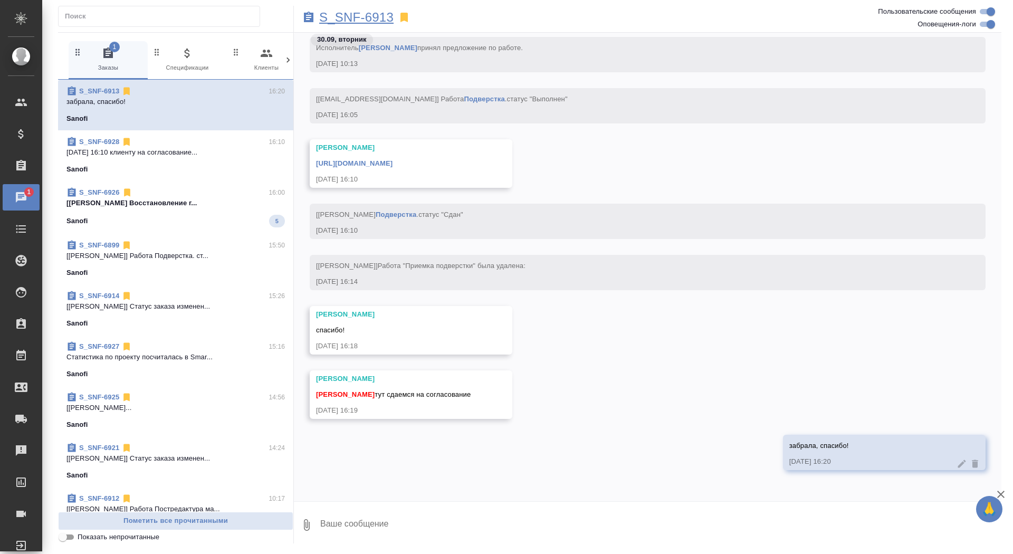
click at [345, 14] on p "S_SNF-6913" at bounding box center [356, 17] width 74 height 11
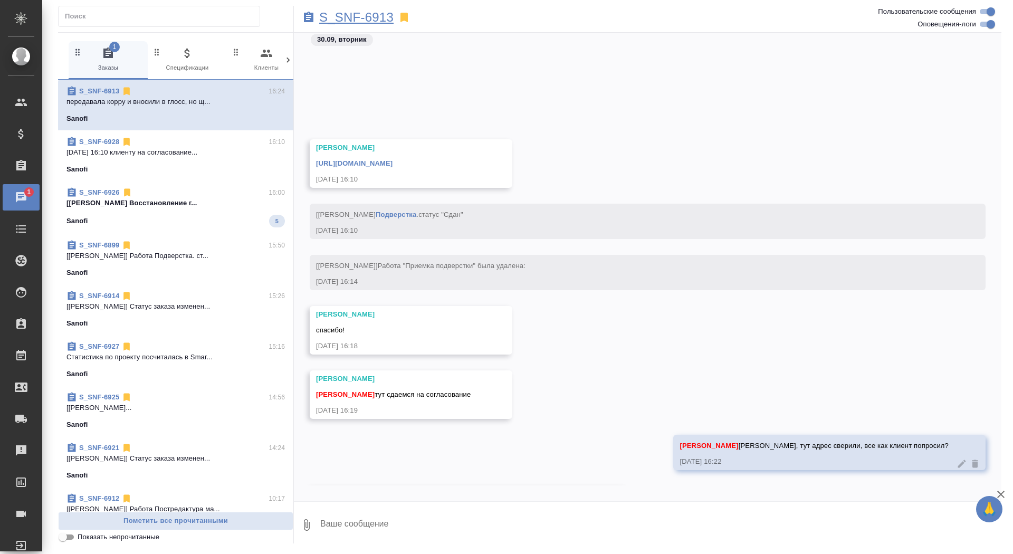
scroll to position [29815, 0]
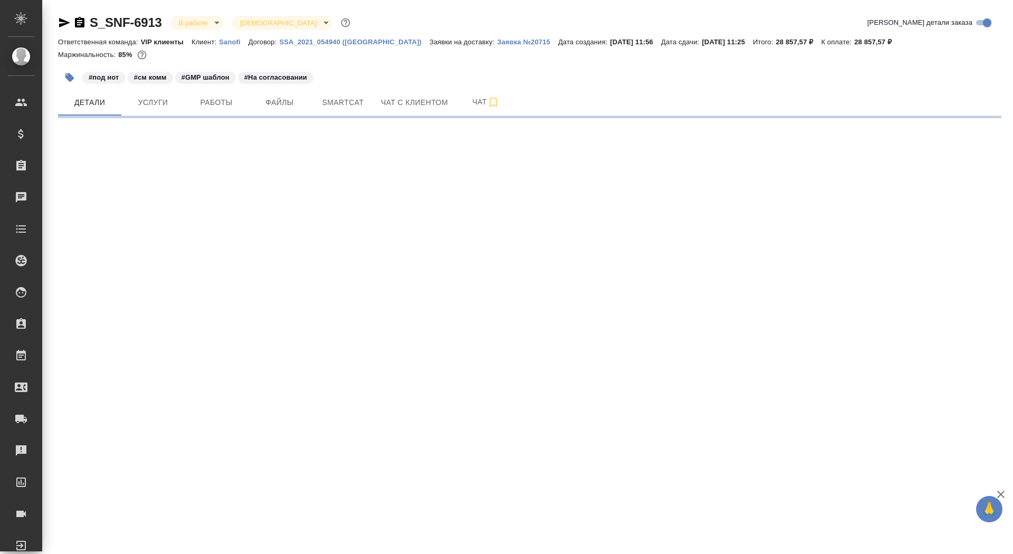
select select "RU"
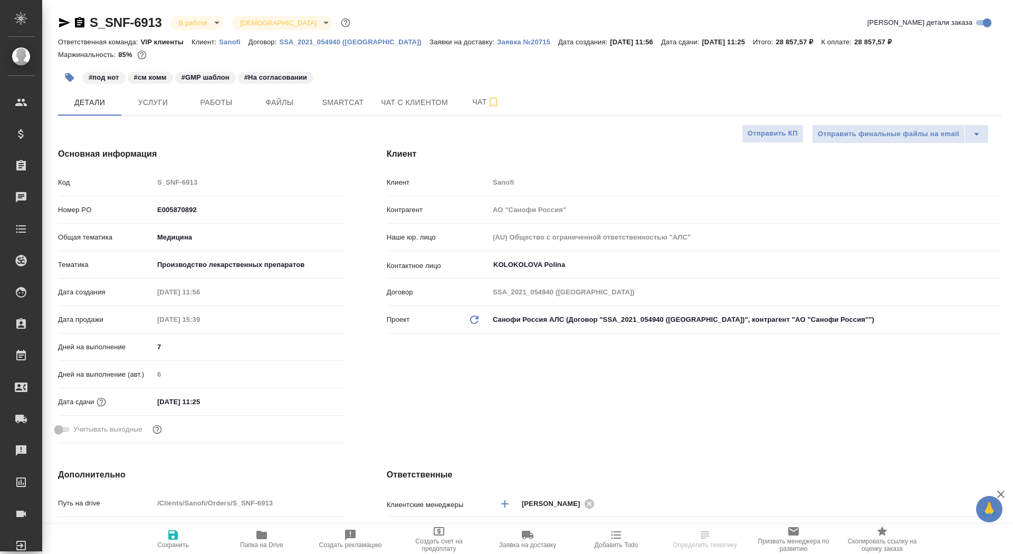
type textarea "x"
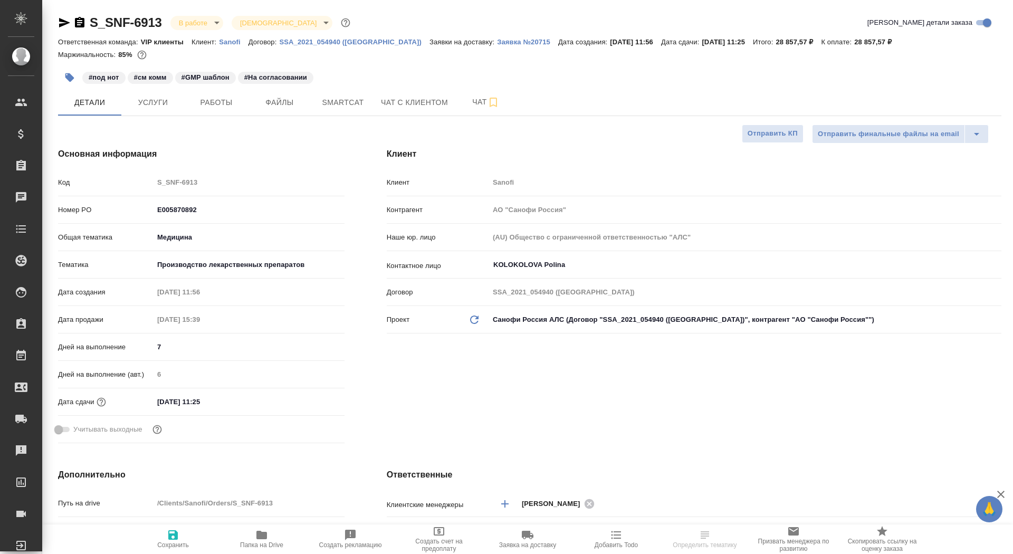
type textarea "x"
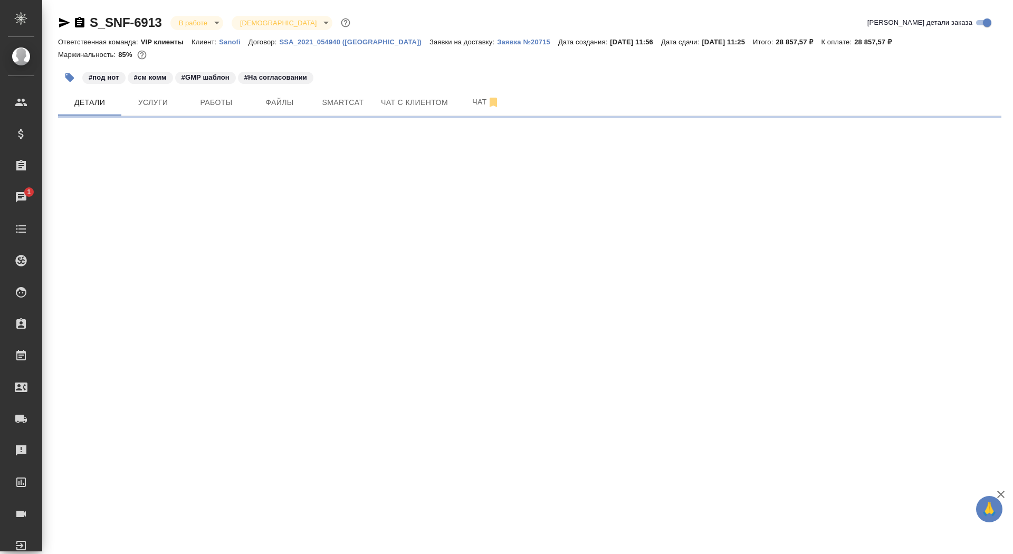
select select "RU"
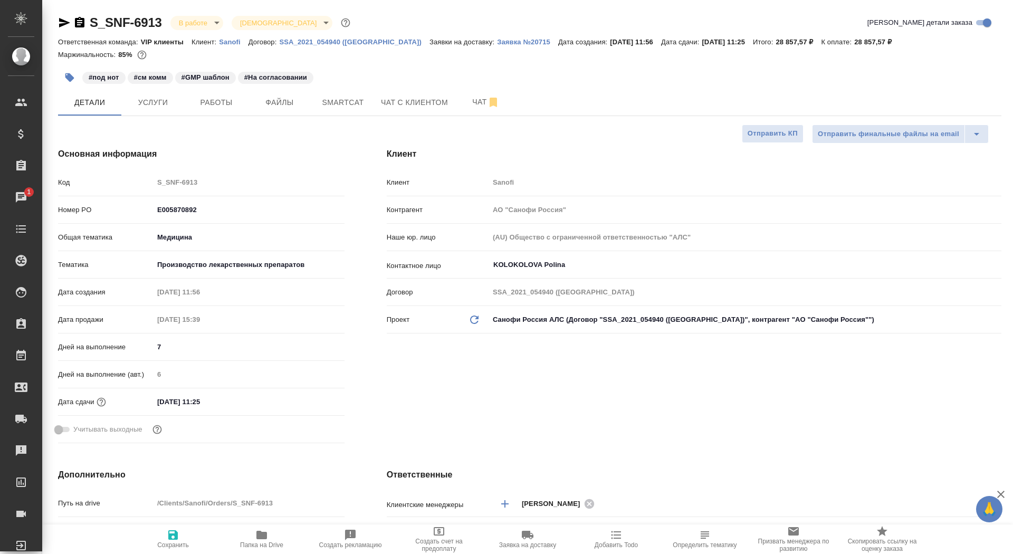
type textarea "x"
click at [470, 100] on span "Чат" at bounding box center [485, 101] width 51 height 13
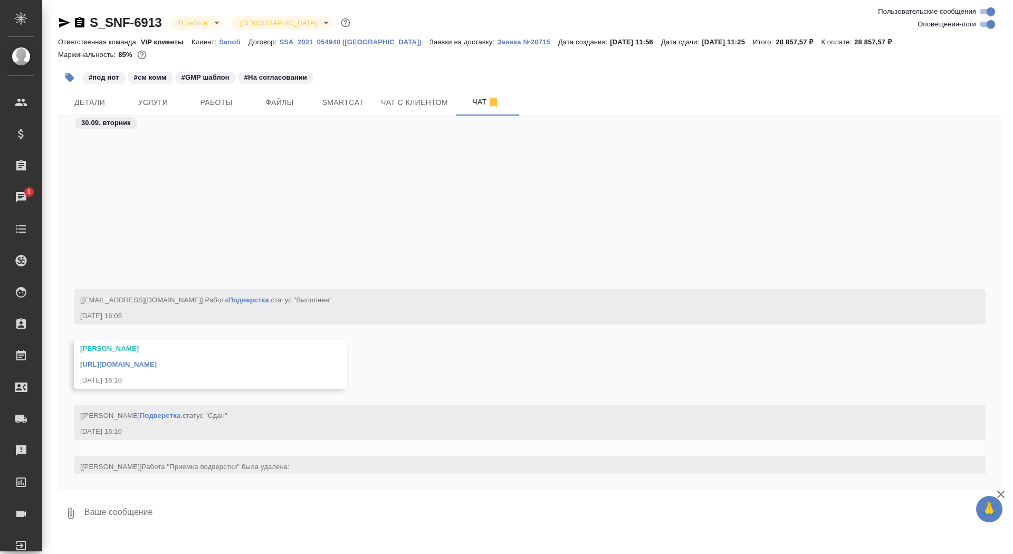
scroll to position [24121, 0]
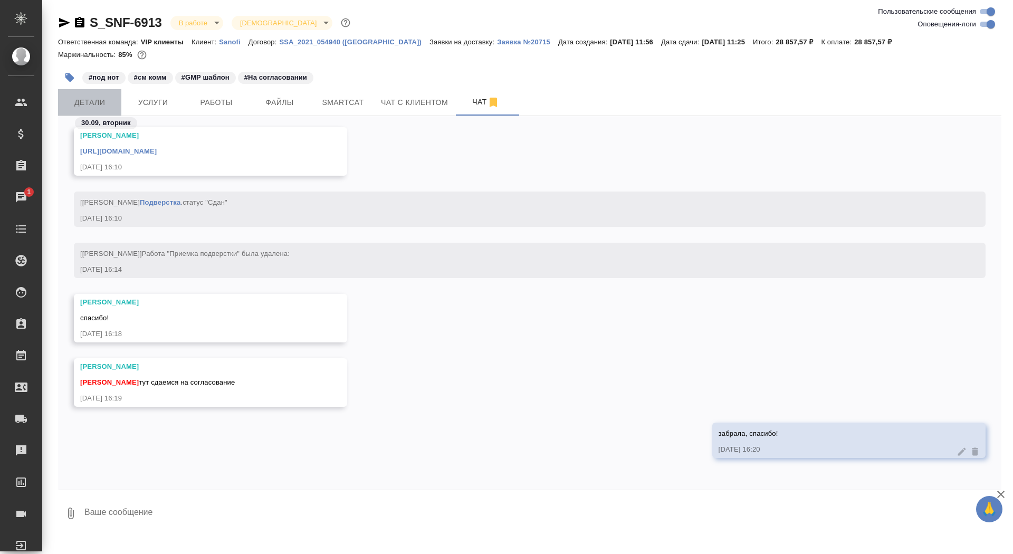
click at [96, 99] on span "Детали" at bounding box center [89, 102] width 51 height 13
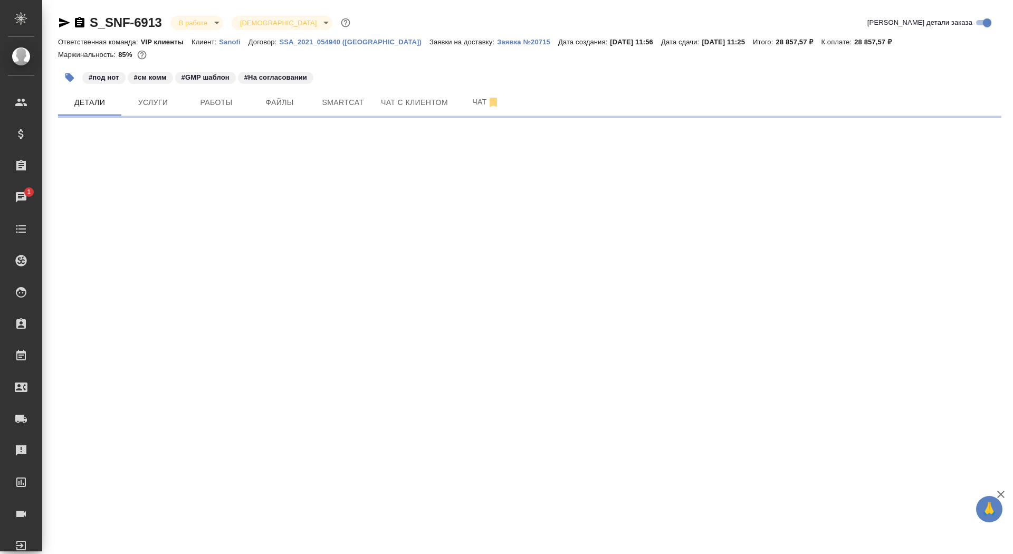
select select "RU"
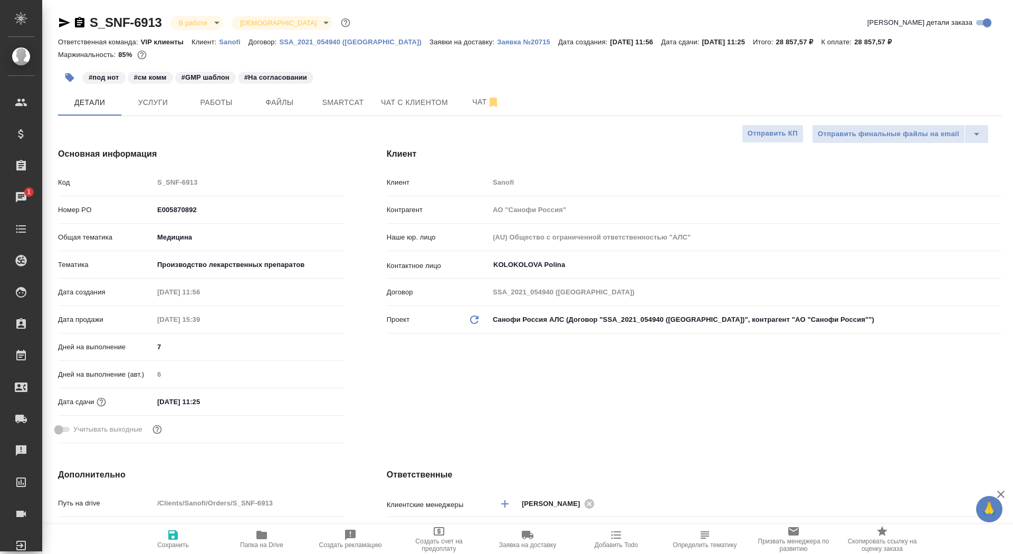
type textarea "x"
click at [80, 21] on icon "button" at bounding box center [79, 22] width 13 height 13
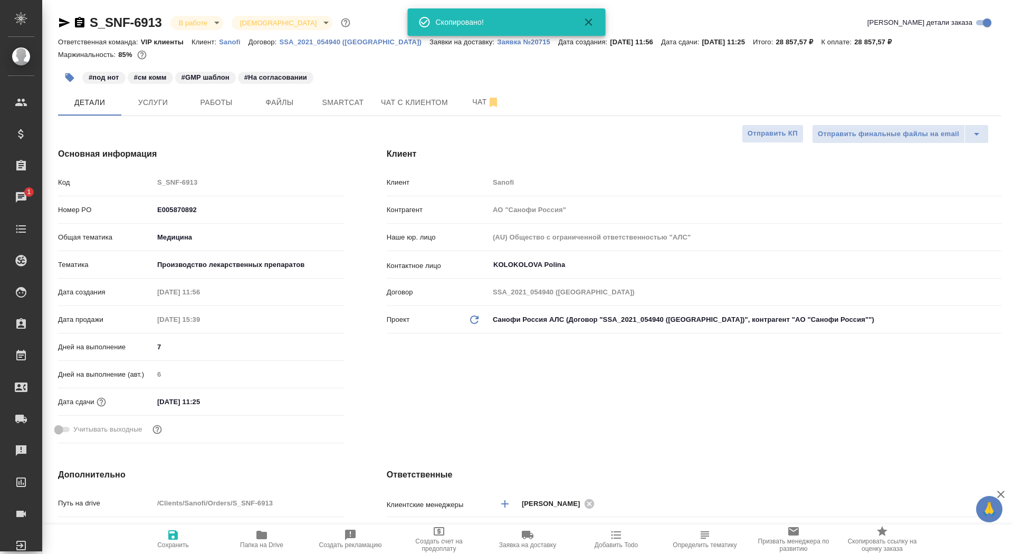
type textarea "x"
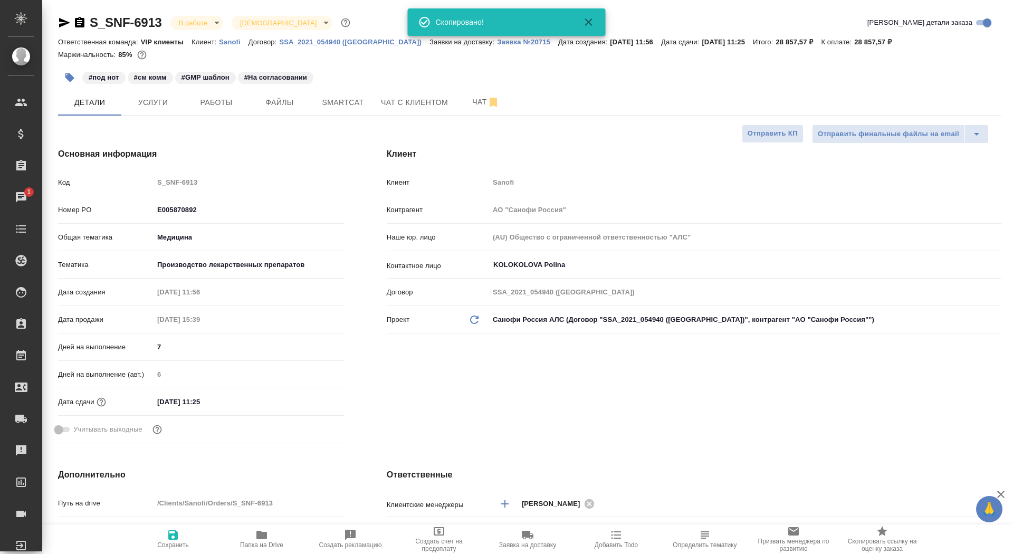
type textarea "x"
click at [67, 30] on div "S_SNF-6913 В работе inProgress Святая троица holyTrinity" at bounding box center [205, 22] width 294 height 17
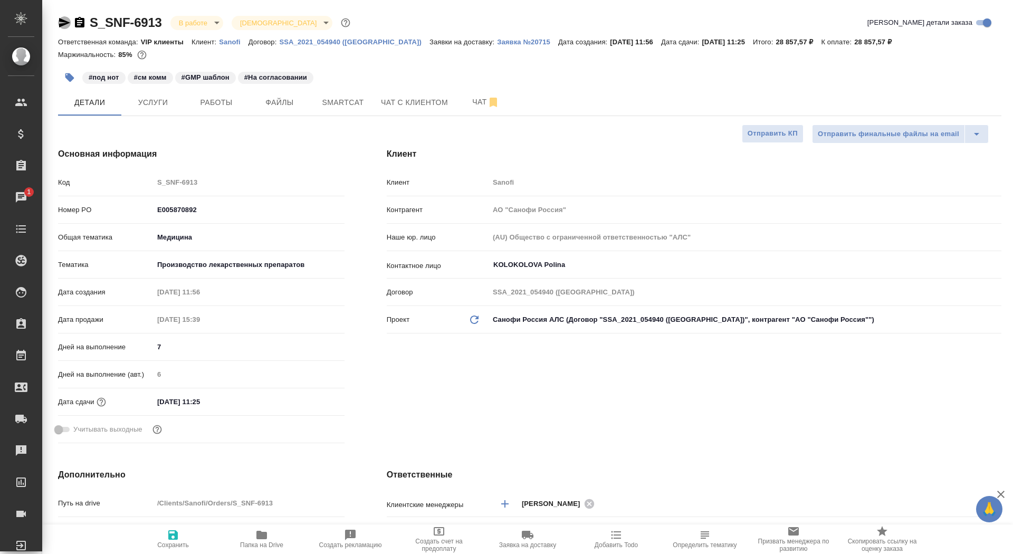
click at [64, 24] on icon "button" at bounding box center [64, 22] width 11 height 9
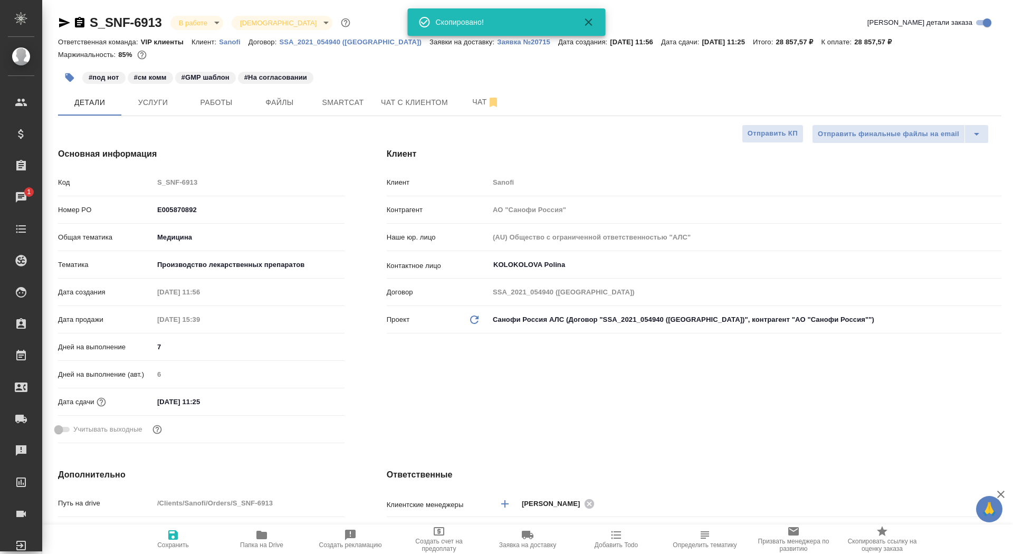
type textarea "x"
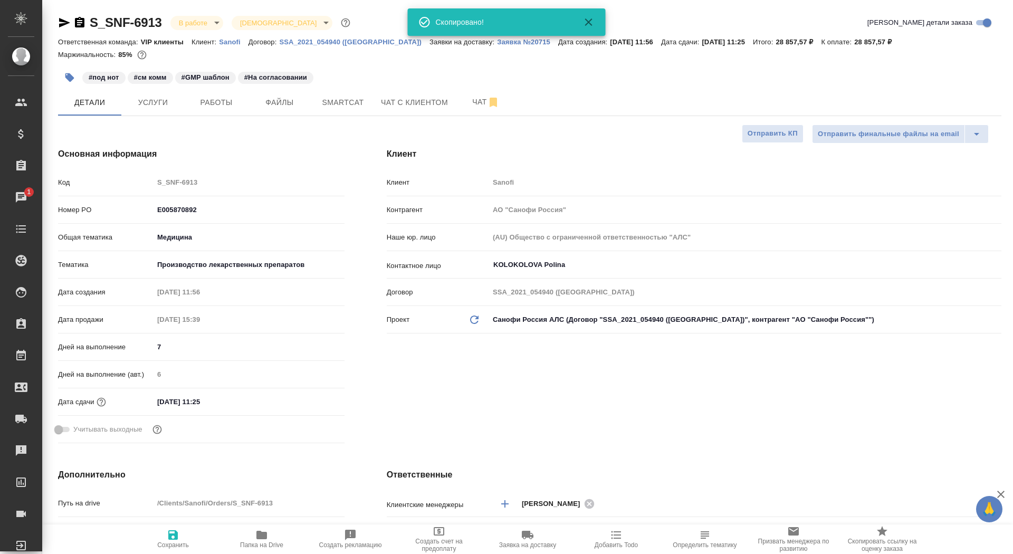
type textarea "x"
click at [474, 93] on button "Чат" at bounding box center [485, 102] width 63 height 26
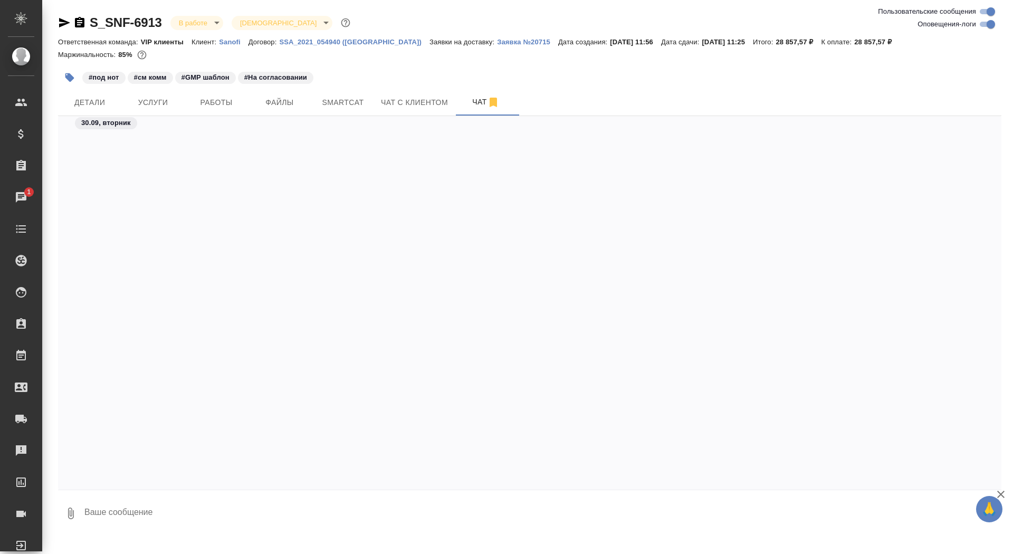
scroll to position [28393, 0]
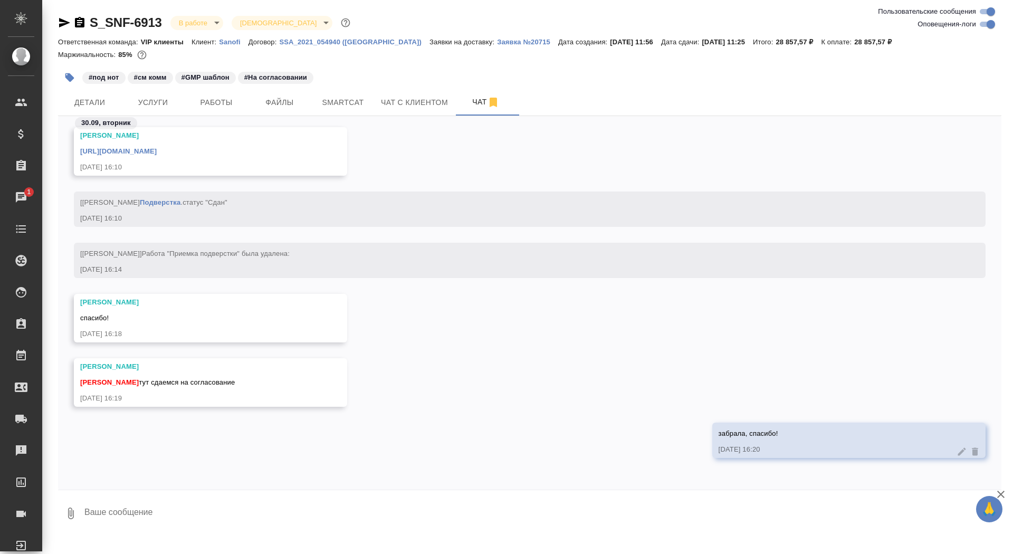
click at [138, 519] on textarea at bounding box center [542, 513] width 918 height 36
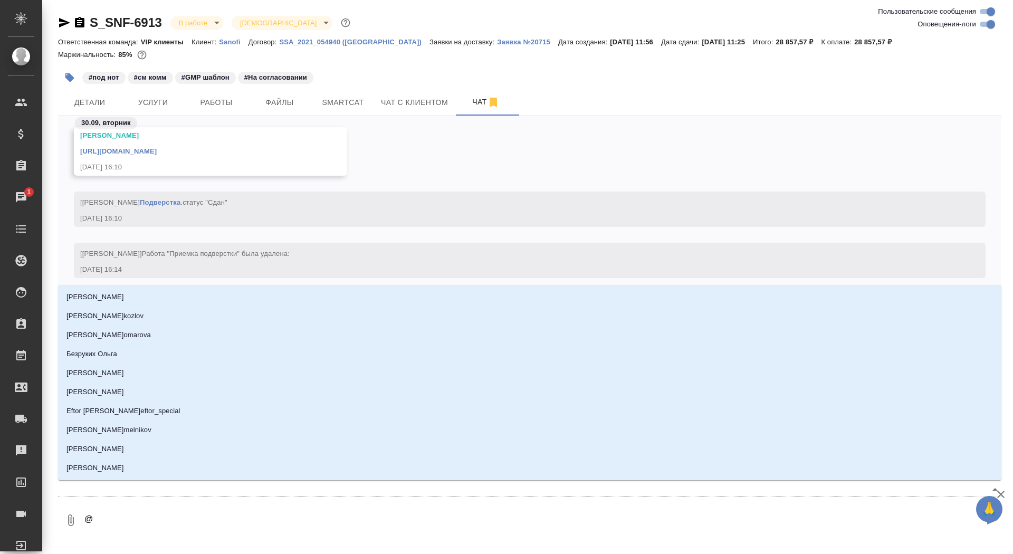
type textarea "@г"
type input "г"
type textarea "@го"
type input "го"
type textarea "@гор"
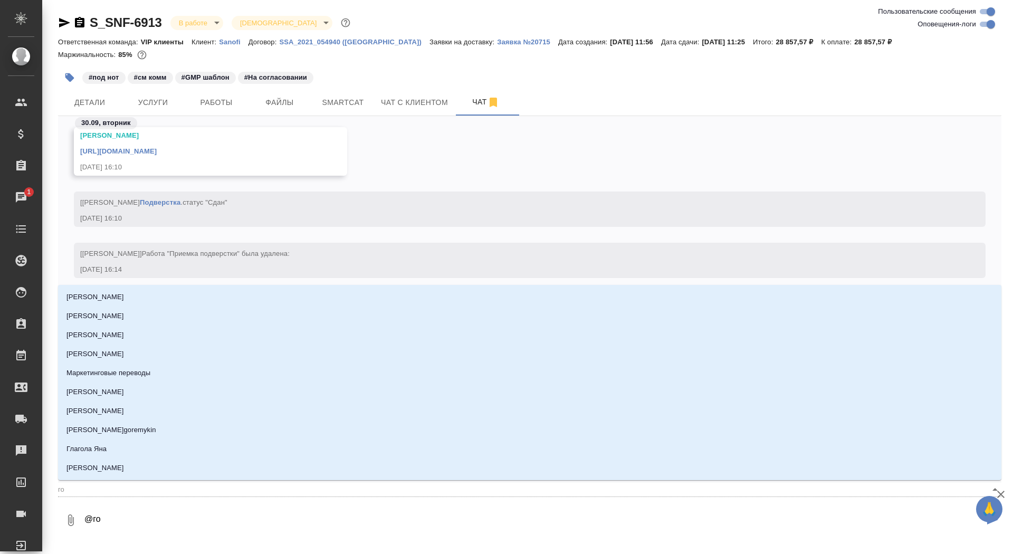
type input "гор"
type textarea "@горр"
type input "горр"
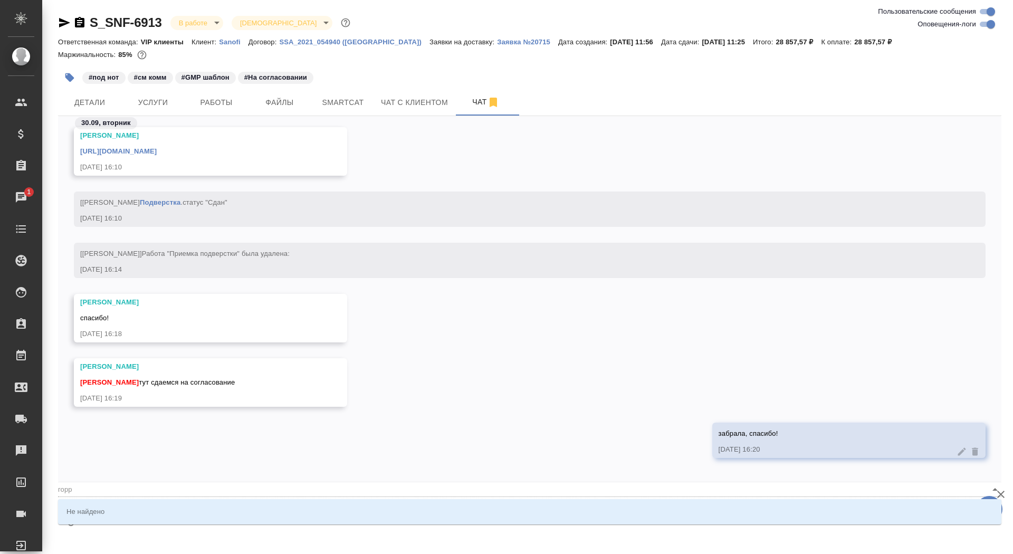
type textarea "@гор"
type input "гор"
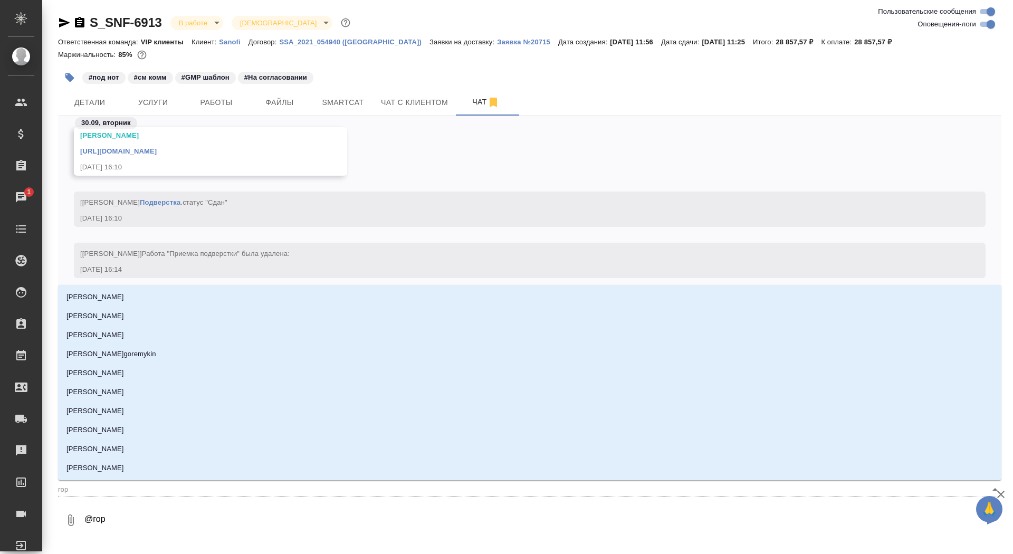
type textarea "@горш"
type input "горш"
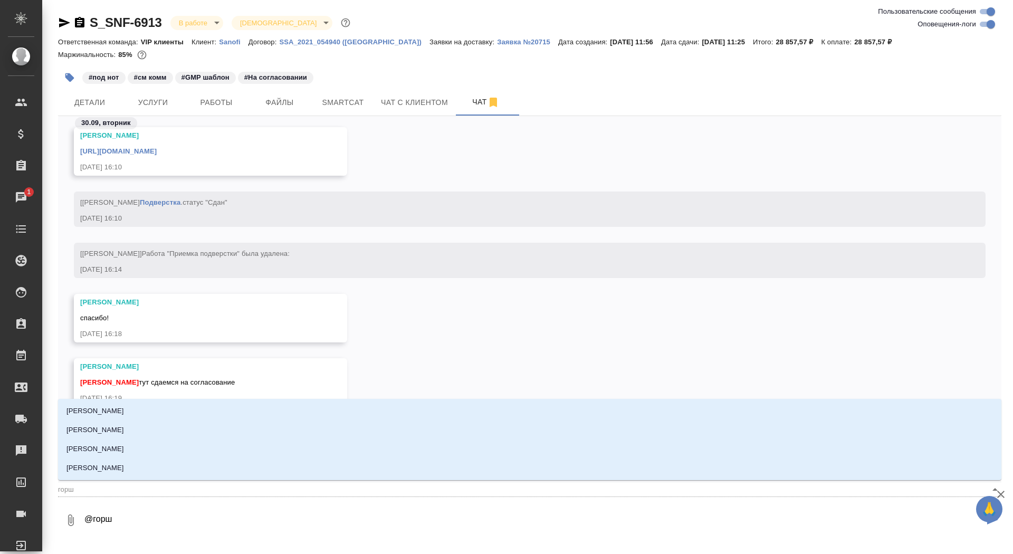
type textarea "@горшк"
type input "горшк"
type textarea "@горшко"
type input "горшко"
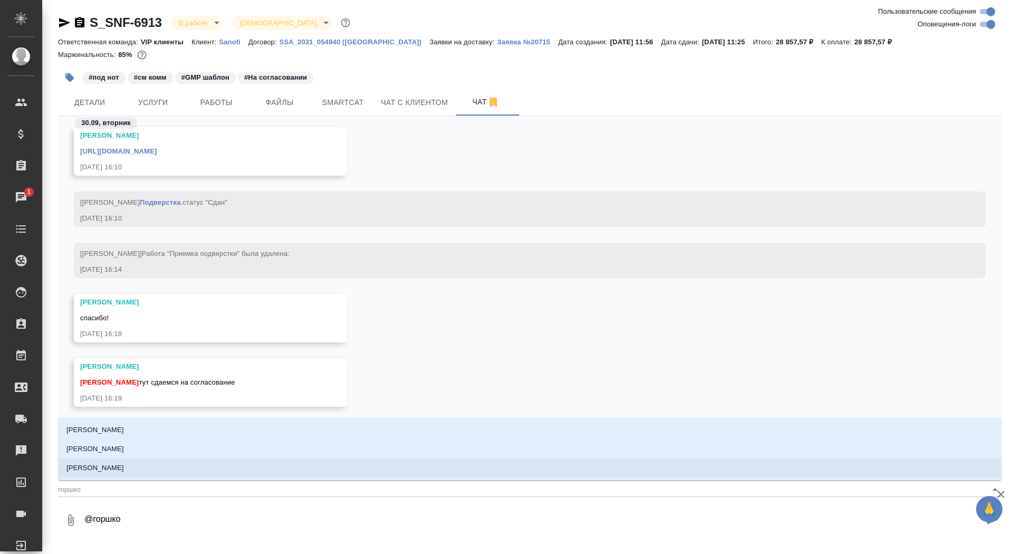
click at [187, 468] on li "[PERSON_NAME]" at bounding box center [529, 467] width 943 height 19
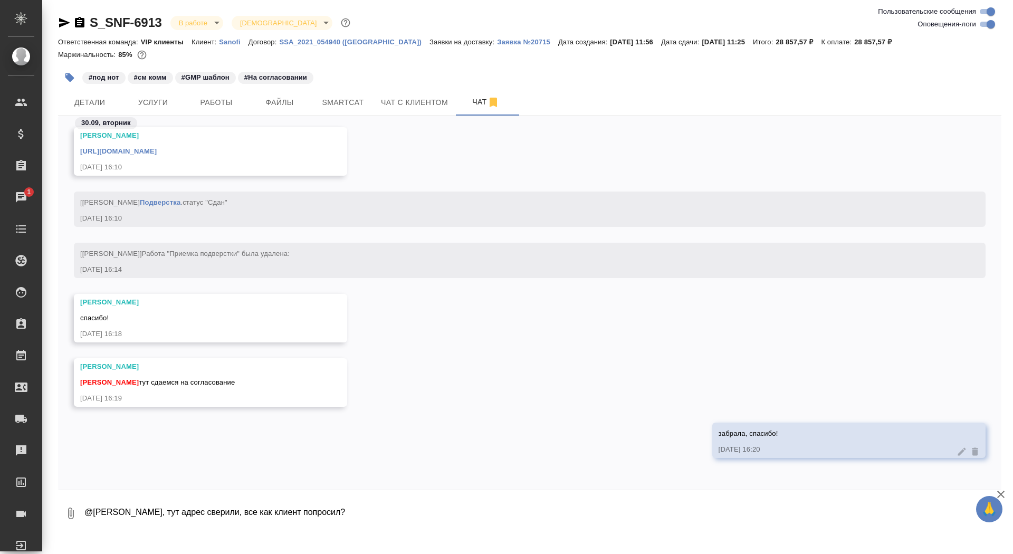
type textarea "@[PERSON_NAME], тут адрес сверили, все как клиент попросил?"
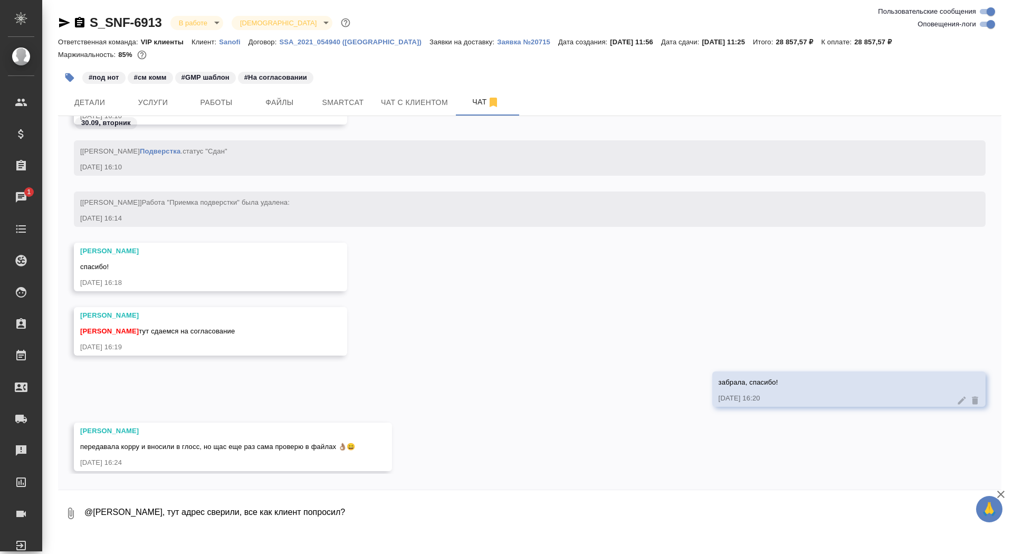
click at [268, 522] on textarea "@[PERSON_NAME], тут адрес сверили, все как клиент попросил?" at bounding box center [542, 513] width 918 height 36
type textarea "спасибо, дорогая"
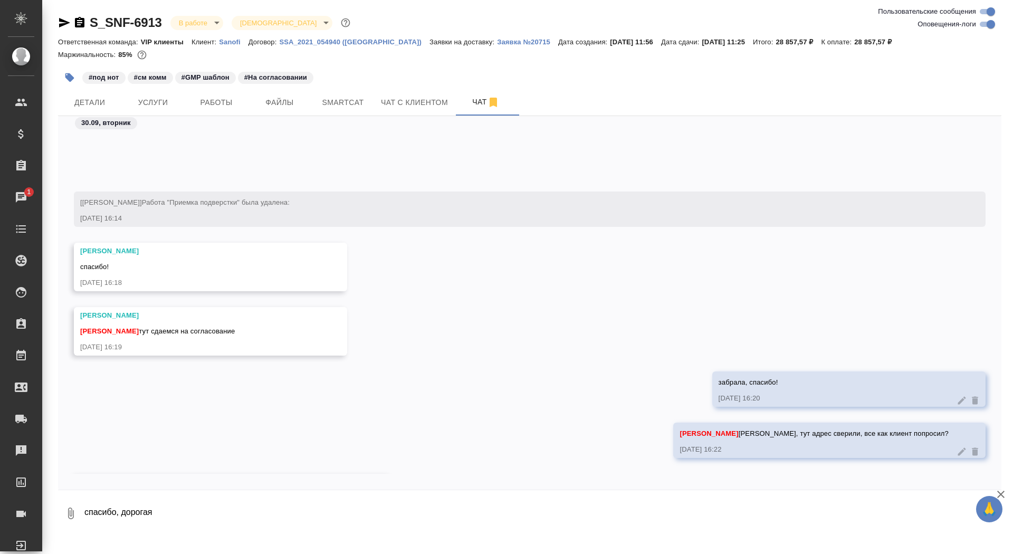
scroll to position [28559, 0]
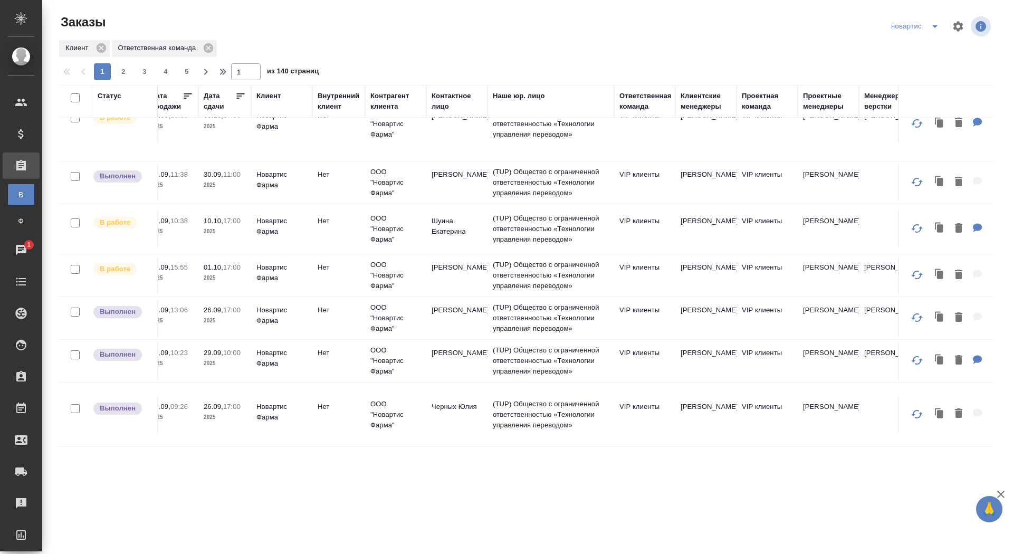
scroll to position [253, 380]
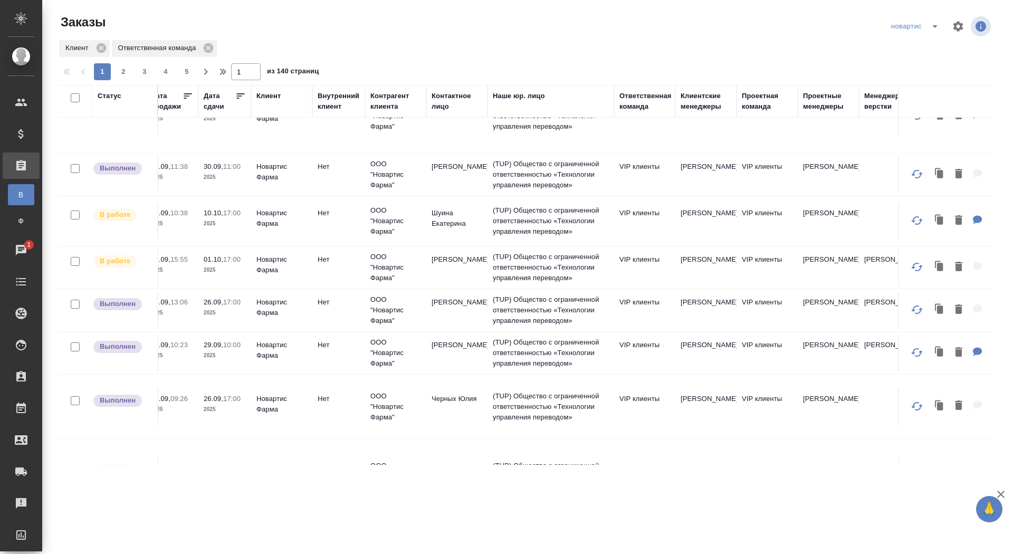
drag, startPoint x: 450, startPoint y: 354, endPoint x: 449, endPoint y: 392, distance: 38.5
click at [451, 354] on td "[PERSON_NAME]" at bounding box center [456, 352] width 61 height 37
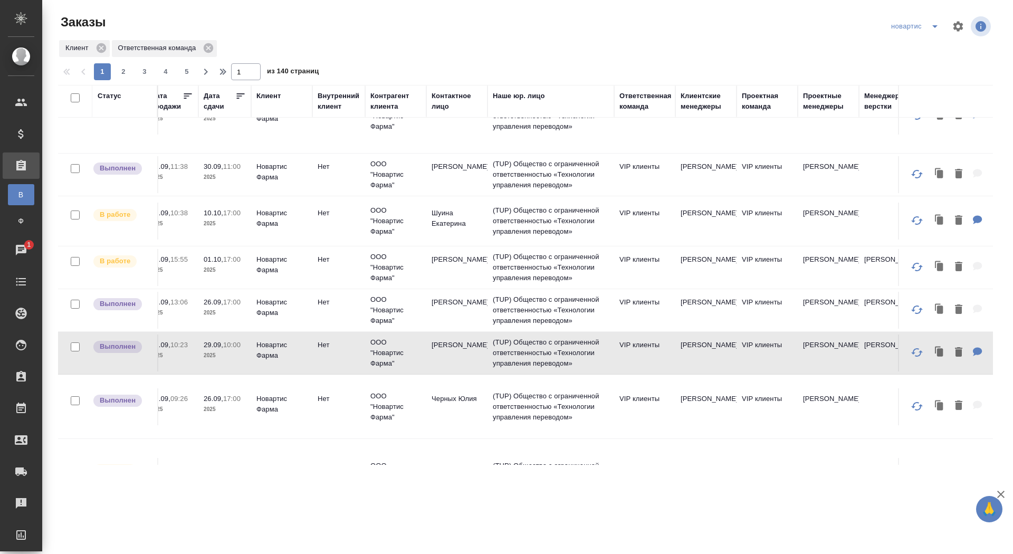
click at [452, 407] on td "Черных Юлия" at bounding box center [456, 406] width 61 height 37
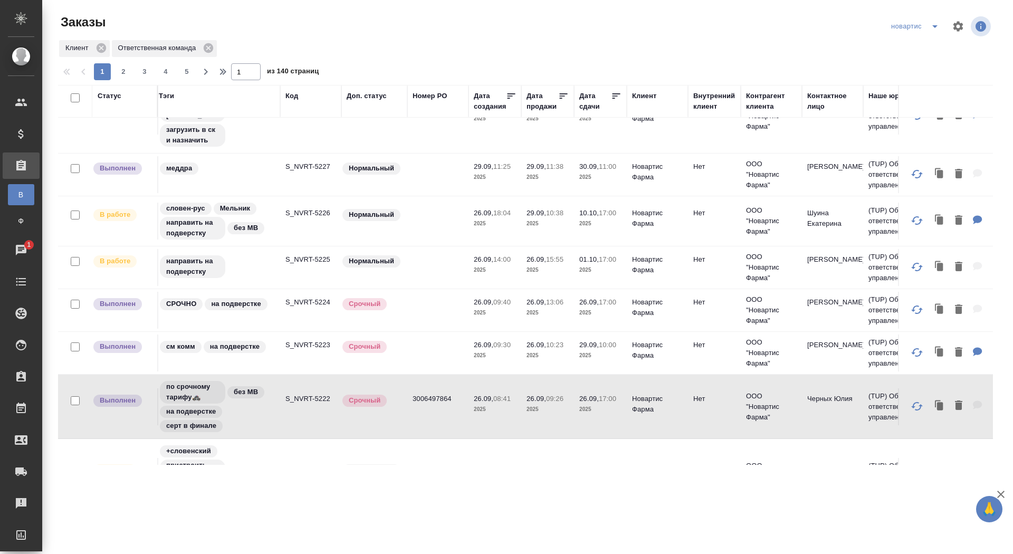
scroll to position [253, 0]
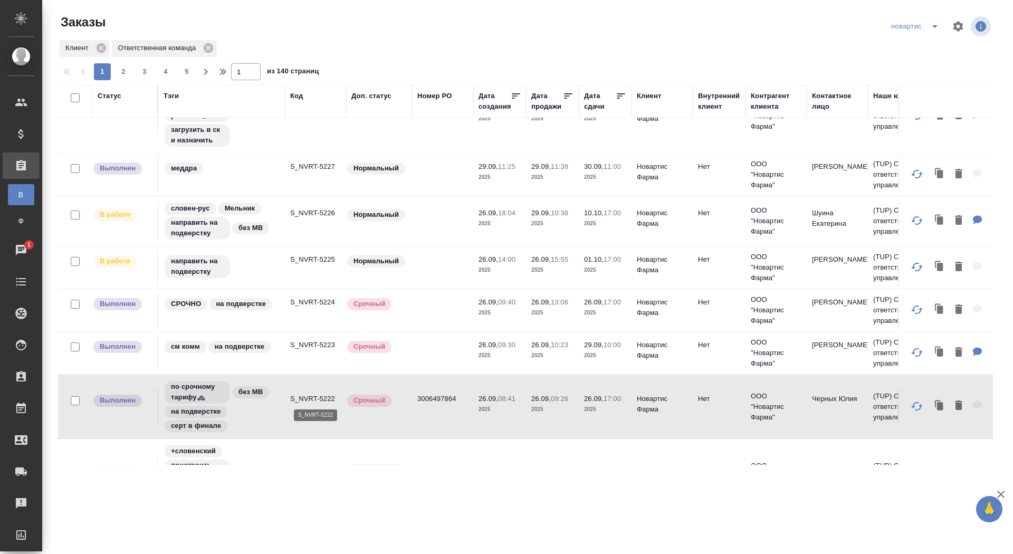
click at [302, 396] on p "S_NVRT-5222" at bounding box center [315, 398] width 51 height 11
click at [935, 26] on icon "split button" at bounding box center [934, 26] width 5 height 3
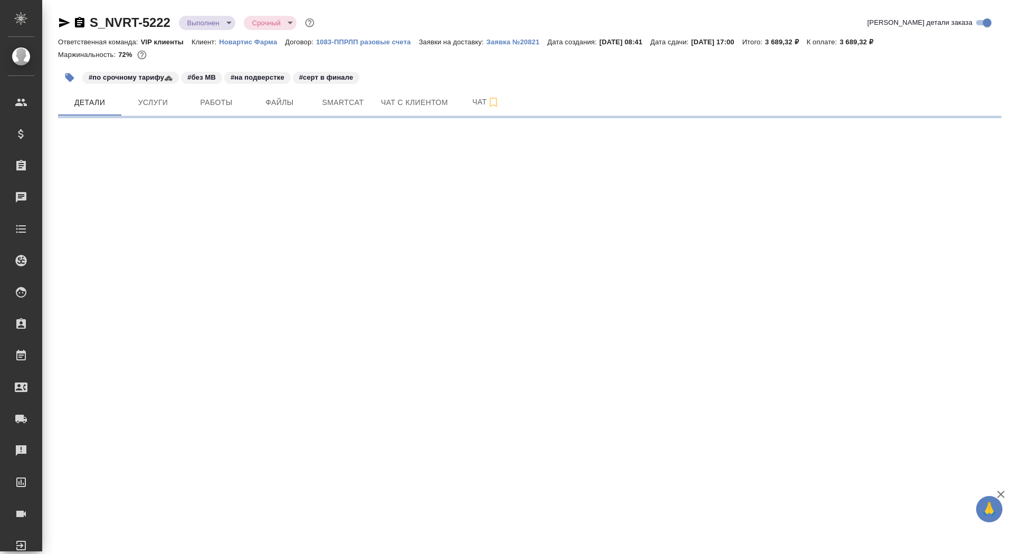
select select "RU"
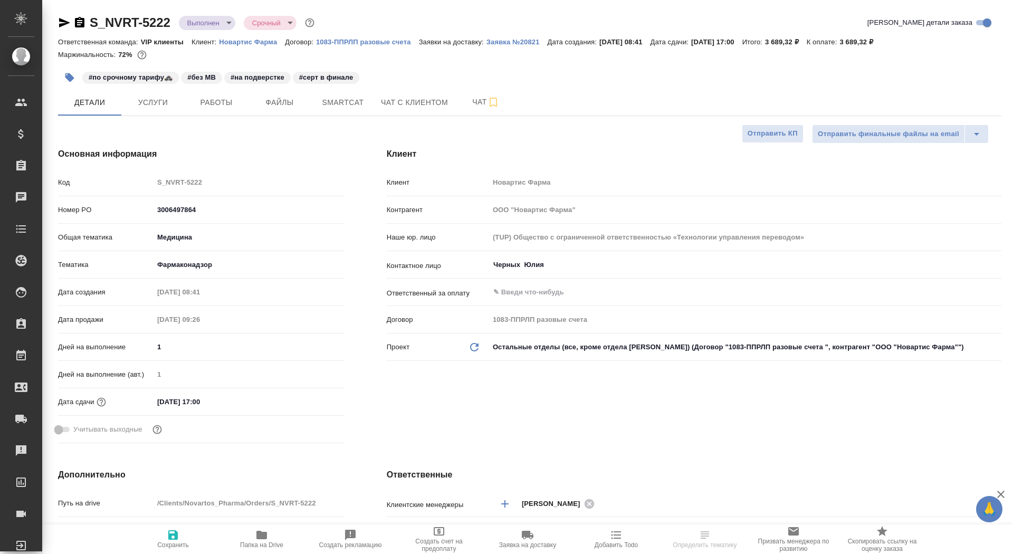
type textarea "x"
click at [78, 21] on icon "button" at bounding box center [79, 22] width 9 height 11
type textarea "x"
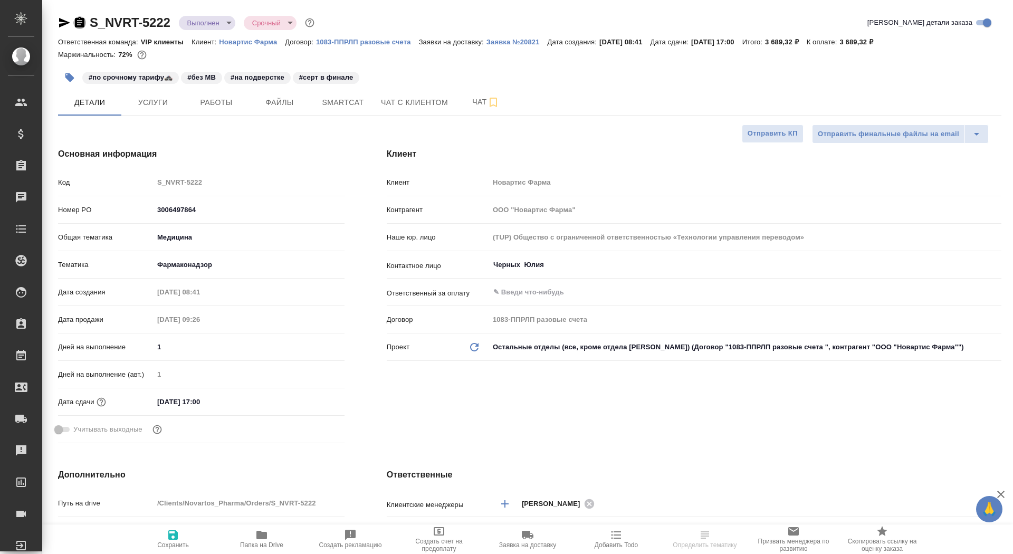
type textarea "x"
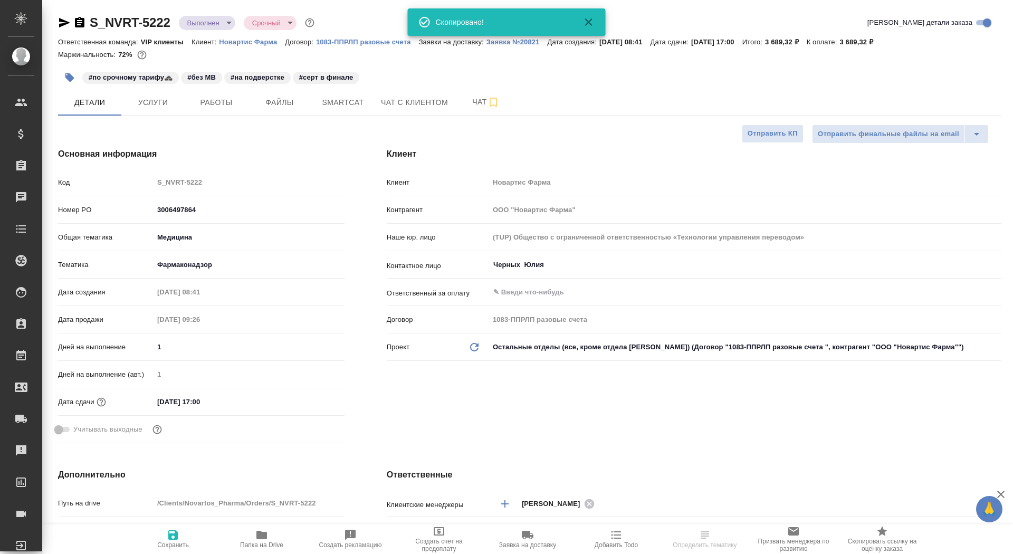
type textarea "x"
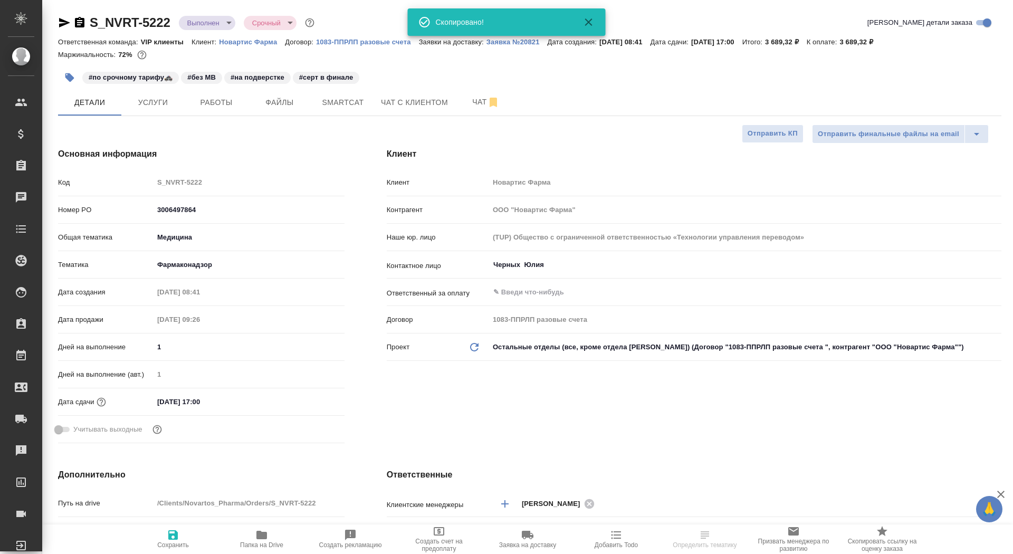
type textarea "x"
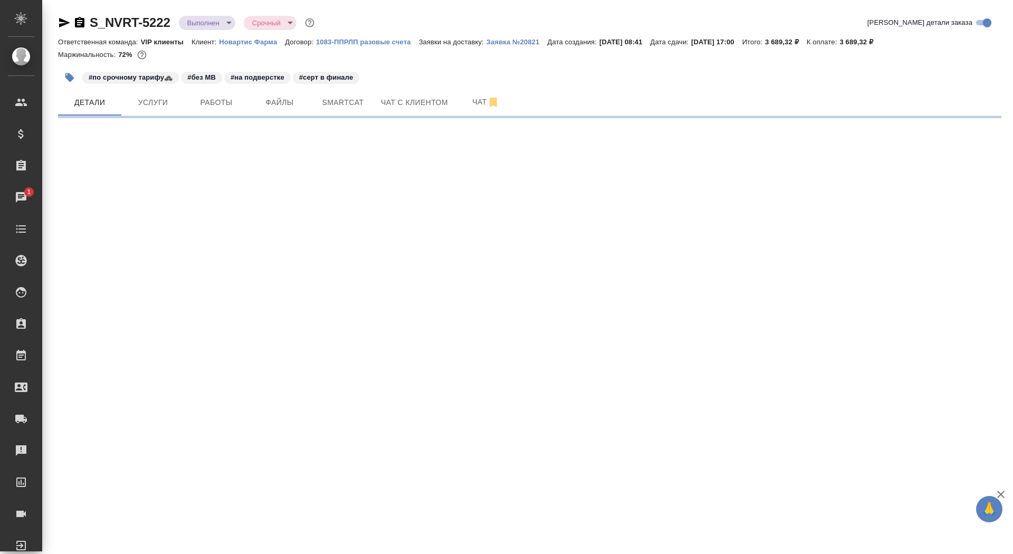
select select "RU"
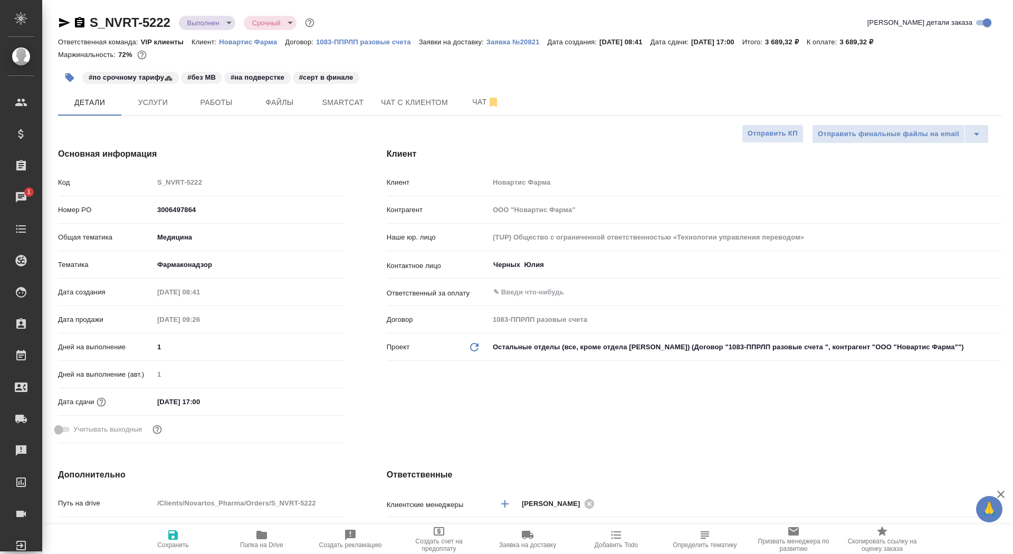
type textarea "x"
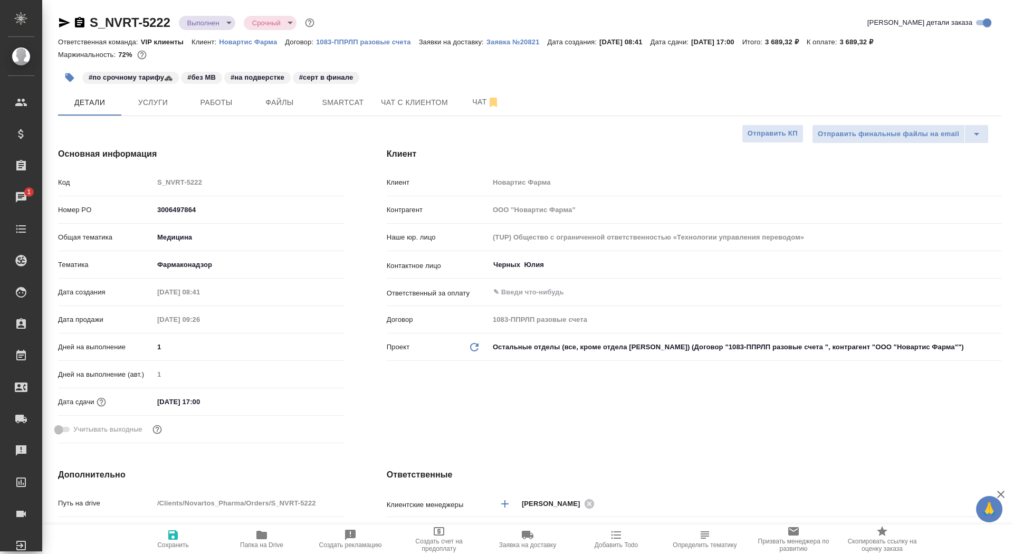
type textarea "x"
drag, startPoint x: 882, startPoint y: 43, endPoint x: 923, endPoint y: 43, distance: 41.1
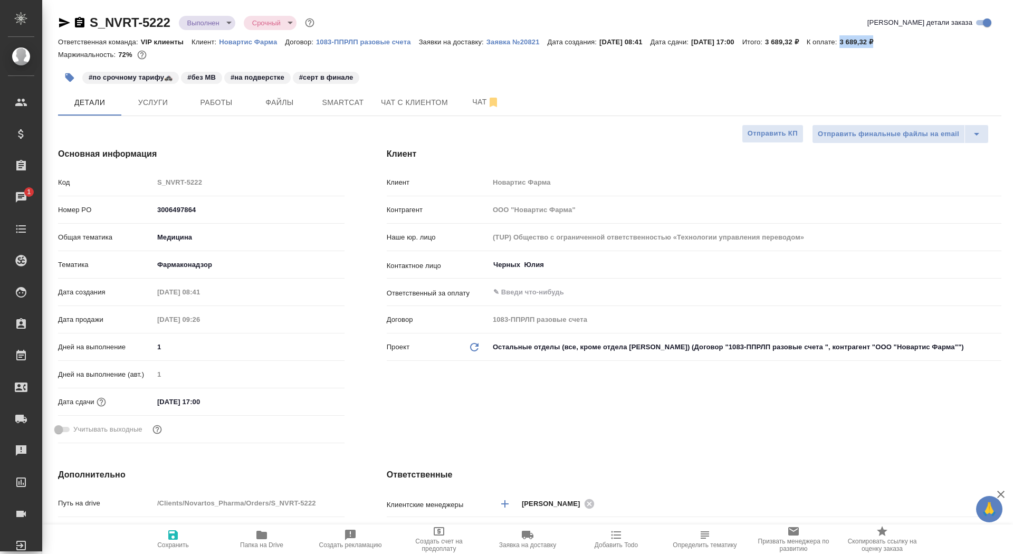
click at [922, 43] on div "Ответственная команда: VIP клиенты Клиент: Новартис Фарма Договор: 1083-ППРЛП р…" at bounding box center [529, 41] width 943 height 13
copy p "3 689,32 ₽"
type textarea "x"
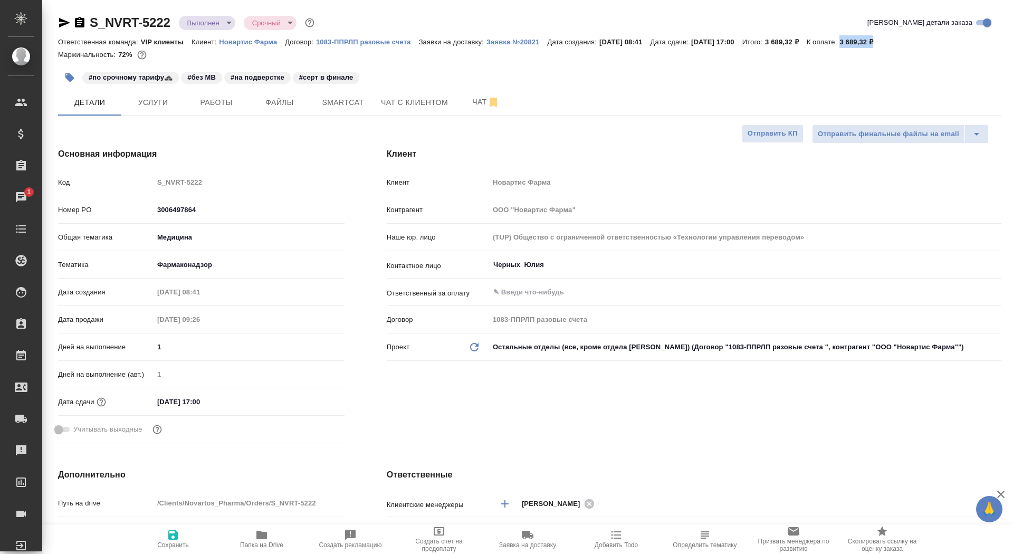
type textarea "x"
click at [881, 42] on p "3 689,32 ₽" at bounding box center [860, 42] width 42 height 8
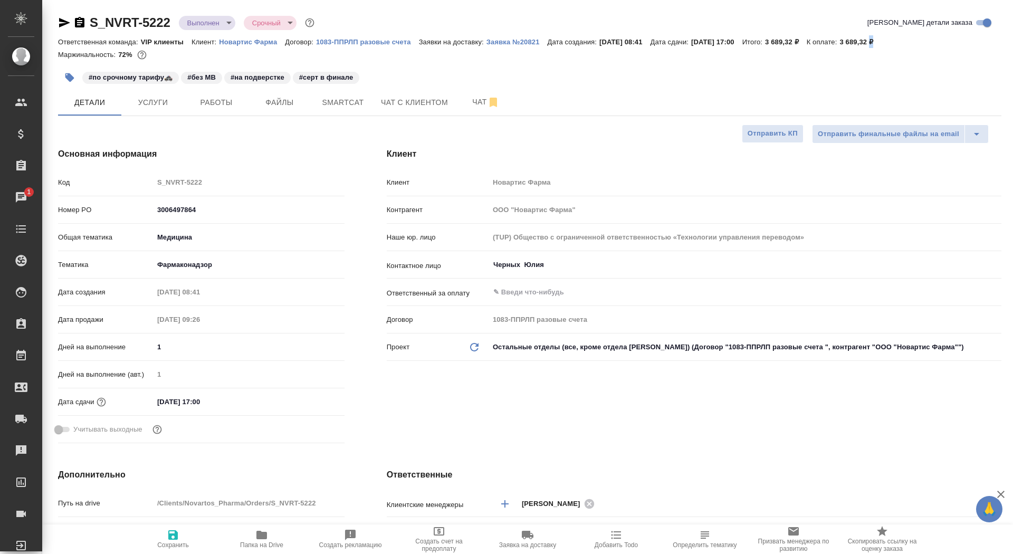
copy p "₽"
type textarea "x"
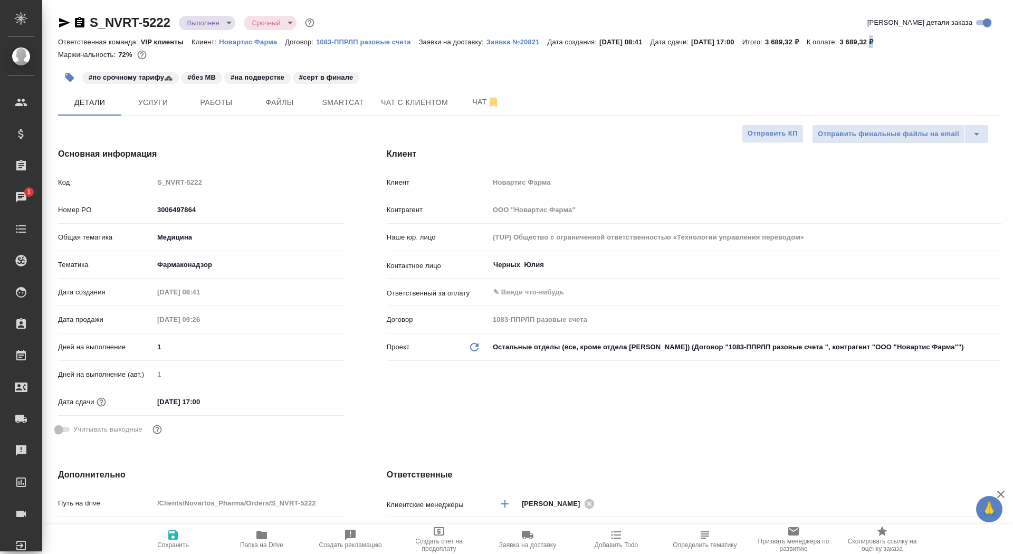
type textarea "x"
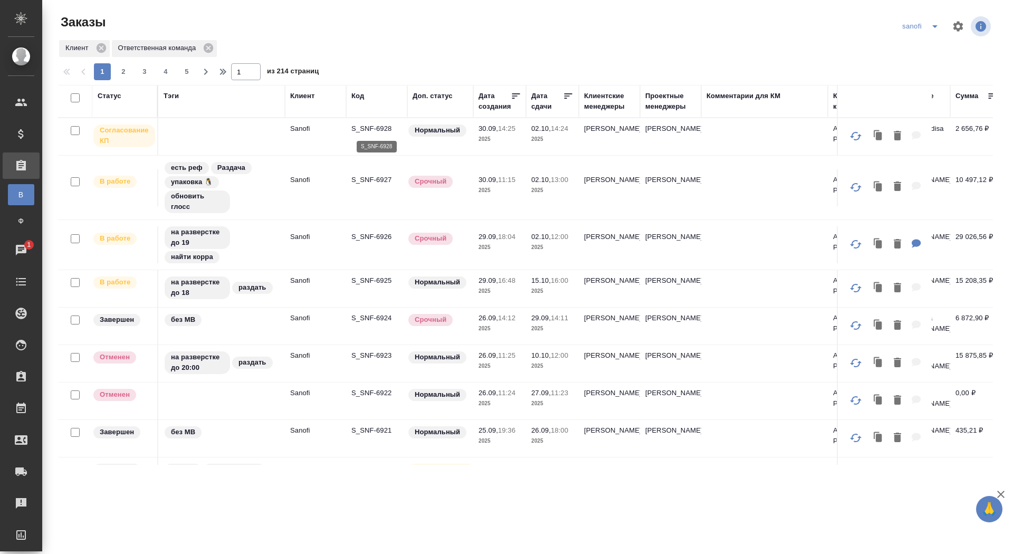
click at [383, 127] on p "S_SNF-6928" at bounding box center [376, 128] width 51 height 11
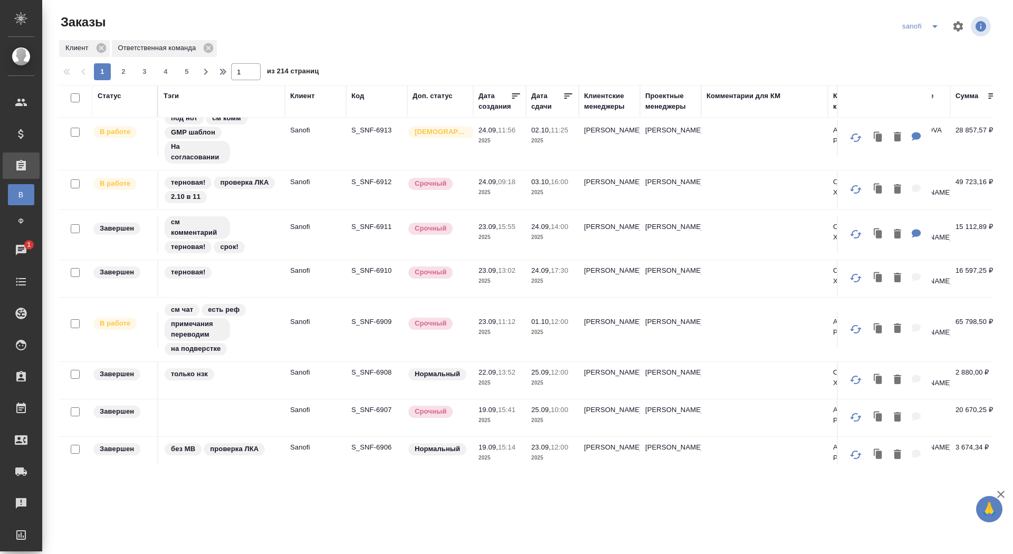
scroll to position [765, 0]
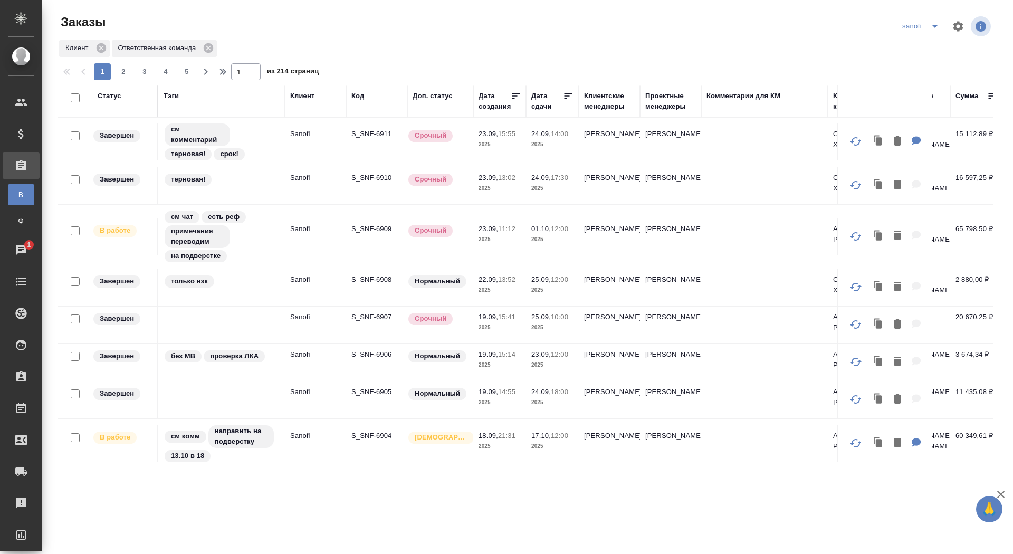
click at [933, 22] on icon "split button" at bounding box center [934, 26] width 13 height 13
click at [929, 184] on li "Рекитт" at bounding box center [921, 182] width 55 height 17
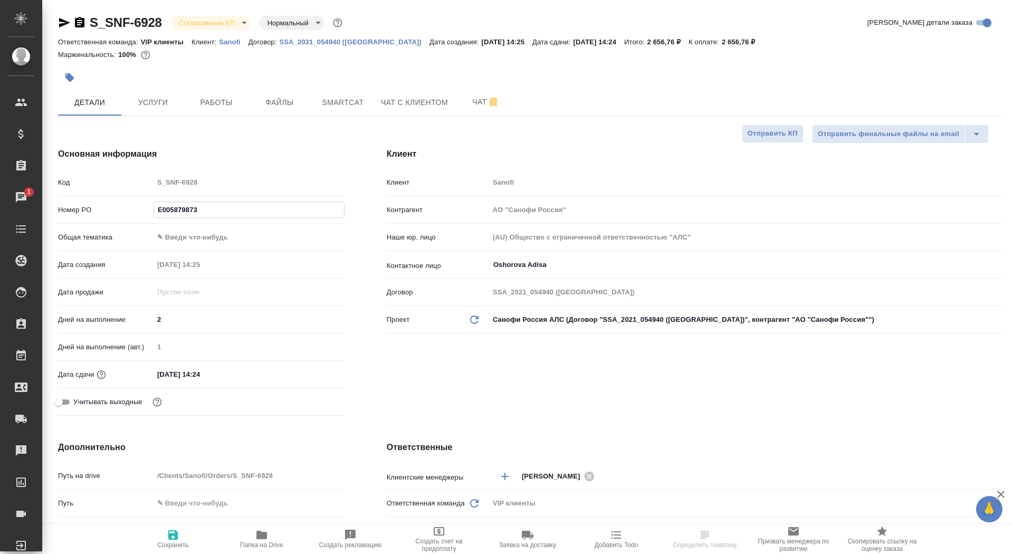
select select "RU"
type input "E005879873"
click at [180, 553] on button "Сохранить" at bounding box center [173, 539] width 89 height 30
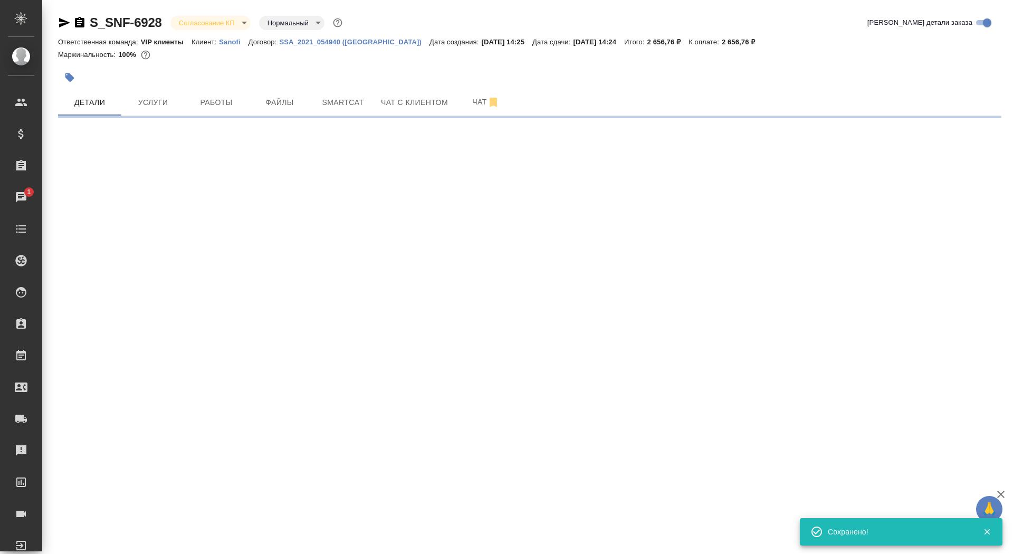
select select "RU"
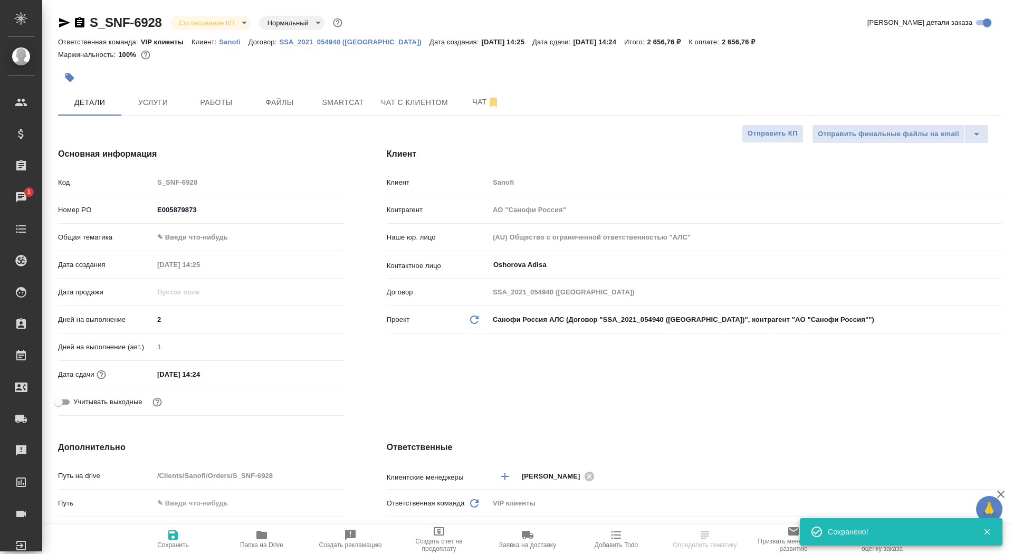
click at [220, 29] on body "🙏 .cls-1 fill:#fff; AWATERA Saydasheva Dilyara Клиенты Спецификации Заказы 1 Ча…" at bounding box center [506, 277] width 1013 height 554
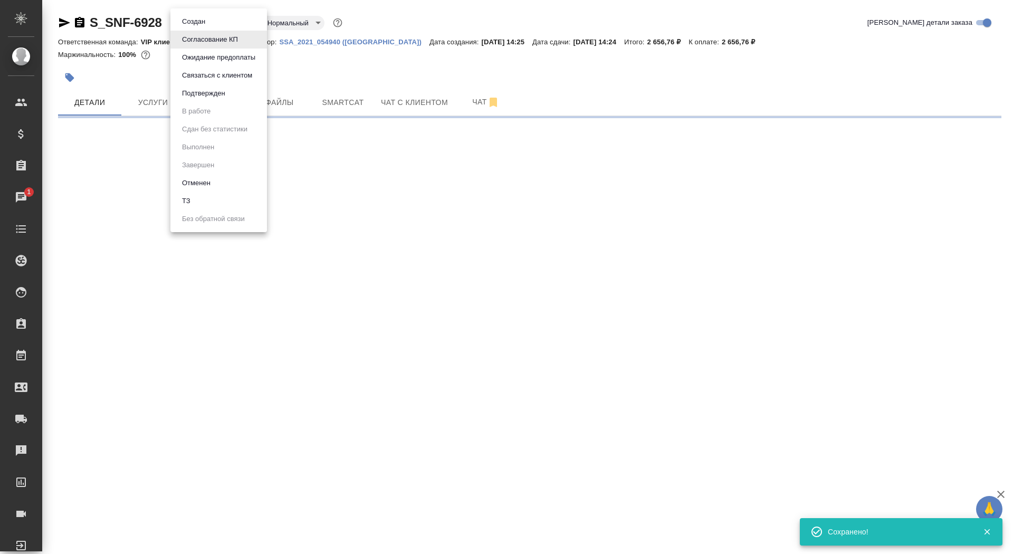
select select "RU"
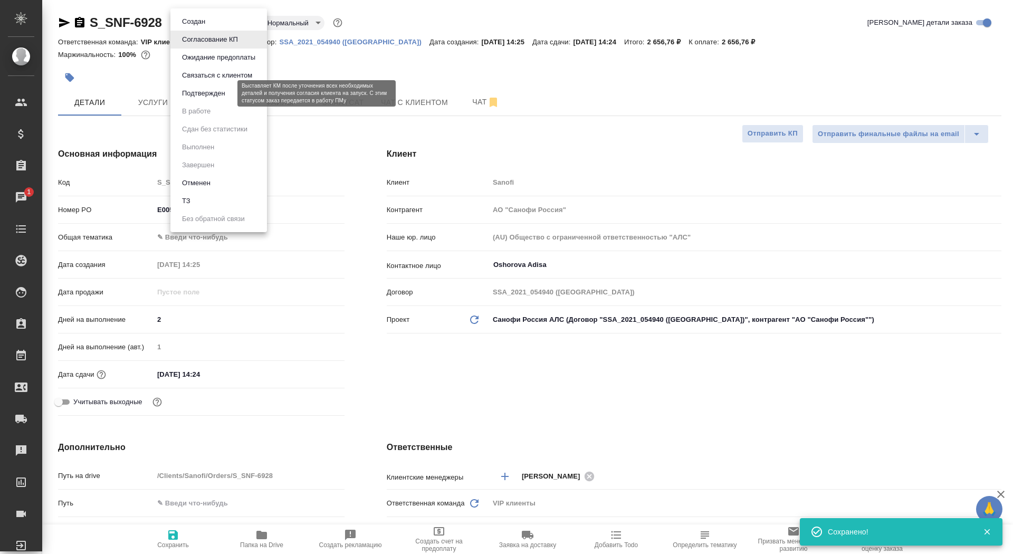
click at [228, 95] on button "Подтвержден" at bounding box center [204, 94] width 50 height 12
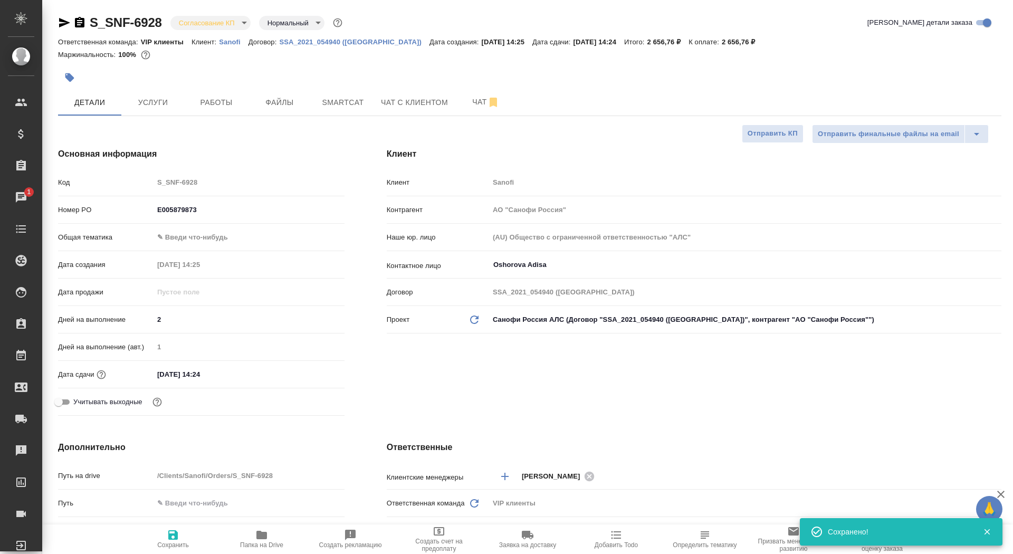
type textarea "x"
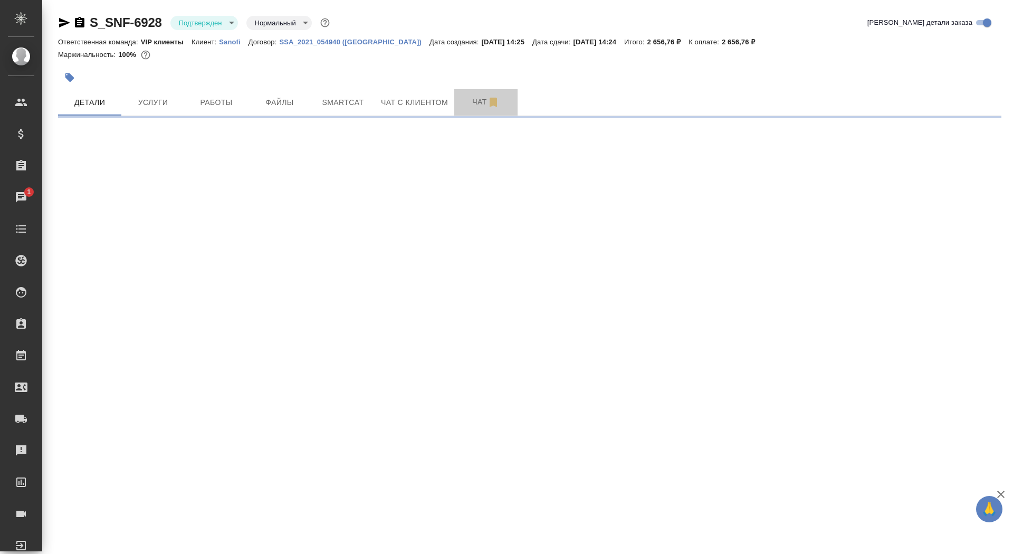
click at [464, 105] on span "Чат" at bounding box center [485, 101] width 51 height 13
select select "RU"
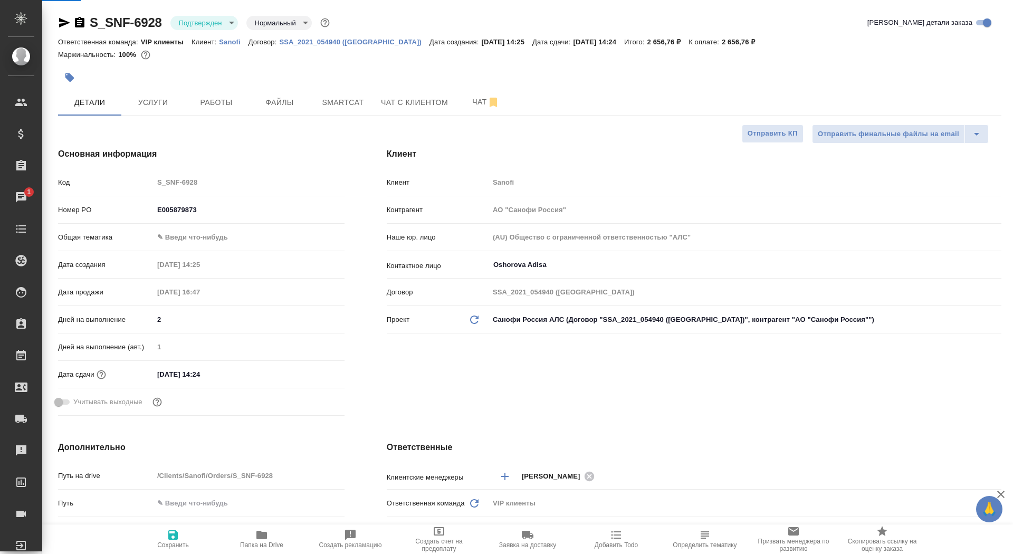
type textarea "x"
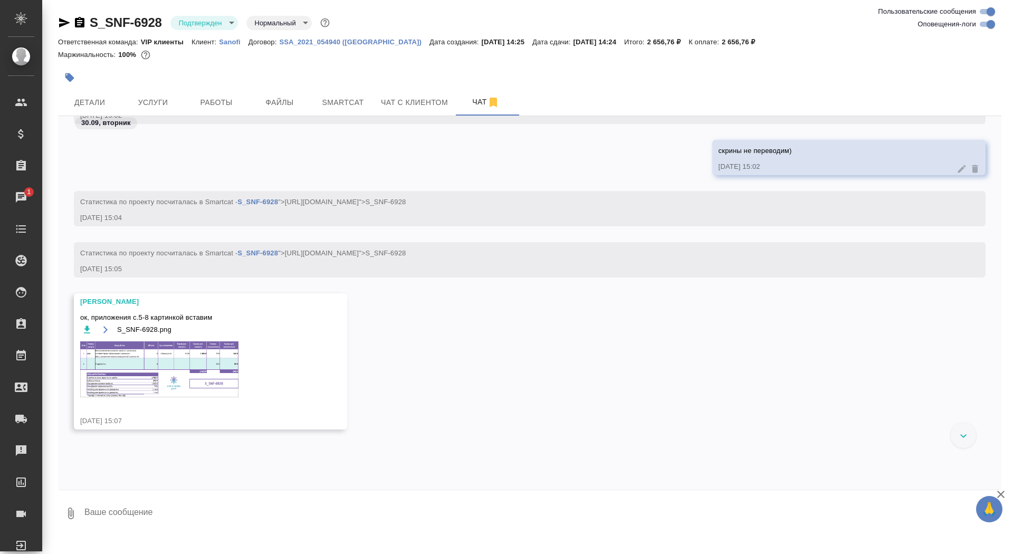
scroll to position [551, 0]
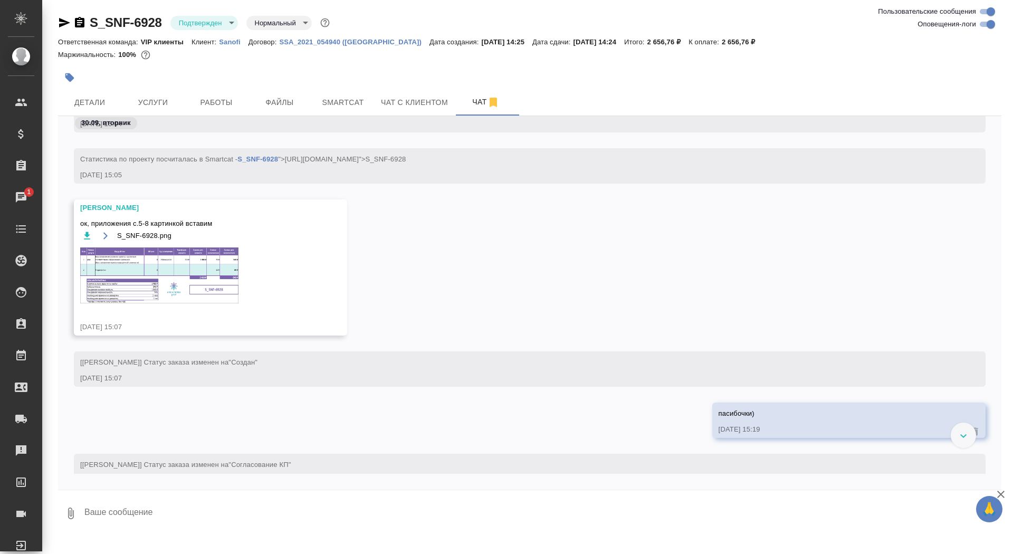
click at [163, 278] on img at bounding box center [159, 275] width 158 height 56
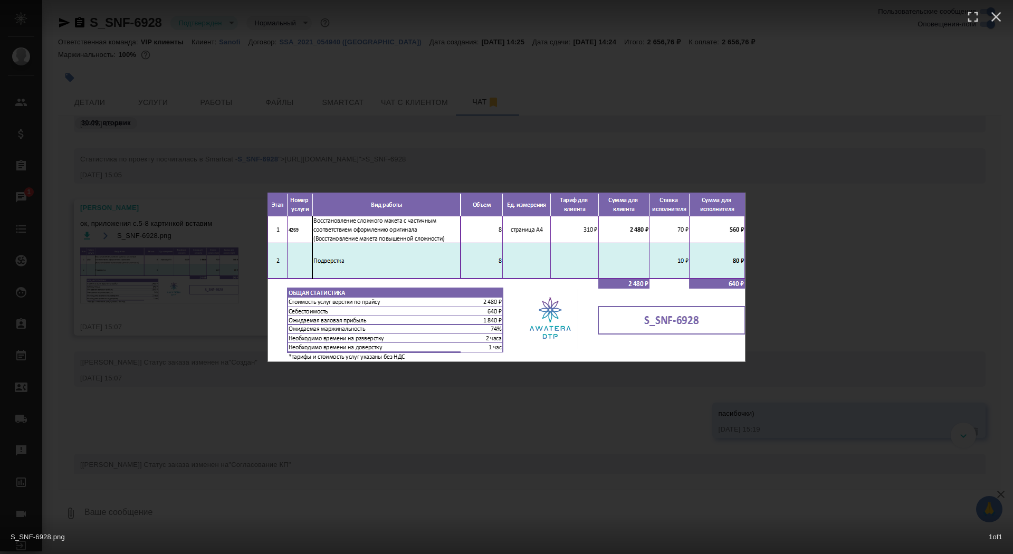
click at [165, 279] on div "S_SNF-6928.png 1 of 1" at bounding box center [506, 277] width 1013 height 554
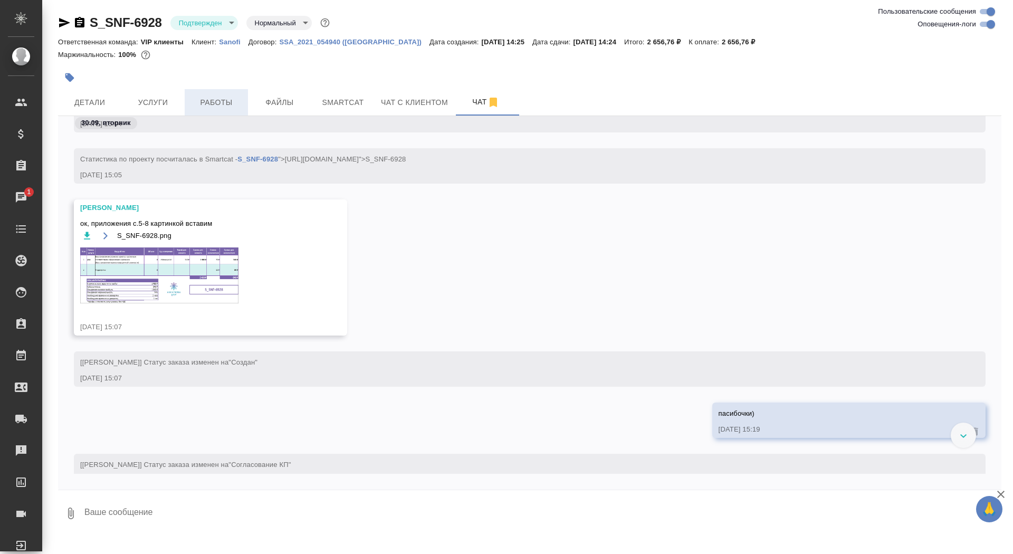
click at [217, 106] on span "Работы" at bounding box center [216, 102] width 51 height 13
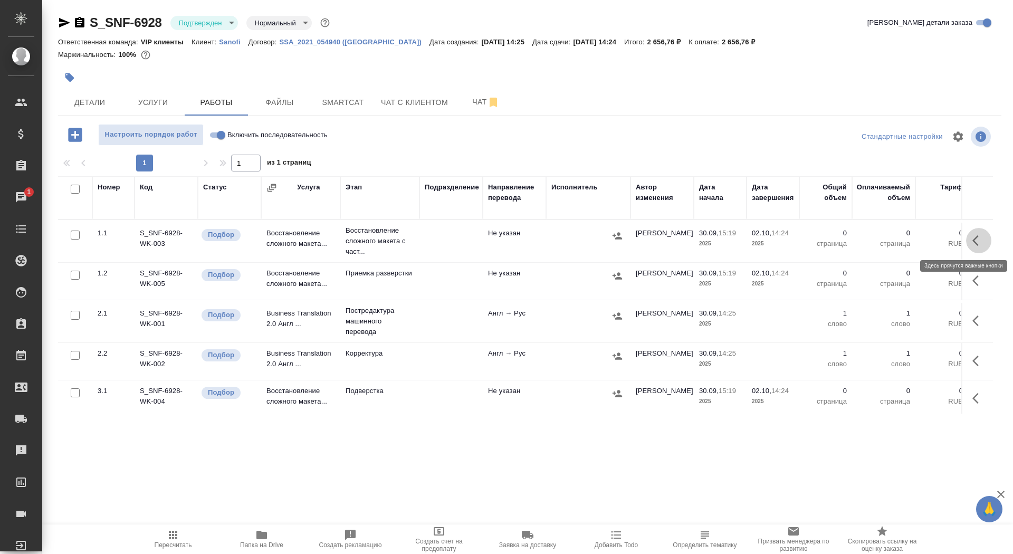
click at [978, 239] on icon "button" at bounding box center [978, 240] width 13 height 13
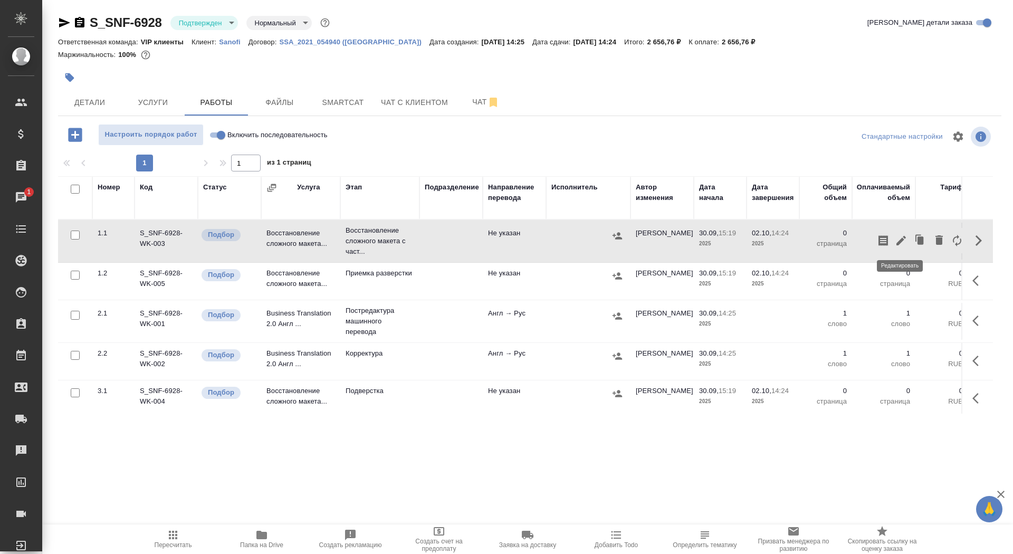
click at [901, 238] on icon "button" at bounding box center [900, 240] width 9 height 9
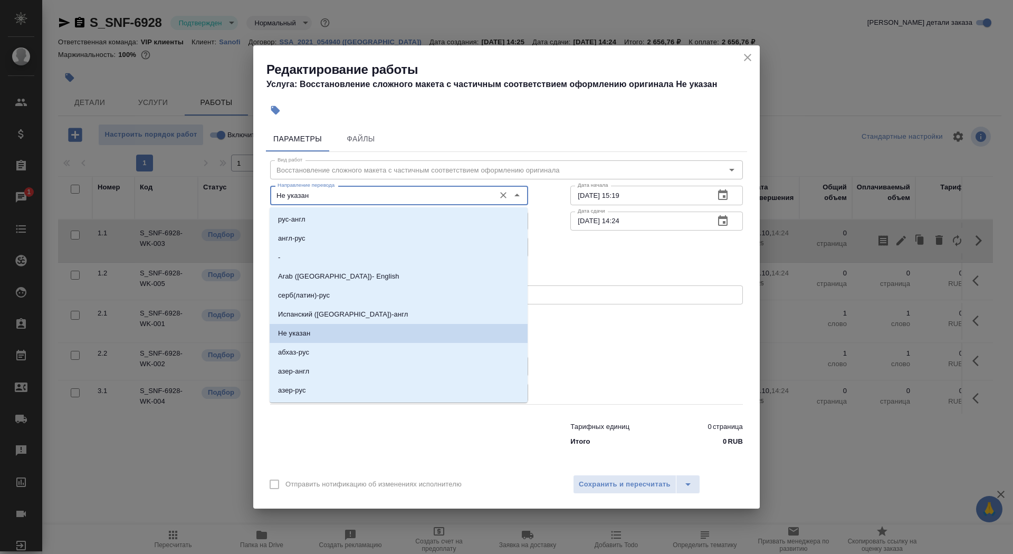
click at [370, 197] on input "Не указан" at bounding box center [381, 195] width 216 height 13
click at [344, 240] on li "англ-рус" at bounding box center [398, 238] width 258 height 19
type input "англ-рус"
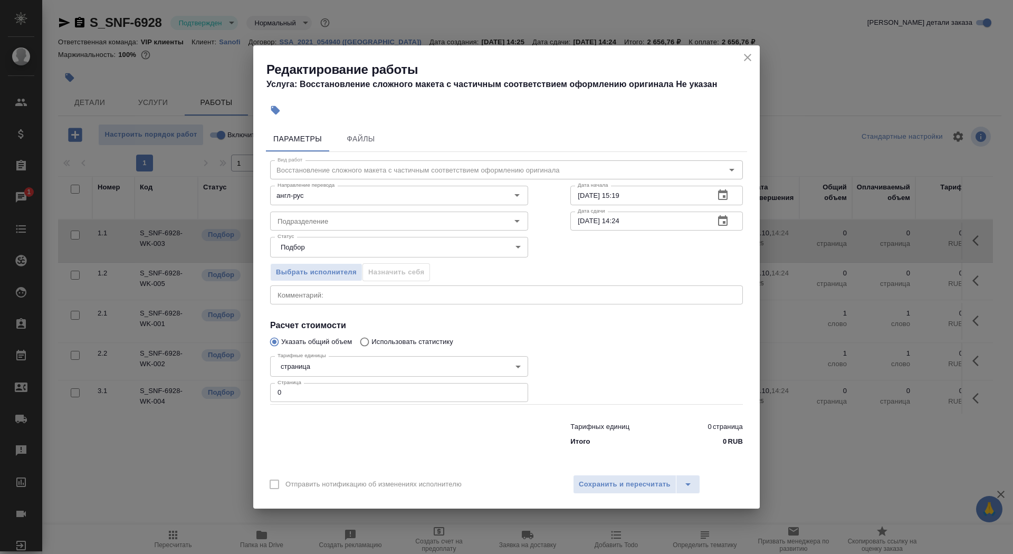
click at [335, 234] on div "Статус Подбор recruiting Статус" at bounding box center [399, 245] width 300 height 69
click at [335, 227] on input "Подразделение" at bounding box center [381, 221] width 216 height 13
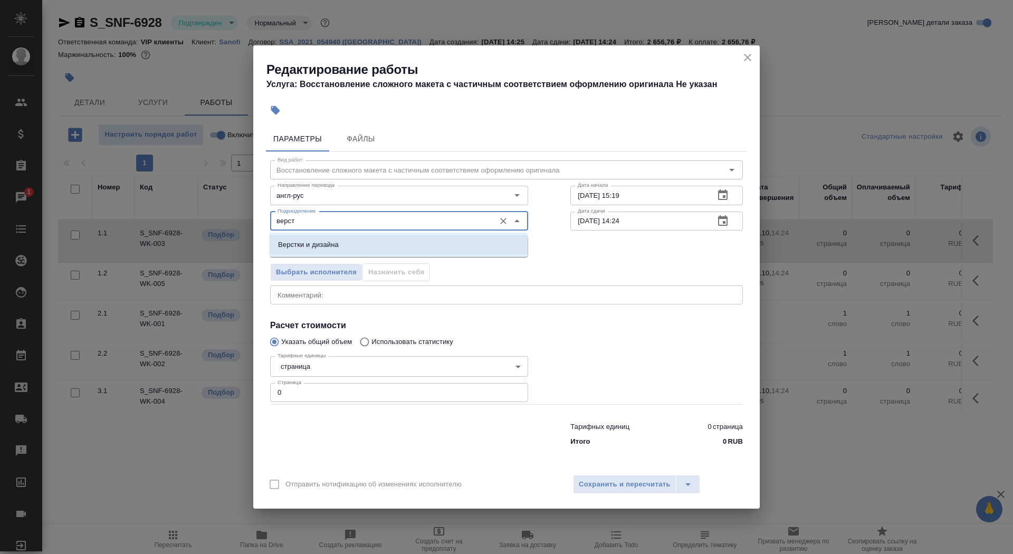
click at [332, 244] on p "Верстки и дизайна" at bounding box center [308, 244] width 61 height 11
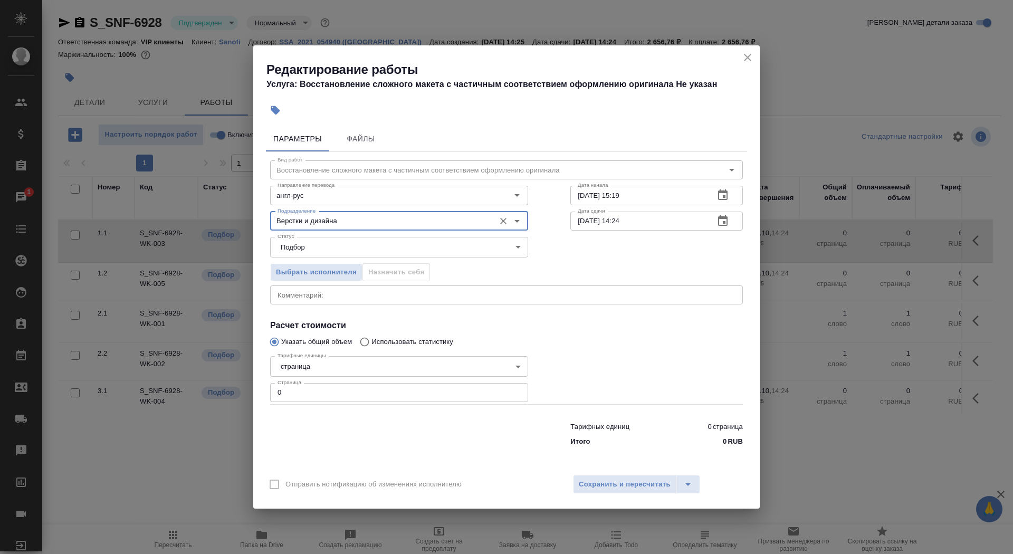
type input "Верстки и дизайна"
click at [320, 368] on body "🙏 .cls-1 fill:#fff; AWATERA Saydasheva Dilyara Клиенты Спецификации Заказы 1 Ча…" at bounding box center [506, 277] width 1013 height 554
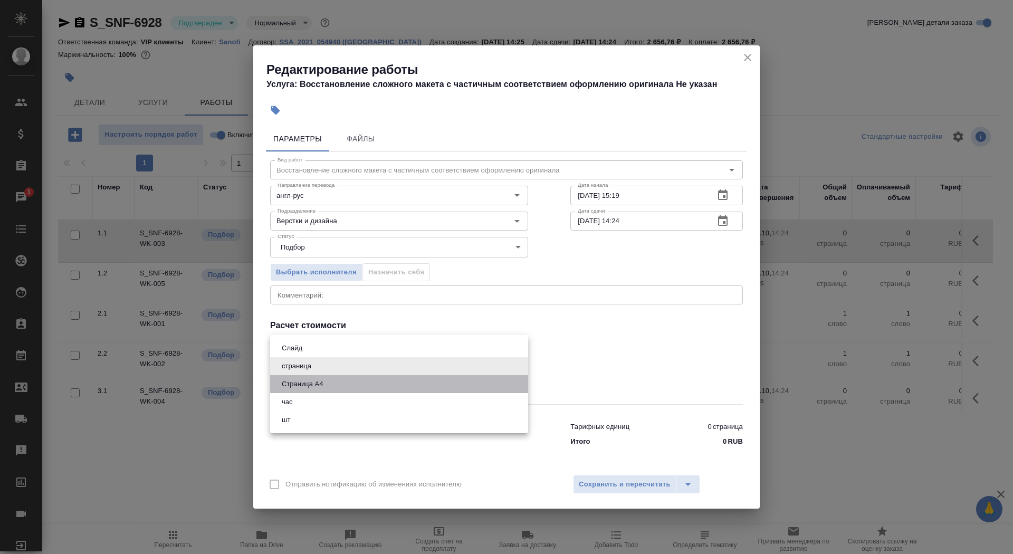
click at [323, 384] on button "Страница А4" at bounding box center [301, 384] width 47 height 12
type input "5f036ec4e16dec2d6b59c8ff"
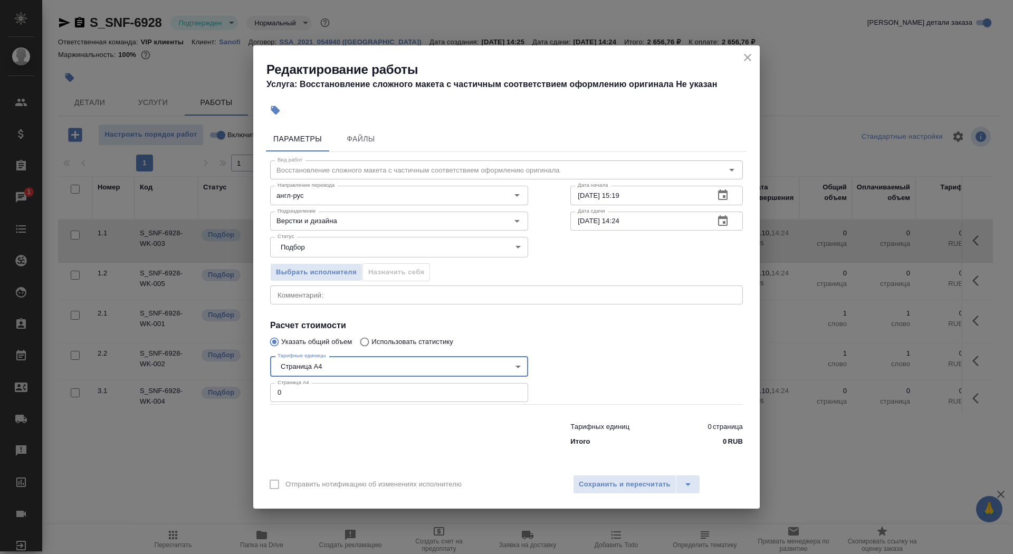
click at [319, 399] on input "0" at bounding box center [399, 392] width 258 height 19
type input "8"
click at [635, 209] on div "Дата сдачи 02.10.2025 14:24 Дата сдачи" at bounding box center [656, 220] width 215 height 68
click at [635, 201] on input "30.09.2025 15:19" at bounding box center [638, 195] width 136 height 19
type input "30.09.2025 16:50"
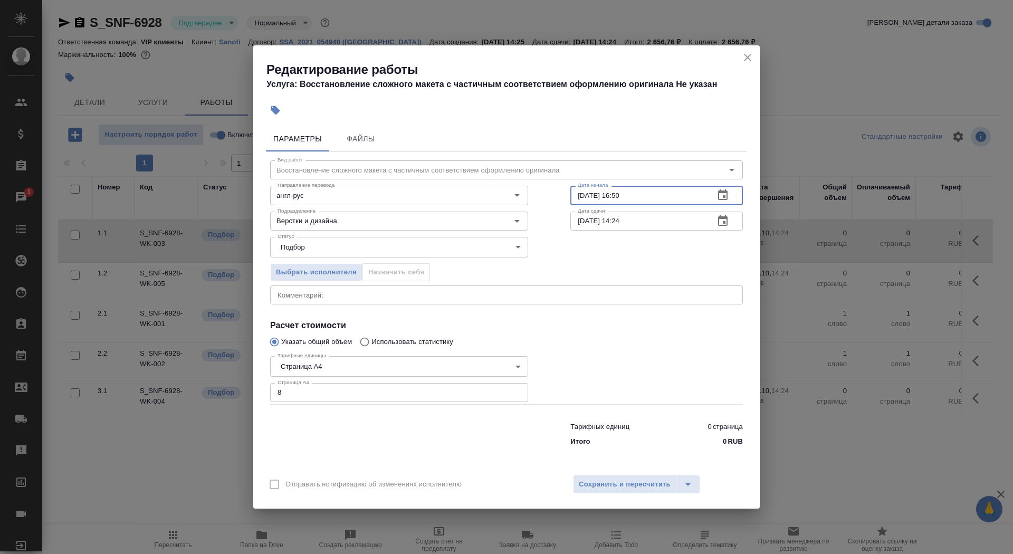
click at [726, 219] on icon "button" at bounding box center [722, 220] width 9 height 11
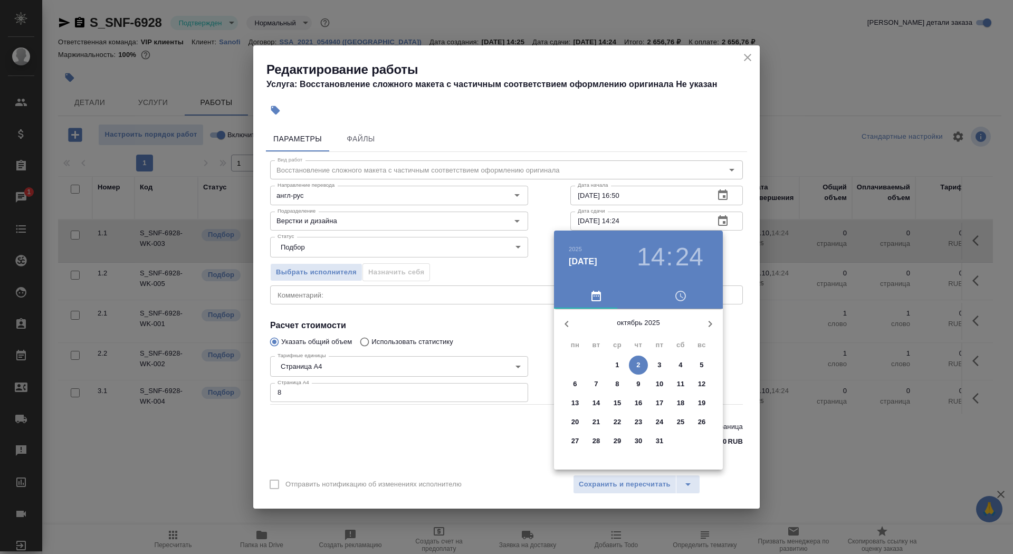
click at [617, 363] on p "1" at bounding box center [617, 365] width 4 height 11
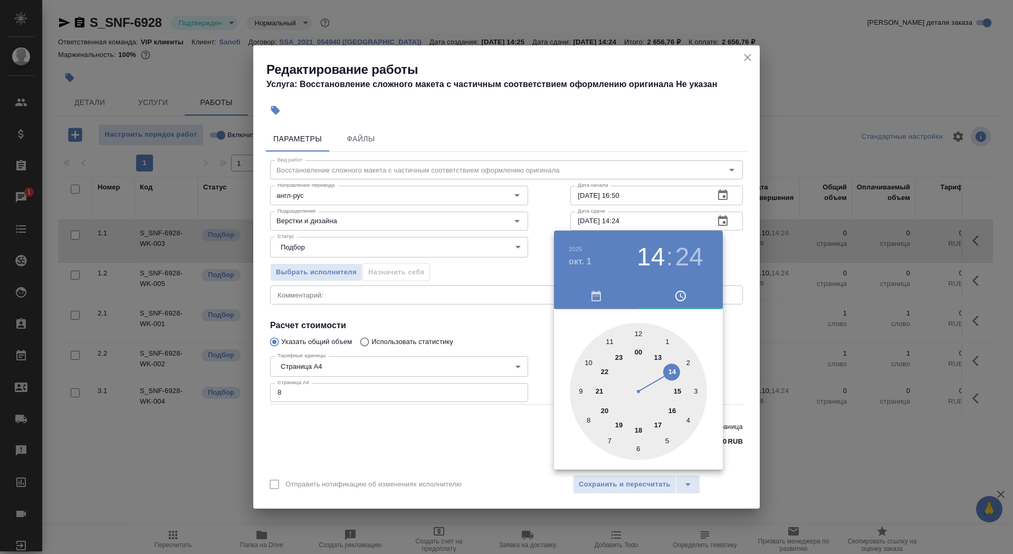
click at [587, 363] on div at bounding box center [638, 391] width 137 height 137
click at [638, 334] on div at bounding box center [638, 391] width 137 height 137
type input "01.10.2025 10:00"
click at [500, 318] on div at bounding box center [506, 277] width 1013 height 554
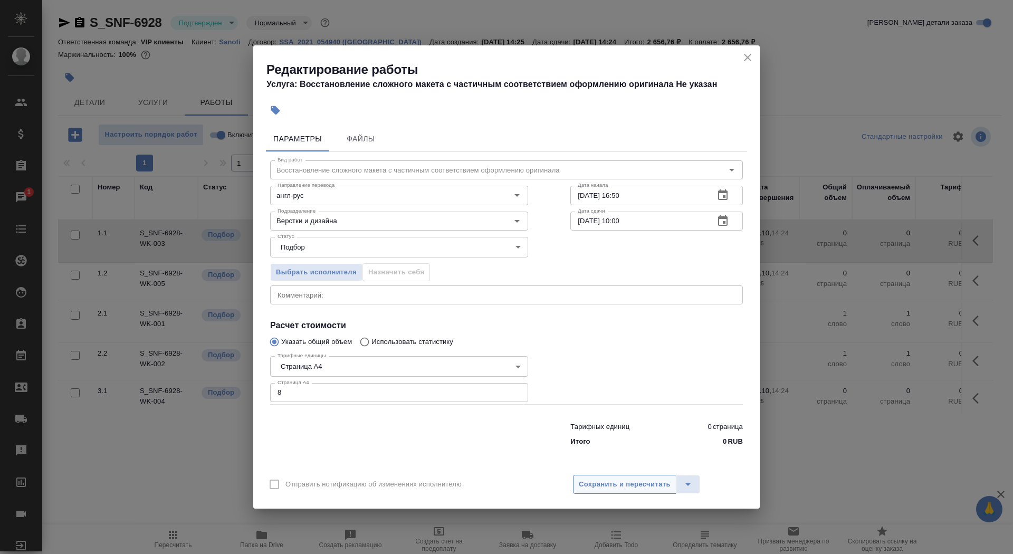
click at [621, 479] on span "Сохранить и пересчитать" at bounding box center [625, 484] width 92 height 12
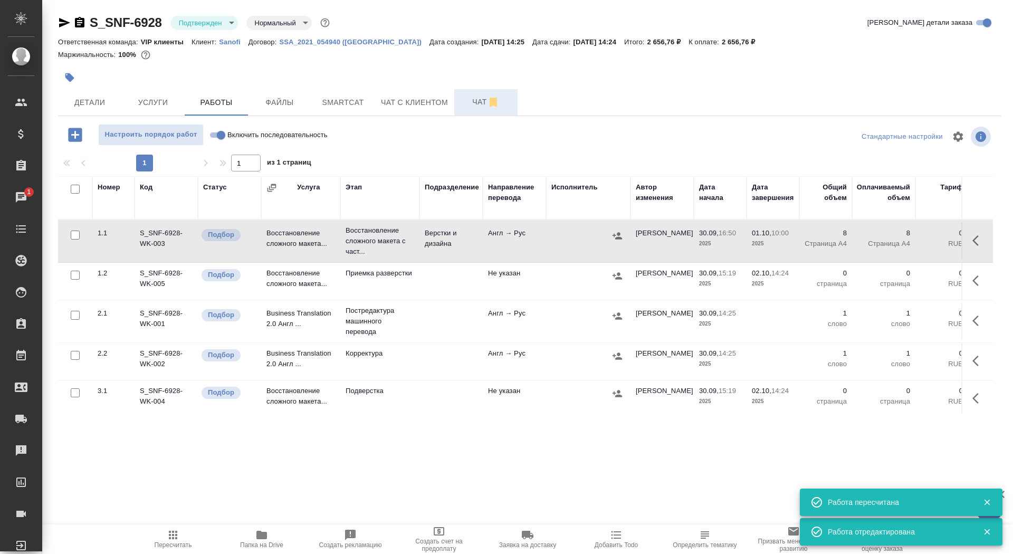
click at [473, 101] on span "Чат" at bounding box center [485, 101] width 51 height 13
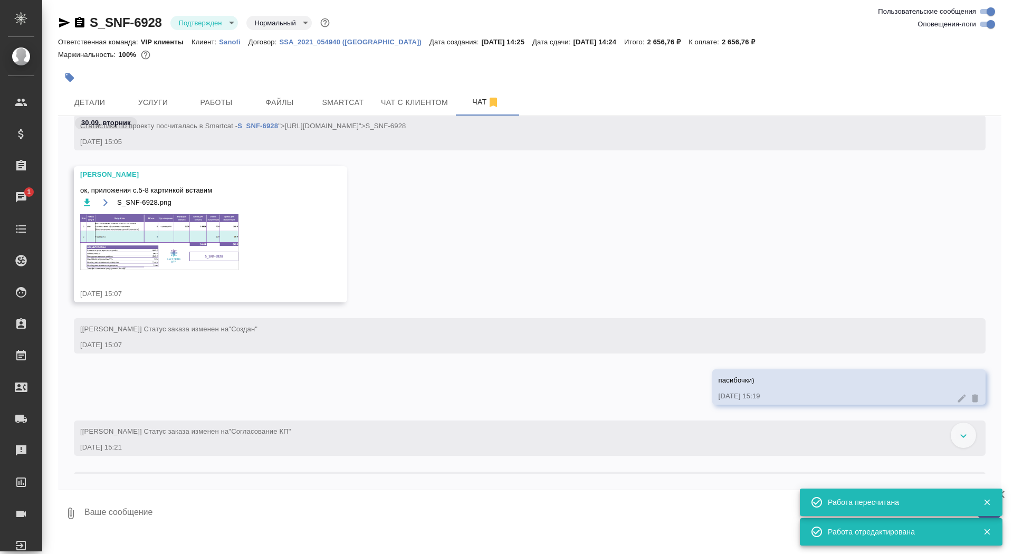
scroll to position [1650, 0]
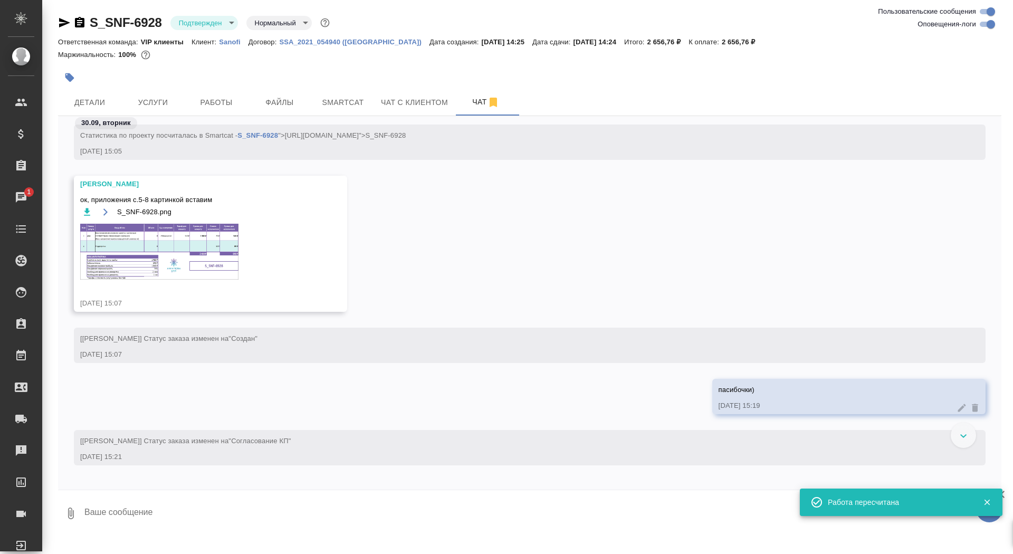
click at [189, 261] on img at bounding box center [159, 252] width 158 height 56
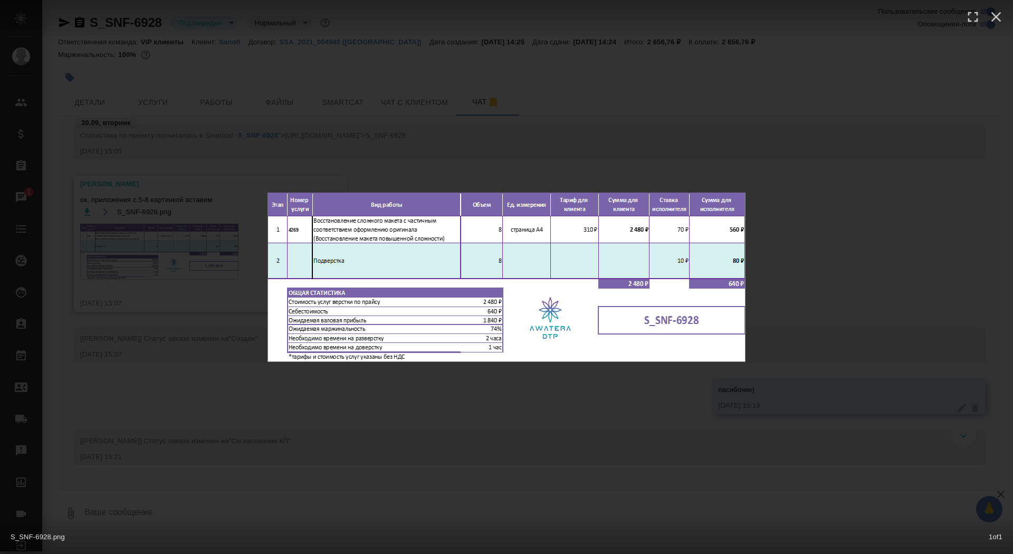
click at [164, 267] on div "S_SNF-6928.png 1 of 1" at bounding box center [506, 277] width 1013 height 554
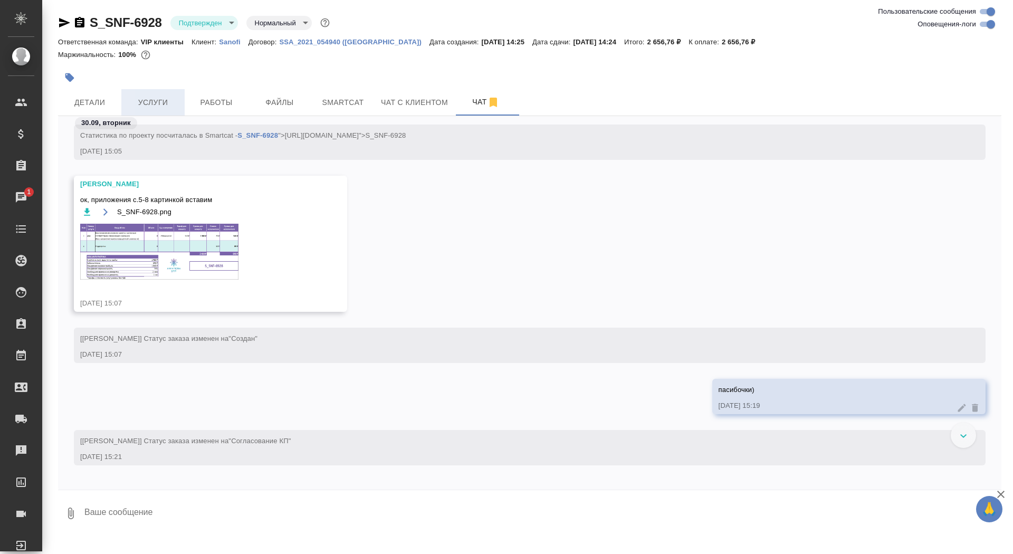
click at [167, 106] on span "Услуги" at bounding box center [153, 102] width 51 height 13
click at [209, 98] on span "Работы" at bounding box center [216, 102] width 51 height 13
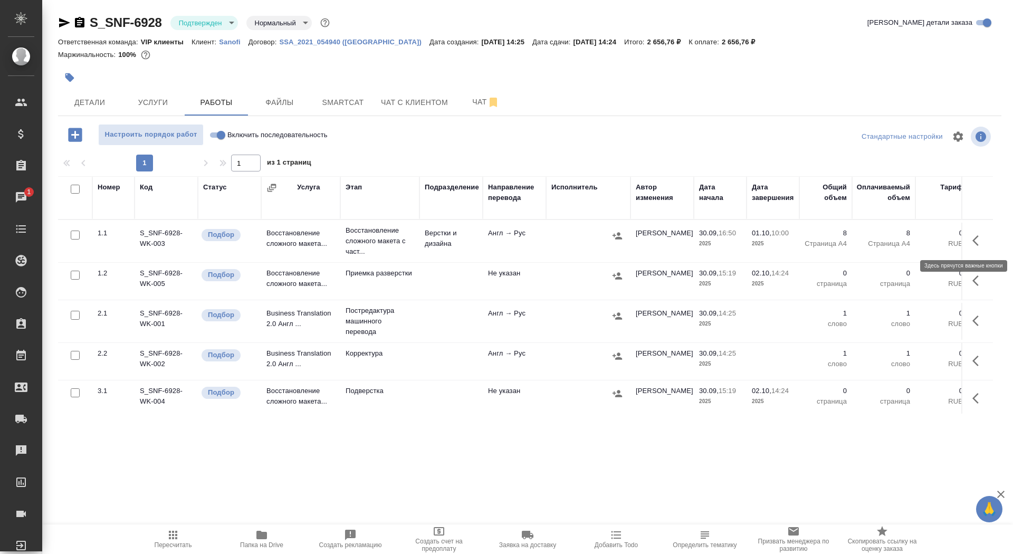
click at [976, 229] on button "button" at bounding box center [978, 240] width 25 height 25
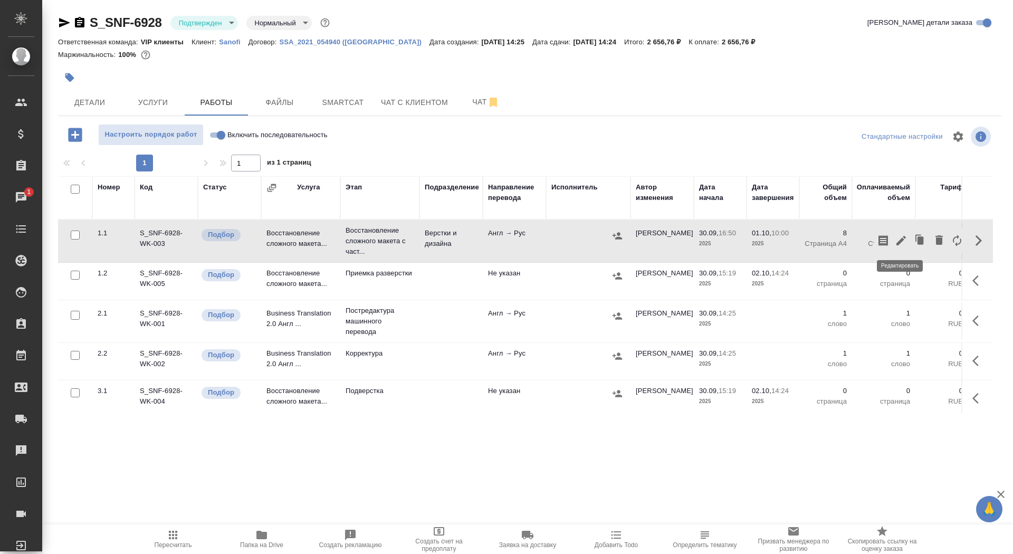
click at [898, 241] on icon "button" at bounding box center [900, 240] width 9 height 9
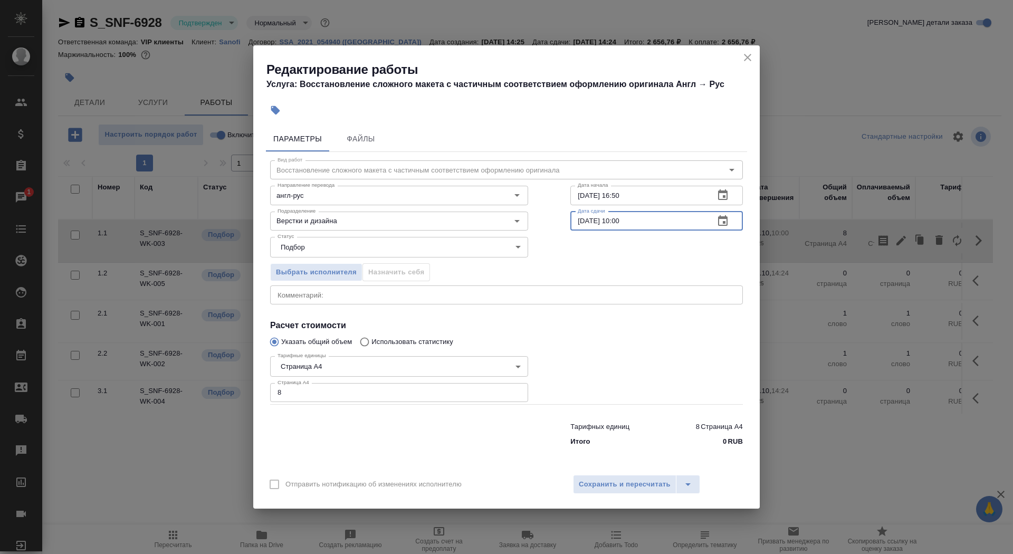
click at [623, 223] on input "01.10.2025 10:00" at bounding box center [638, 220] width 136 height 19
type input "01.10.2025 09:00"
click at [614, 487] on span "Сохранить и пересчитать" at bounding box center [625, 484] width 92 height 12
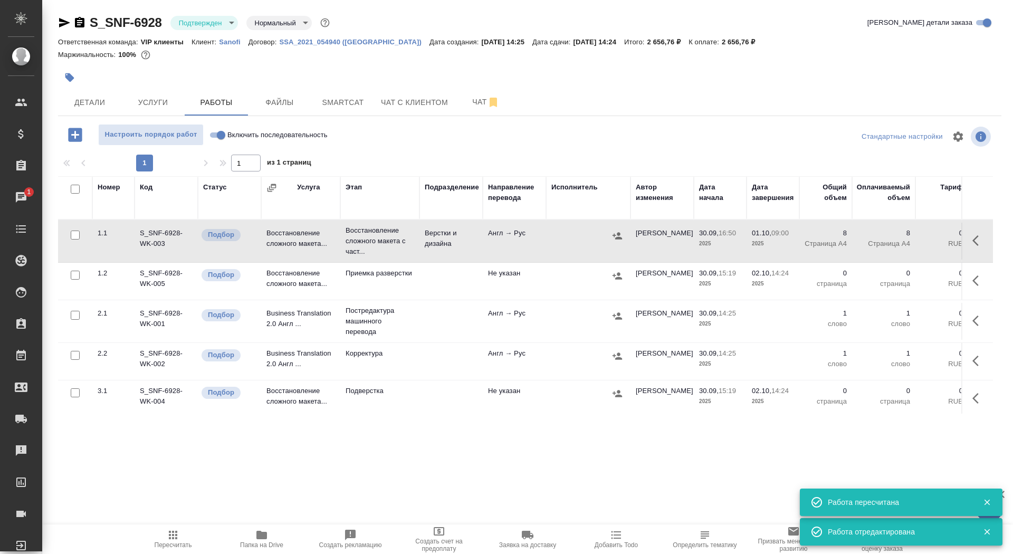
click at [65, 73] on icon "button" at bounding box center [69, 77] width 11 height 11
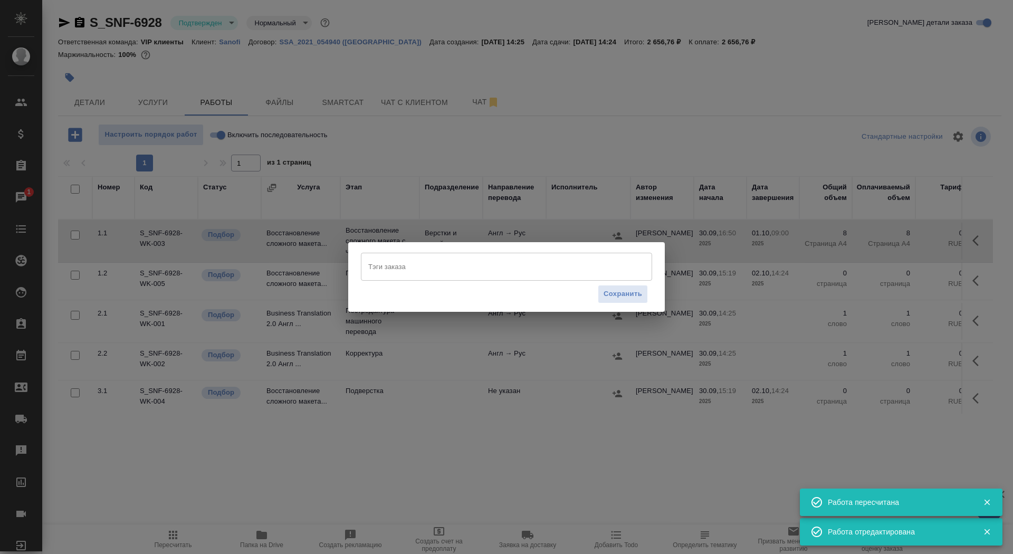
click at [451, 276] on div "Тэги заказа" at bounding box center [506, 266] width 291 height 27
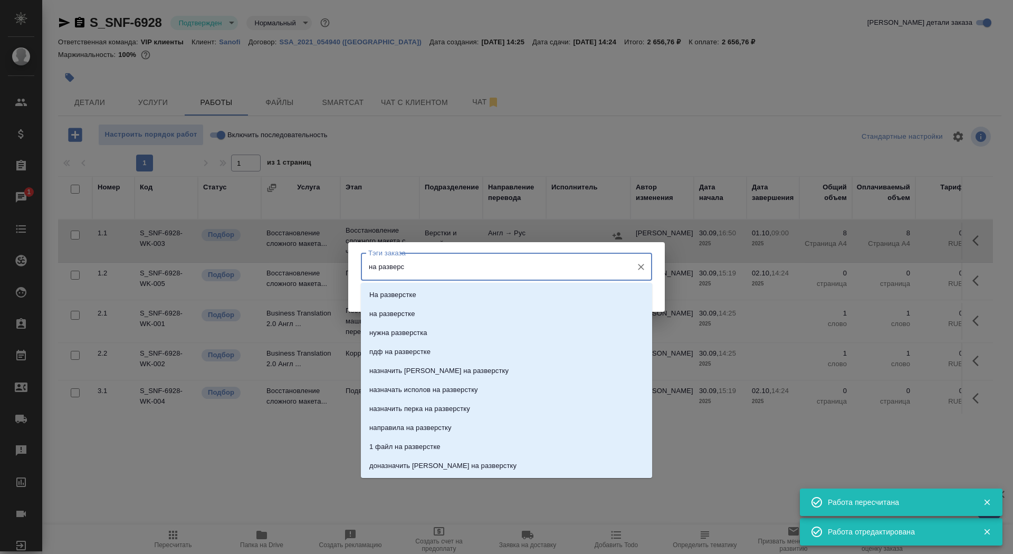
type input "на разверст"
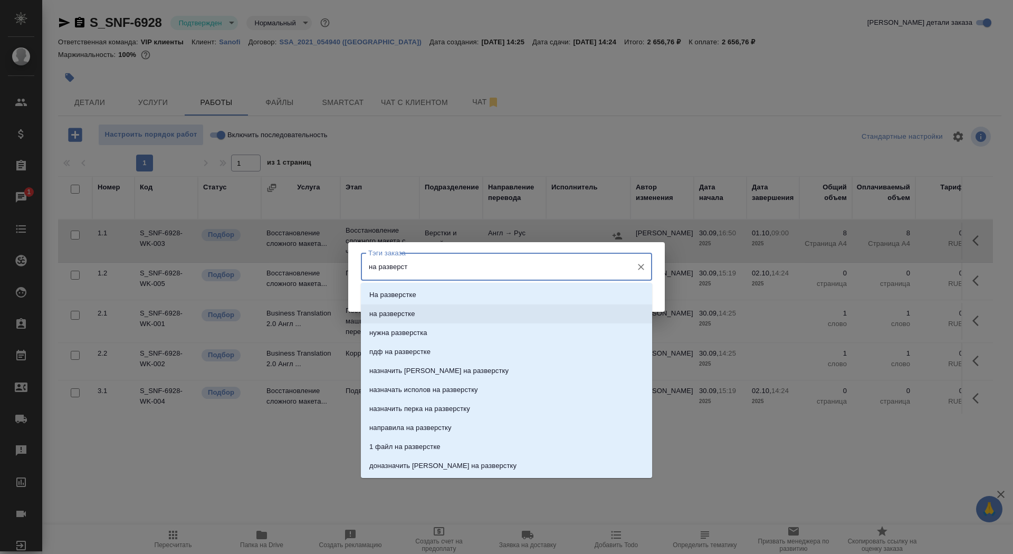
click at [455, 312] on li "на разверстке" at bounding box center [506, 313] width 291 height 19
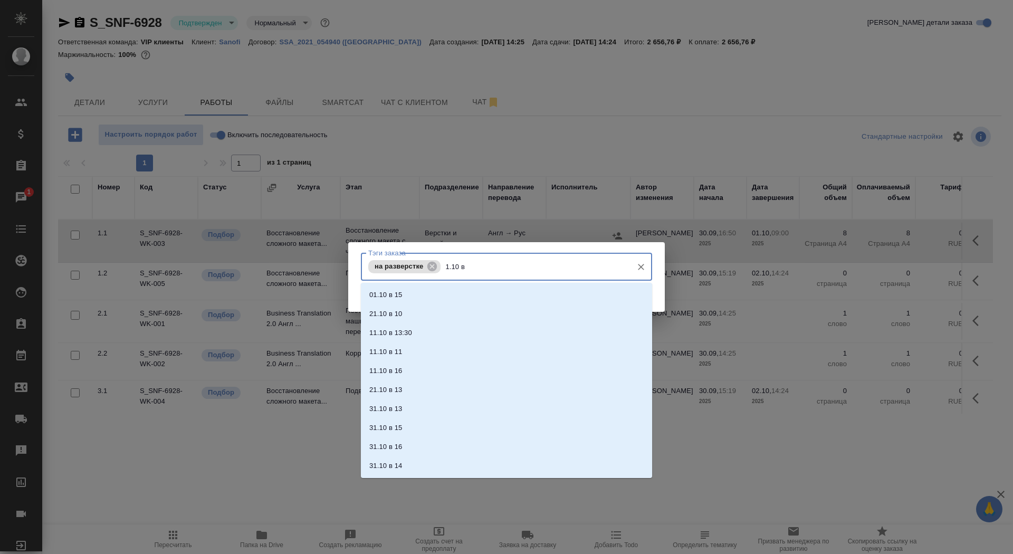
type input "1.10 в 9"
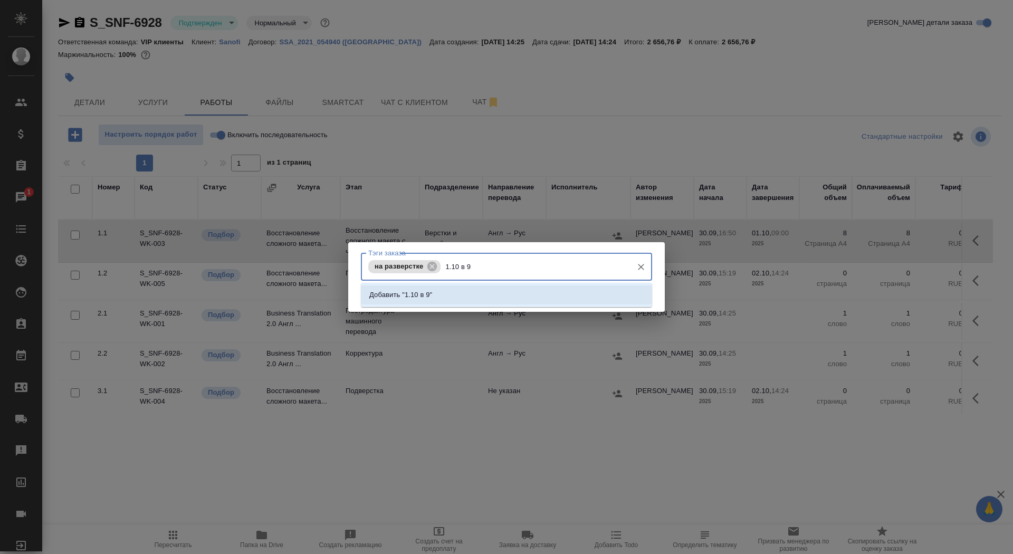
click at [482, 290] on li "Добавить "1.10 в 9"" at bounding box center [506, 294] width 291 height 19
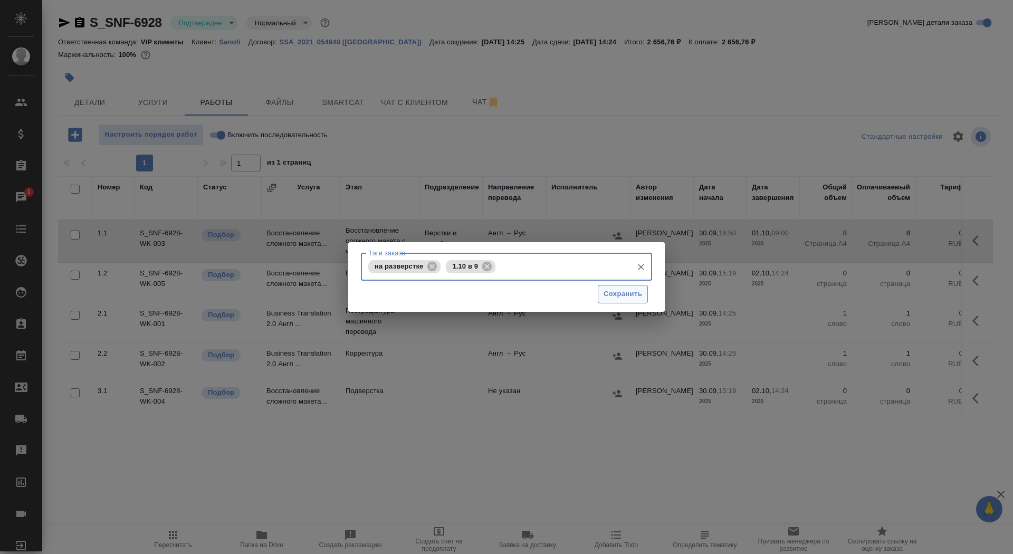
click at [605, 299] on span "Сохранить" at bounding box center [622, 294] width 38 height 12
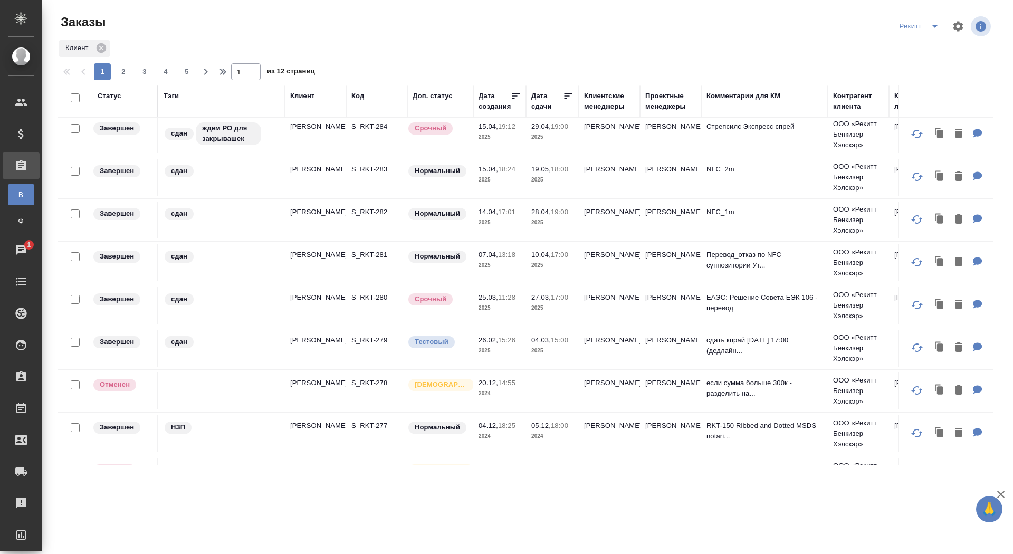
scroll to position [717, 0]
